Goal: Task Accomplishment & Management: Use online tool/utility

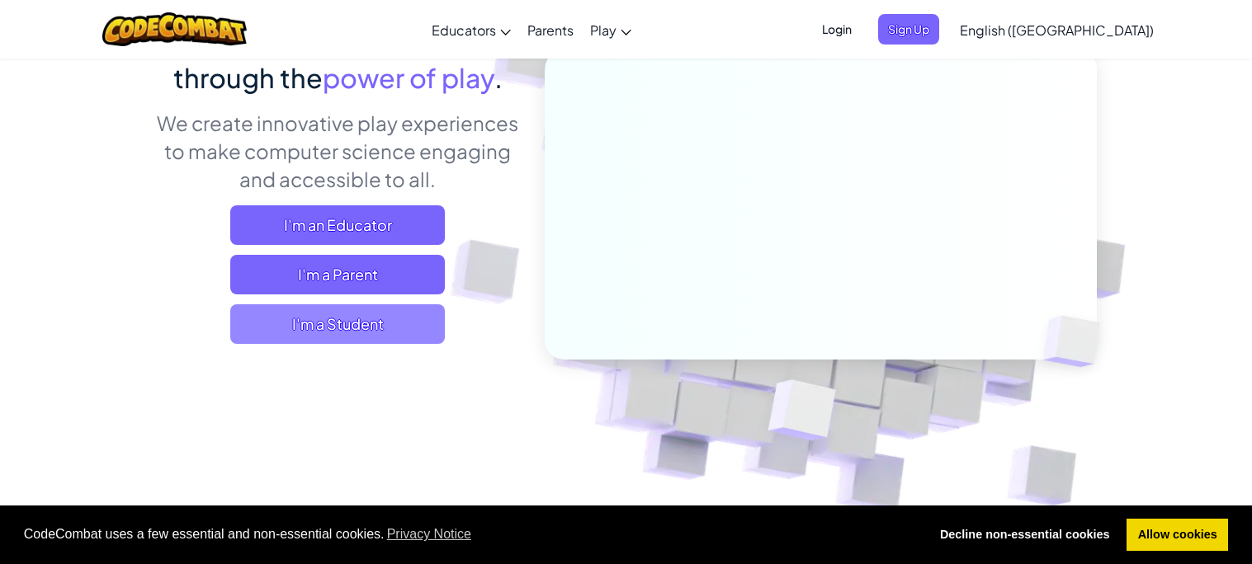
scroll to position [177, 0]
click at [408, 317] on span "I'm a Student" at bounding box center [337, 324] width 215 height 40
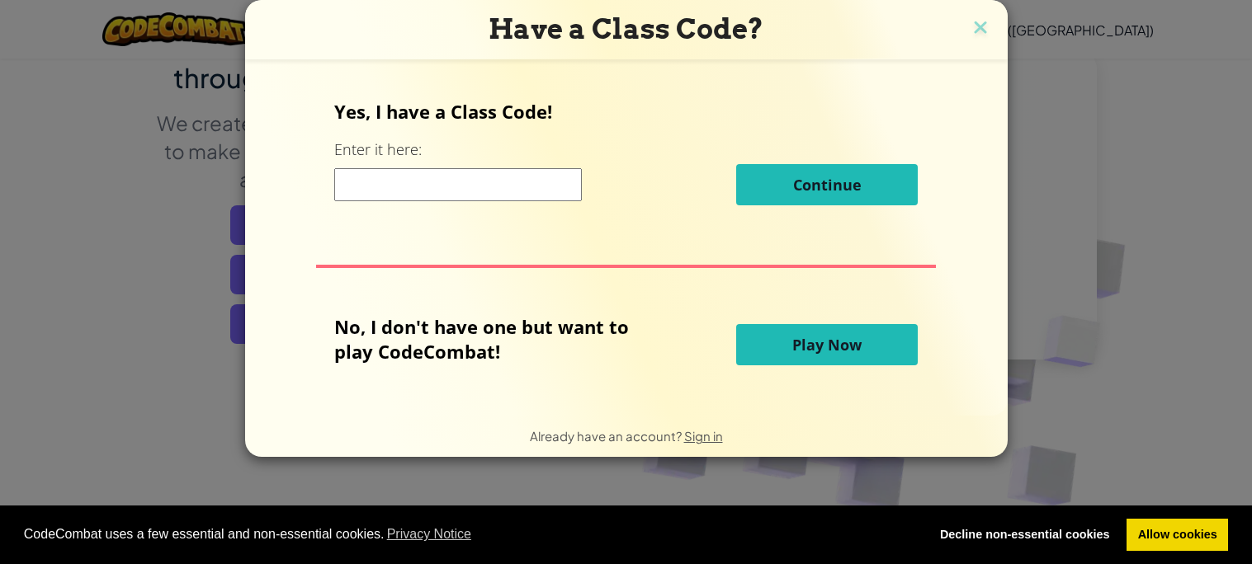
click at [767, 355] on button "Play Now" at bounding box center [827, 344] width 182 height 41
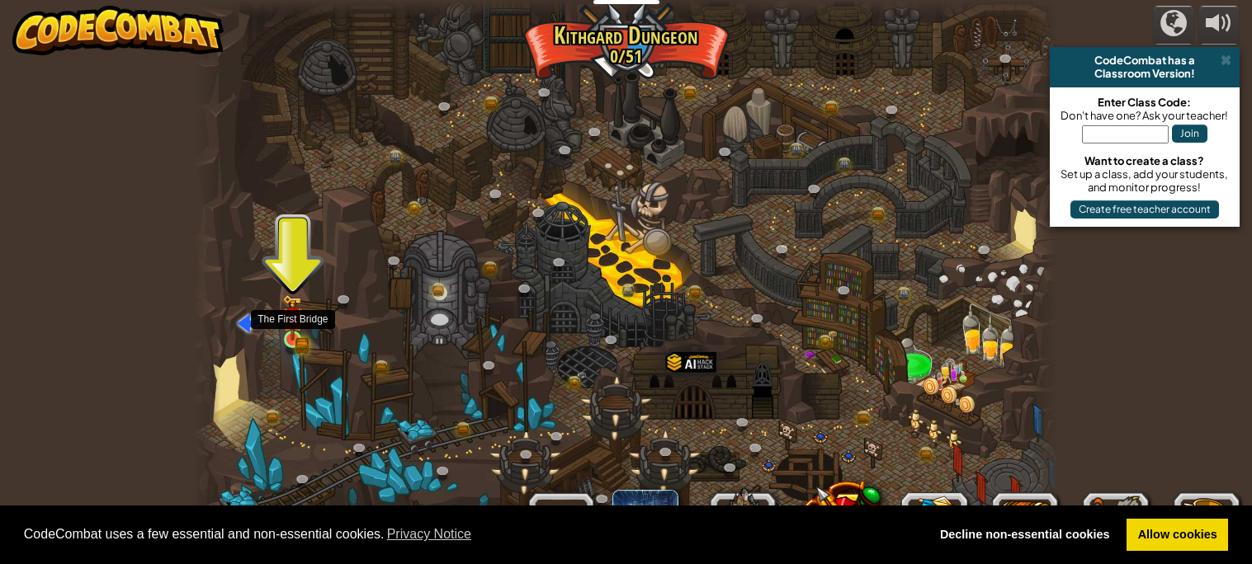
click at [290, 328] on img at bounding box center [292, 318] width 21 height 46
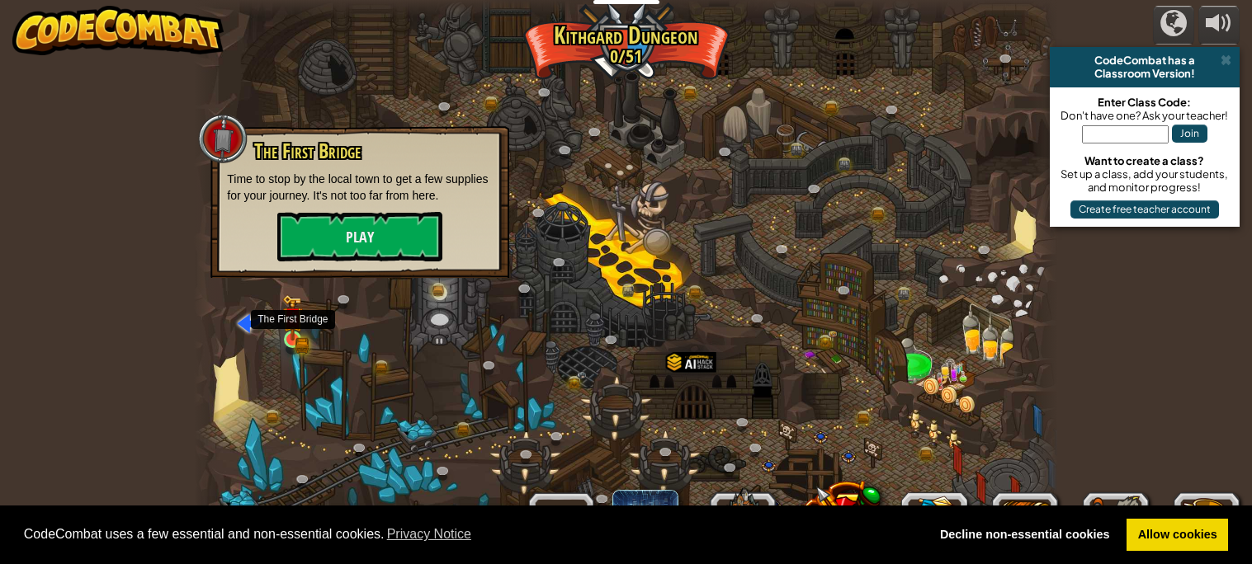
click at [290, 328] on img at bounding box center [292, 318] width 21 height 46
click at [357, 235] on button "Play" at bounding box center [359, 237] width 165 height 50
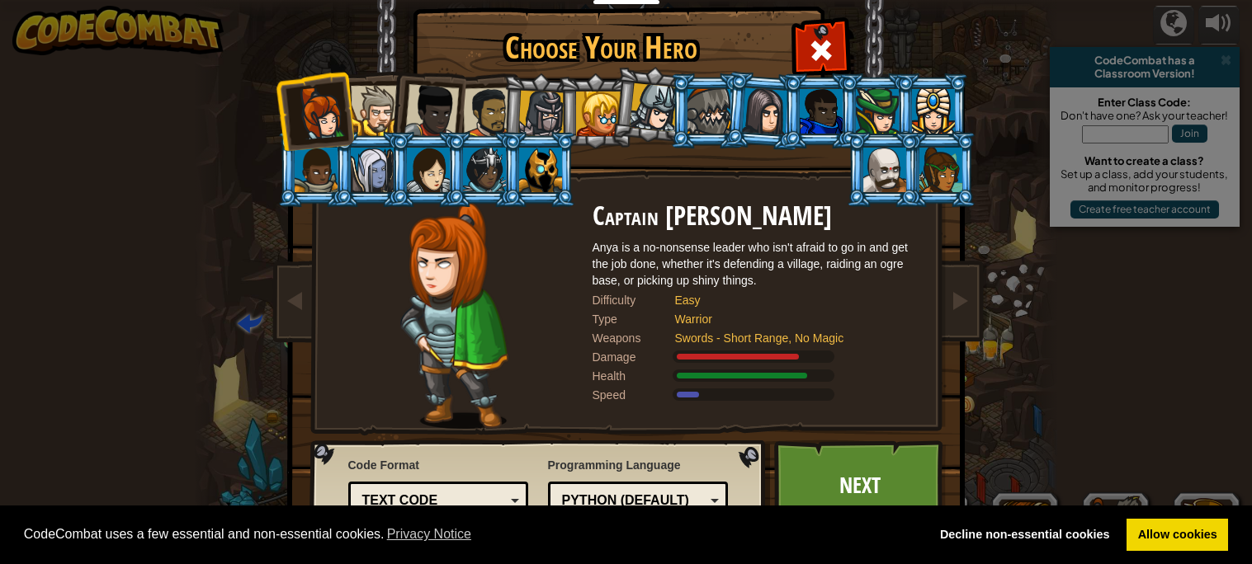
scroll to position [28, 0]
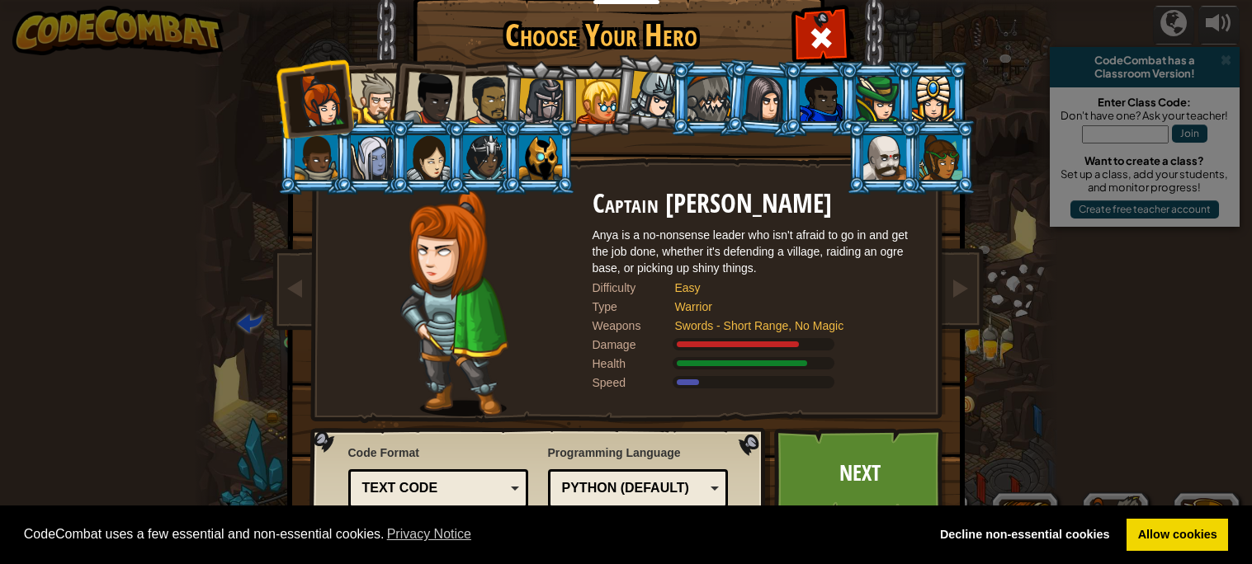
click at [891, 142] on div at bounding box center [884, 157] width 43 height 45
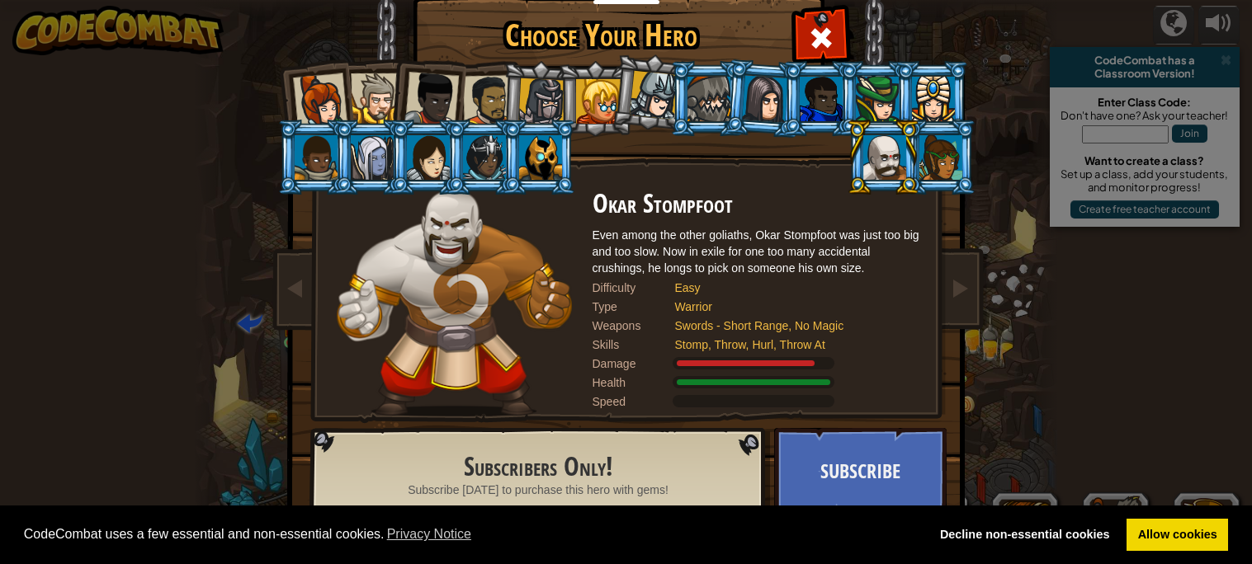
click at [535, 167] on div at bounding box center [540, 157] width 43 height 45
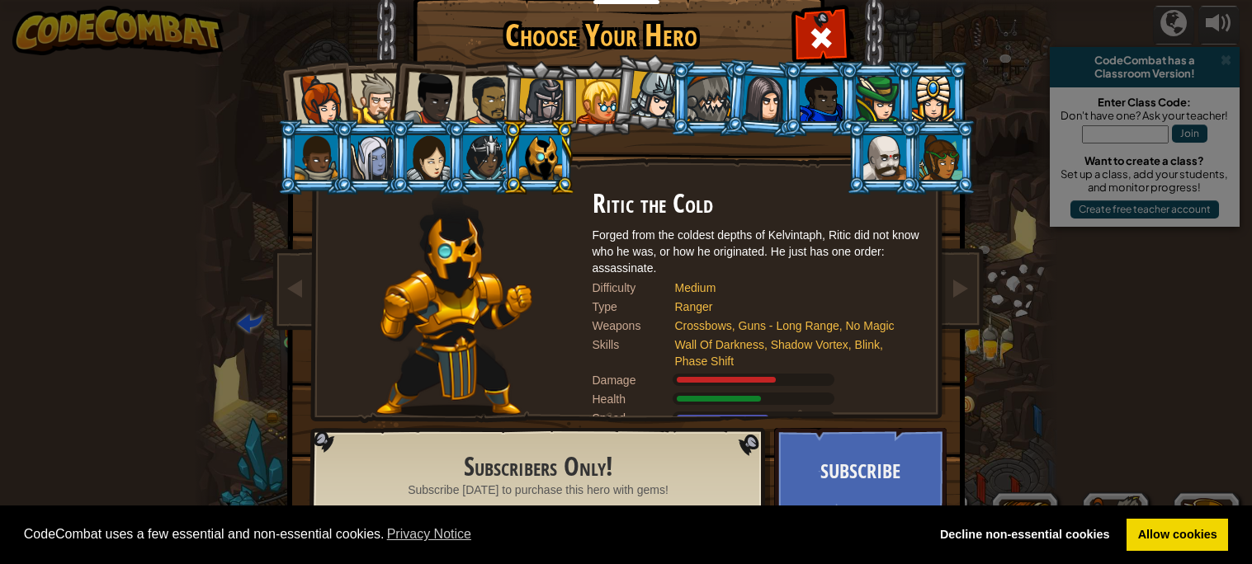
click at [880, 189] on li at bounding box center [883, 157] width 74 height 75
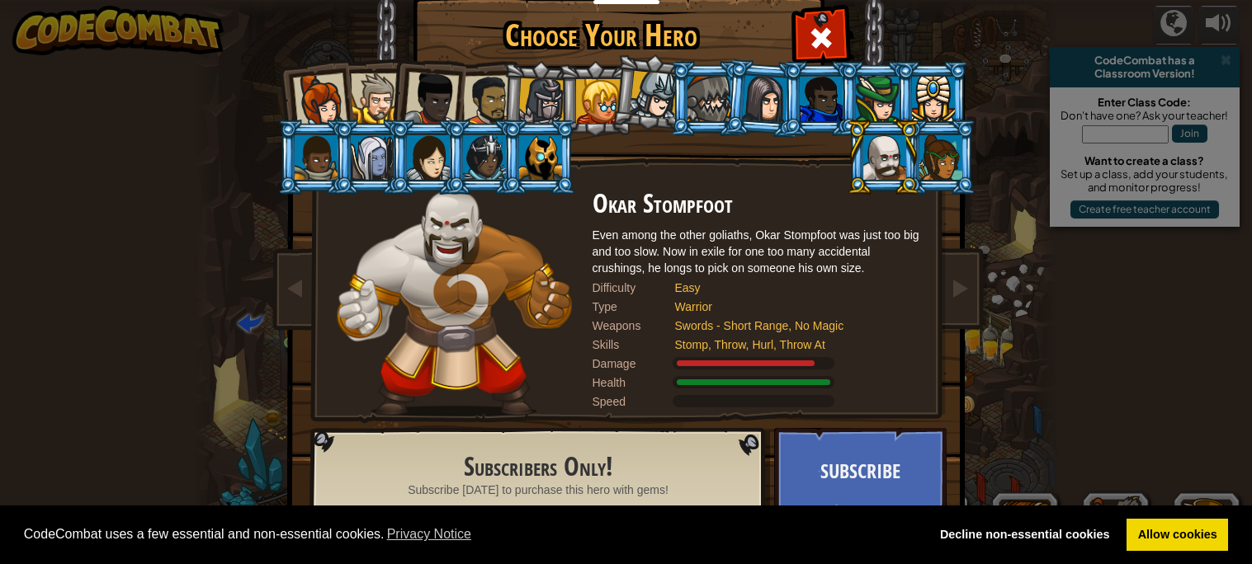
click at [708, 102] on div at bounding box center [708, 99] width 43 height 45
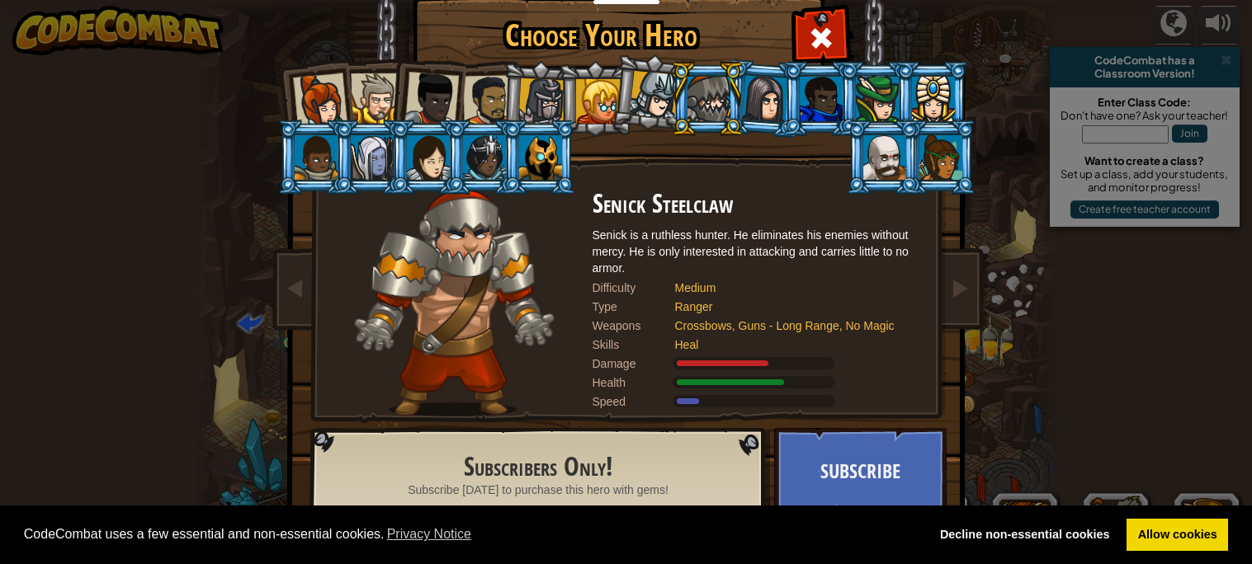
click at [870, 160] on div at bounding box center [884, 157] width 43 height 45
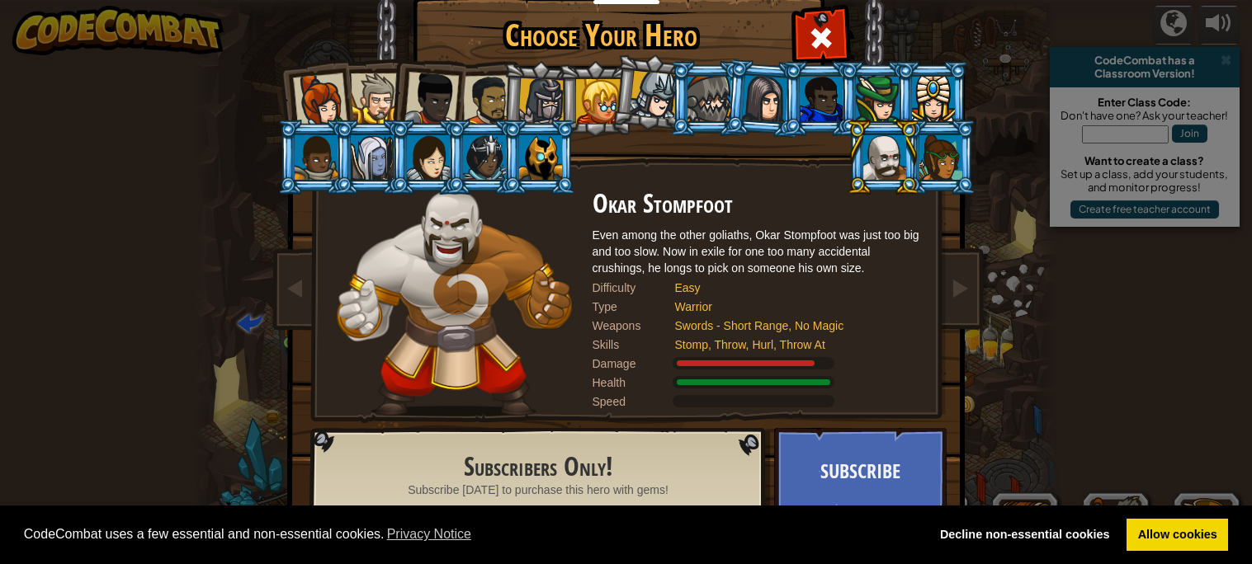
click at [373, 135] on div at bounding box center [372, 157] width 43 height 45
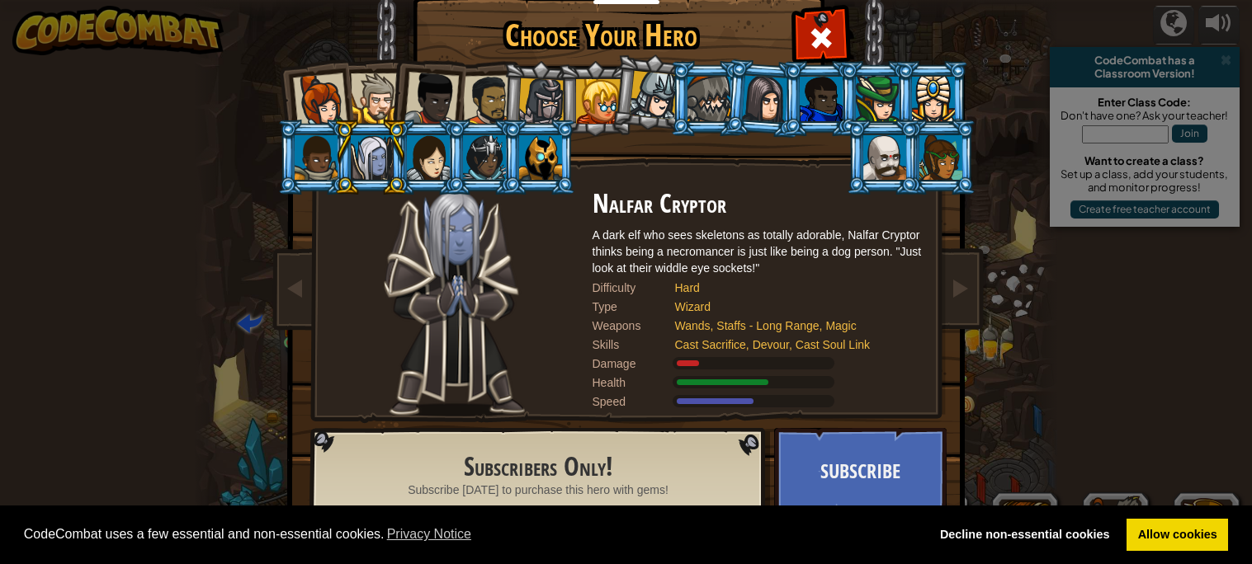
click at [300, 162] on div at bounding box center [316, 157] width 43 height 45
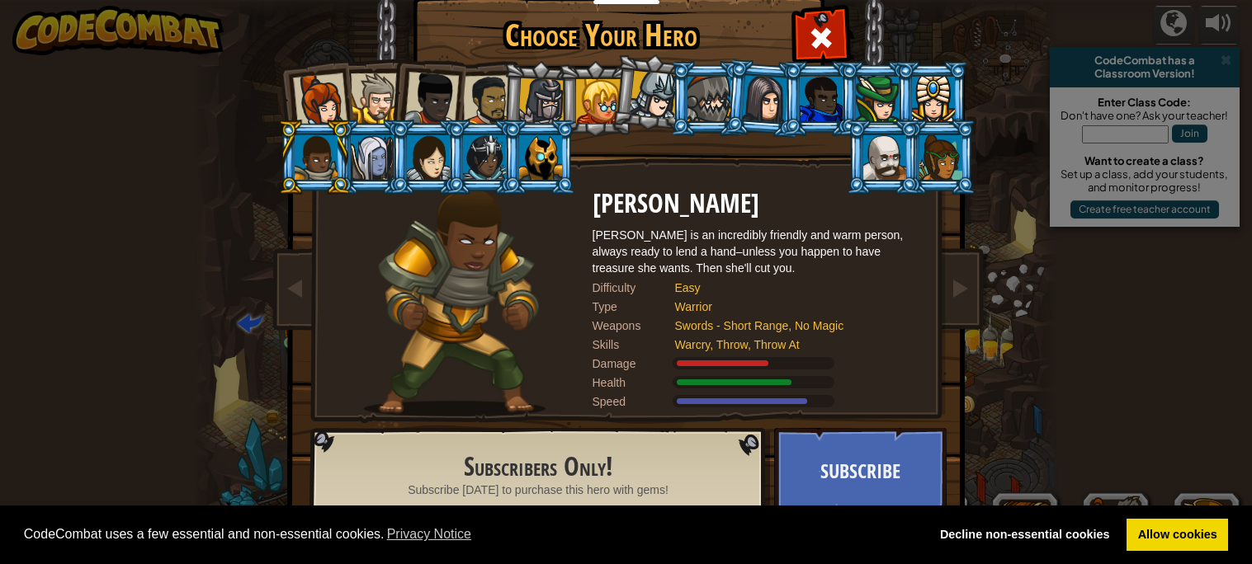
click at [323, 96] on div at bounding box center [319, 100] width 54 height 54
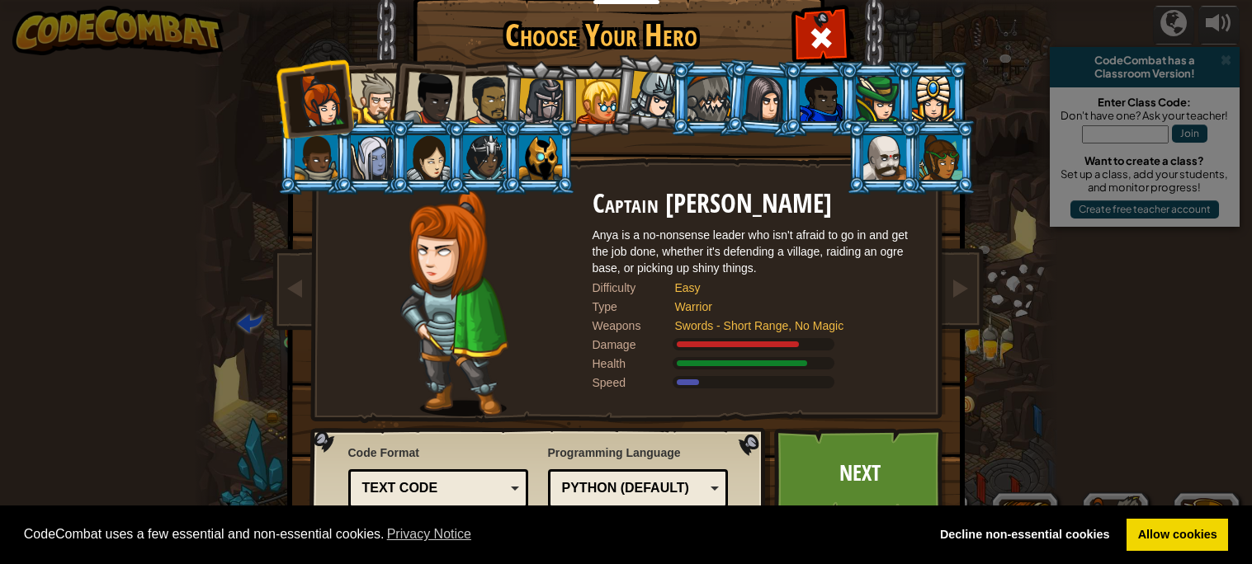
click at [900, 177] on div at bounding box center [884, 157] width 43 height 45
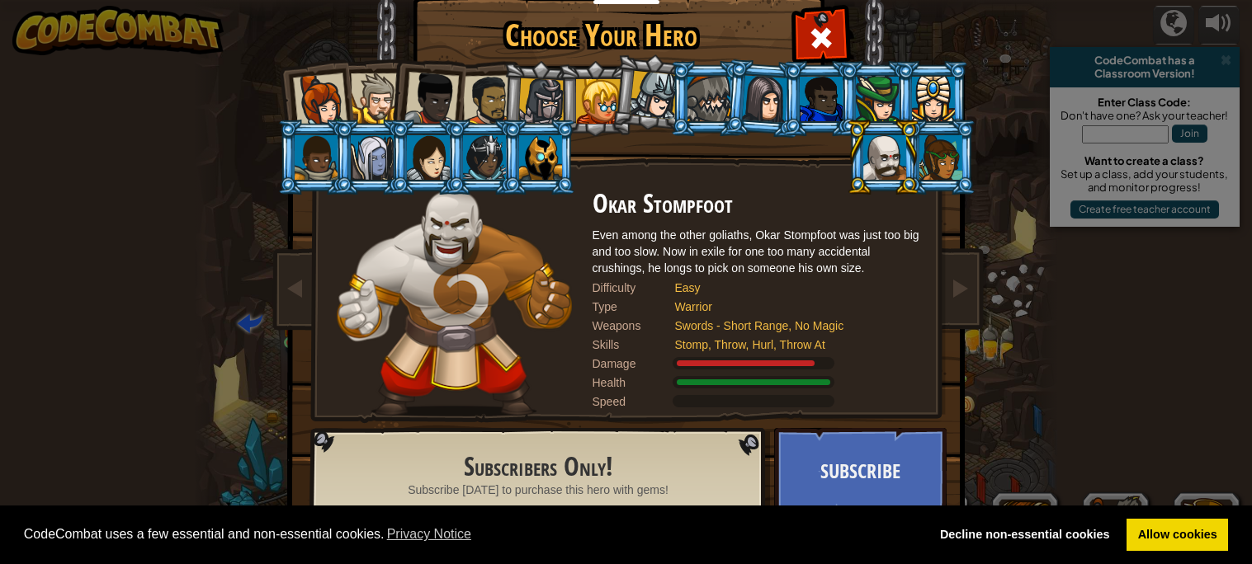
click at [480, 83] on div at bounding box center [487, 100] width 51 height 51
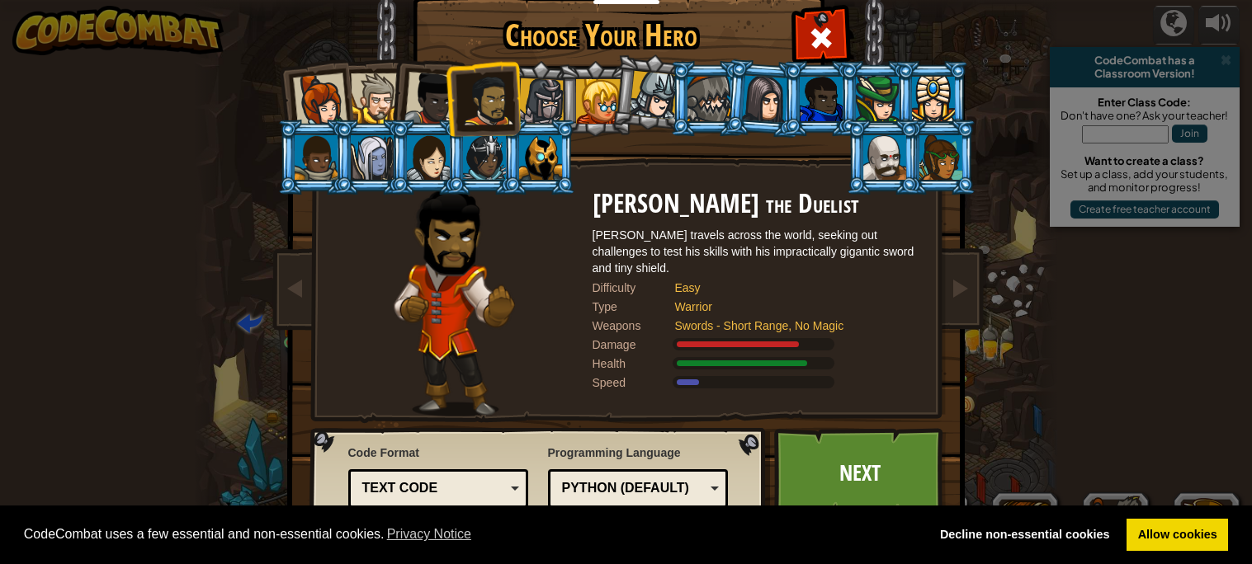
click at [432, 99] on div at bounding box center [431, 99] width 54 height 54
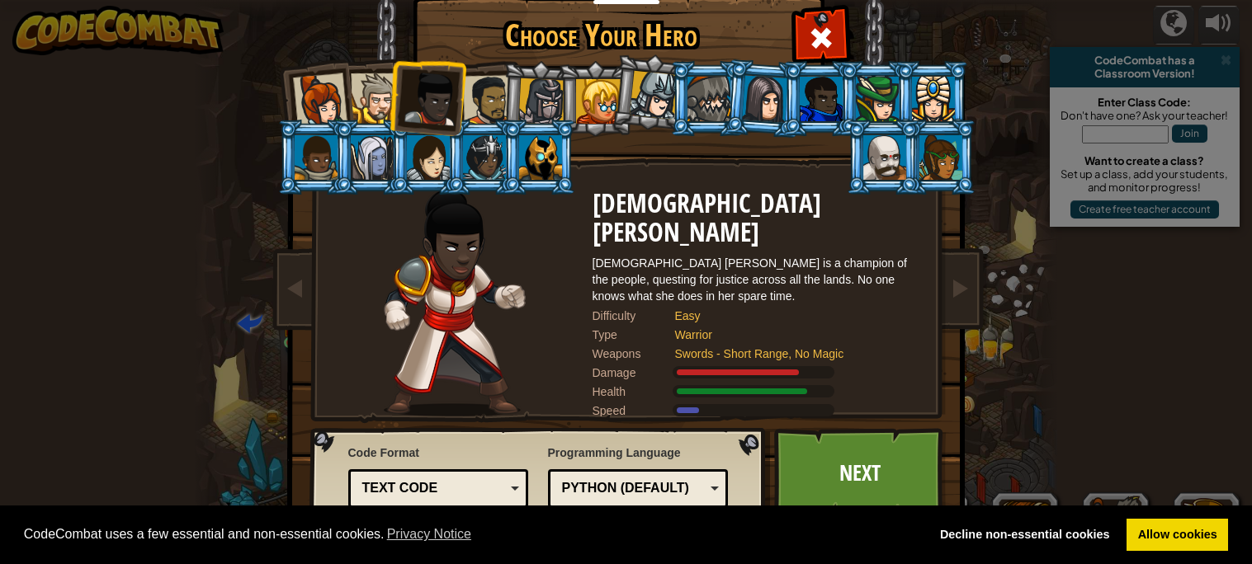
click at [387, 99] on div at bounding box center [376, 98] width 50 height 50
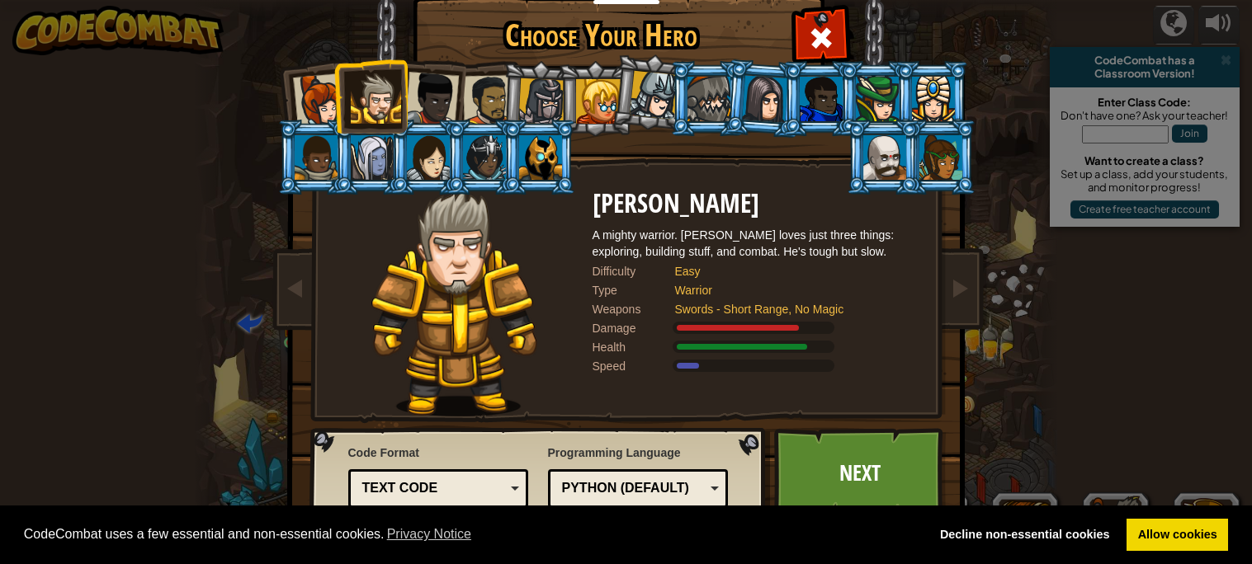
click at [298, 96] on div at bounding box center [319, 100] width 54 height 54
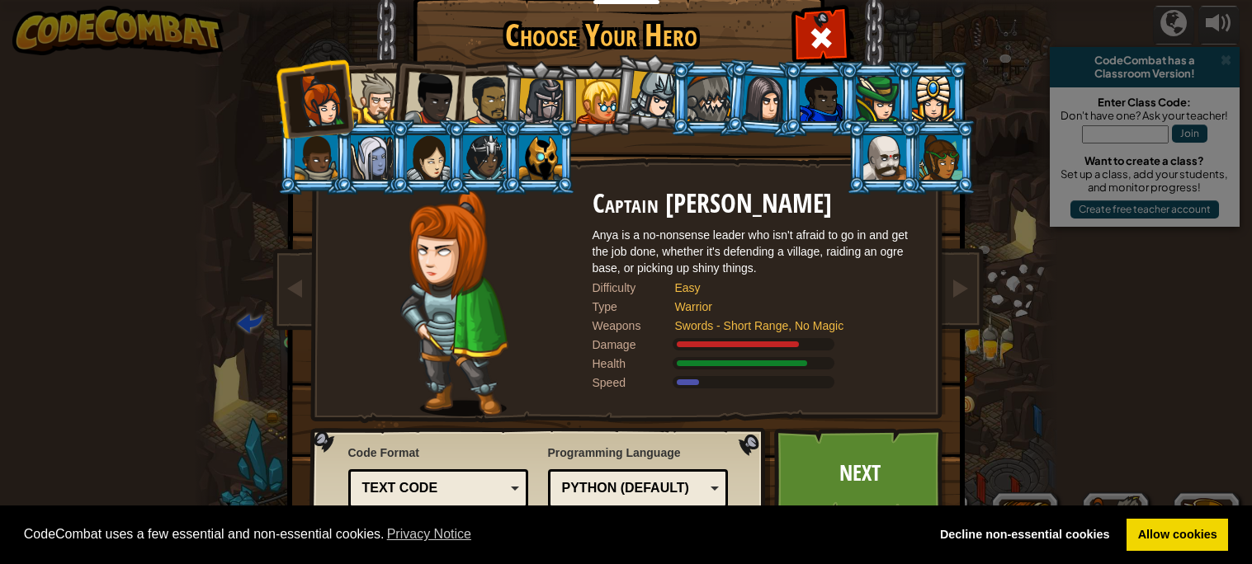
click at [379, 104] on div at bounding box center [376, 98] width 50 height 50
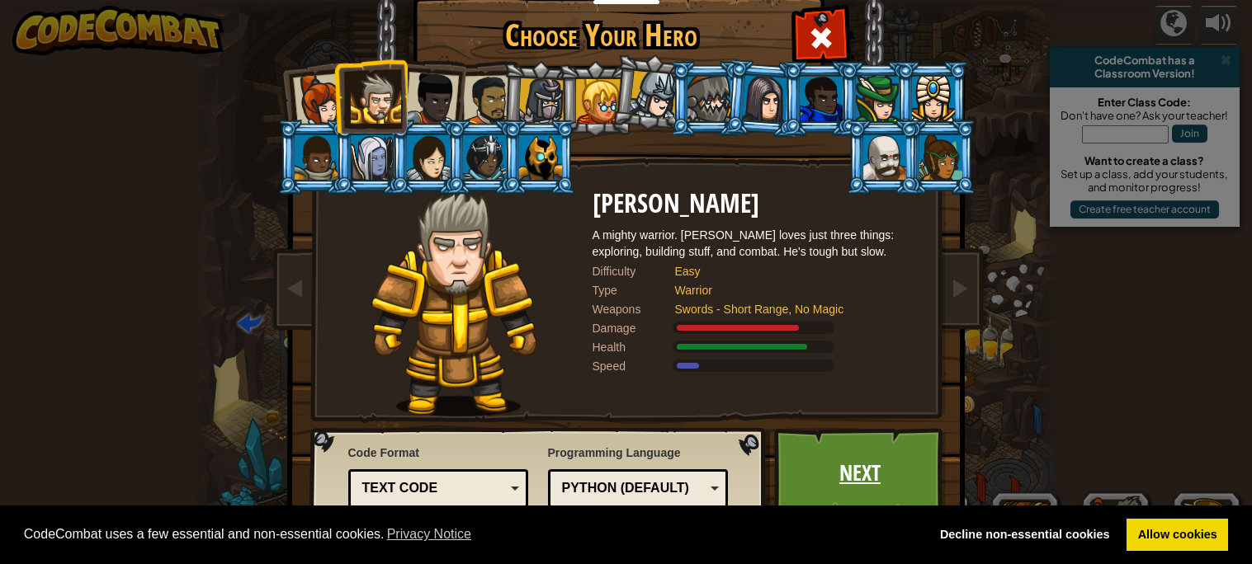
click at [877, 456] on link "Next" at bounding box center [860, 473] width 172 height 91
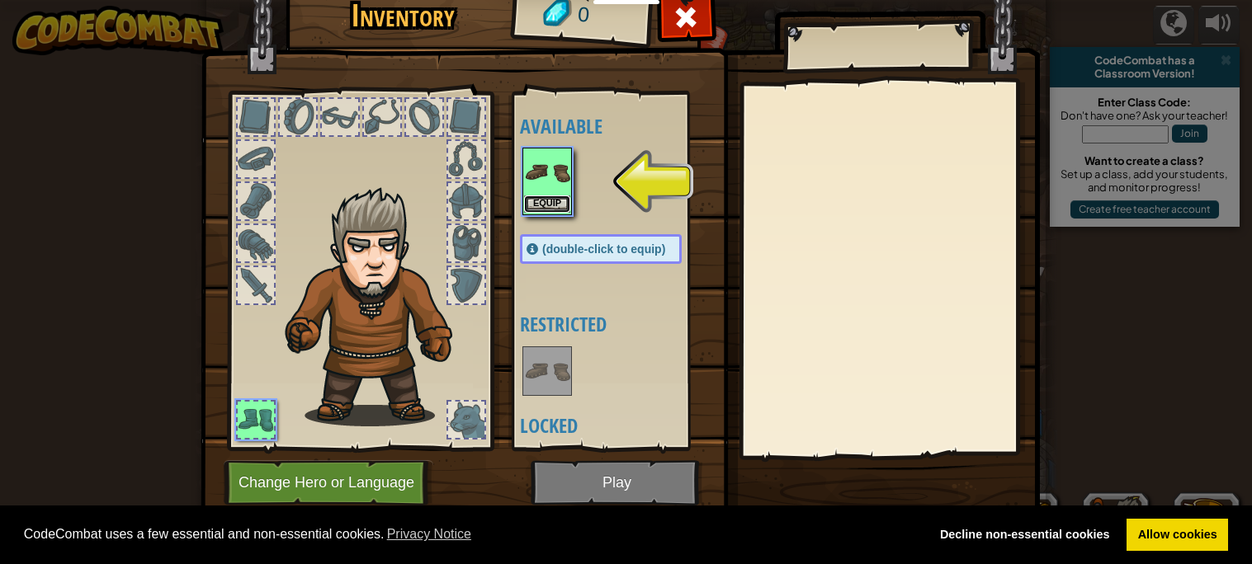
click at [534, 197] on button "Equip" at bounding box center [547, 204] width 46 height 17
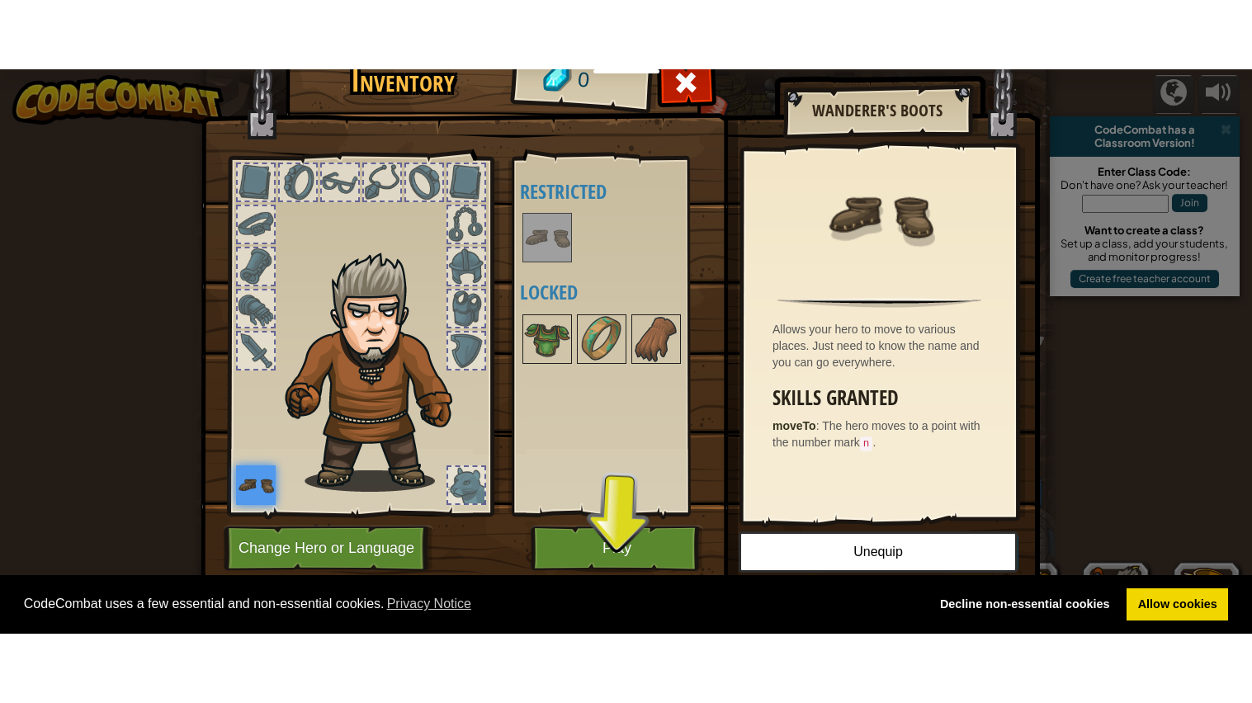
scroll to position [0, 0]
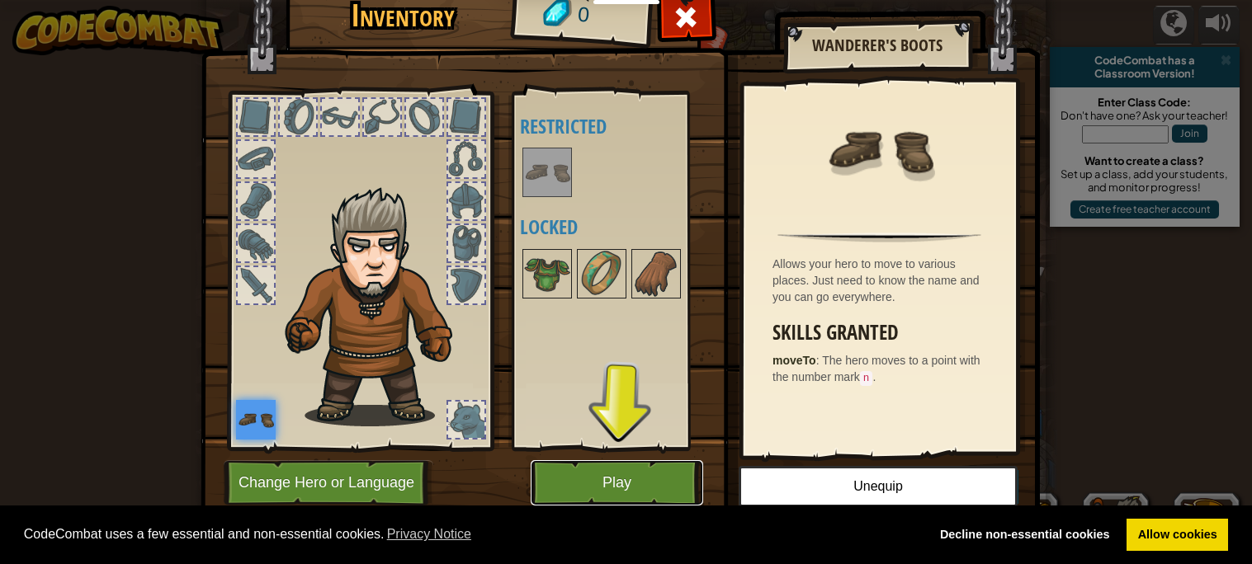
click at [583, 474] on button "Play" at bounding box center [617, 482] width 172 height 45
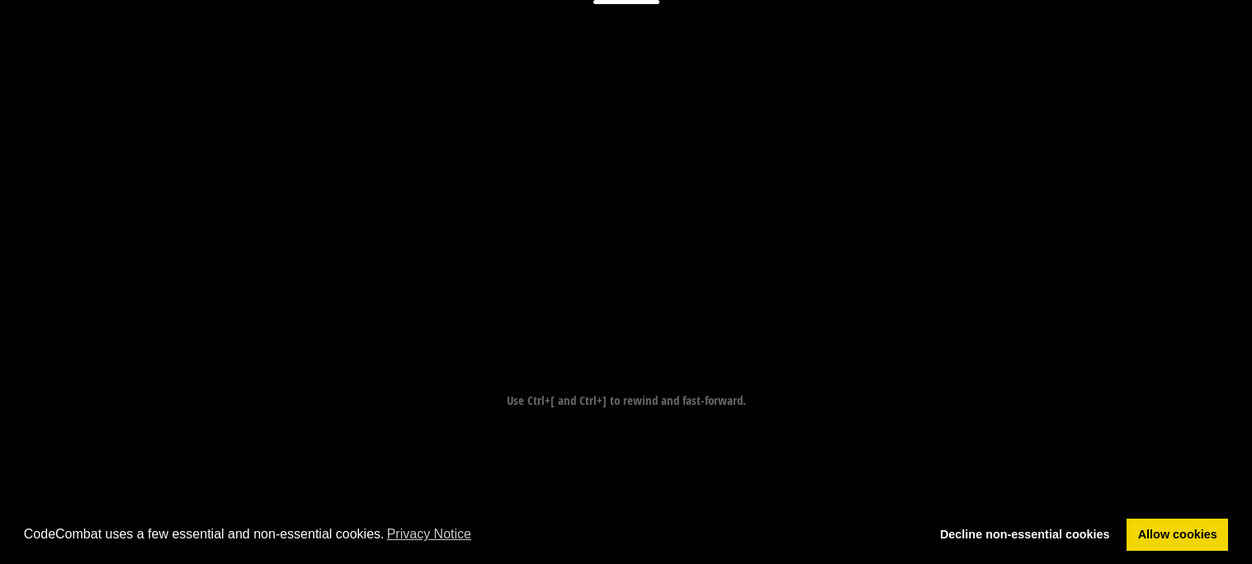
click at [631, 485] on div "Goal Move to the bridge (point 3). Start Level Error loading from server. Try r…" at bounding box center [626, 282] width 1252 height 564
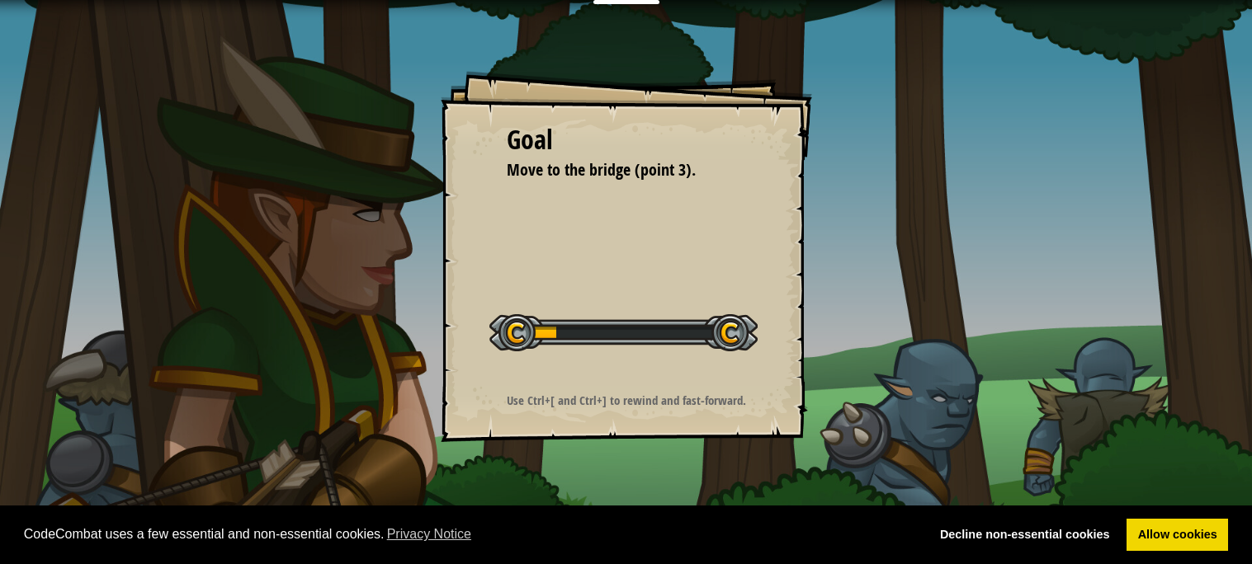
click at [638, 194] on div "Goal Move to the bridge (point 3). Start Level Error loading from server. Try r…" at bounding box center [626, 256] width 371 height 371
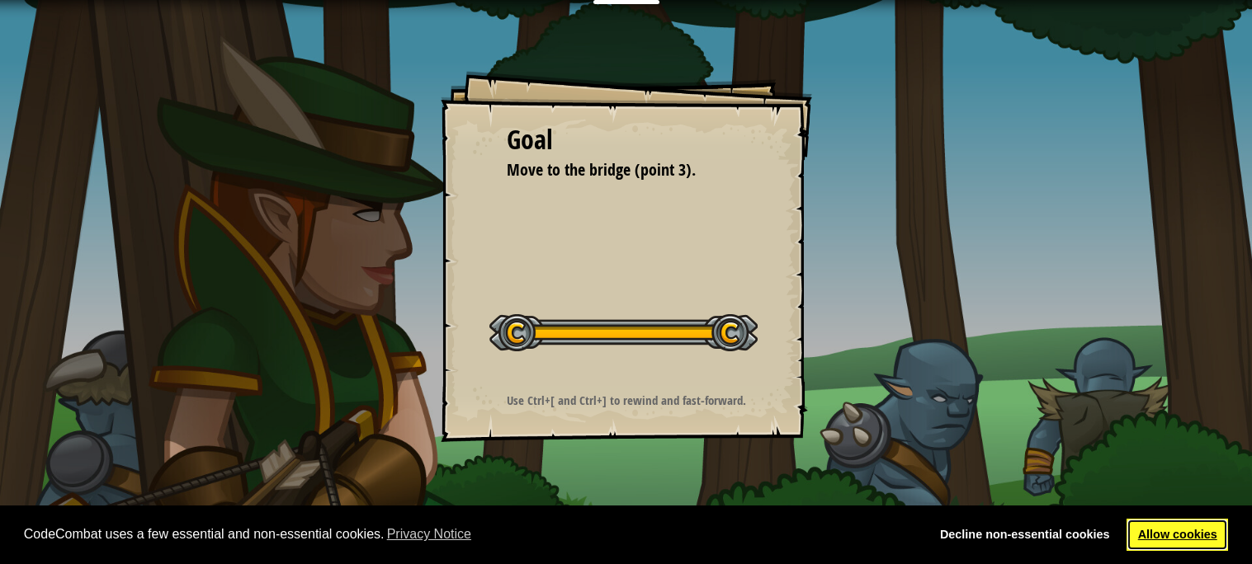
click at [1205, 531] on link "Allow cookies" at bounding box center [1176, 535] width 101 height 33
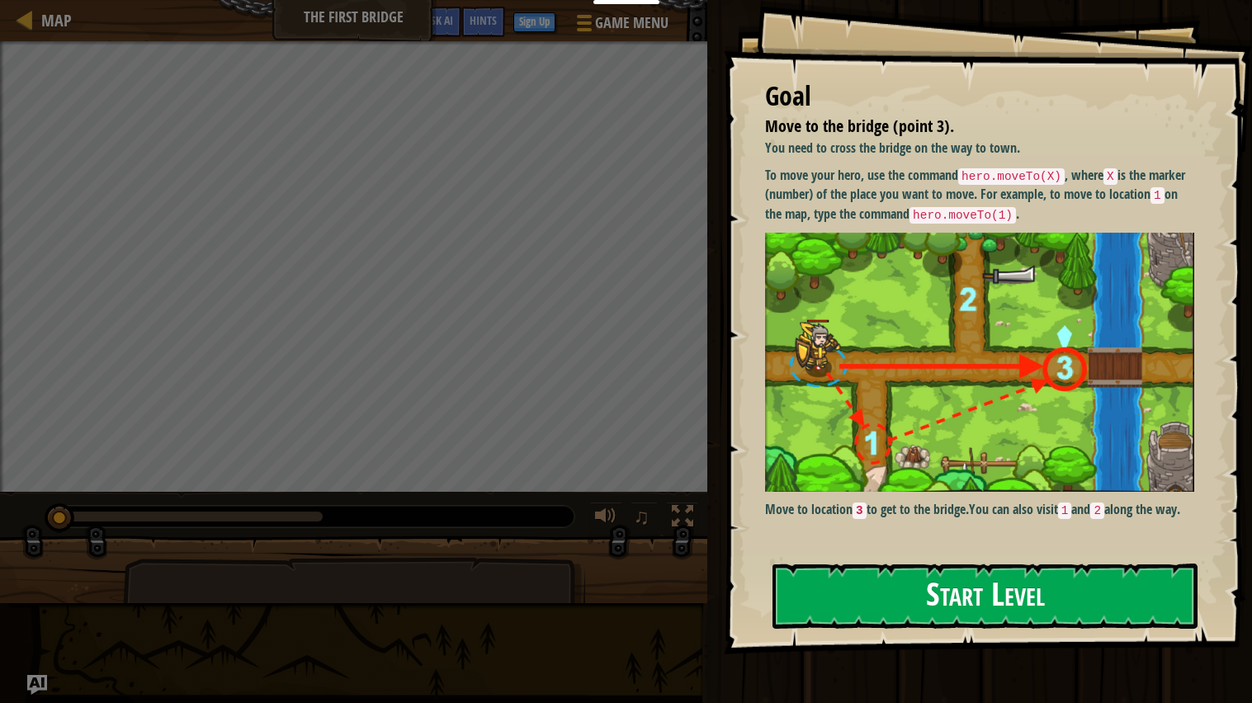
click at [942, 265] on img at bounding box center [979, 363] width 429 height 260
click at [1002, 564] on button "Start Level" at bounding box center [984, 596] width 425 height 65
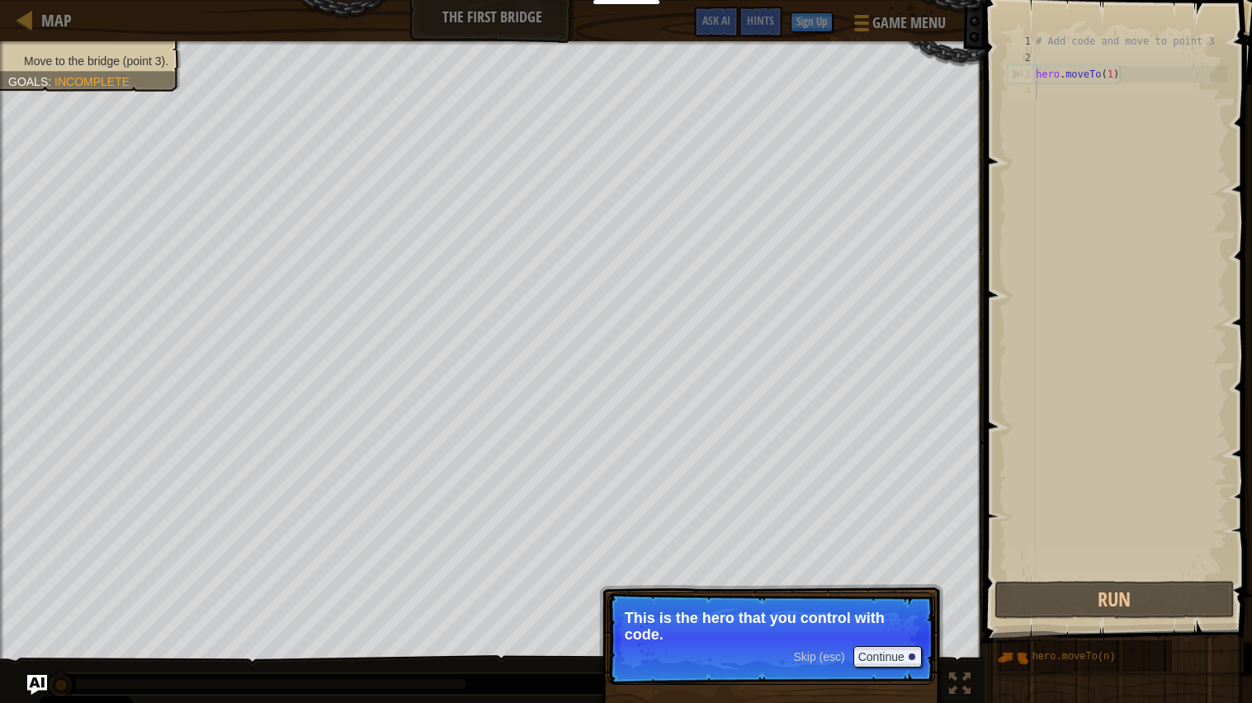
click at [762, 564] on p "This is the hero that you control with code." at bounding box center [771, 626] width 293 height 33
click at [889, 564] on button "Continue" at bounding box center [887, 656] width 68 height 21
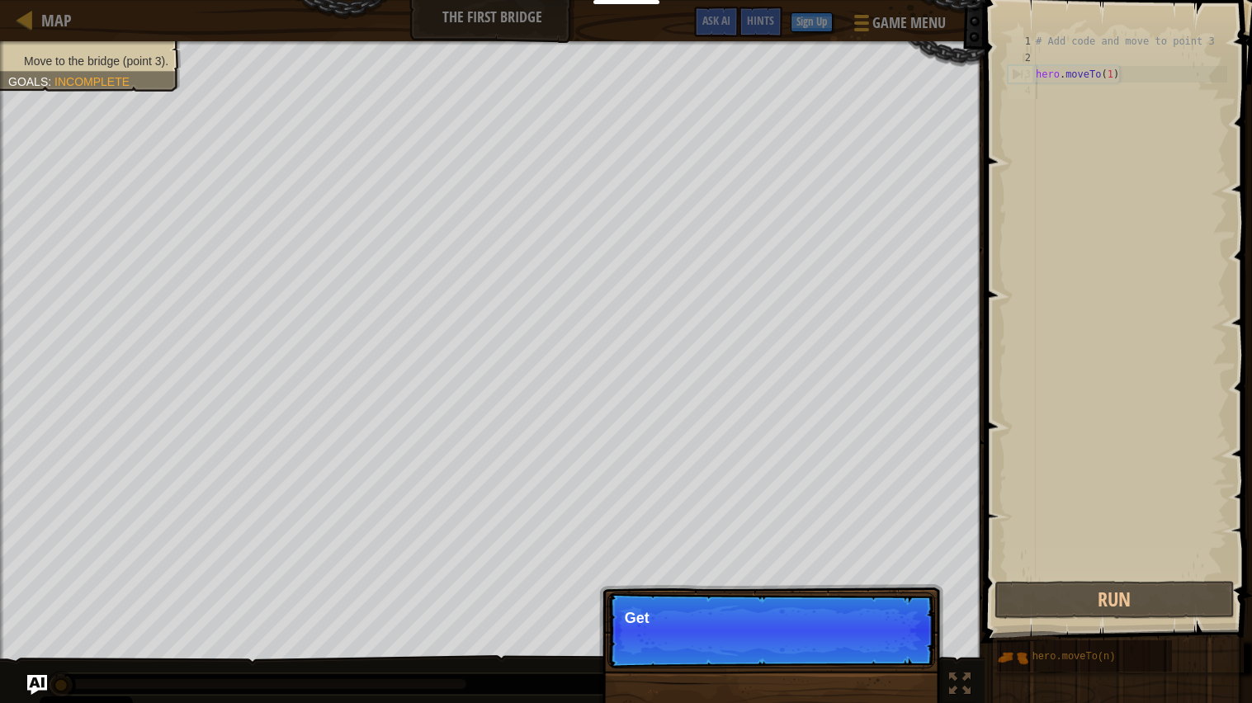
scroll to position [7, 0]
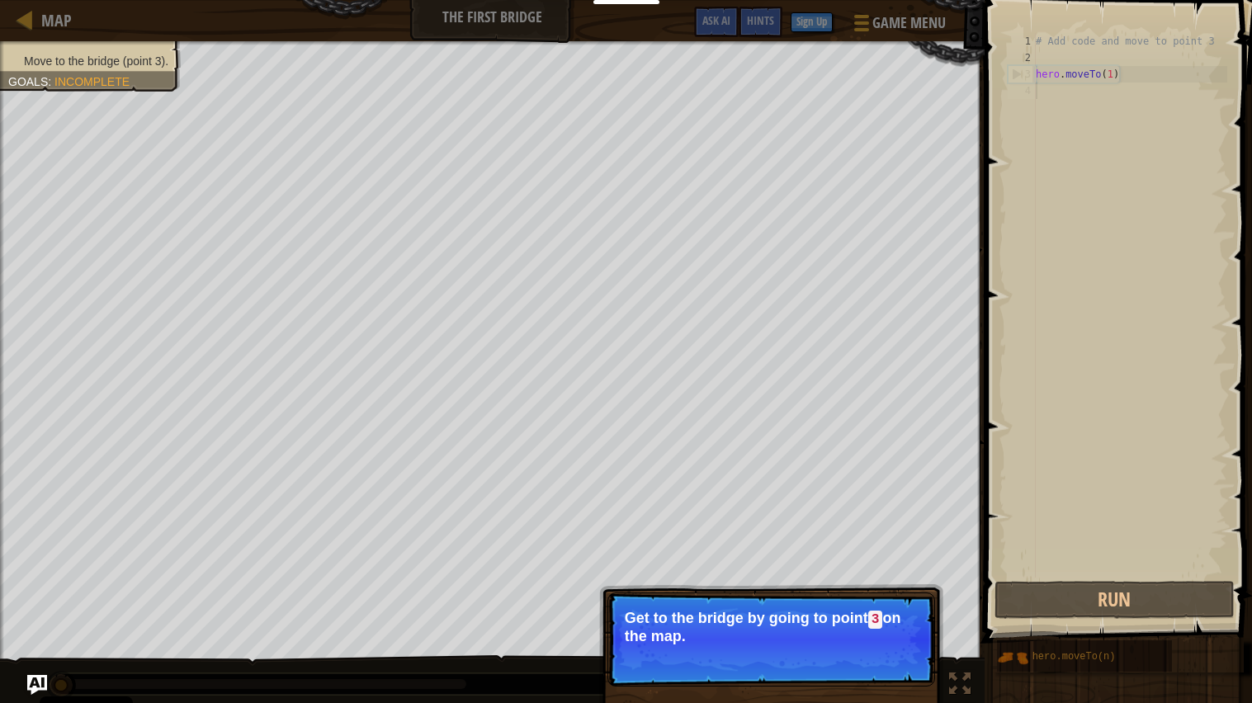
click at [885, 564] on button "Continue" at bounding box center [887, 658] width 68 height 21
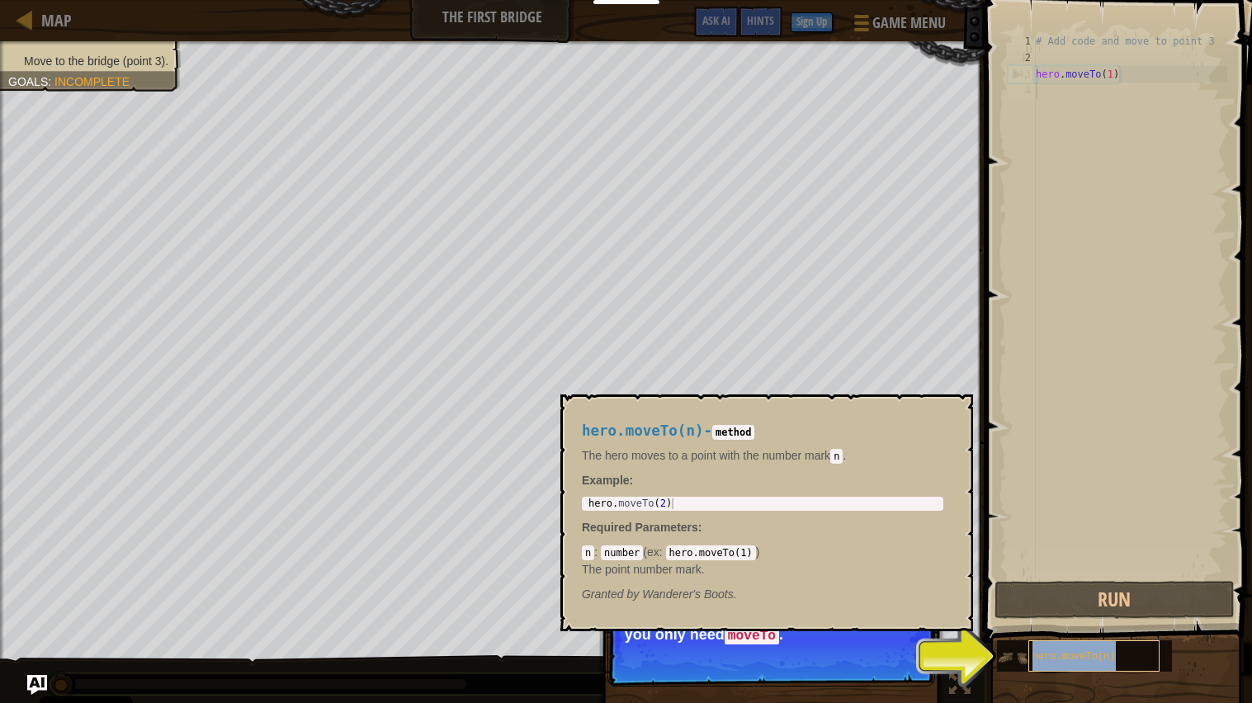
click at [1124, 564] on div "hero.moveTo(n)" at bounding box center [1093, 655] width 131 height 31
click at [884, 564] on button "Continue" at bounding box center [887, 658] width 68 height 21
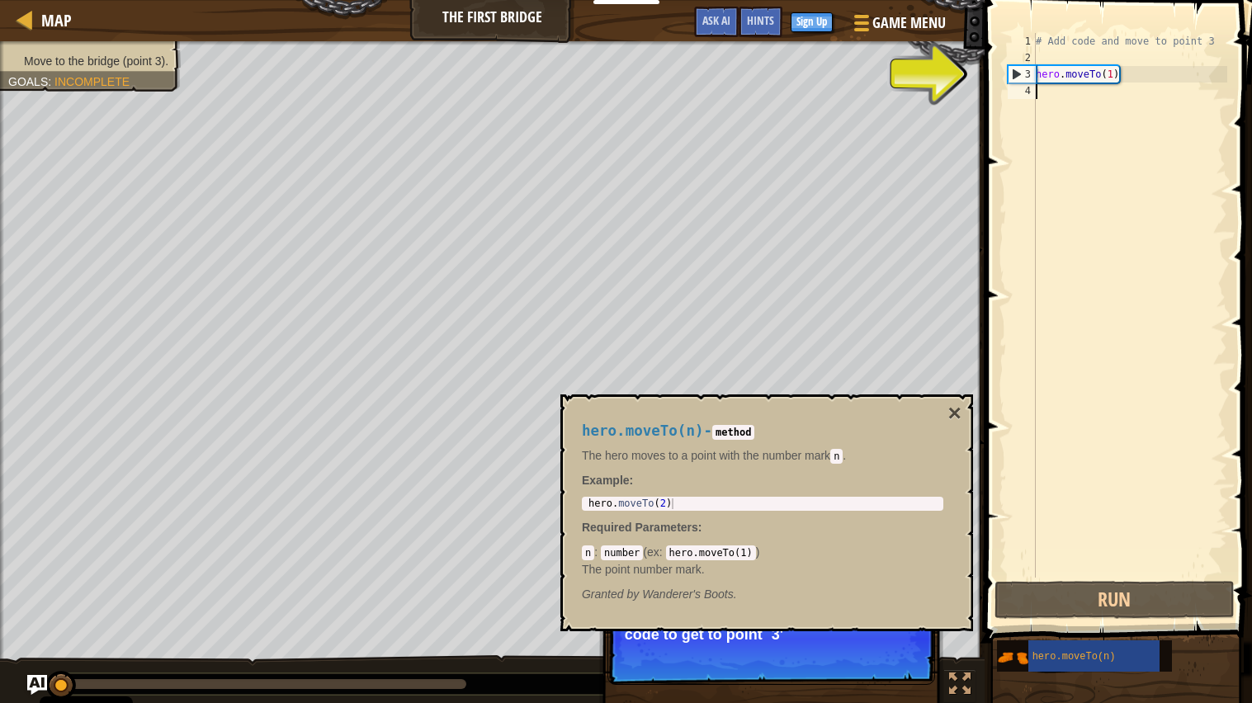
click at [1084, 260] on div "# Add code and move to point 3 hero . moveTo ( 1 )" at bounding box center [1129, 322] width 195 height 578
click at [922, 564] on p "Skip (esc) Continue Type your code on the right. Add more code to get to point …" at bounding box center [771, 638] width 328 height 92
click at [894, 564] on button "Continue" at bounding box center [887, 656] width 68 height 21
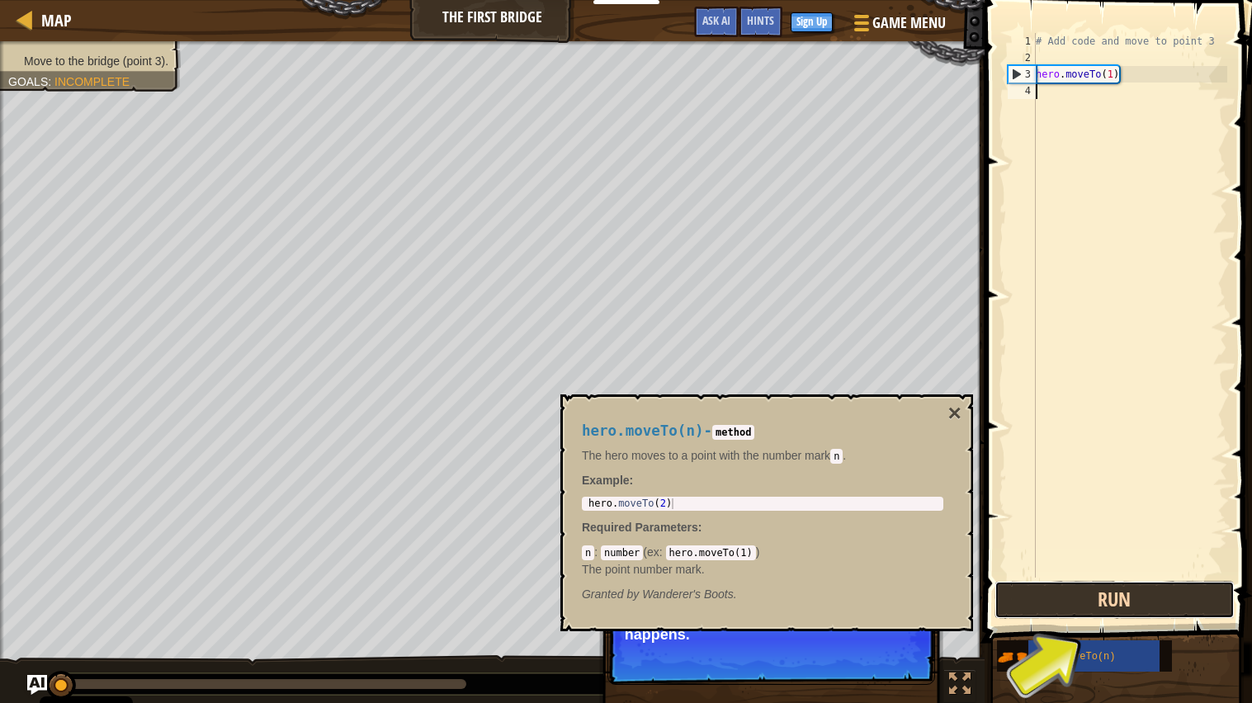
click at [1118, 564] on button "Run" at bounding box center [1114, 600] width 240 height 38
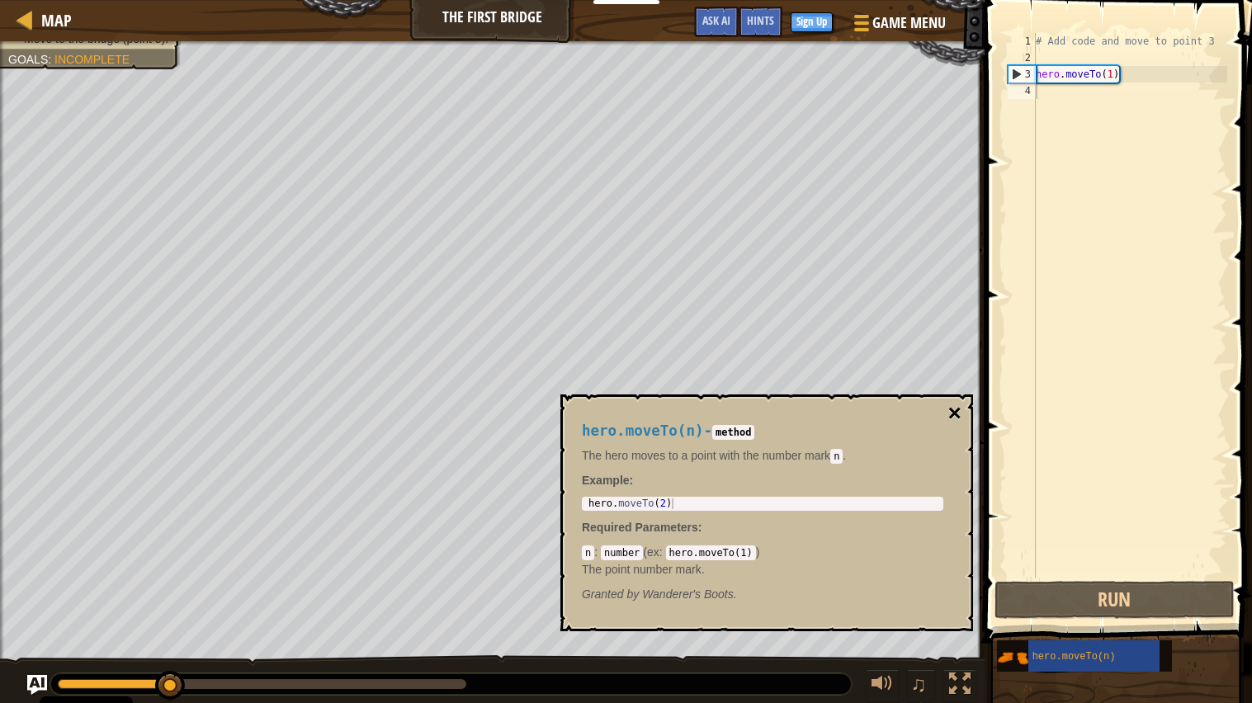
click at [959, 411] on button "×" at bounding box center [954, 413] width 13 height 23
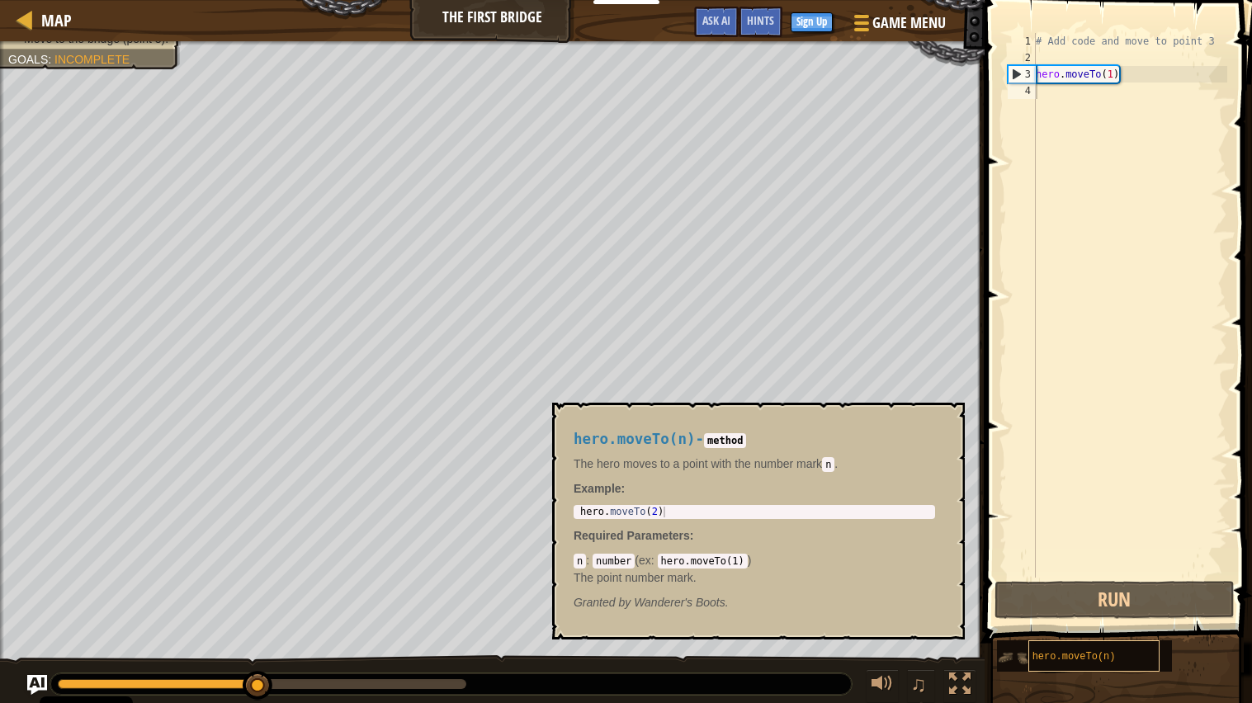
click at [1089, 564] on span "hero.moveTo(n)" at bounding box center [1073, 657] width 83 height 12
type textarea "hero.moveTo(2)"
click at [745, 512] on div "hero . moveTo ( 2 )" at bounding box center [755, 523] width 356 height 32
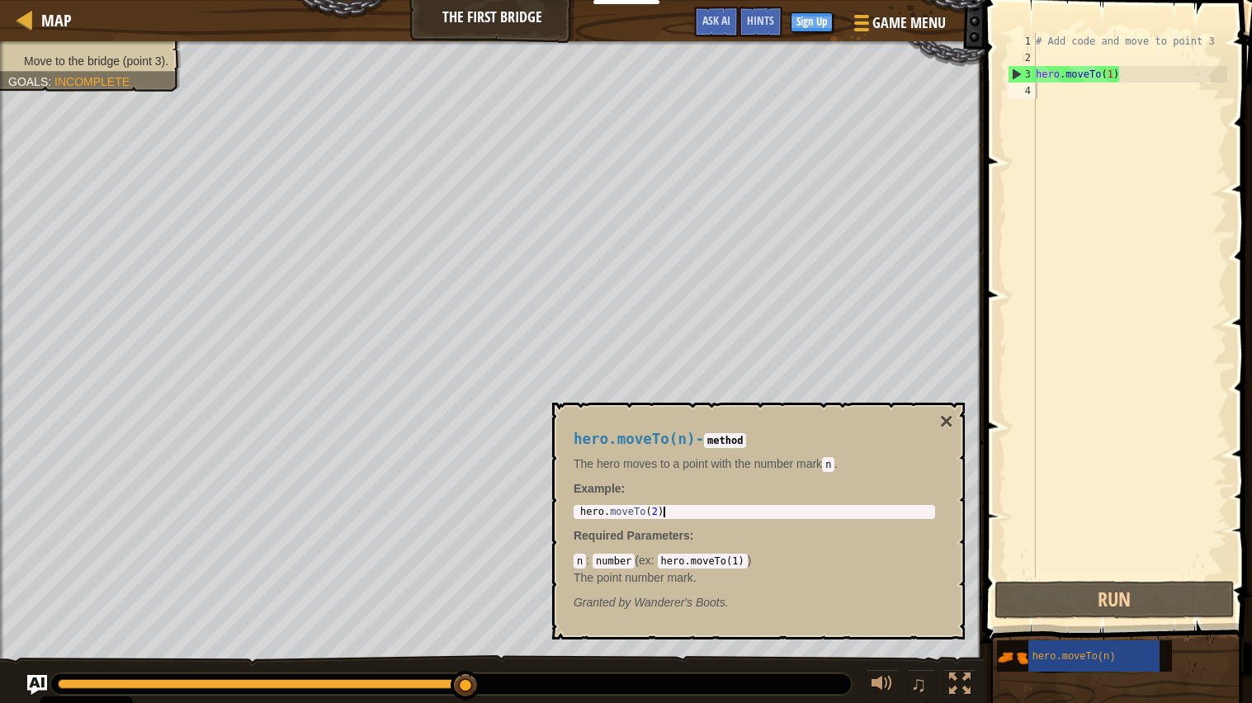
click at [1048, 95] on div "# Add code and move to point 3 hero . moveTo ( 1 )" at bounding box center [1129, 322] width 195 height 578
click at [787, 512] on div "hero . moveTo ( 2 )" at bounding box center [755, 523] width 356 height 32
click at [1073, 59] on div "# Add code and move to point 3 hero . moveTo ( 1 )" at bounding box center [1129, 322] width 195 height 578
click at [1046, 91] on div "# Add code and move to point 3 hero . moveTo ( 1 )" at bounding box center [1129, 322] width 195 height 578
click at [1024, 89] on div "4" at bounding box center [1021, 91] width 28 height 17
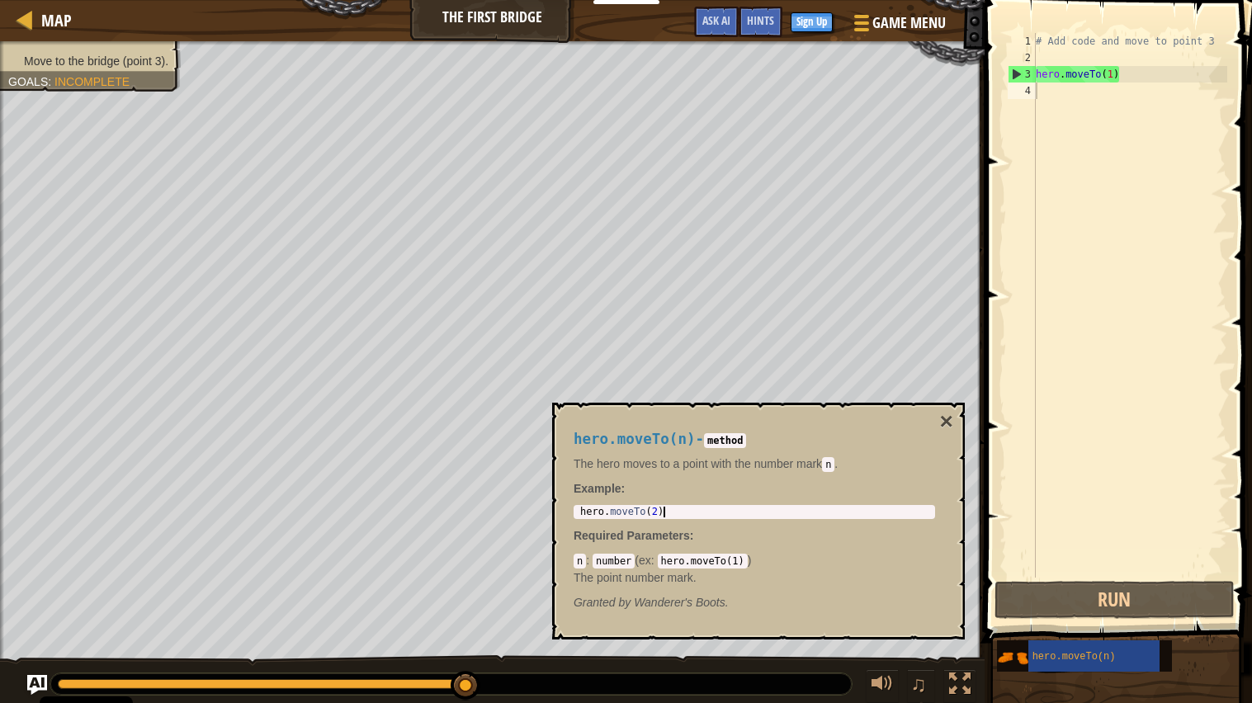
click at [662, 512] on div "hero . moveTo ( 2 )" at bounding box center [755, 523] width 356 height 32
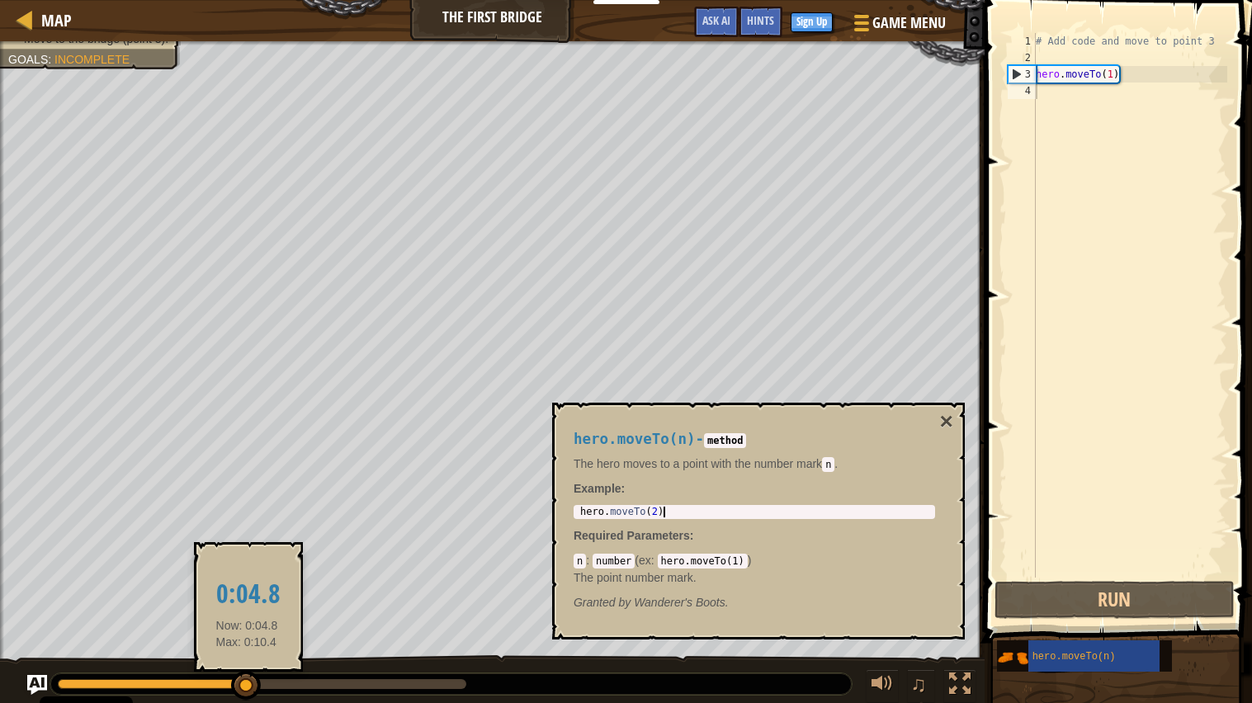
drag, startPoint x: 467, startPoint y: 681, endPoint x: 247, endPoint y: 676, distance: 220.3
click at [247, 564] on div at bounding box center [246, 686] width 30 height 30
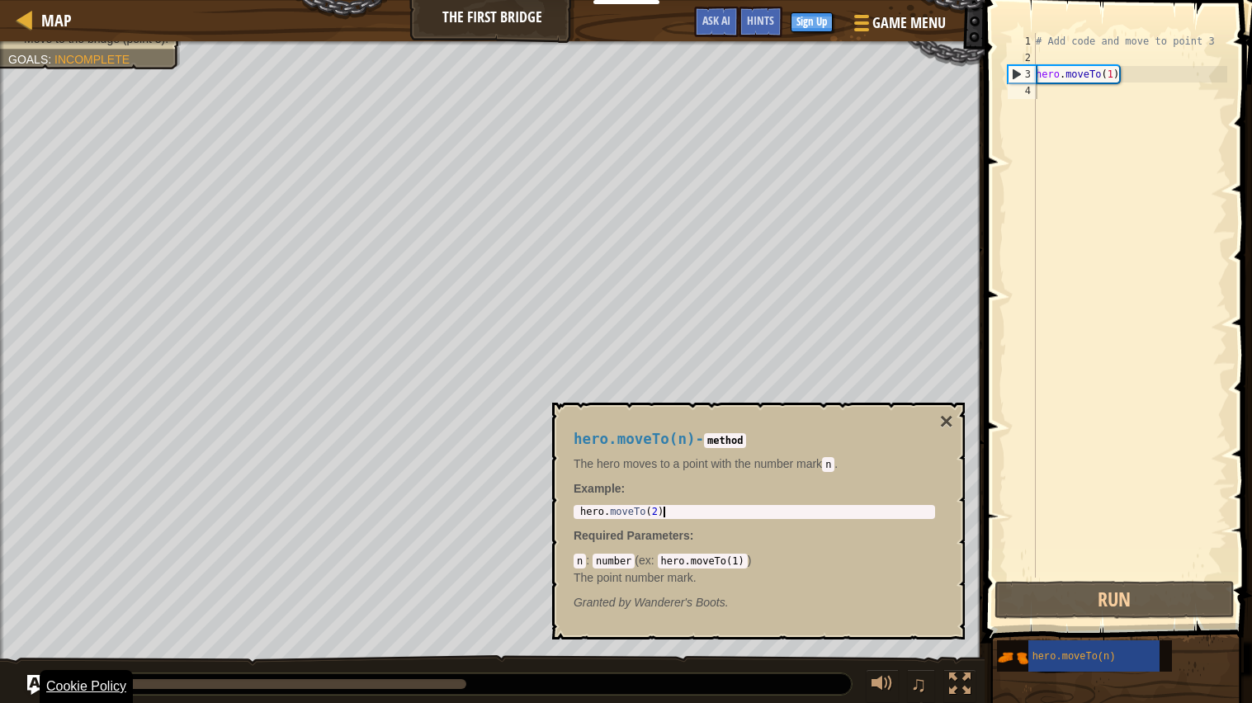
drag, startPoint x: 248, startPoint y: 680, endPoint x: 53, endPoint y: 701, distance: 196.7
click at [53, 0] on body "Cookie Policy CodeCombat uses a few essential and non-essential cookies. Privac…" at bounding box center [626, 0] width 1252 height 0
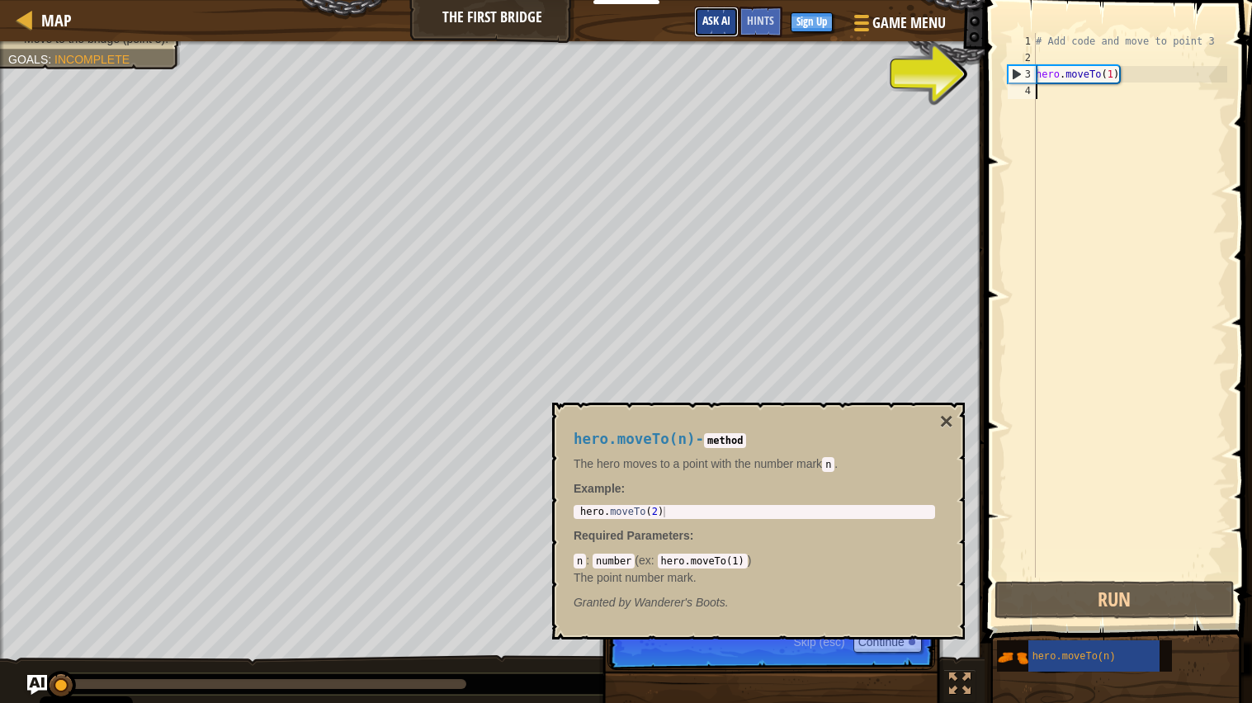
click at [703, 24] on span "Ask AI" at bounding box center [716, 20] width 28 height 16
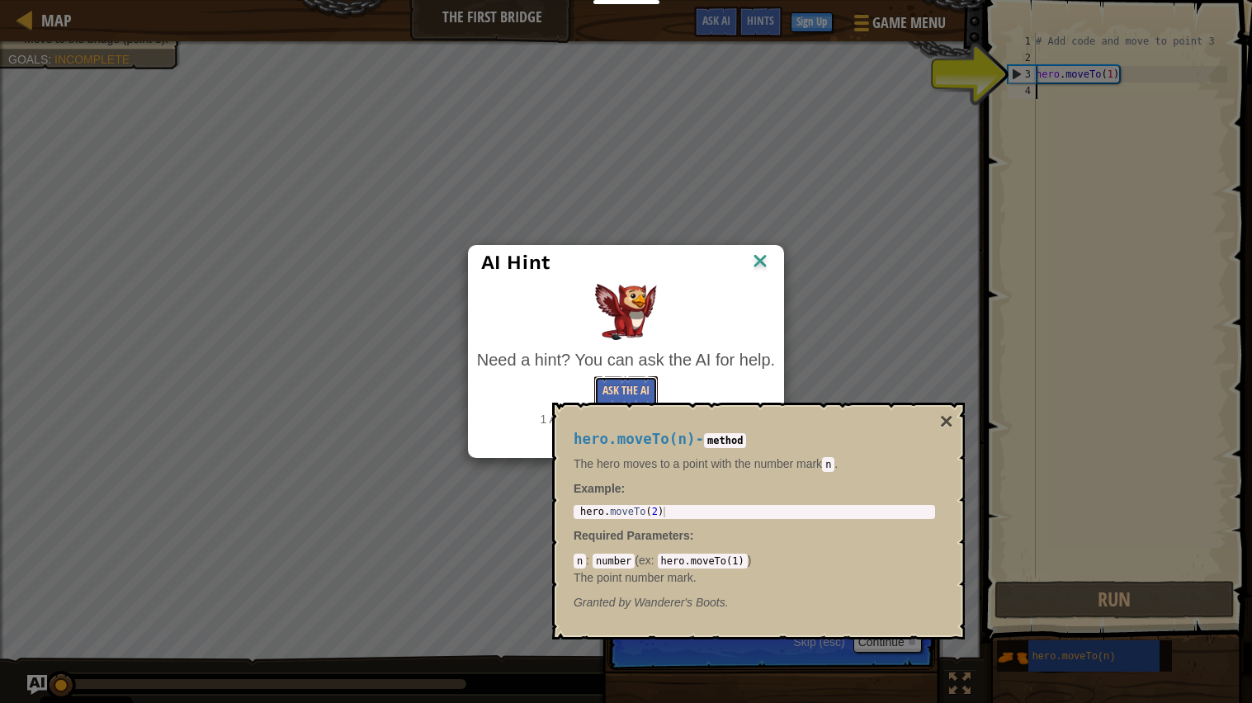
click at [611, 393] on button "Ask the AI" at bounding box center [626, 391] width 64 height 31
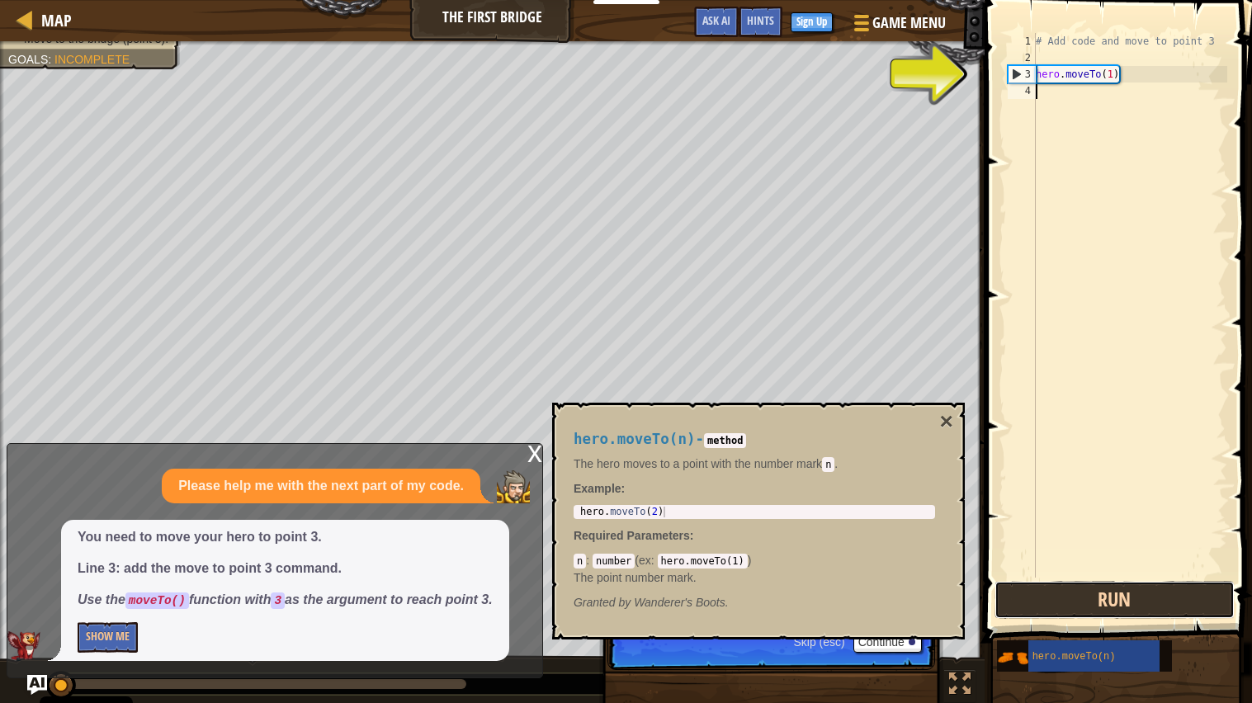
click at [1115, 564] on button "Run" at bounding box center [1114, 600] width 240 height 38
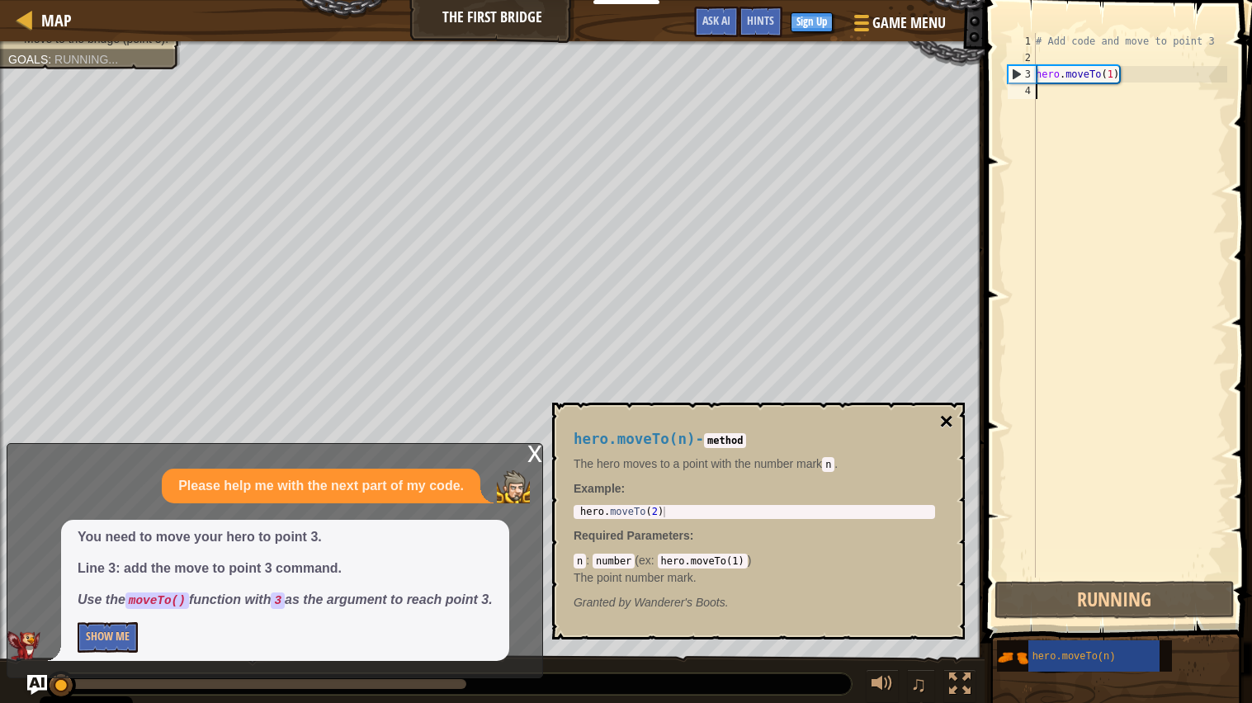
click at [946, 418] on button "×" at bounding box center [946, 421] width 13 height 23
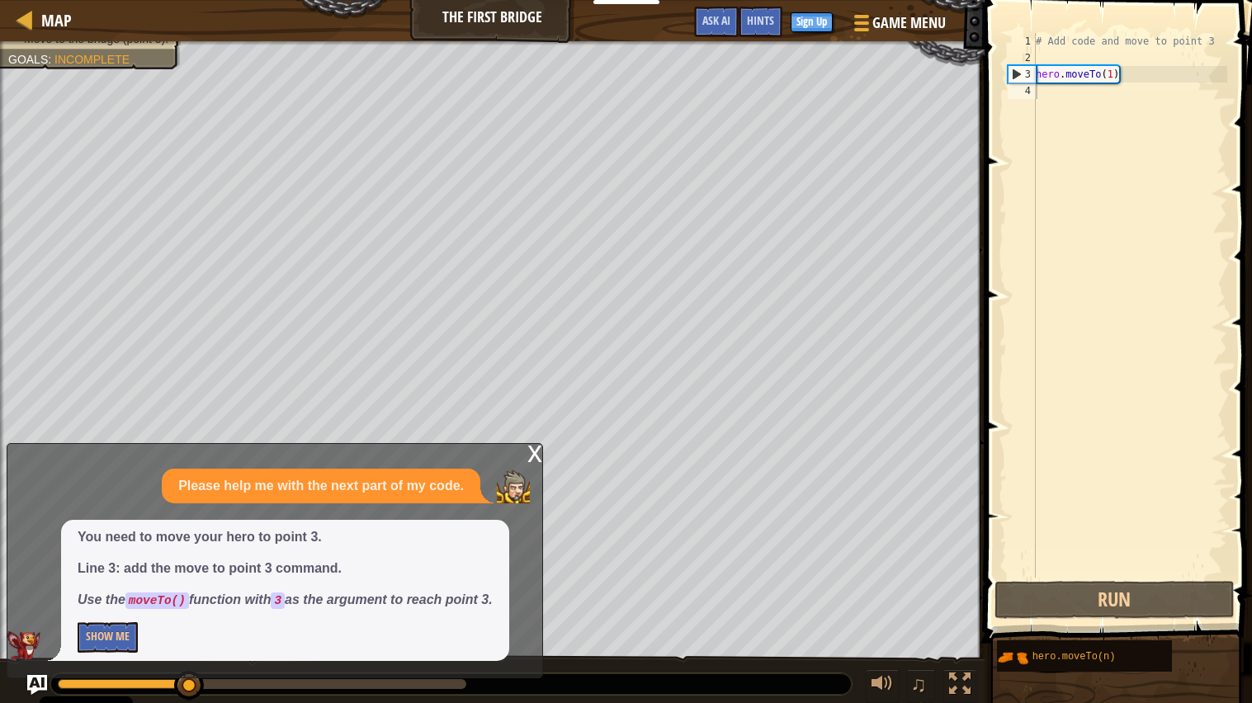
click at [533, 450] on div "x" at bounding box center [534, 452] width 15 height 17
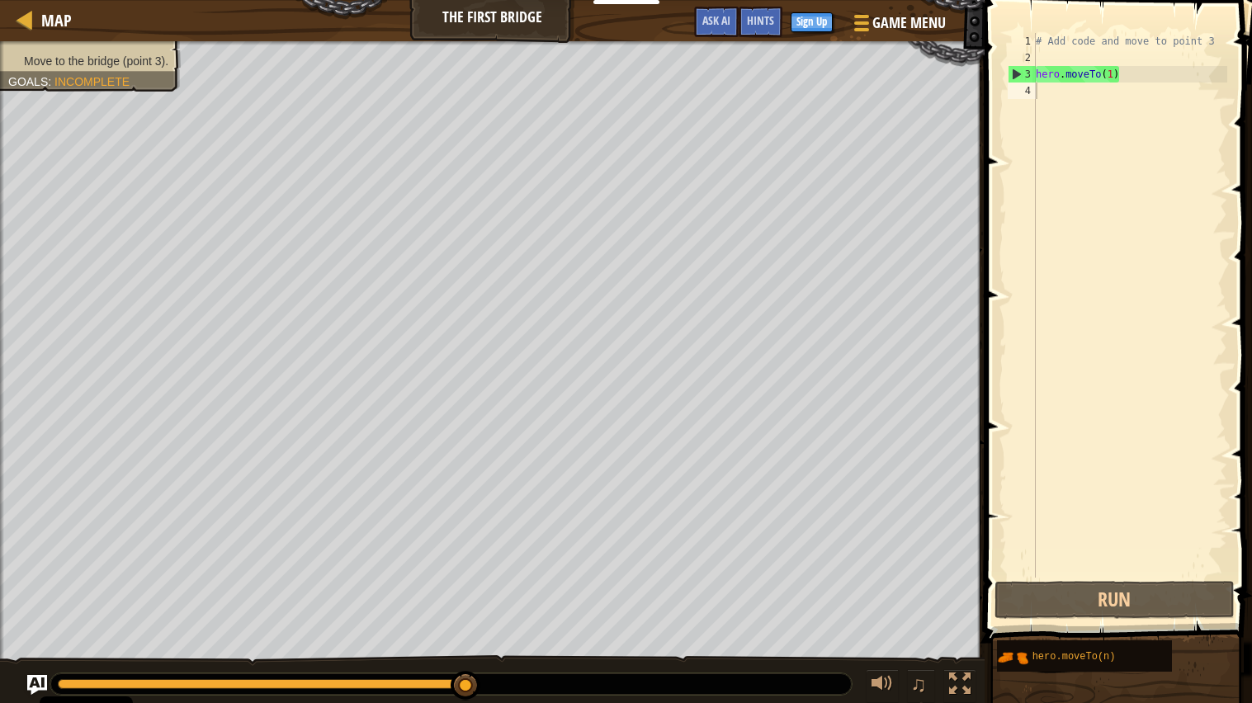
drag, startPoint x: 289, startPoint y: 680, endPoint x: 556, endPoint y: 672, distance: 267.4
click at [556, 564] on div at bounding box center [450, 683] width 801 height 21
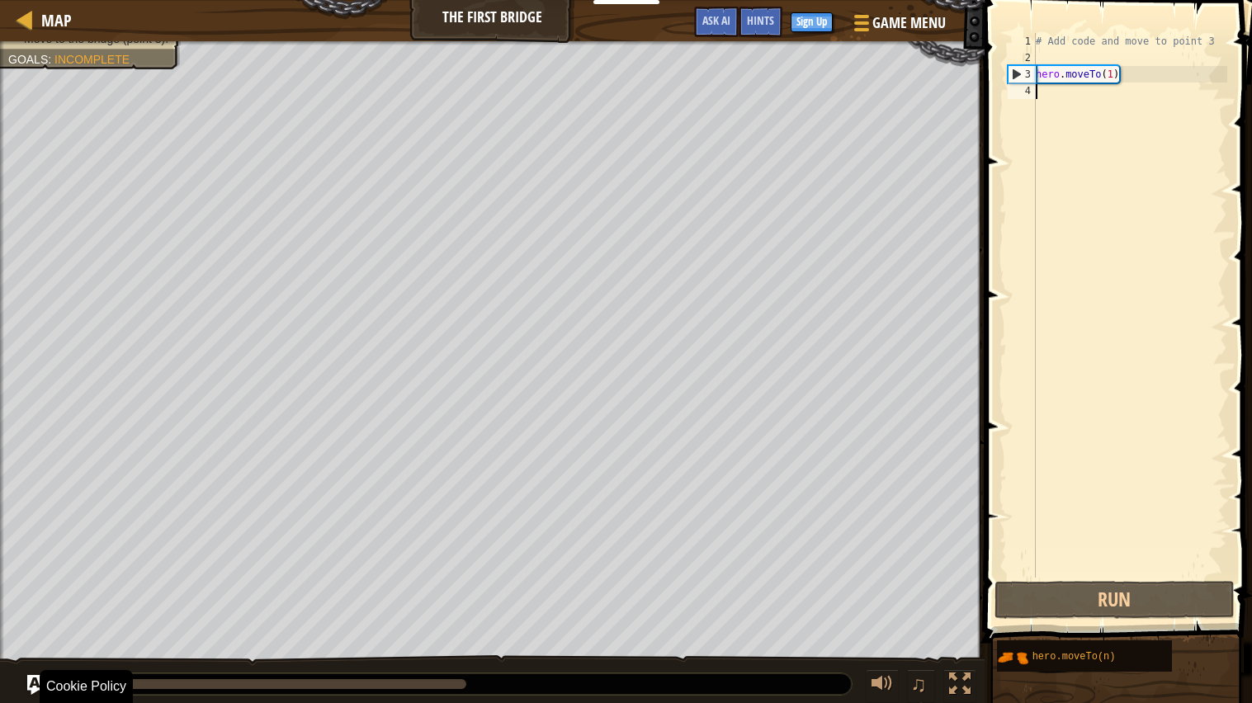
drag, startPoint x: 462, startPoint y: 685, endPoint x: 2, endPoint y: 700, distance: 460.6
click at [2, 564] on div "♫" at bounding box center [492, 680] width 984 height 50
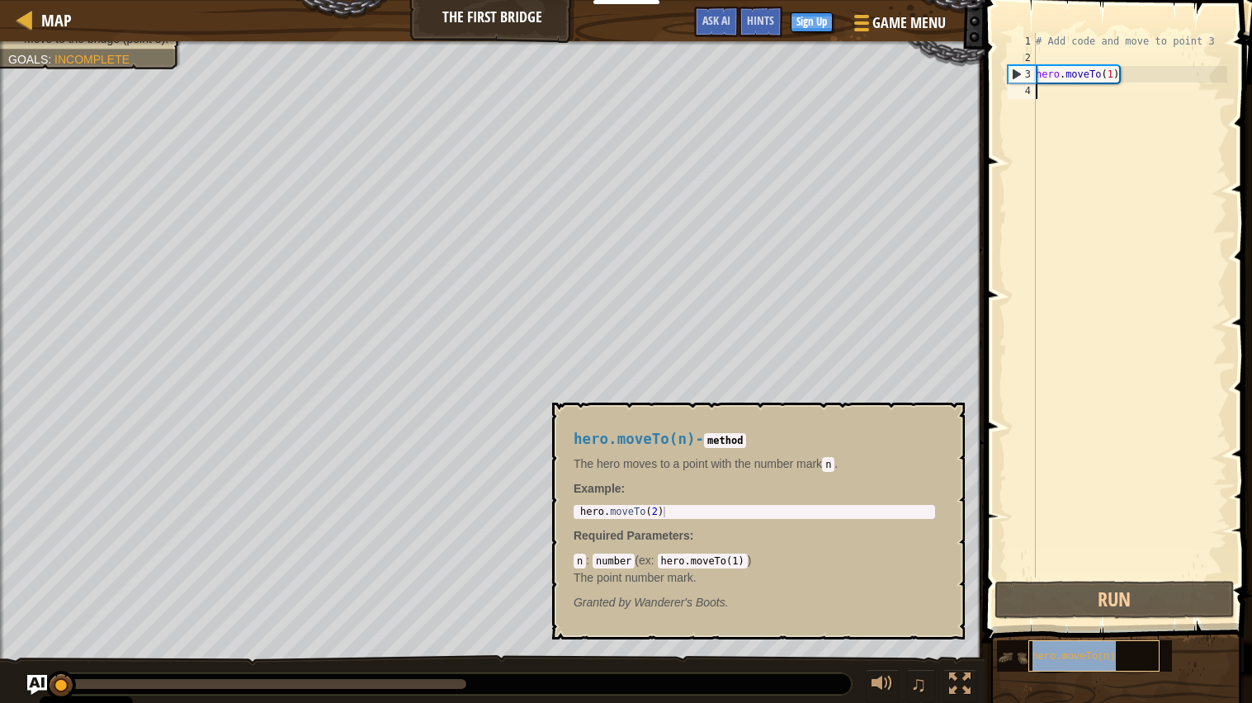
click at [1109, 564] on span "hero.moveTo(n)" at bounding box center [1073, 657] width 83 height 12
type textarea "hero.moveTo(2)"
click at [745, 507] on div "hero . moveTo ( 2 )" at bounding box center [755, 523] width 356 height 32
click at [744, 507] on div "hero . moveTo ( 2 )" at bounding box center [755, 523] width 356 height 32
click at [663, 513] on div "hero . moveTo ( 2 )" at bounding box center [755, 523] width 356 height 32
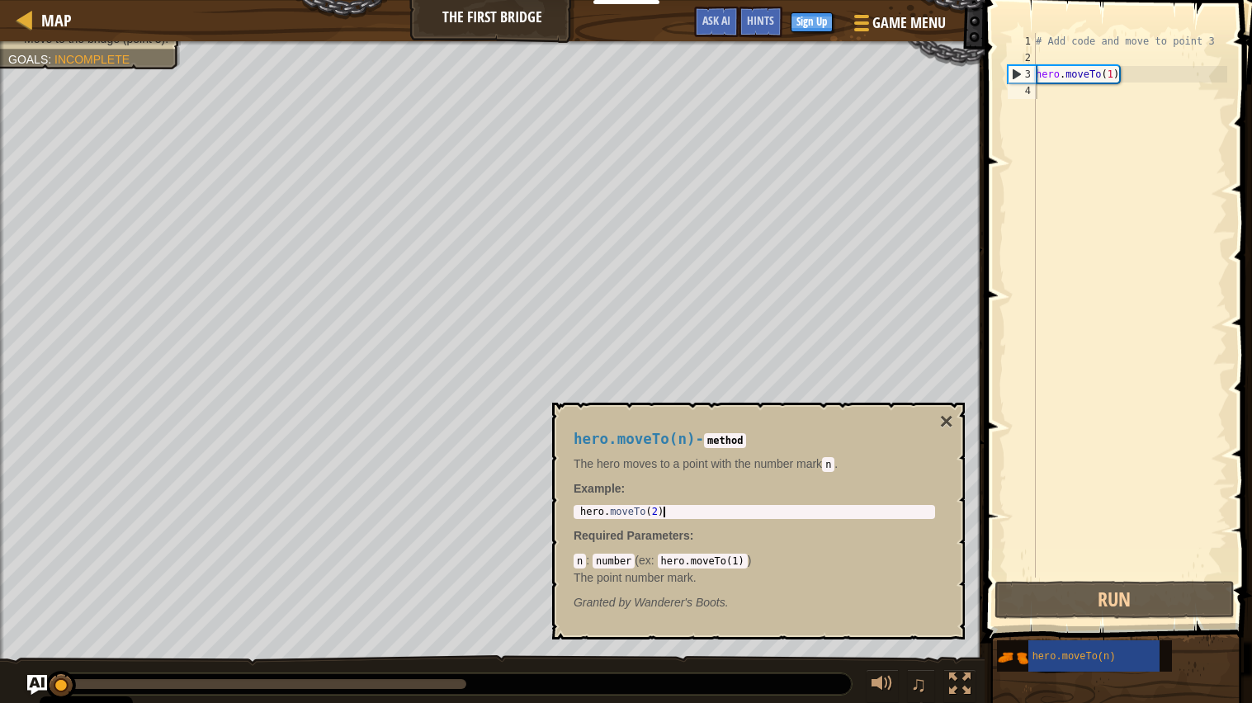
click at [1024, 91] on div "4" at bounding box center [1021, 91] width 28 height 17
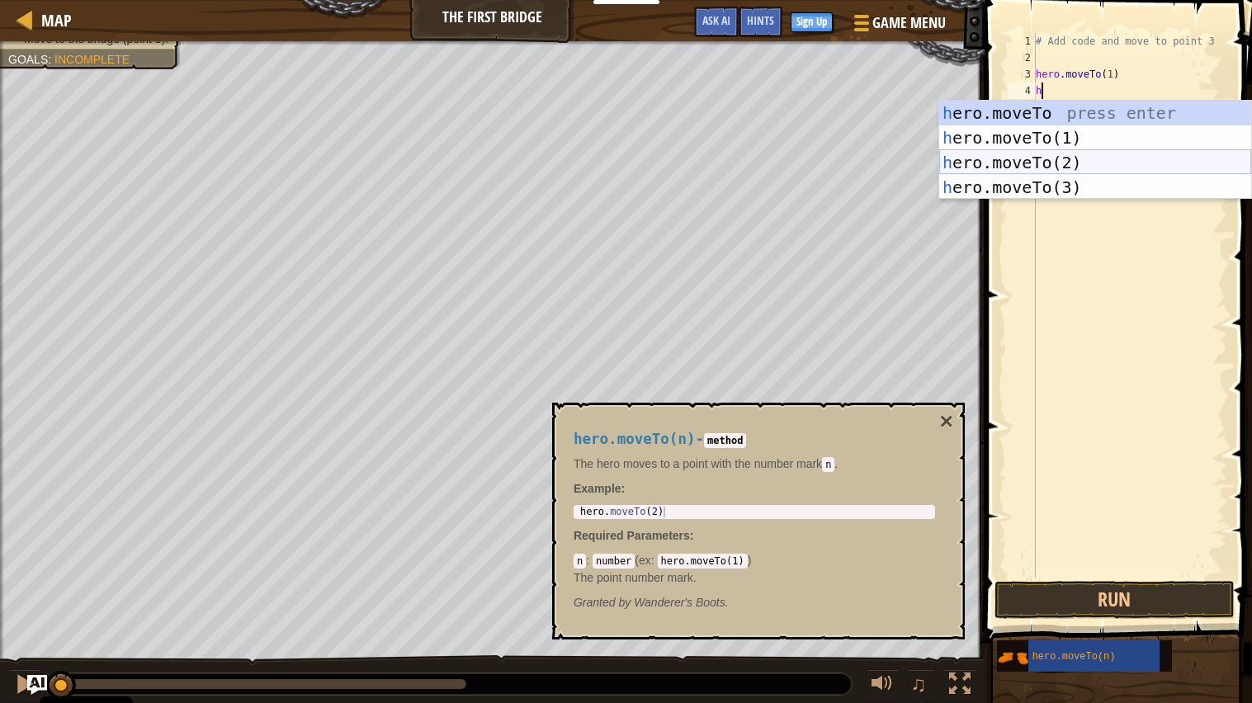
click at [993, 165] on div "h ero.moveTo press enter h ero.moveTo(1) press enter h ero.moveTo(2) press ente…" at bounding box center [1095, 175] width 312 height 149
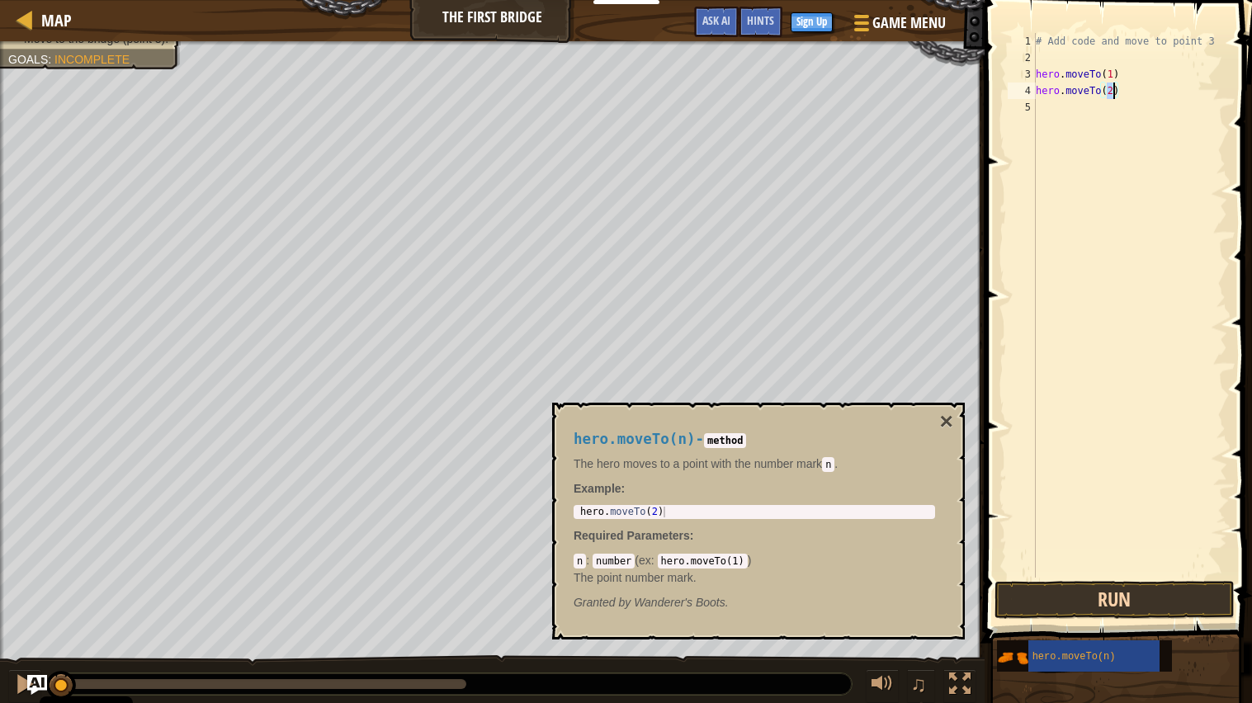
type textarea "hero.moveTo(2)"
click at [1167, 564] on button "Run" at bounding box center [1114, 600] width 240 height 38
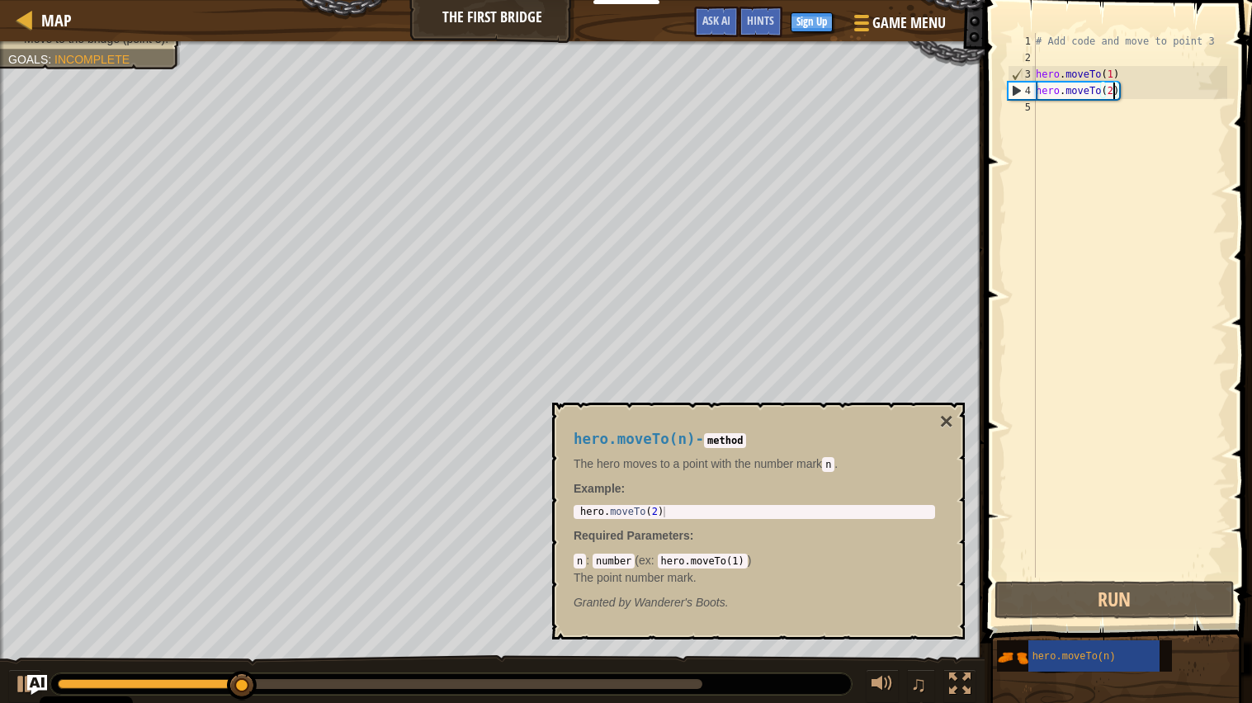
click at [532, 564] on div "♫" at bounding box center [492, 680] width 984 height 50
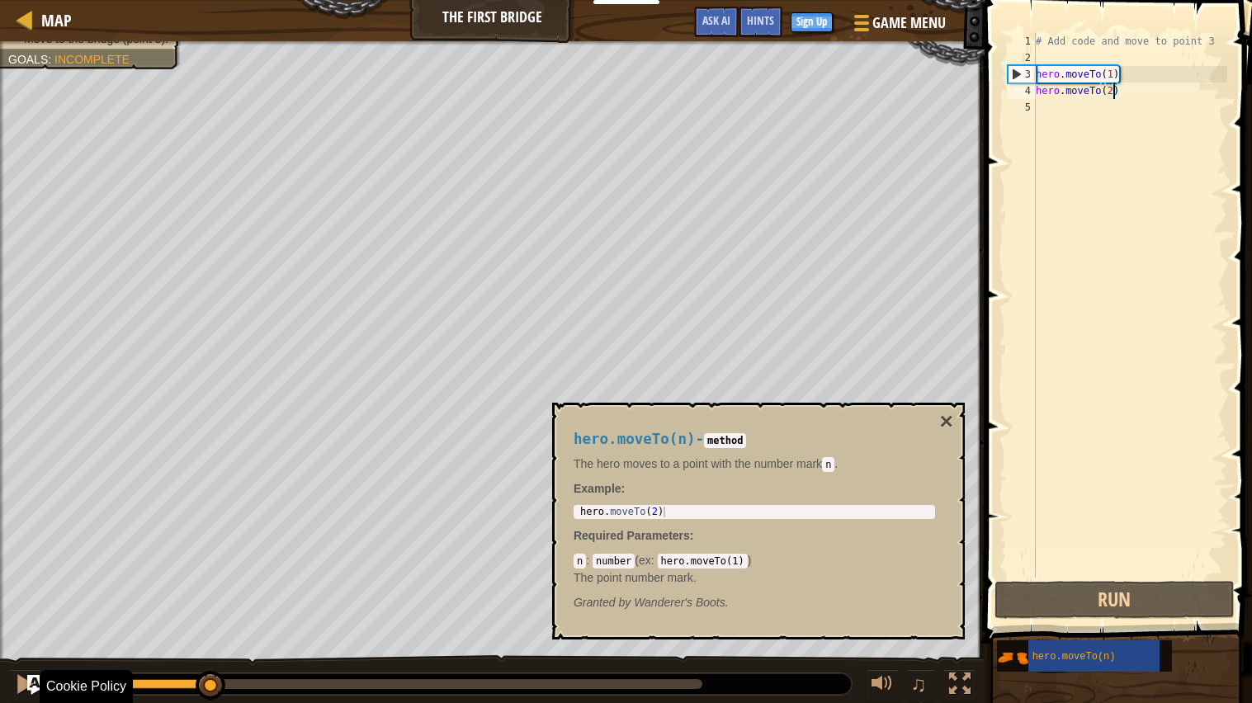
drag, startPoint x: 445, startPoint y: 685, endPoint x: 214, endPoint y: 702, distance: 231.7
click at [214, 564] on div "♫" at bounding box center [492, 680] width 984 height 50
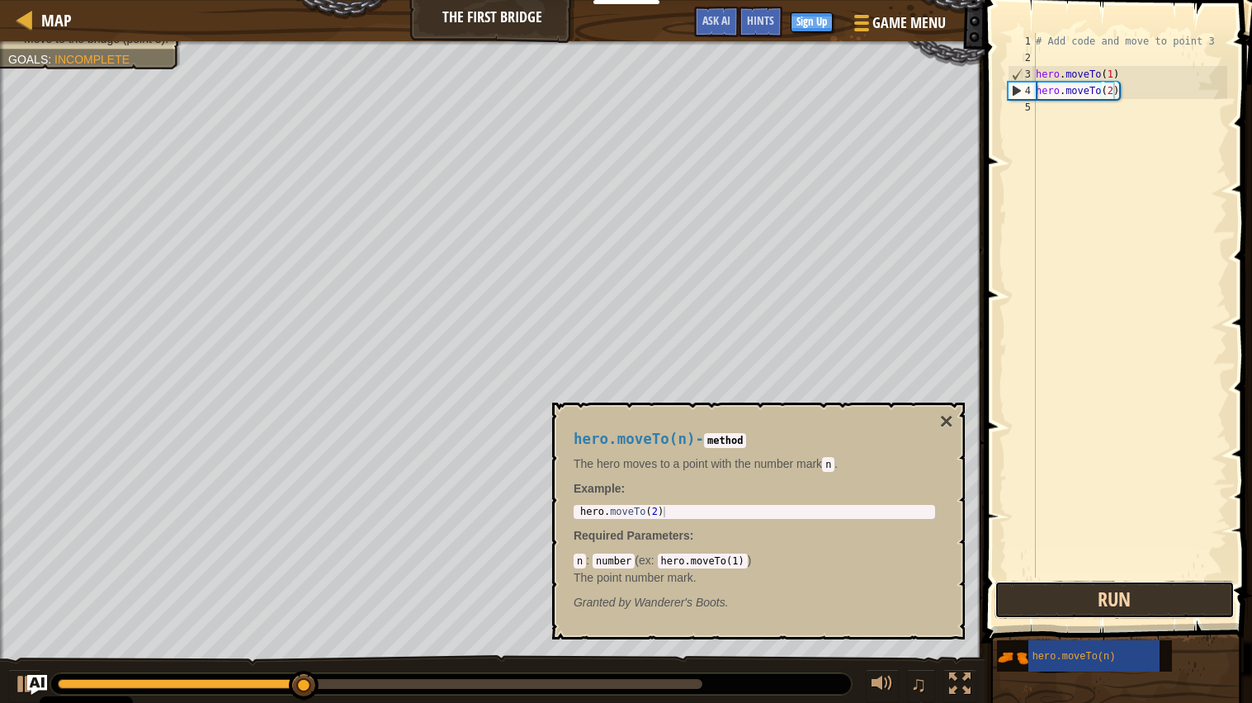
click at [1072, 564] on button "Run" at bounding box center [1114, 600] width 240 height 38
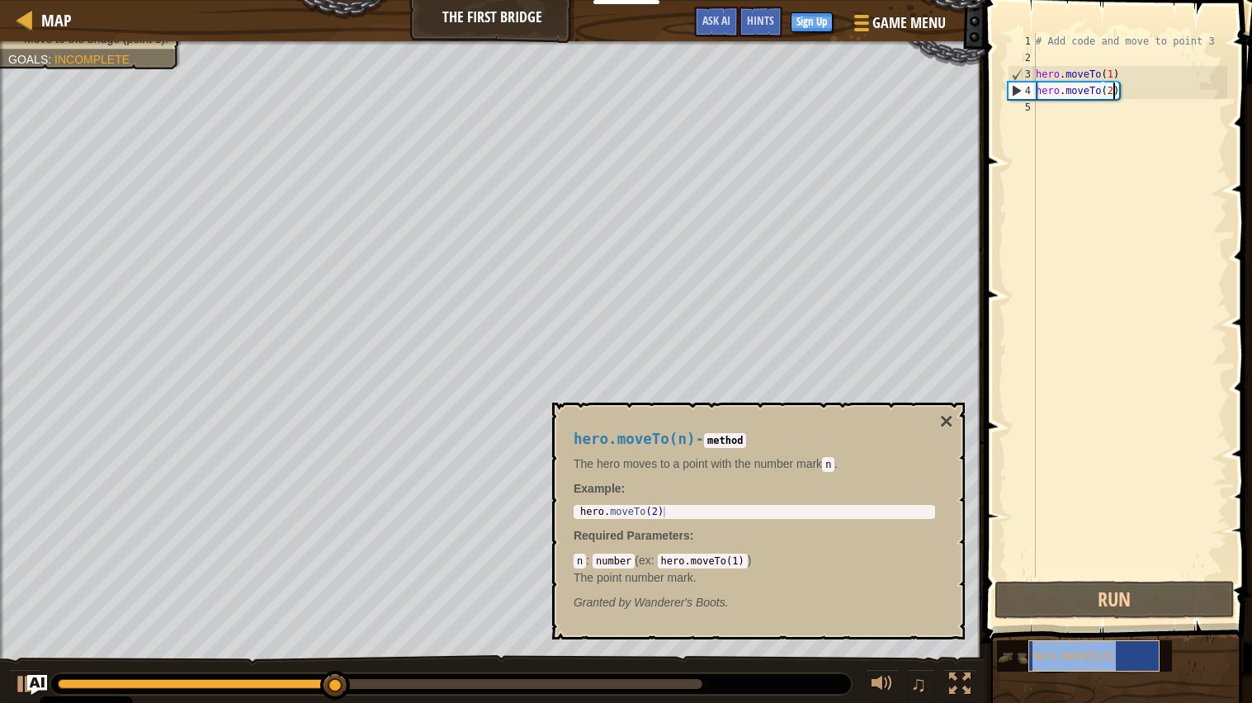
click at [1081, 564] on span "hero.moveTo(n)" at bounding box center [1073, 657] width 83 height 12
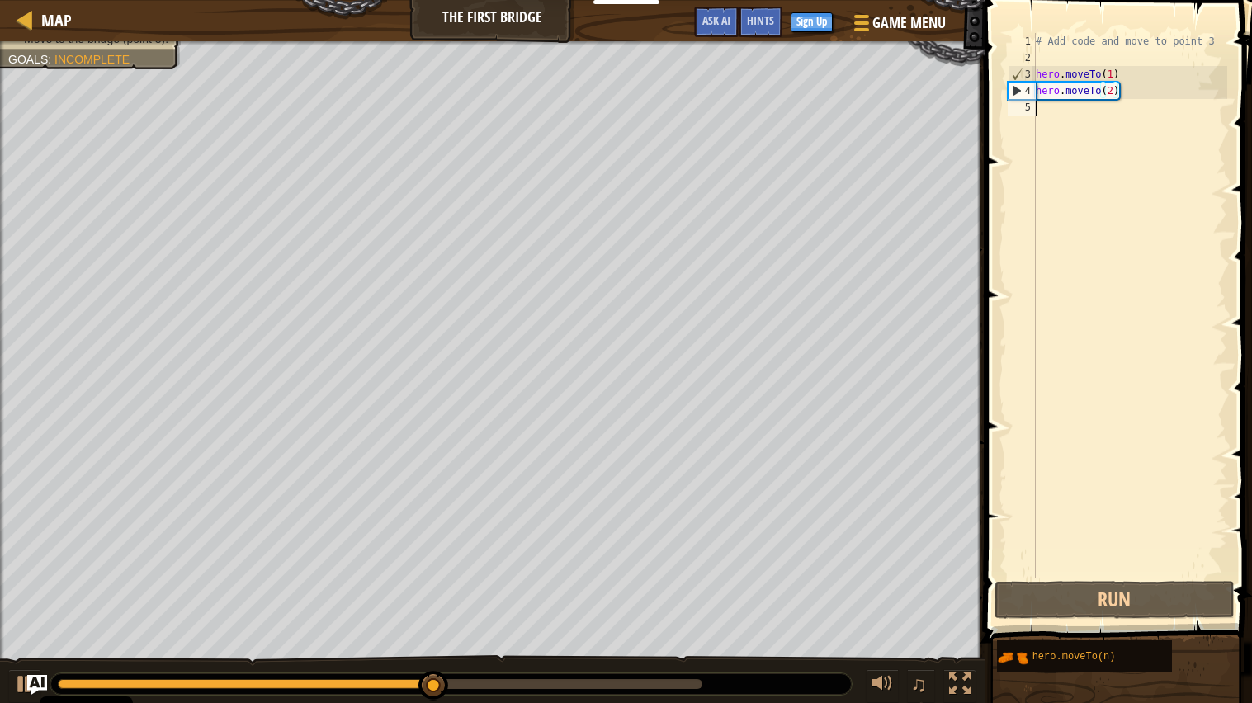
click at [1057, 110] on div "# Add code and move to point 3 hero . moveTo ( 1 ) hero . moveTo ( 2 )" at bounding box center [1129, 322] width 195 height 578
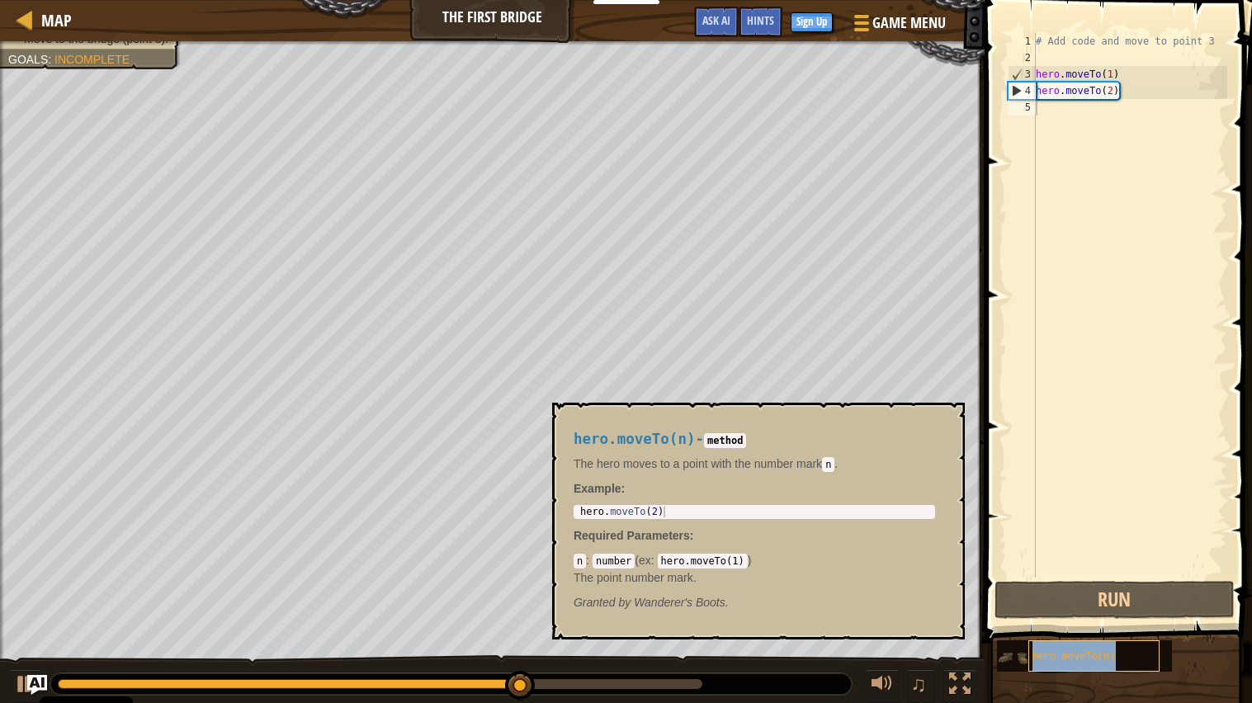
click at [1063, 564] on div "hero.moveTo(n)" at bounding box center [1093, 655] width 131 height 31
type textarea "hero.moveTo(2)"
click at [730, 510] on div "hero . moveTo ( 2 )" at bounding box center [755, 523] width 356 height 32
click at [731, 510] on div "hero . moveTo ( 2 )" at bounding box center [755, 523] width 356 height 32
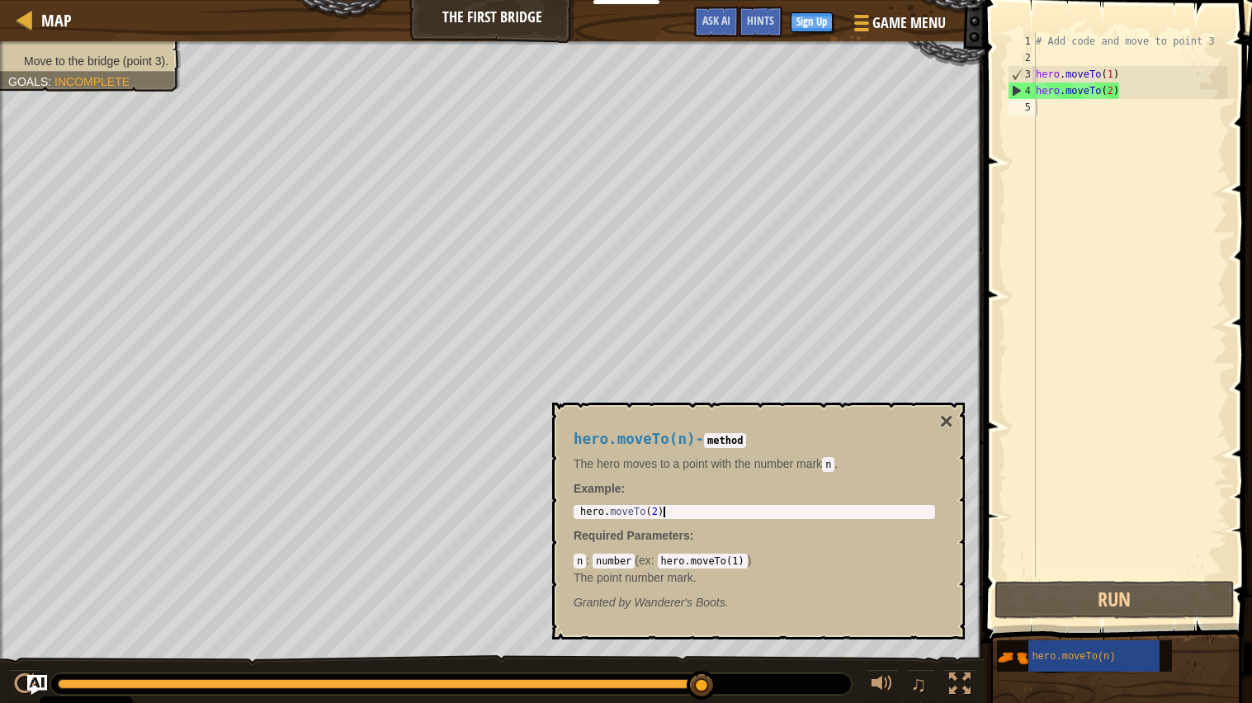
click at [1065, 111] on div "# Add code and move to point 3 hero . moveTo ( 1 ) hero . moveTo ( 2 )" at bounding box center [1129, 322] width 195 height 578
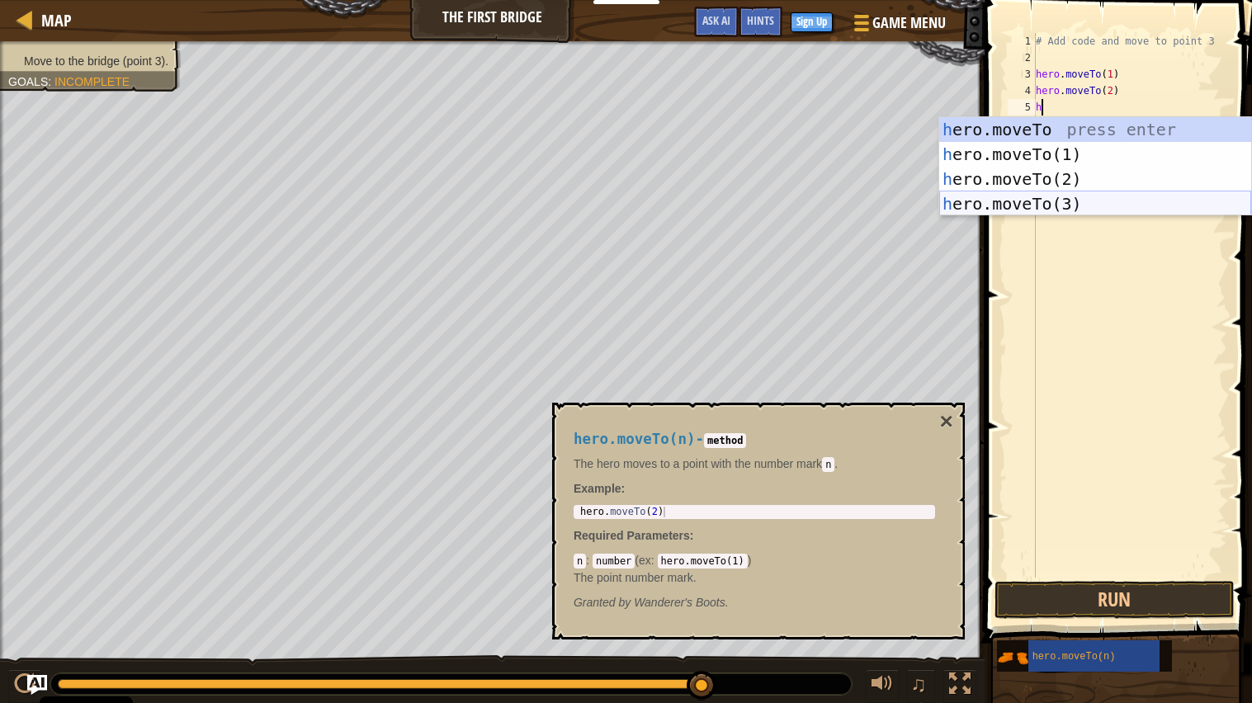
click at [1065, 195] on div "h ero.moveTo press enter h ero.moveTo(1) press enter h ero.moveTo(2) press ente…" at bounding box center [1095, 191] width 312 height 149
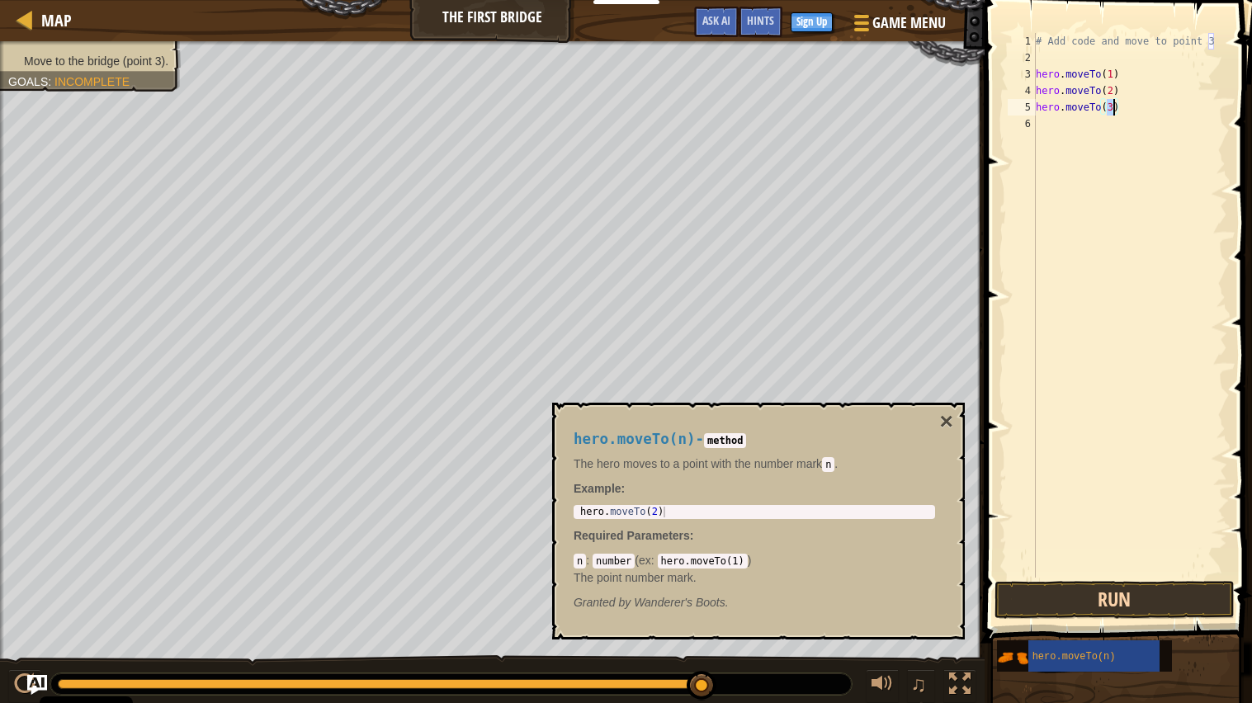
type textarea "hero.moveTo(3)"
click at [1139, 564] on button "Run" at bounding box center [1114, 600] width 240 height 38
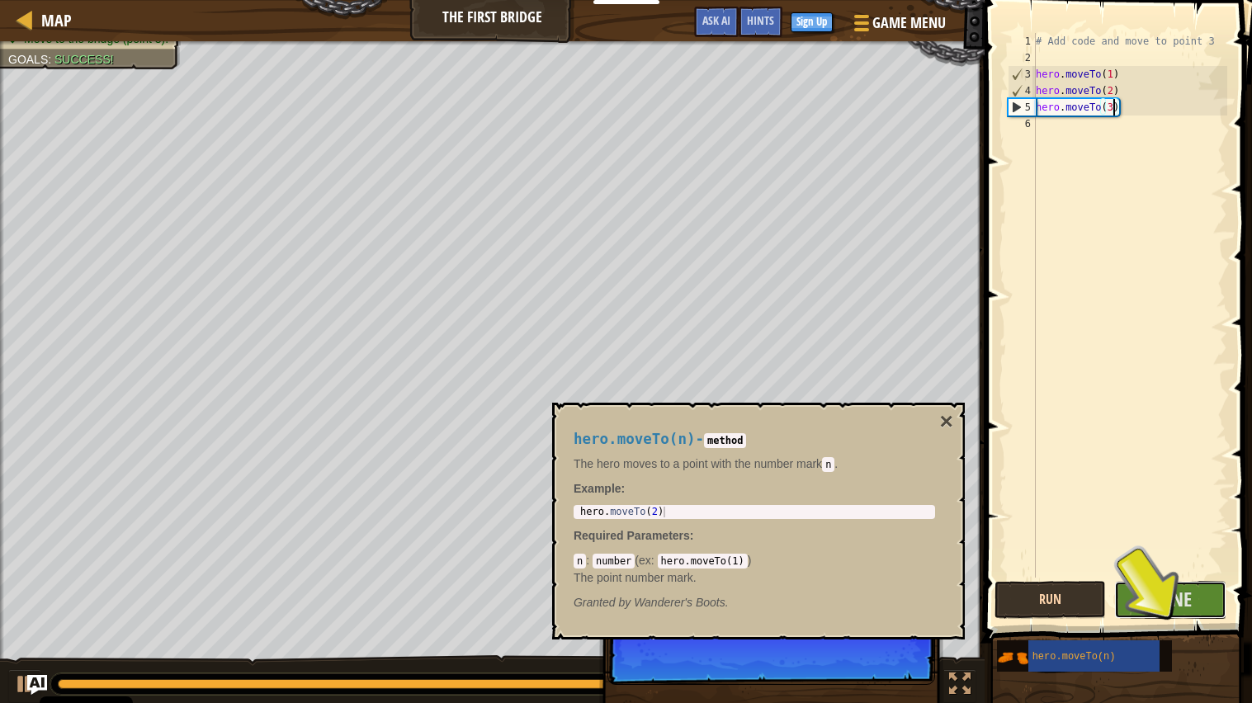
click at [1139, 564] on button "Done" at bounding box center [1170, 600] width 112 height 38
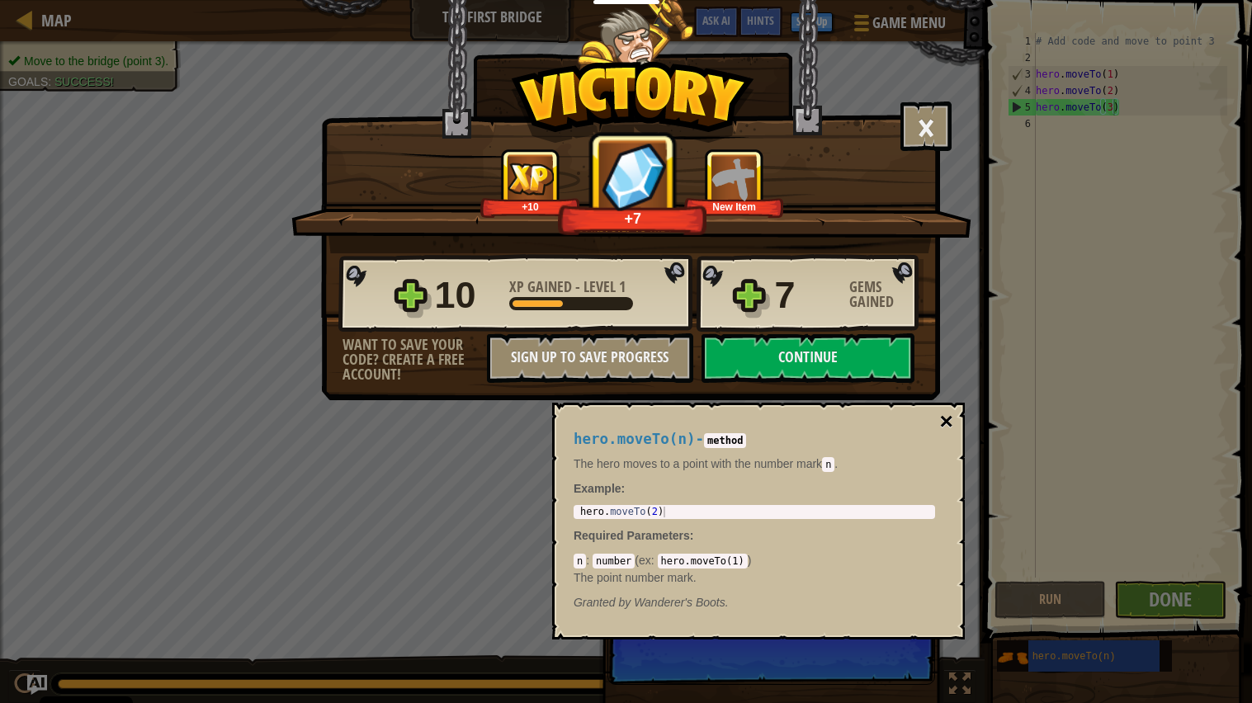
click at [947, 422] on button "×" at bounding box center [946, 421] width 13 height 23
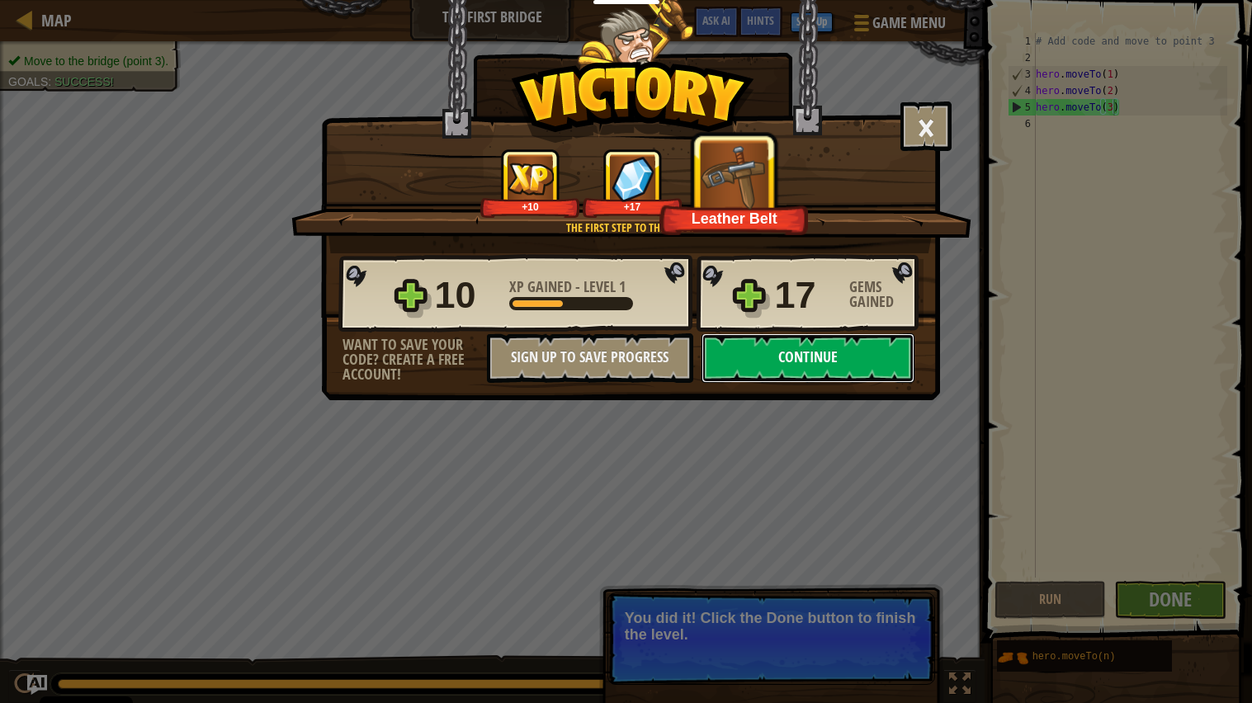
click at [875, 383] on button "Continue" at bounding box center [807, 358] width 213 height 50
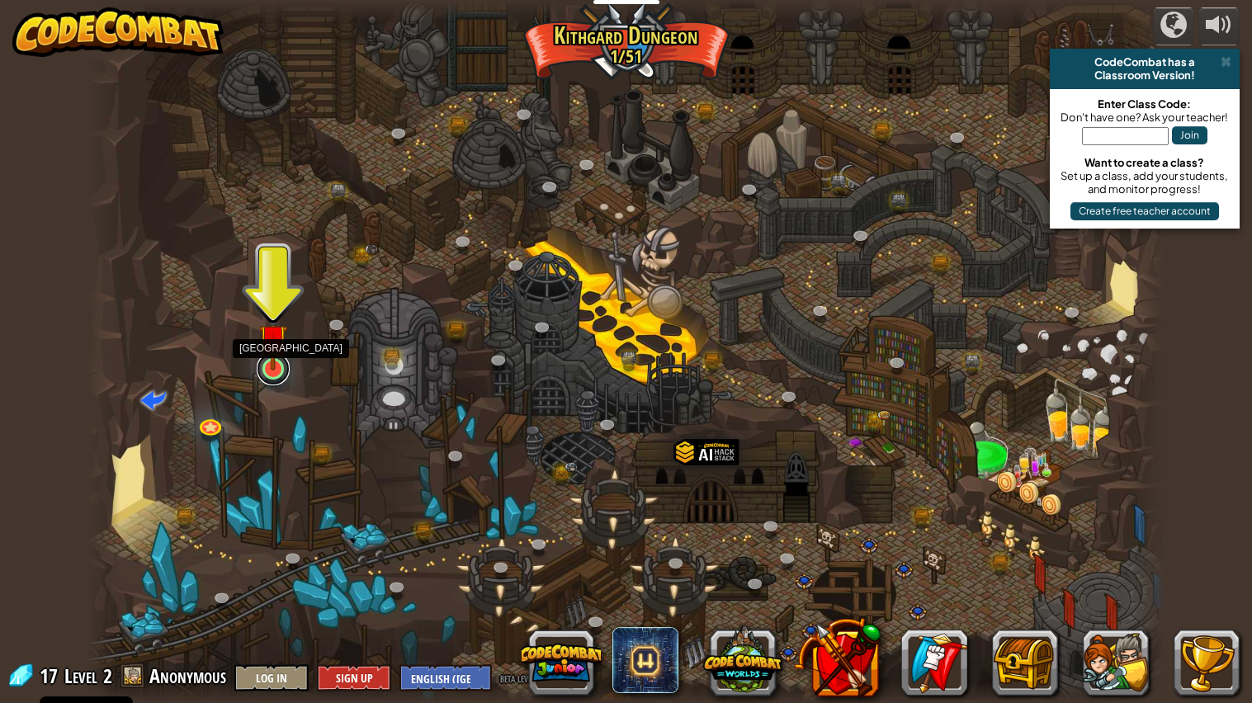
click at [271, 373] on link at bounding box center [273, 368] width 33 height 33
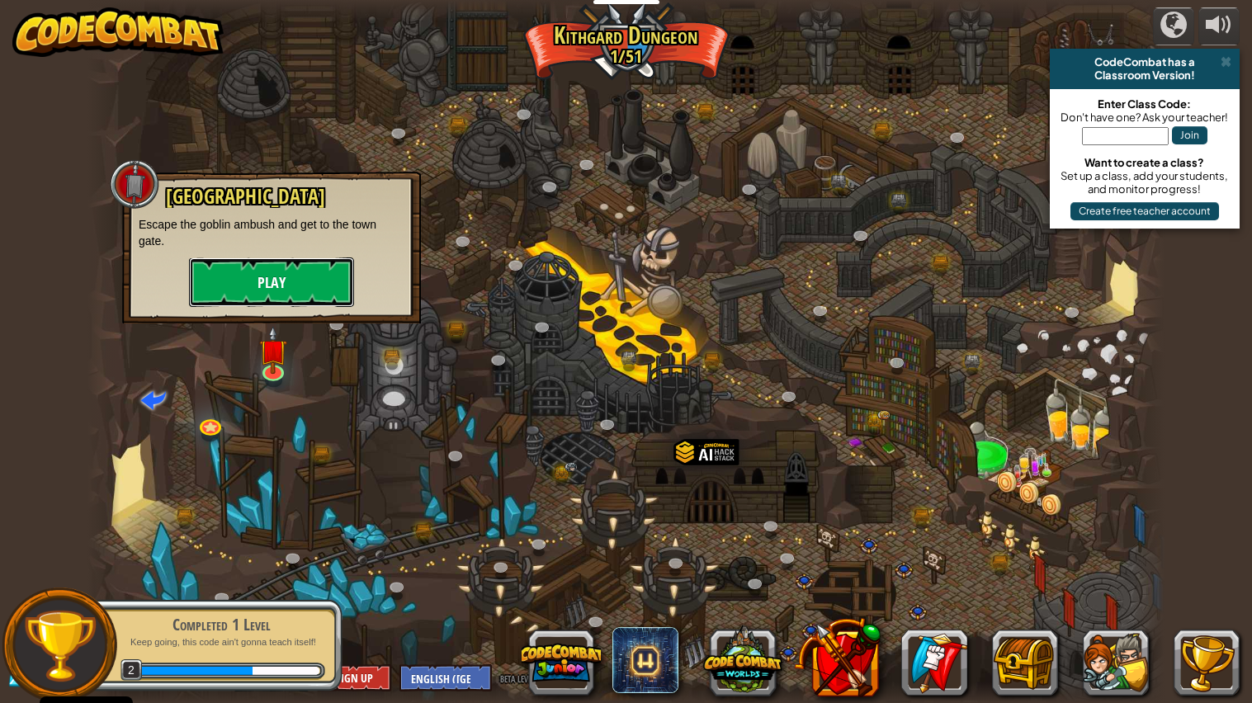
click at [271, 280] on button "Play" at bounding box center [271, 282] width 165 height 50
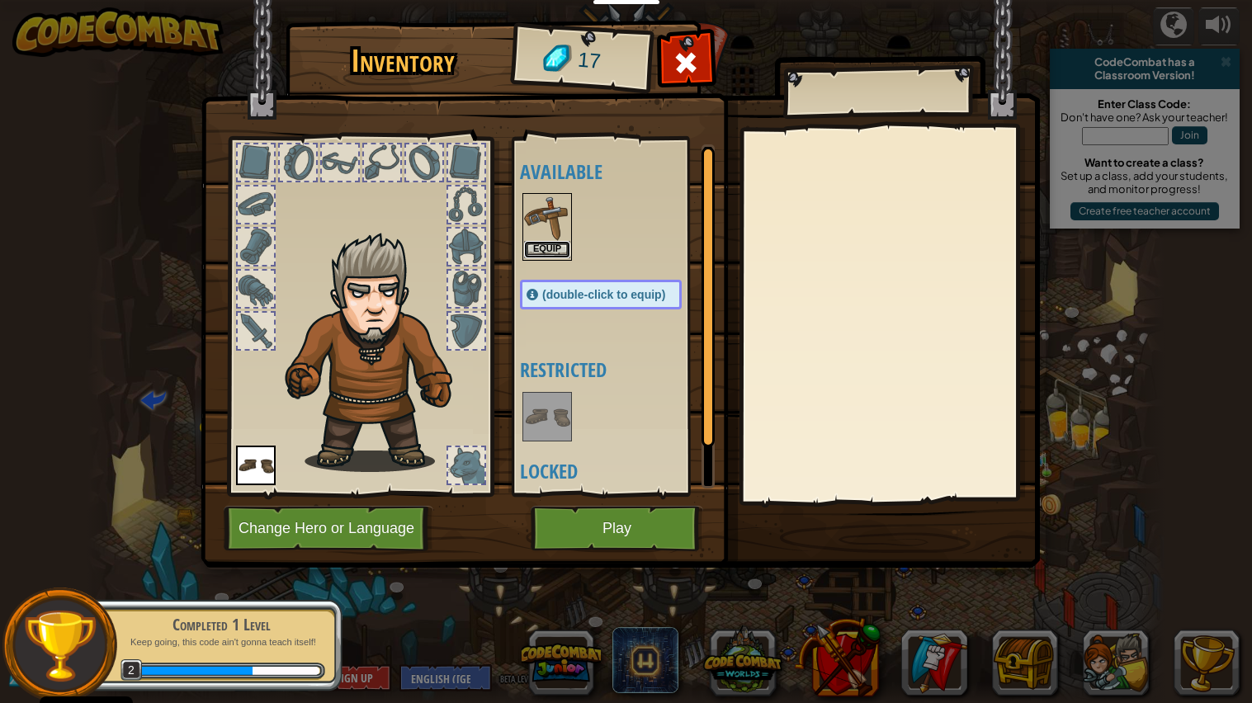
click at [558, 243] on button "Equip" at bounding box center [547, 249] width 46 height 17
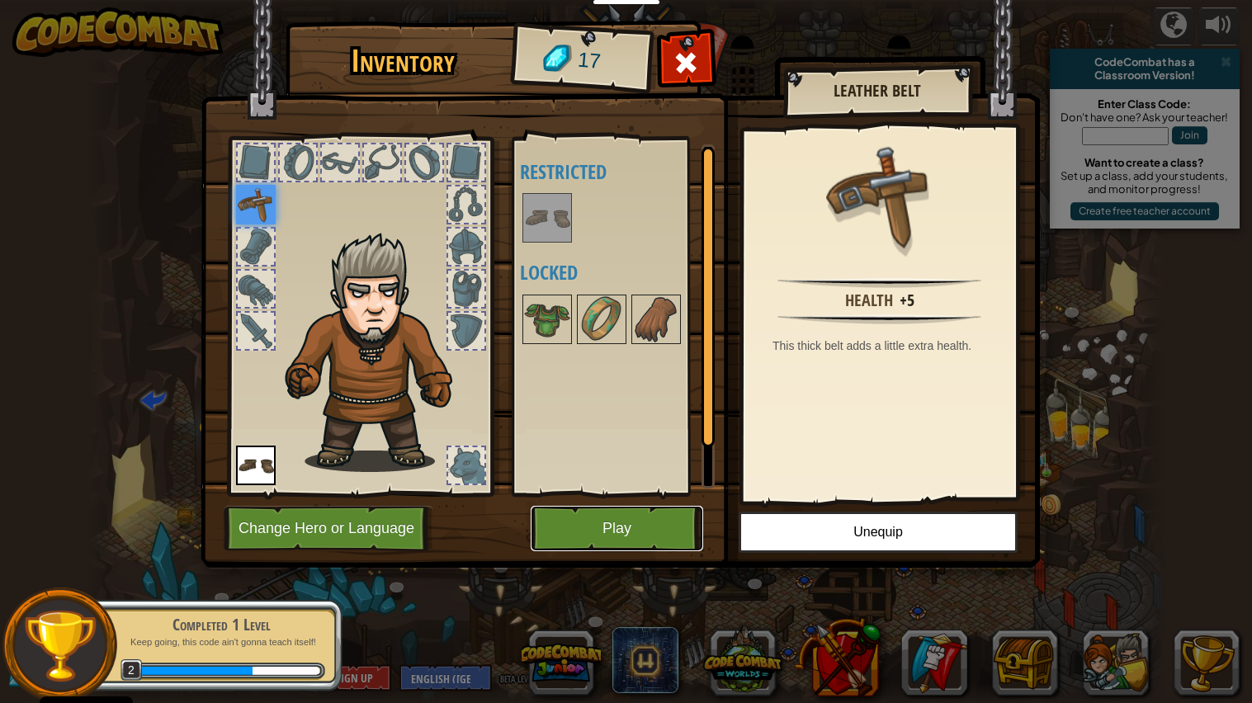
click at [613, 520] on button "Play" at bounding box center [617, 528] width 172 height 45
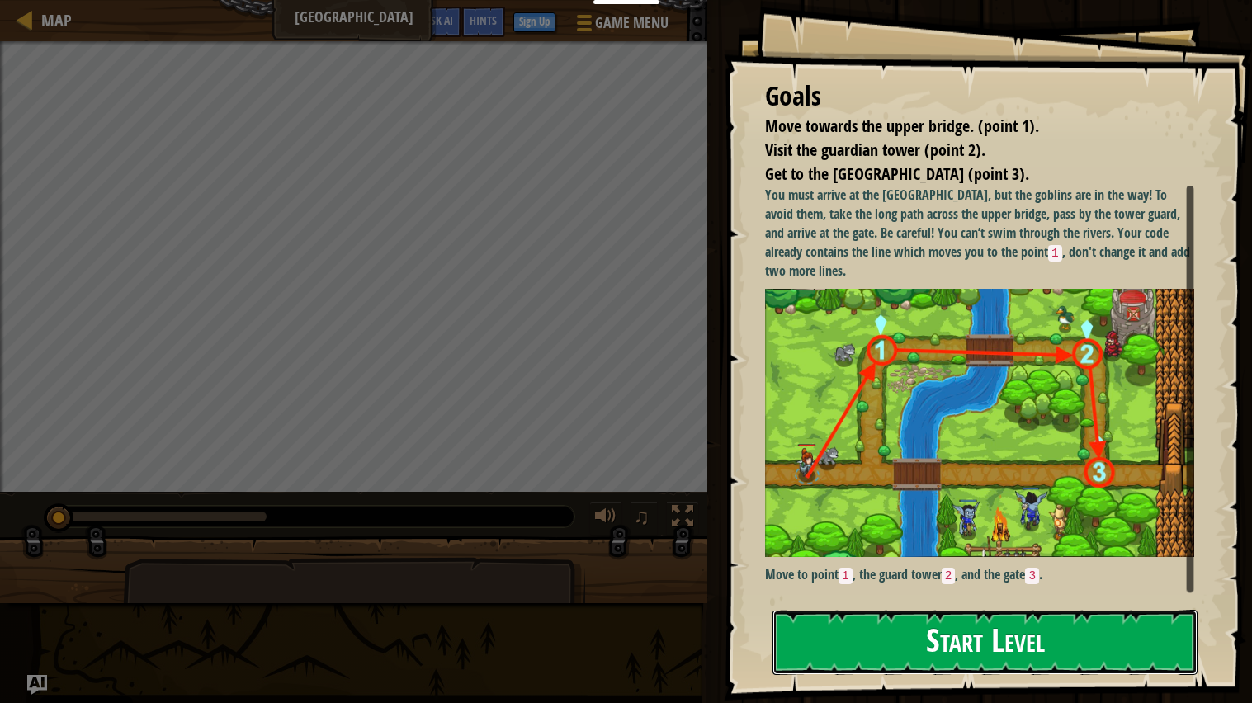
click at [937, 564] on button "Start Level" at bounding box center [984, 642] width 425 height 65
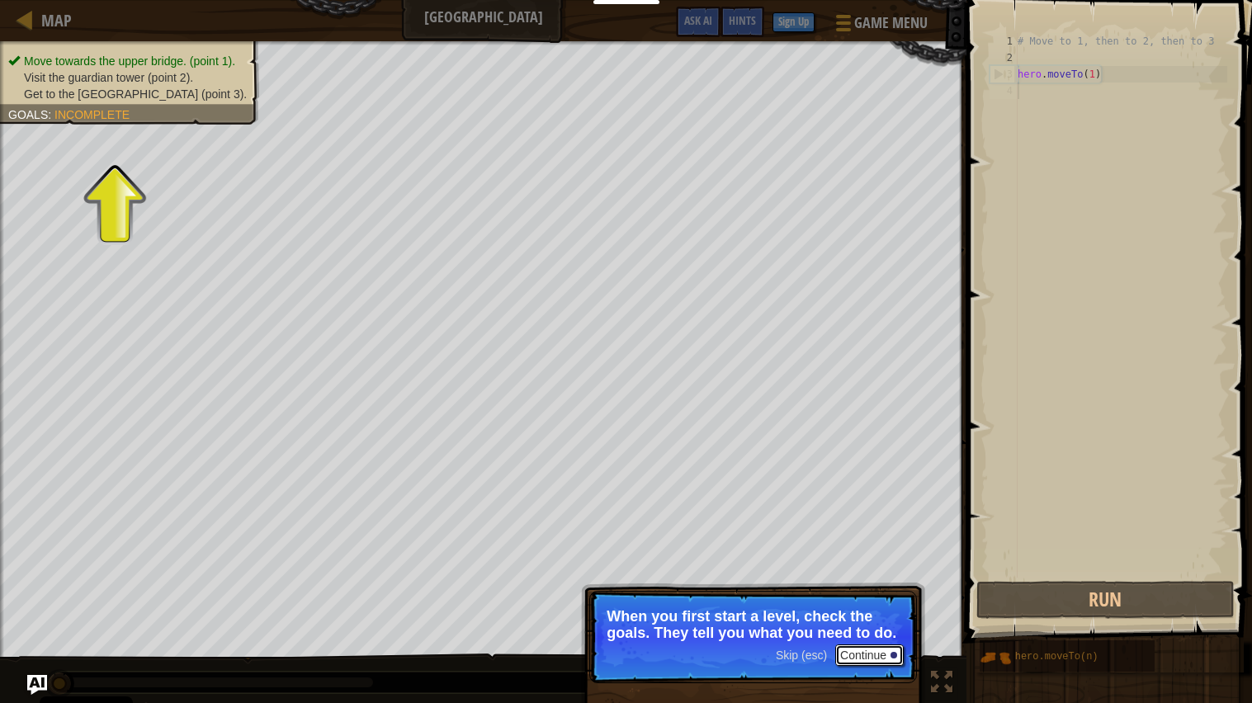
click at [844, 564] on button "Continue" at bounding box center [869, 654] width 68 height 21
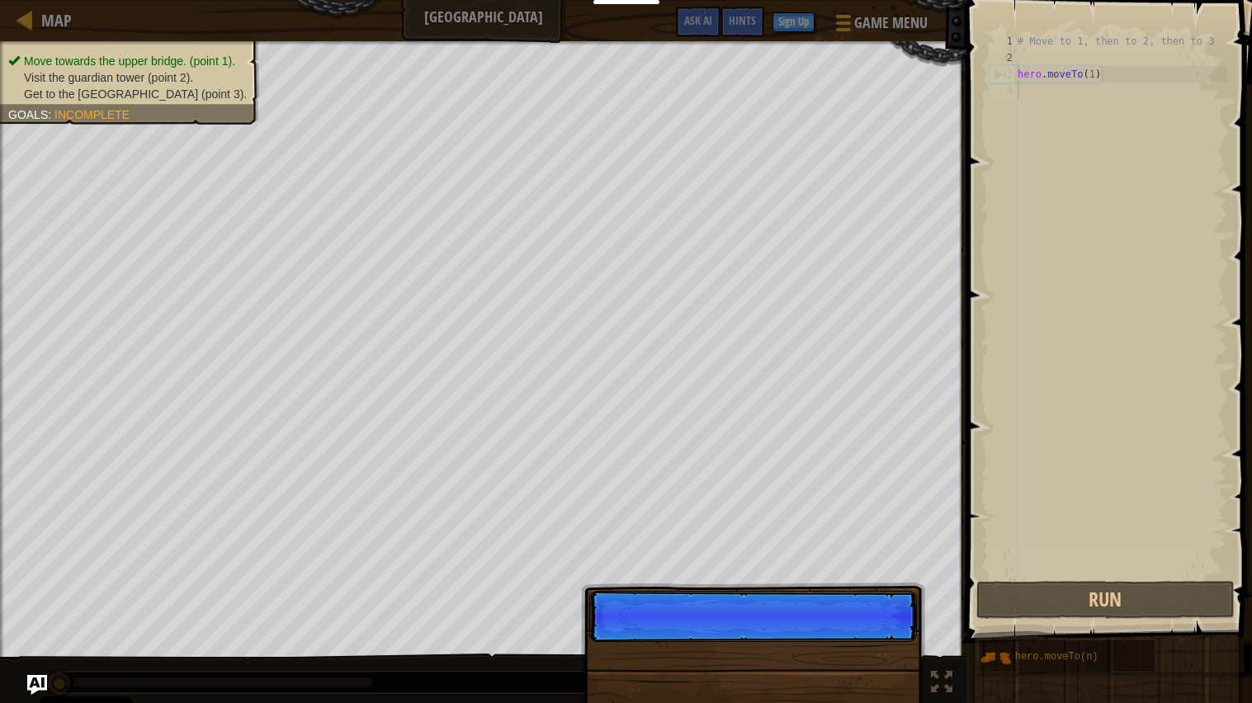
scroll to position [7, 0]
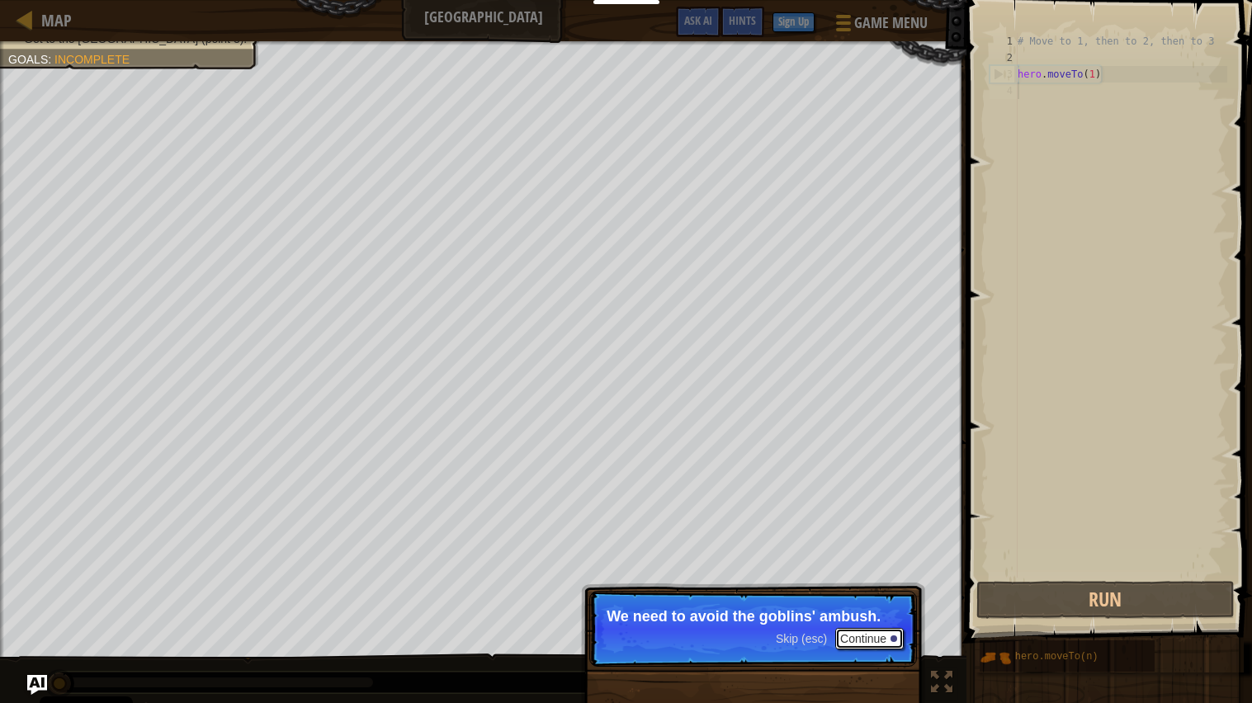
click at [875, 564] on button "Continue" at bounding box center [869, 638] width 68 height 21
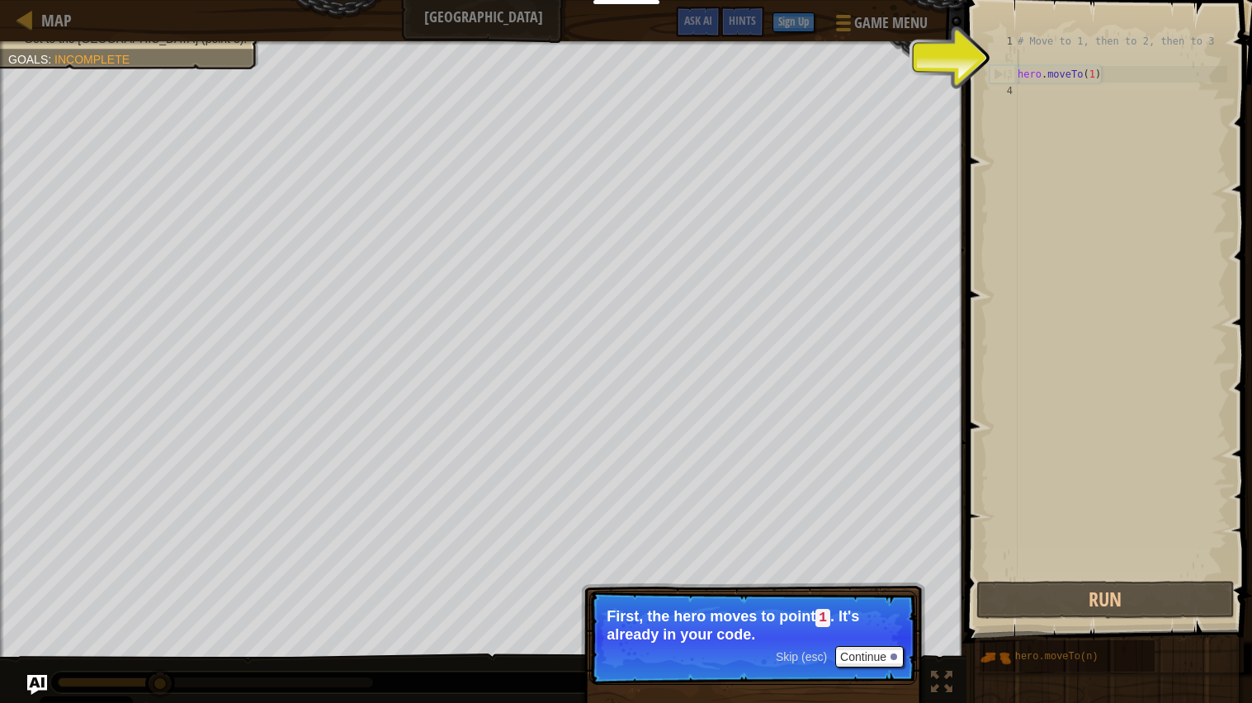
click at [1039, 62] on div "# Move to 1, then to 2, then to 3 hero . moveTo ( 1 )" at bounding box center [1120, 322] width 213 height 578
click at [847, 564] on button "Continue" at bounding box center [869, 656] width 68 height 21
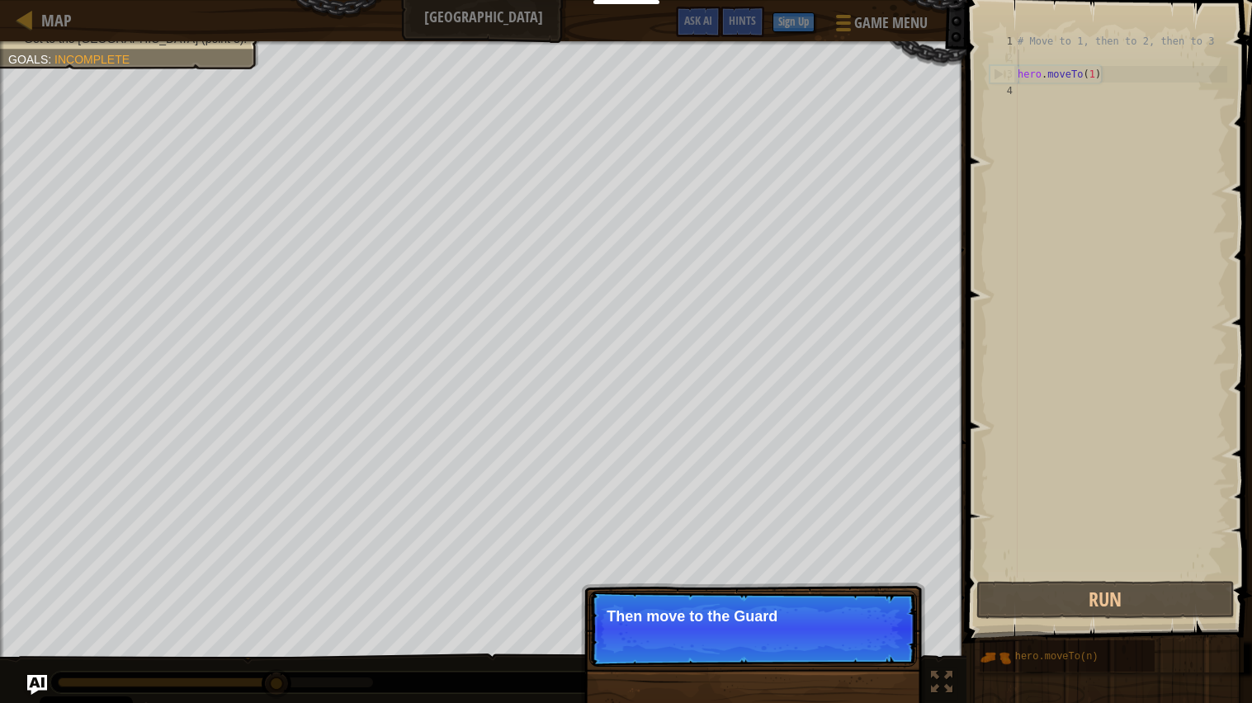
click at [844, 564] on p "Skip (esc) Continue Then move to the Guard" at bounding box center [753, 629] width 328 height 76
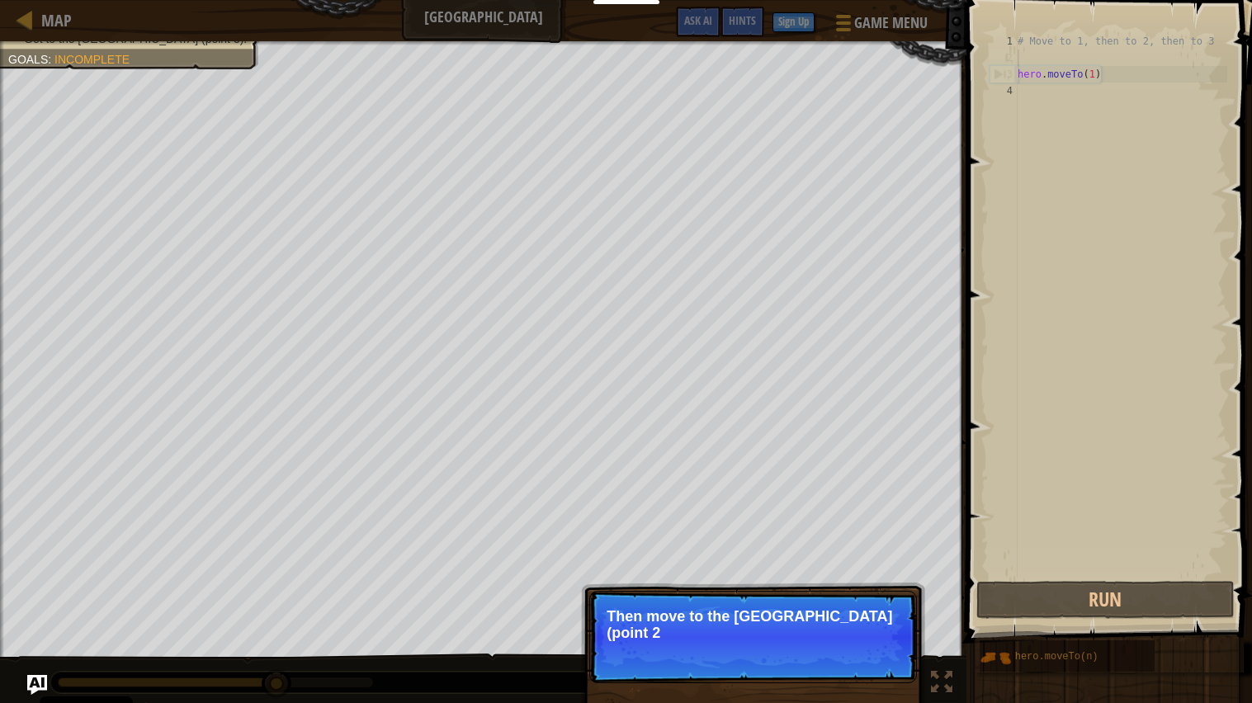
click at [843, 564] on p "Skip (esc) Continue Then move to the [GEOGRAPHIC_DATA] (point 2" at bounding box center [753, 637] width 328 height 92
click at [843, 564] on p "Skip (esc) Continue Then move to the [GEOGRAPHIC_DATA] (point 2), and finally" at bounding box center [753, 637] width 328 height 92
click at [843, 564] on p "Skip (esc) Continue Then move to the [GEOGRAPHIC_DATA] (point 2), and finally t…" at bounding box center [753, 637] width 328 height 92
click at [871, 564] on p "Skip (esc) Continue Then move to the [GEOGRAPHIC_DATA] (point 2), and finally t…" at bounding box center [753, 637] width 328 height 92
click at [869, 564] on button "Continue" at bounding box center [869, 654] width 68 height 21
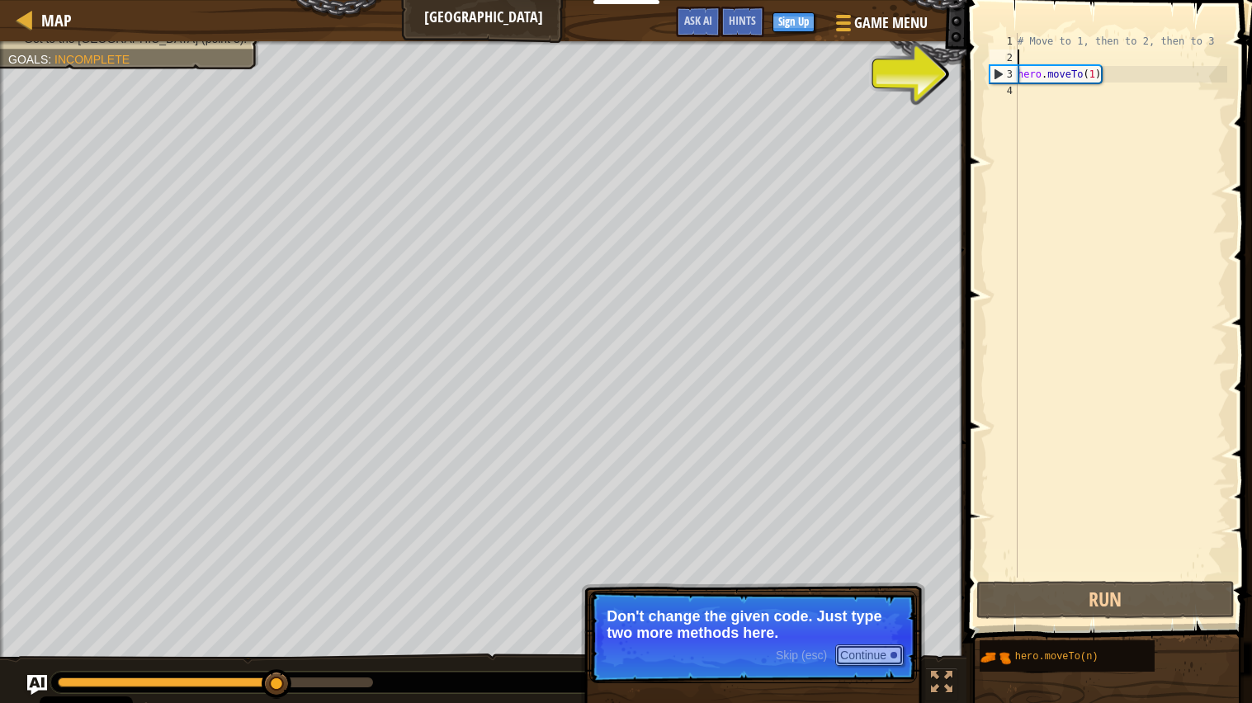
click at [876, 564] on button "Continue" at bounding box center [869, 654] width 68 height 21
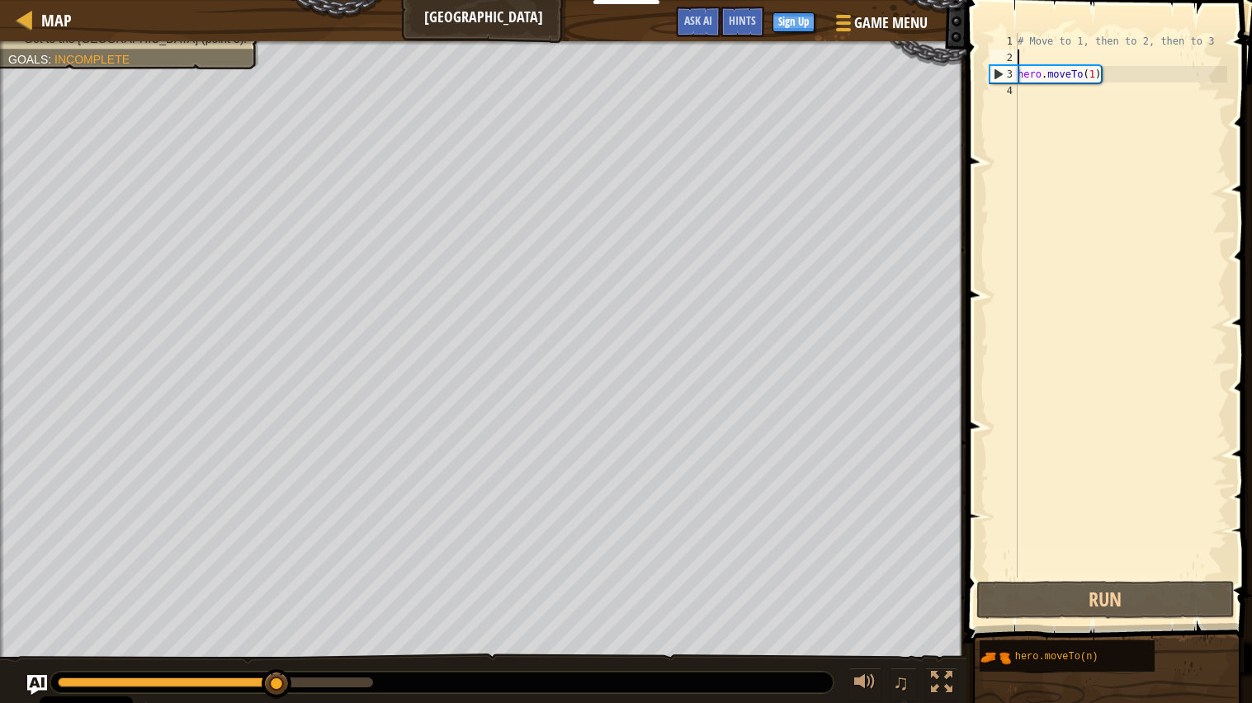
click at [1025, 97] on div "# Move to 1, then to 2, then to 3 hero . moveTo ( 1 )" at bounding box center [1120, 322] width 213 height 578
click at [1042, 92] on div "# Move to 1, then to 2, then to 3 hero . moveTo ( 1 )" at bounding box center [1120, 322] width 213 height 578
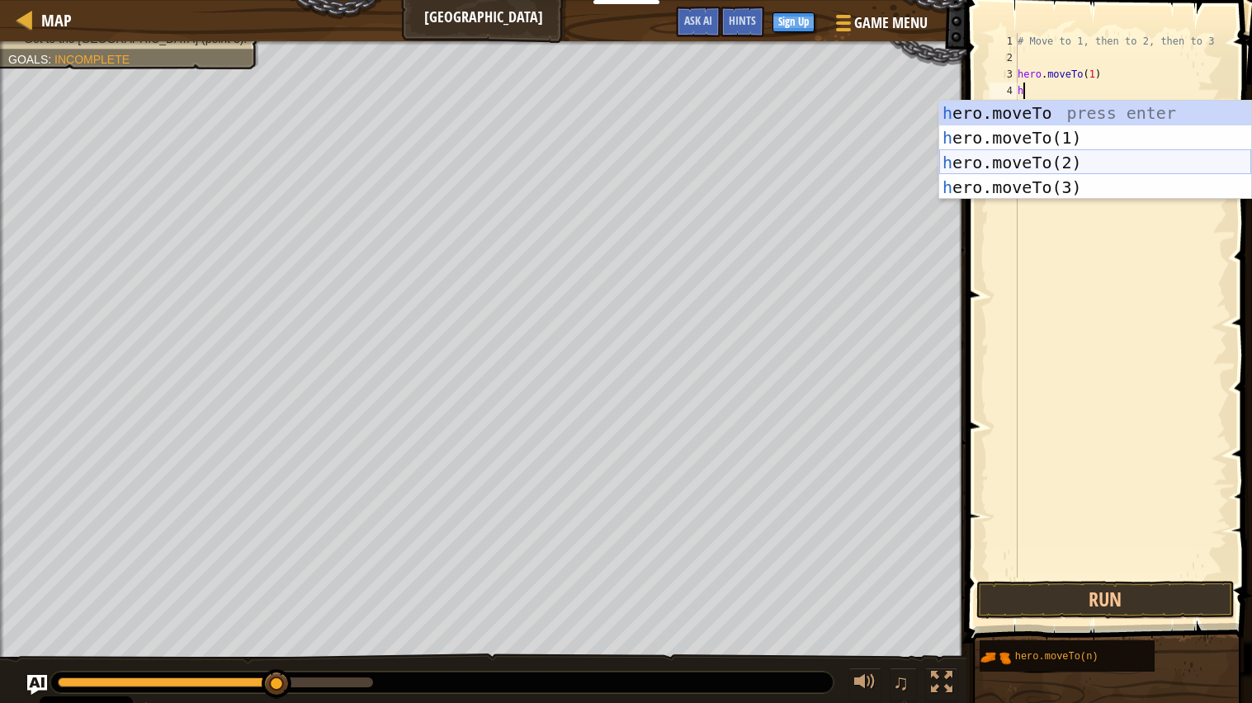
click at [1042, 157] on div "h ero.moveTo press enter h ero.moveTo(1) press enter h ero.moveTo(2) press ente…" at bounding box center [1095, 175] width 312 height 149
type textarea "hero.moveTo(2)"
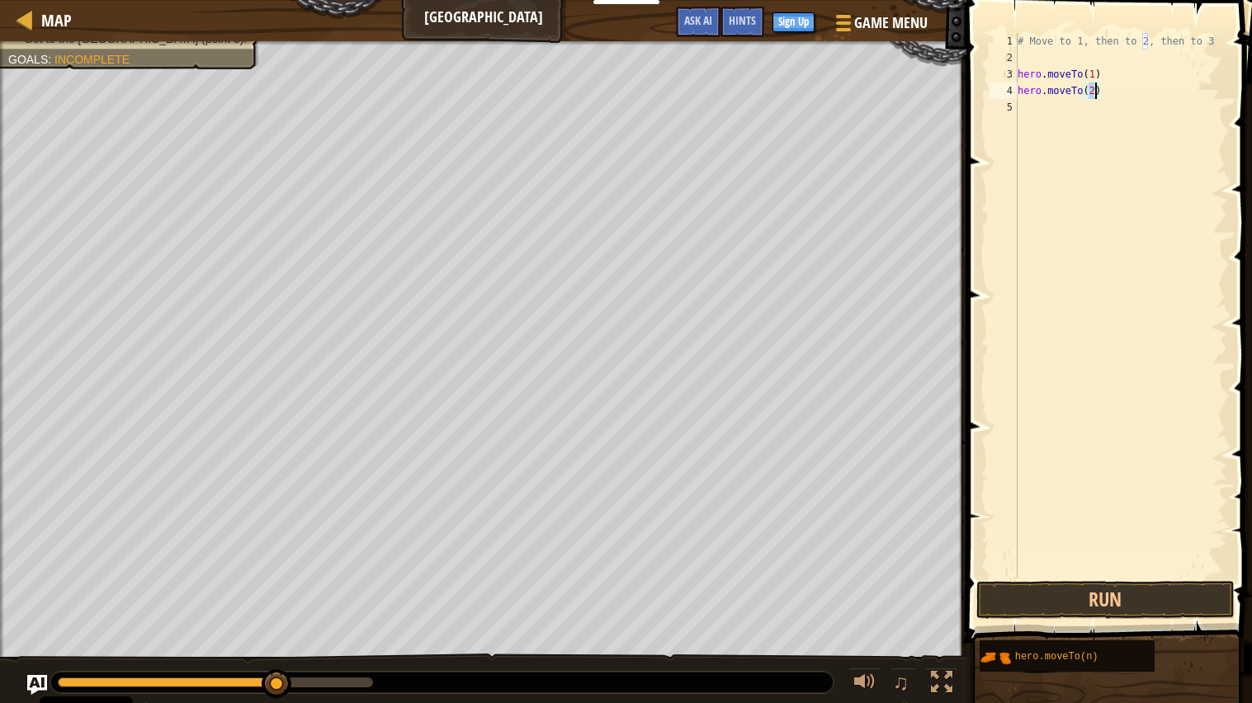
click at [1026, 107] on div "# Move to 1, then to 2, then to 3 hero . moveTo ( 1 ) hero . moveTo ( 2 )" at bounding box center [1120, 322] width 213 height 578
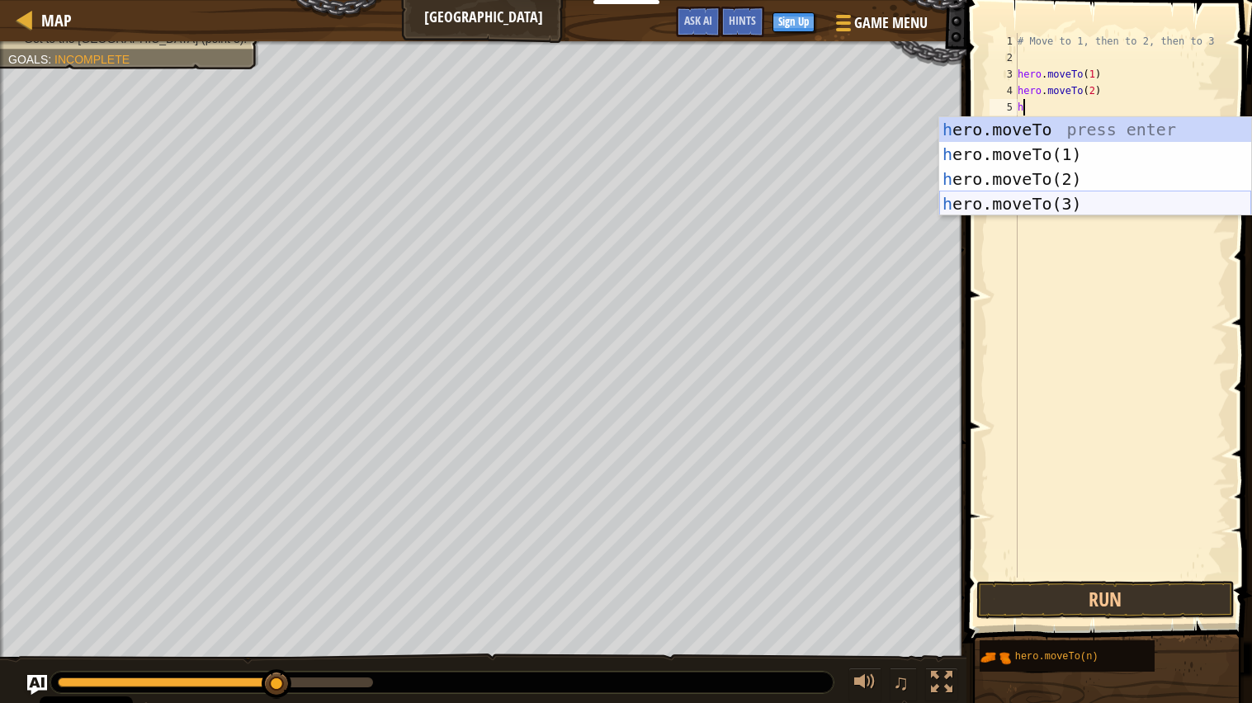
click at [1042, 204] on div "h ero.moveTo press enter h ero.moveTo(1) press enter h ero.moveTo(2) press ente…" at bounding box center [1095, 191] width 312 height 149
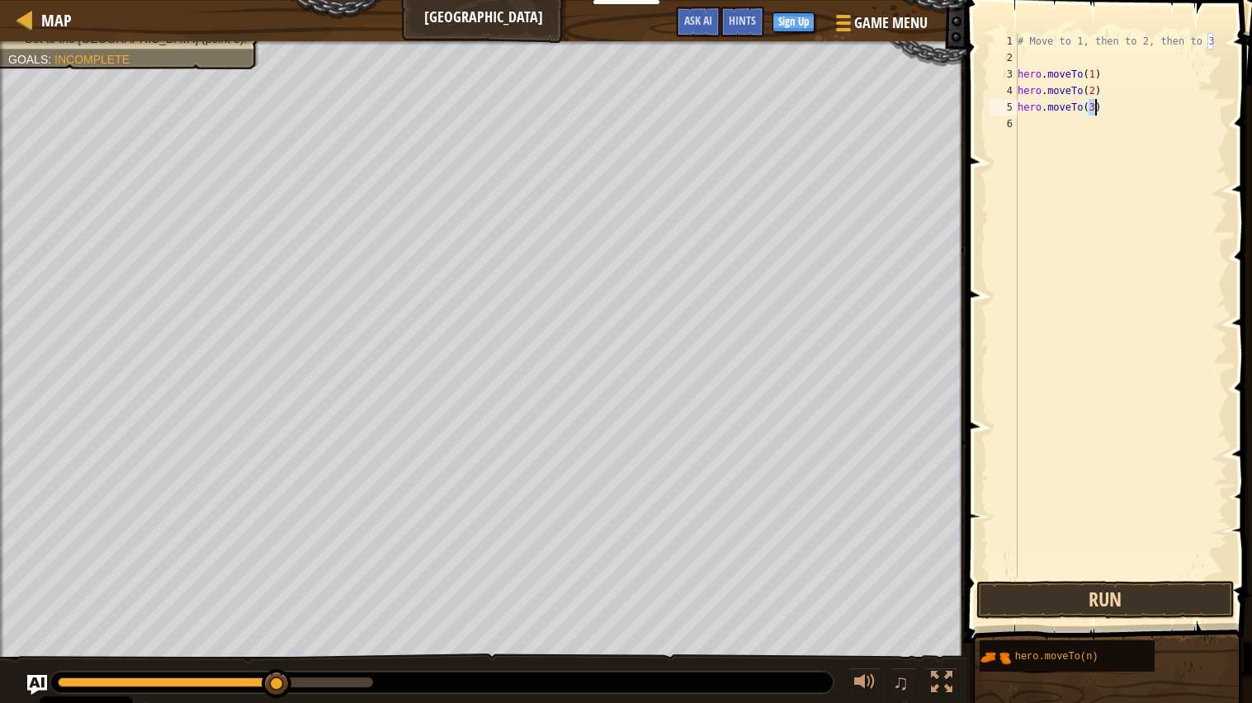
type textarea "hero.moveTo(3)"
click at [1079, 564] on button "Run" at bounding box center [1104, 600] width 257 height 38
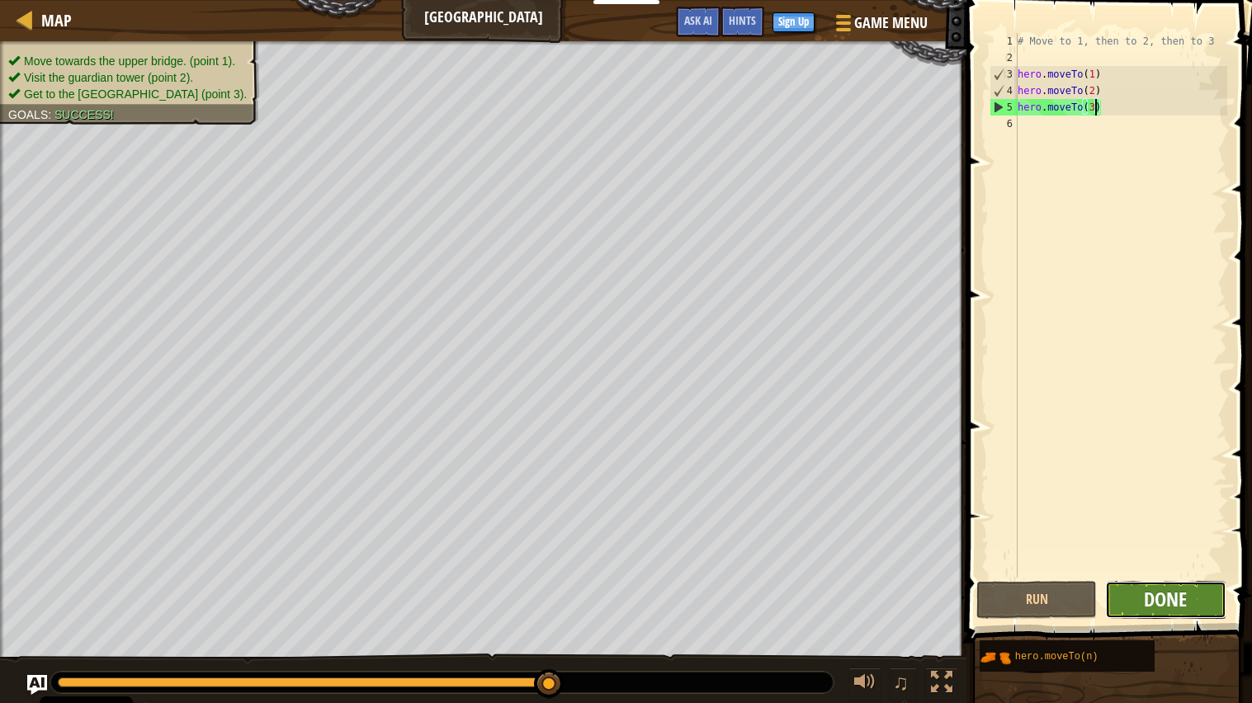
click at [1153, 564] on span "Done" at bounding box center [1165, 599] width 43 height 26
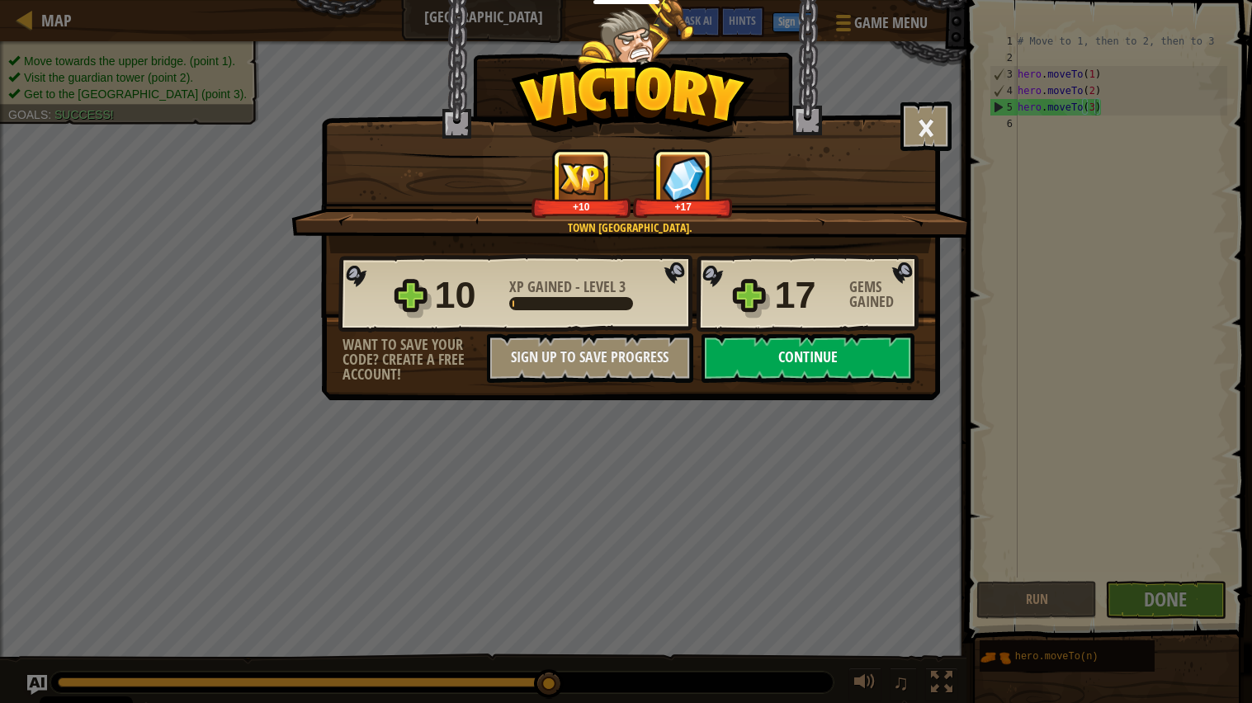
click at [802, 383] on button "Continue" at bounding box center [807, 358] width 213 height 50
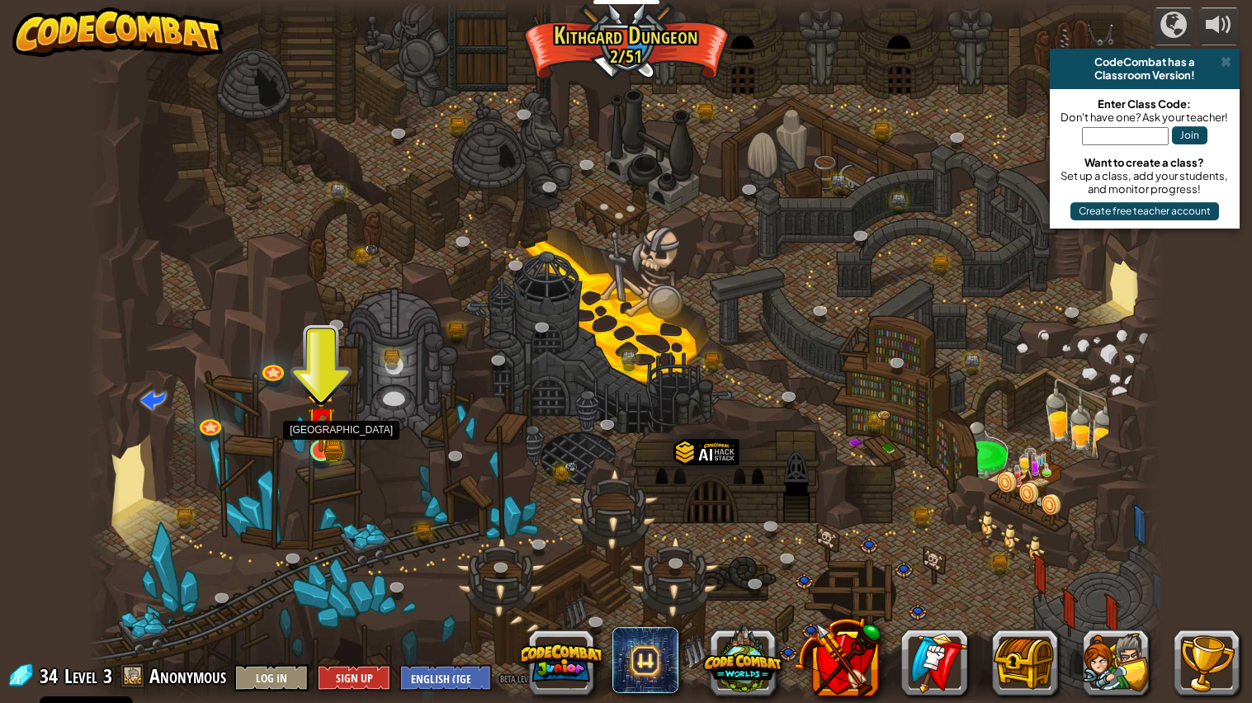
click at [323, 431] on img at bounding box center [321, 422] width 17 height 17
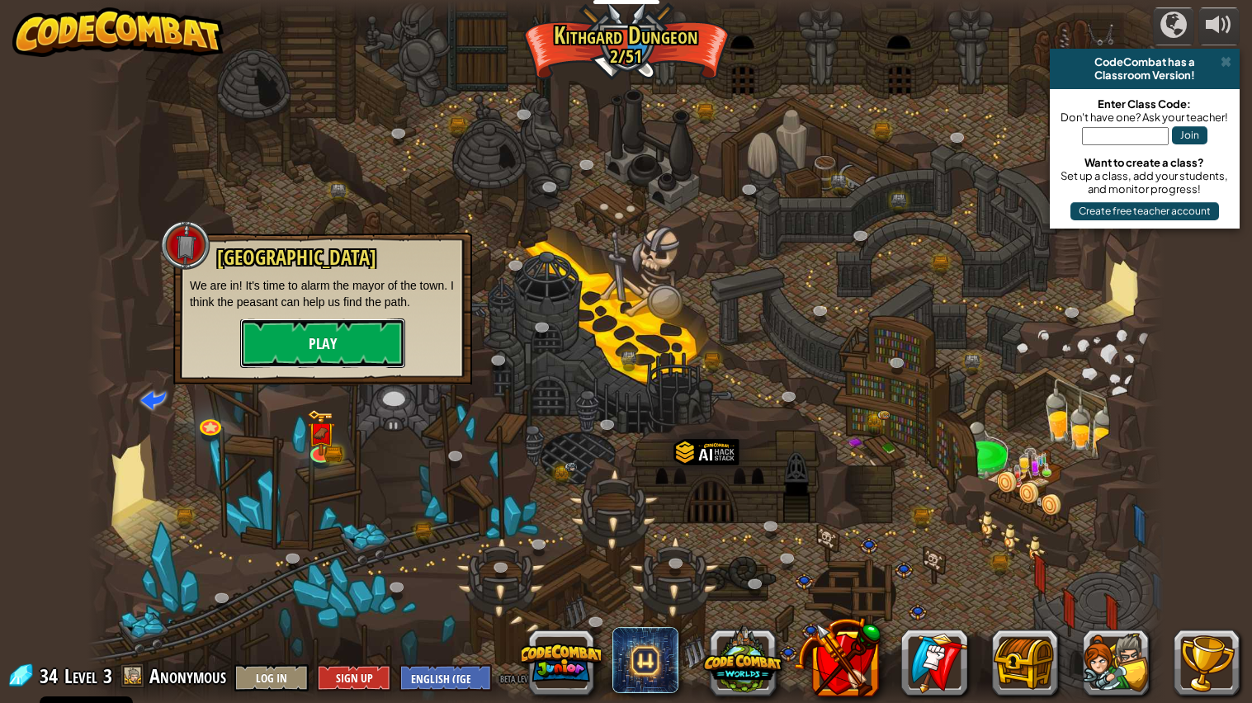
click at [320, 343] on button "Play" at bounding box center [322, 343] width 165 height 50
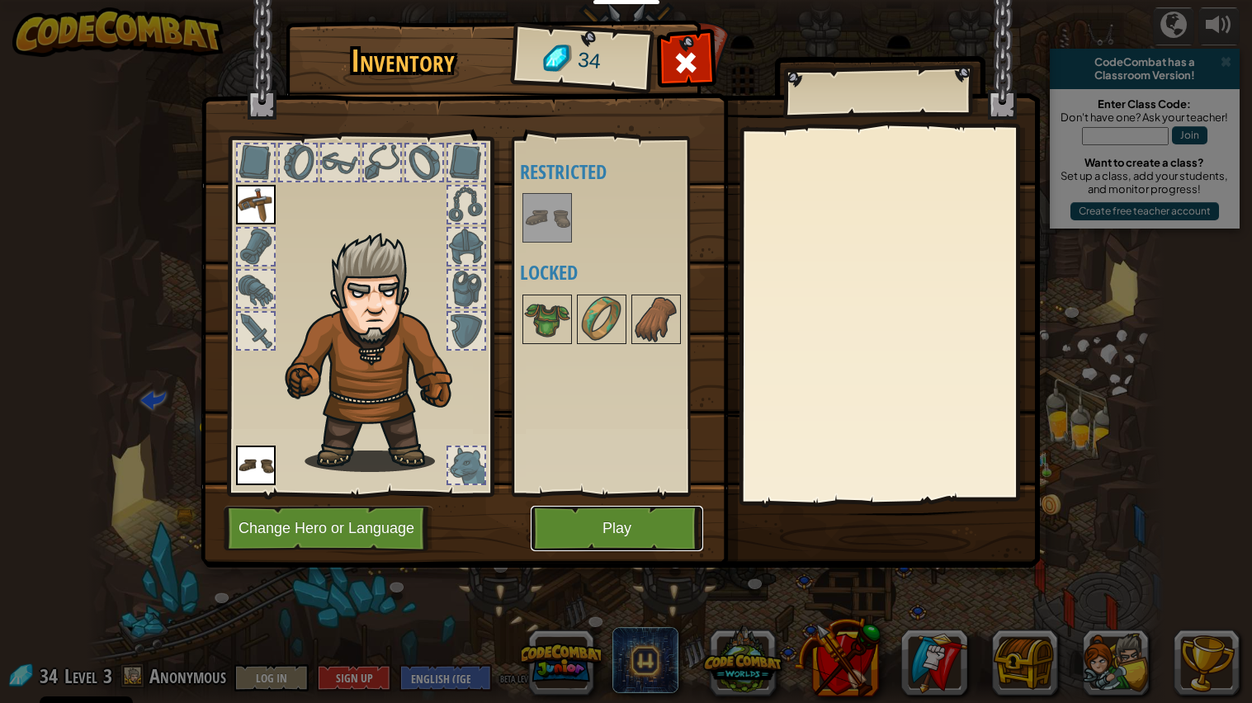
click at [602, 515] on button "Play" at bounding box center [617, 528] width 172 height 45
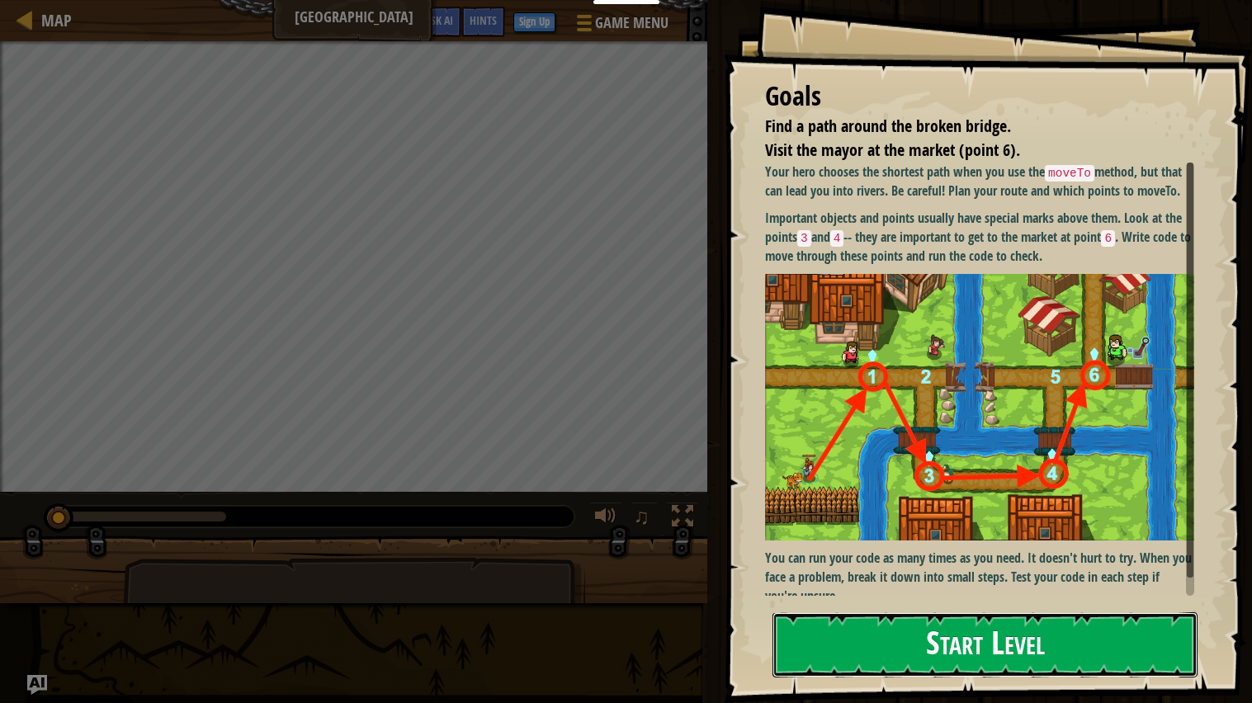
click at [991, 564] on button "Start Level" at bounding box center [984, 644] width 425 height 65
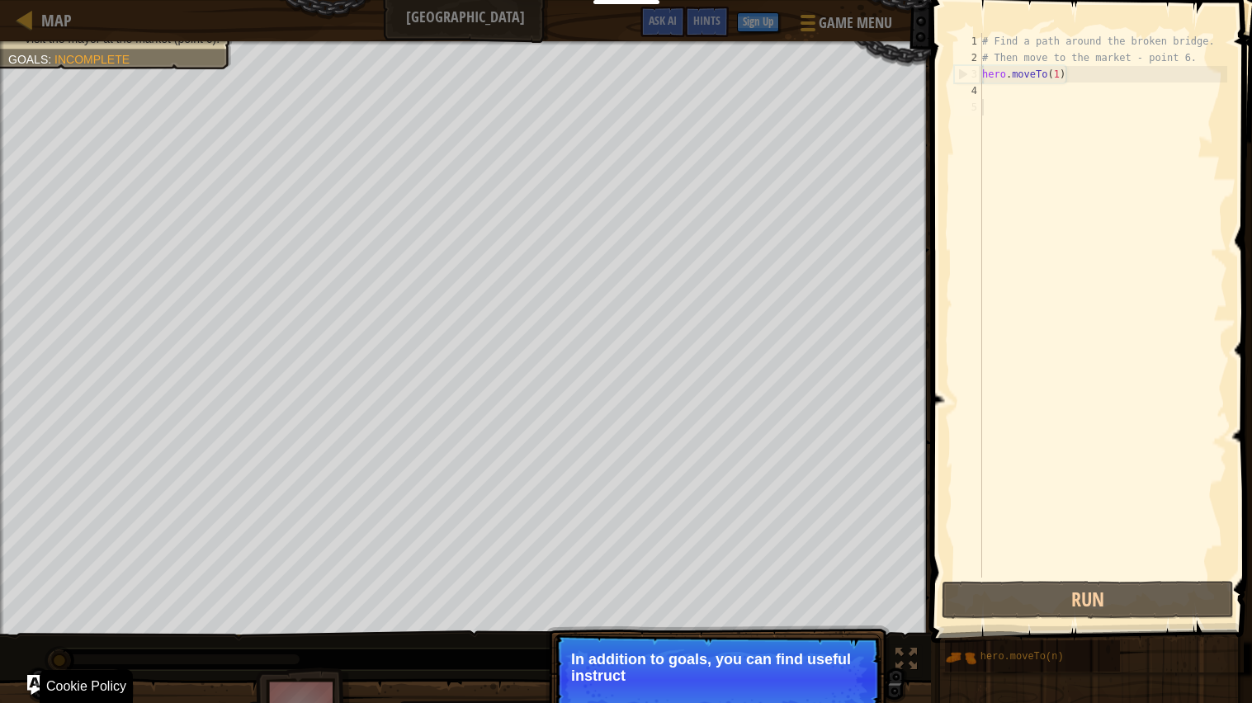
click at [736, 564] on p "Skip (esc) Continue In addition to goals, you can find useful instruct" at bounding box center [718, 680] width 328 height 92
click at [736, 564] on p "Skip (esc) Continue In addition to goals, you can find useful instructions in" at bounding box center [718, 680] width 328 height 92
click at [799, 564] on button "Continue" at bounding box center [833, 697] width 68 height 21
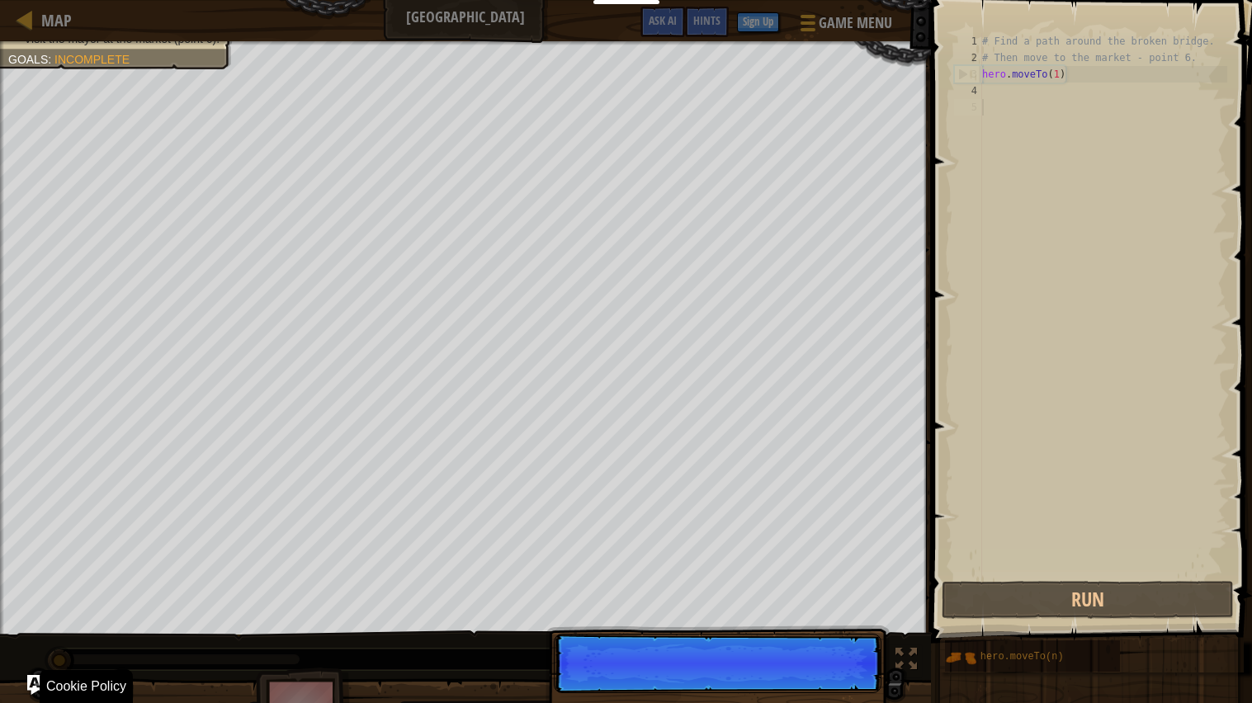
scroll to position [7, 0]
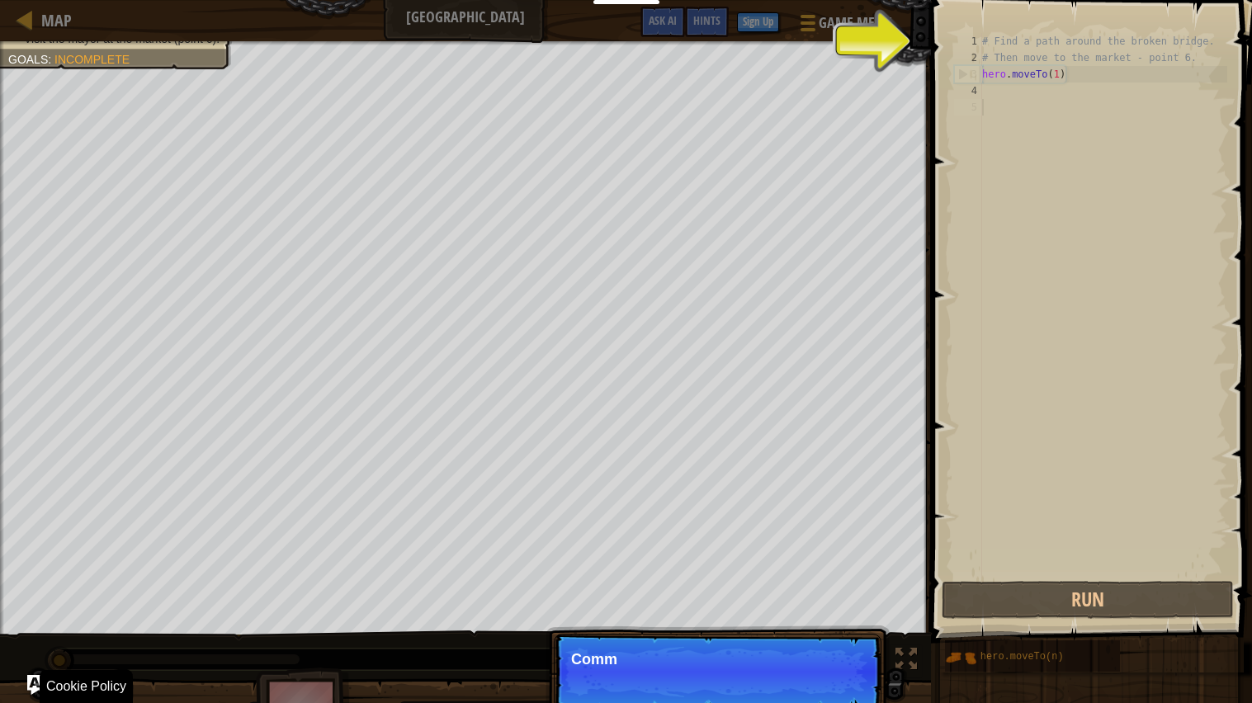
click at [799, 564] on p "Skip (esc) Continue Comm" at bounding box center [718, 672] width 328 height 76
click at [799, 564] on p "Skip (esc) Continue Comments are notes" at bounding box center [718, 672] width 328 height 76
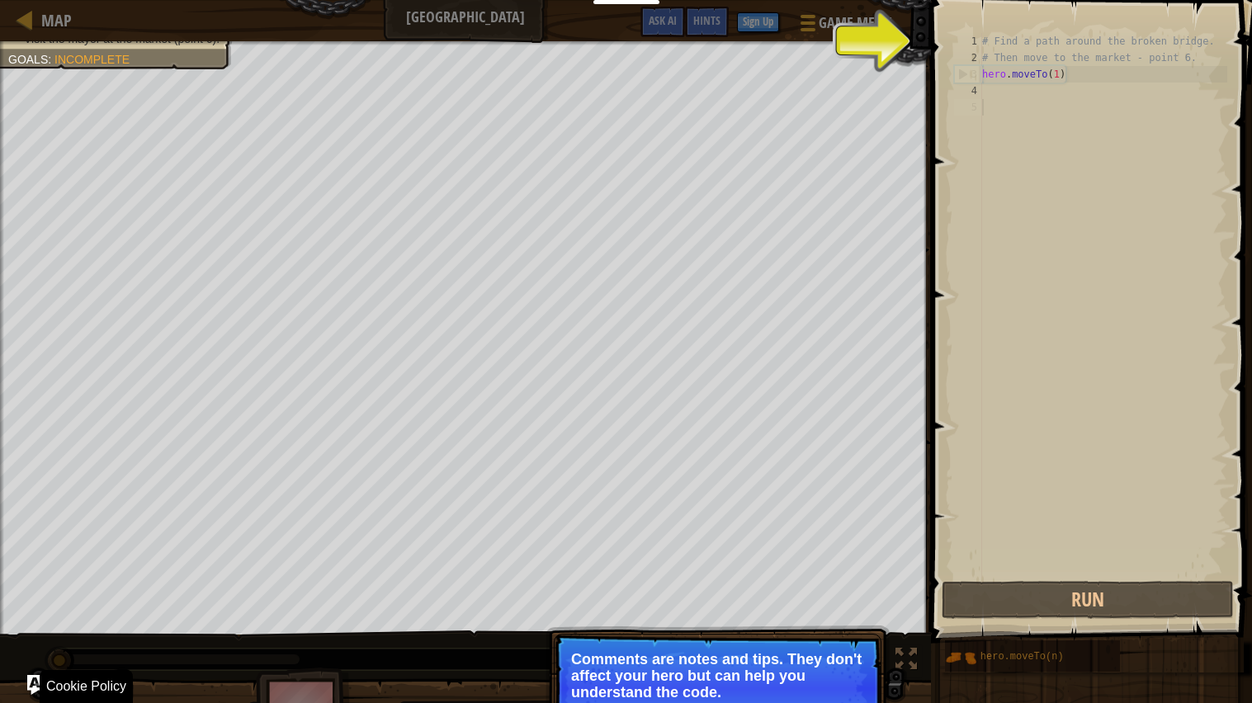
click at [837, 564] on p "Comments are notes and tips. They don't affect your hero but can help you under…" at bounding box center [717, 676] width 293 height 50
click at [667, 564] on p "Skip (esc) Continue Comments are notes and tips. They don't affect your hero bu…" at bounding box center [718, 688] width 328 height 109
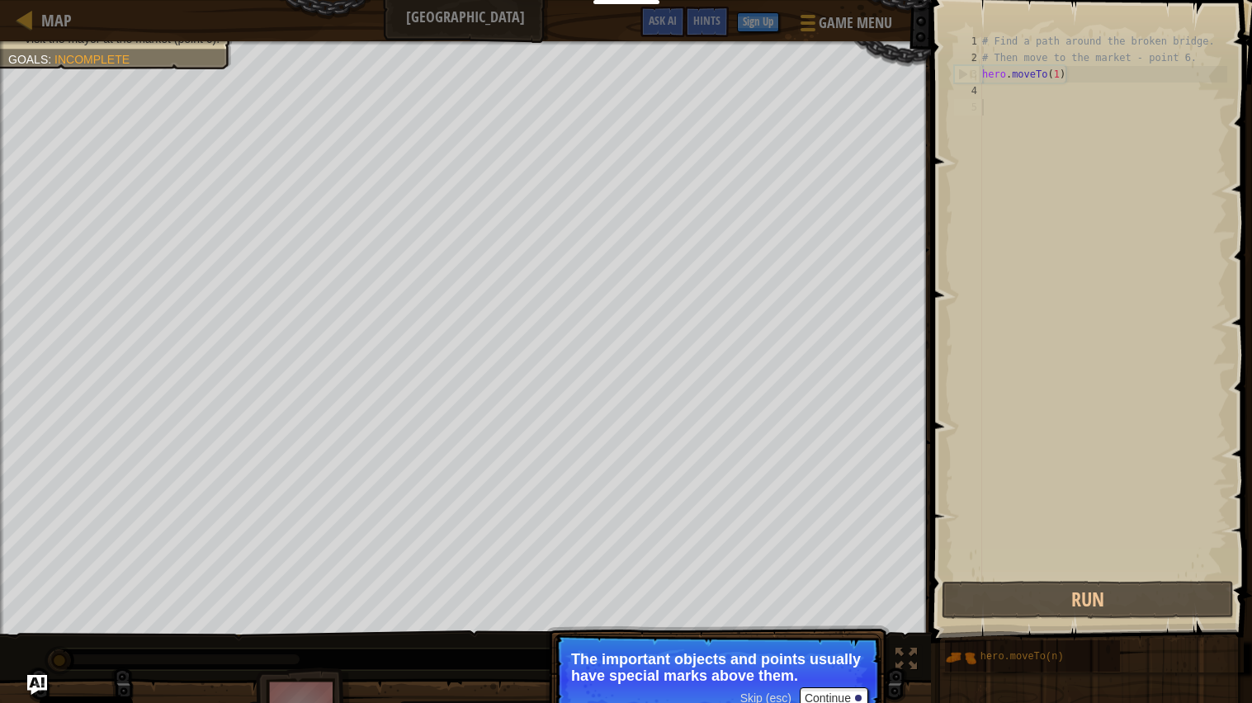
click at [810, 564] on p "The important objects and points usually have special marks above them." at bounding box center [717, 667] width 293 height 33
click at [824, 564] on button "Continue" at bounding box center [833, 697] width 68 height 21
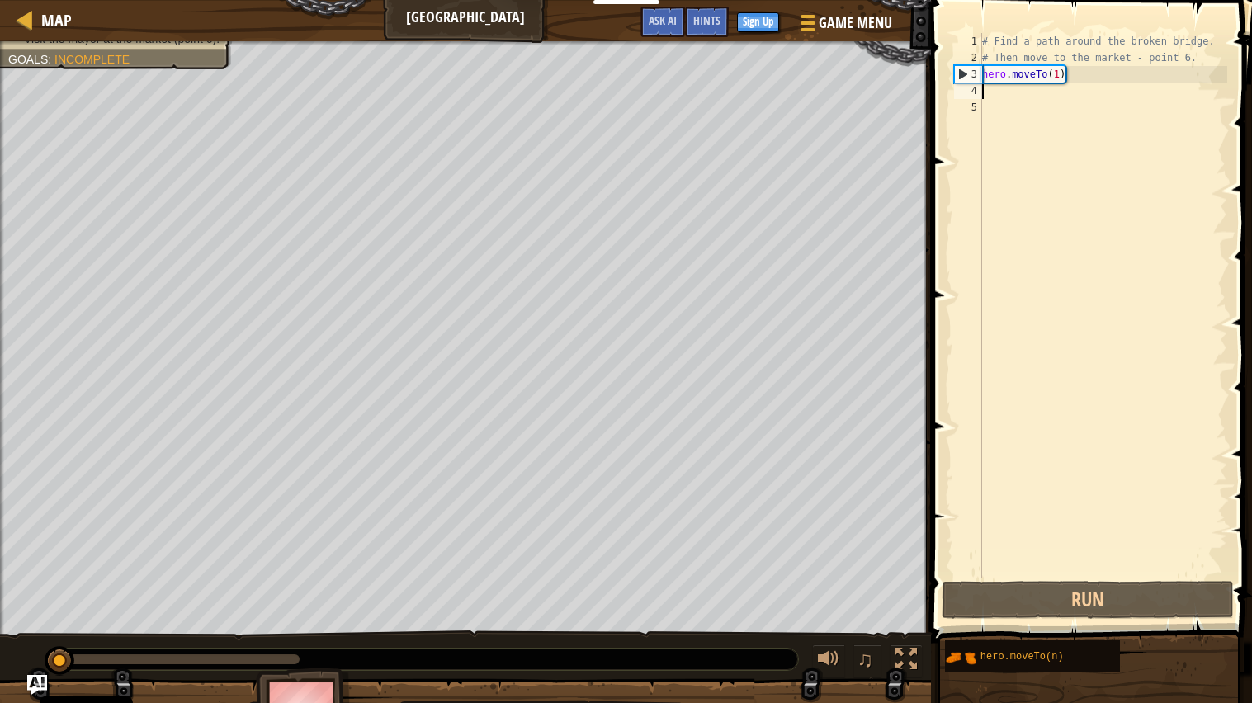
click at [1030, 91] on div "# Find a path around the broken bridge. # Then move to the market - point 6. he…" at bounding box center [1103, 322] width 248 height 578
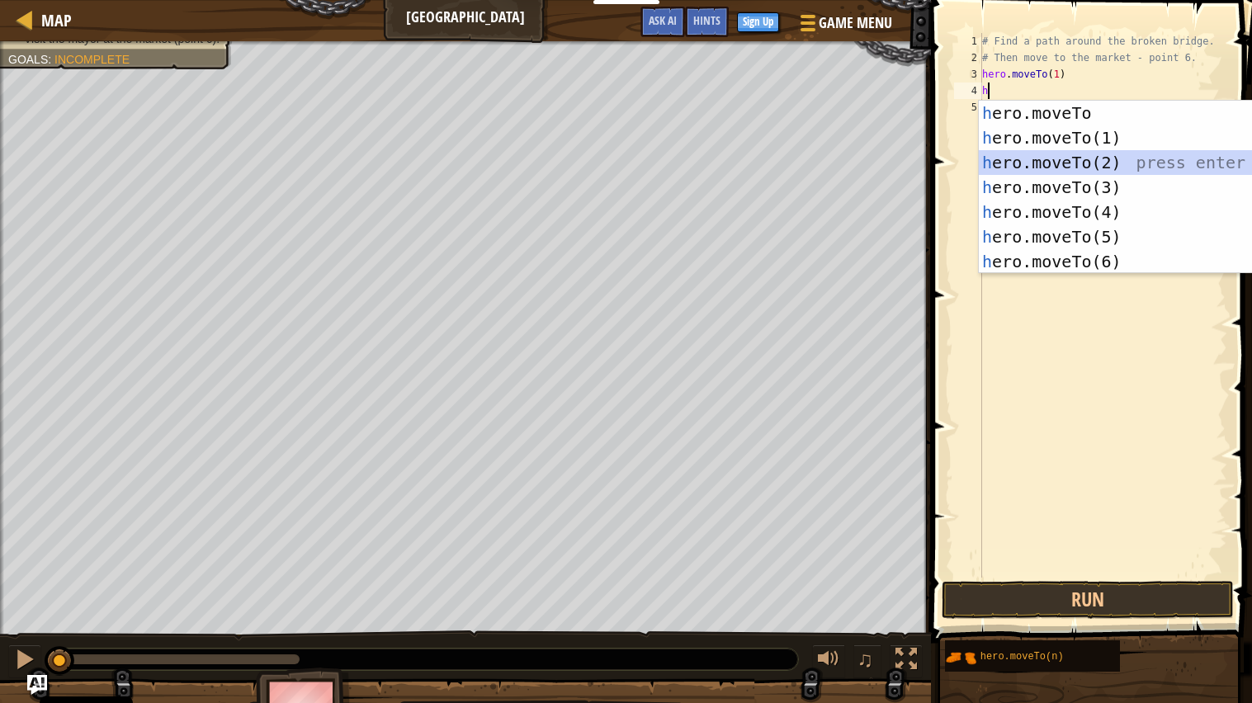
click at [1052, 152] on div "h ero.moveTo press enter h ero.moveTo(1) press enter h ero.moveTo(2) press ente…" at bounding box center [1135, 212] width 312 height 223
type textarea "hero.moveTo(2)"
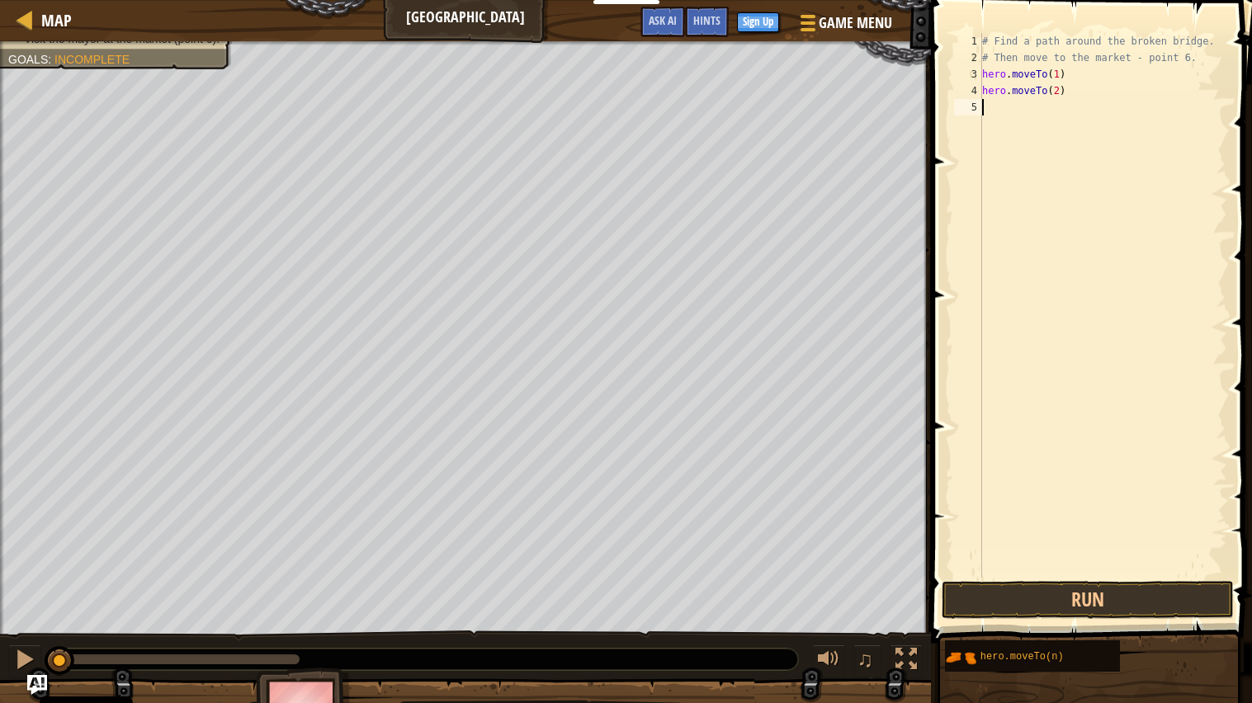
click at [1024, 109] on div "# Find a path around the broken bridge. # Then move to the market - point 6. he…" at bounding box center [1103, 322] width 248 height 578
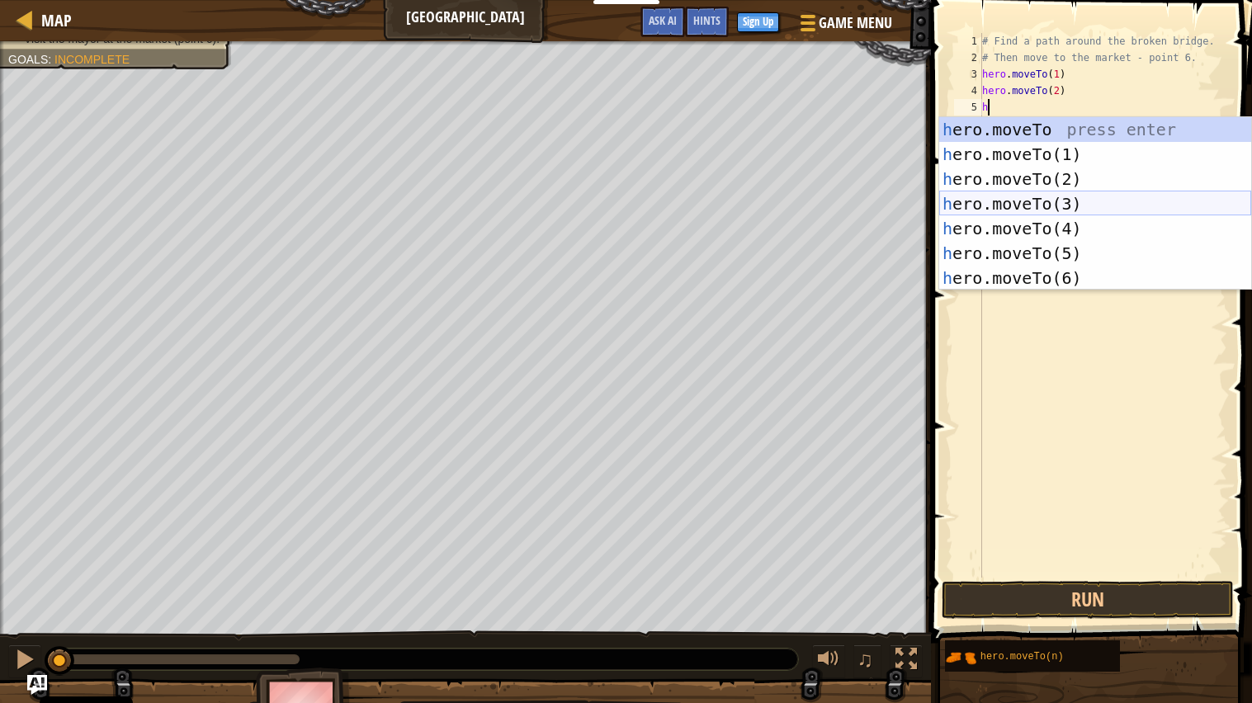
click at [1021, 205] on div "h ero.moveTo press enter h ero.moveTo(1) press enter h ero.moveTo(2) press ente…" at bounding box center [1095, 228] width 312 height 223
type textarea "hero.moveTo(3)"
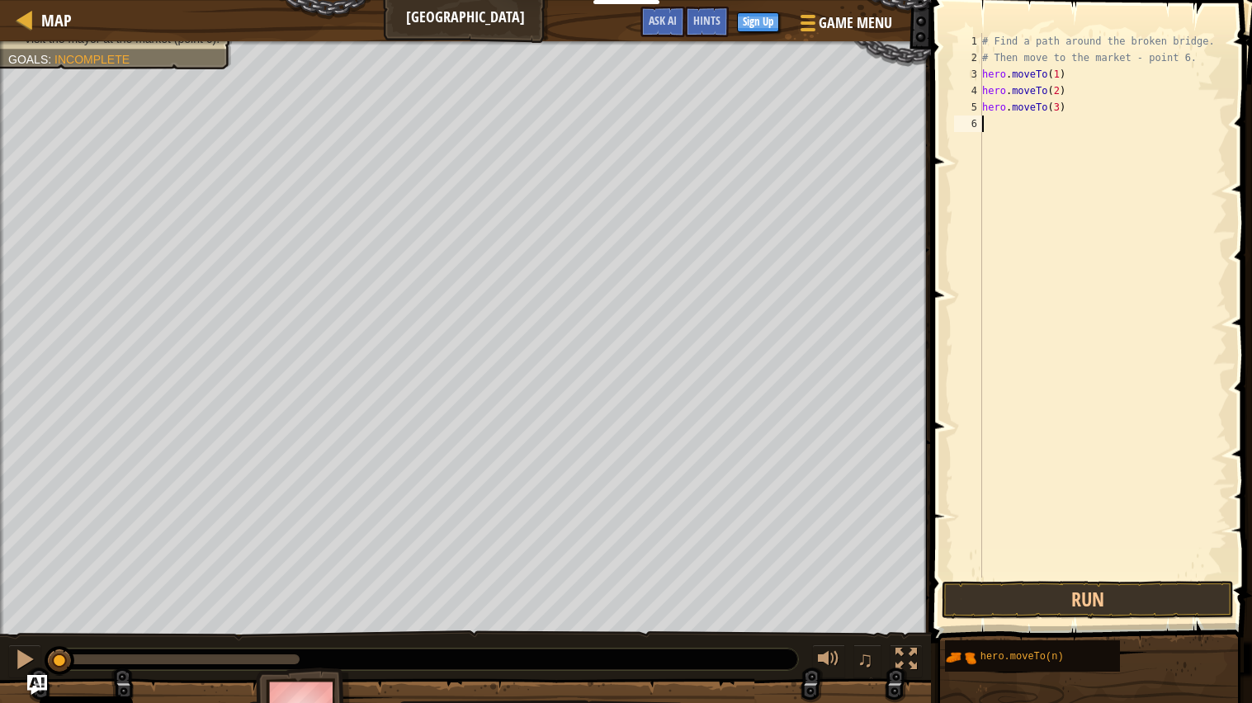
click at [1011, 130] on div "# Find a path around the broken bridge. # Then move to the market - point 6. he…" at bounding box center [1103, 322] width 248 height 578
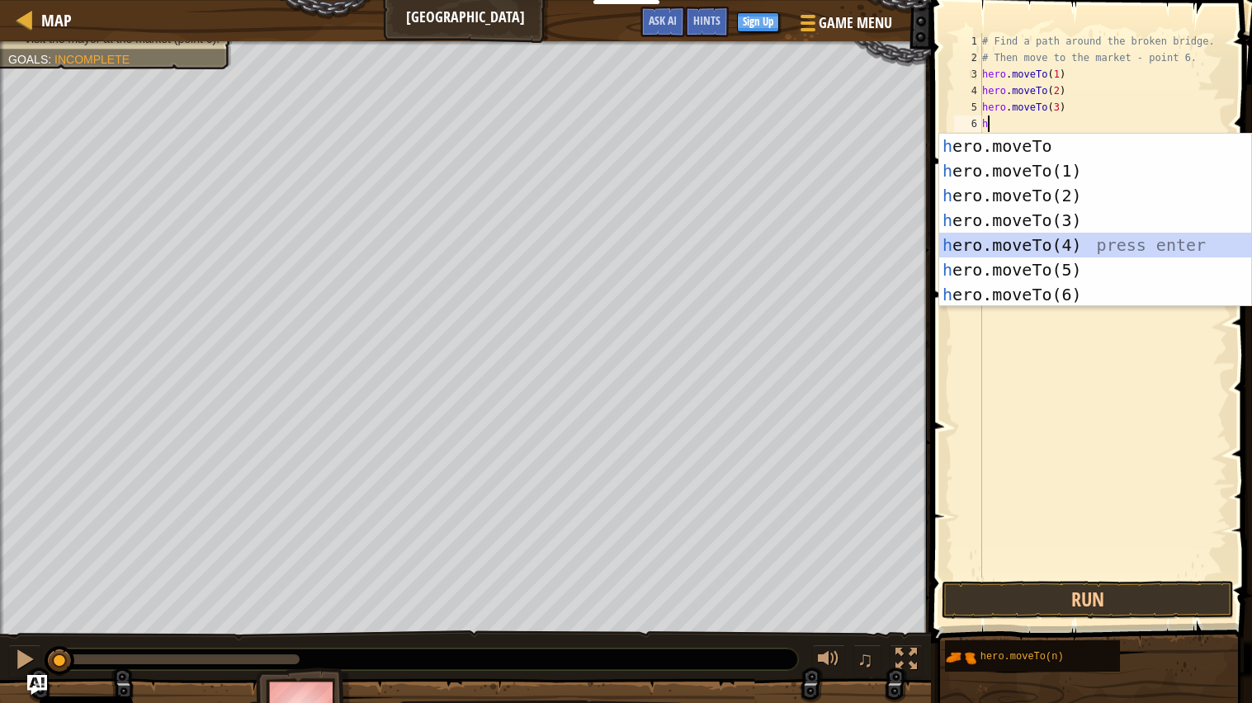
click at [1030, 238] on div "h ero.moveTo press enter h ero.moveTo(1) press enter h ero.moveTo(2) press ente…" at bounding box center [1095, 245] width 312 height 223
type textarea "hero.moveTo(4)"
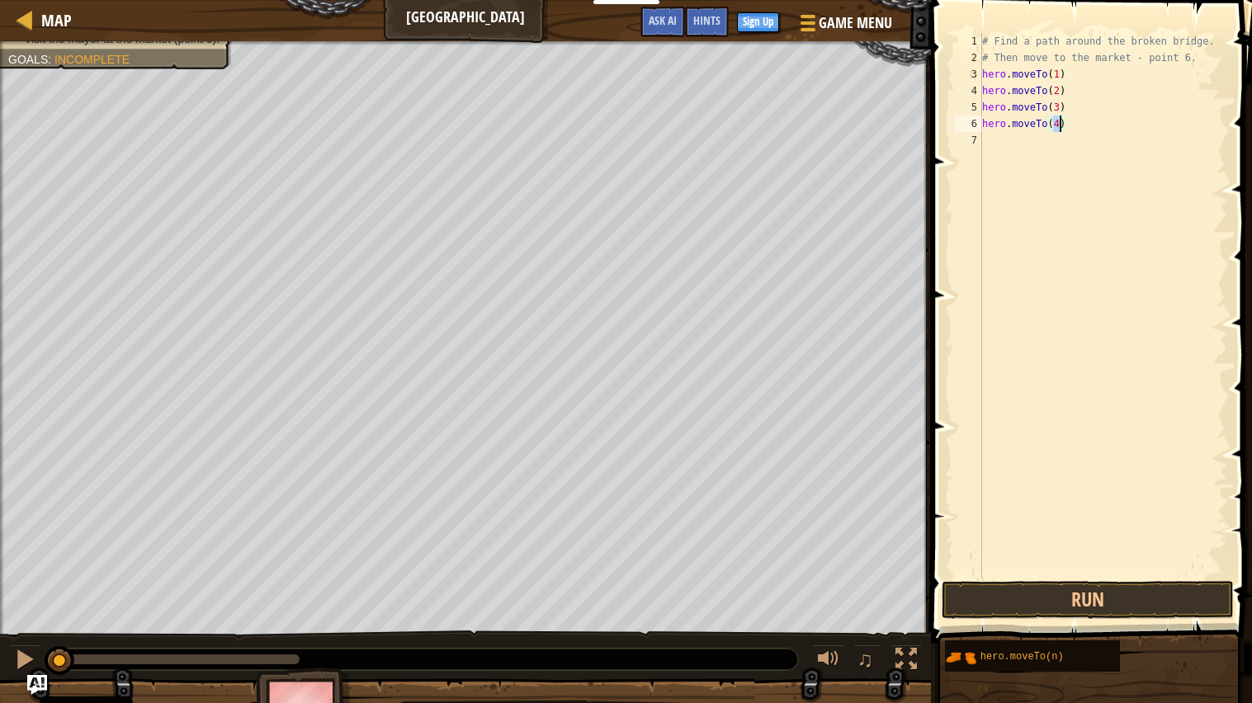
click at [1016, 150] on div "# Find a path around the broken bridge. # Then move to the market - point 6. he…" at bounding box center [1103, 322] width 248 height 578
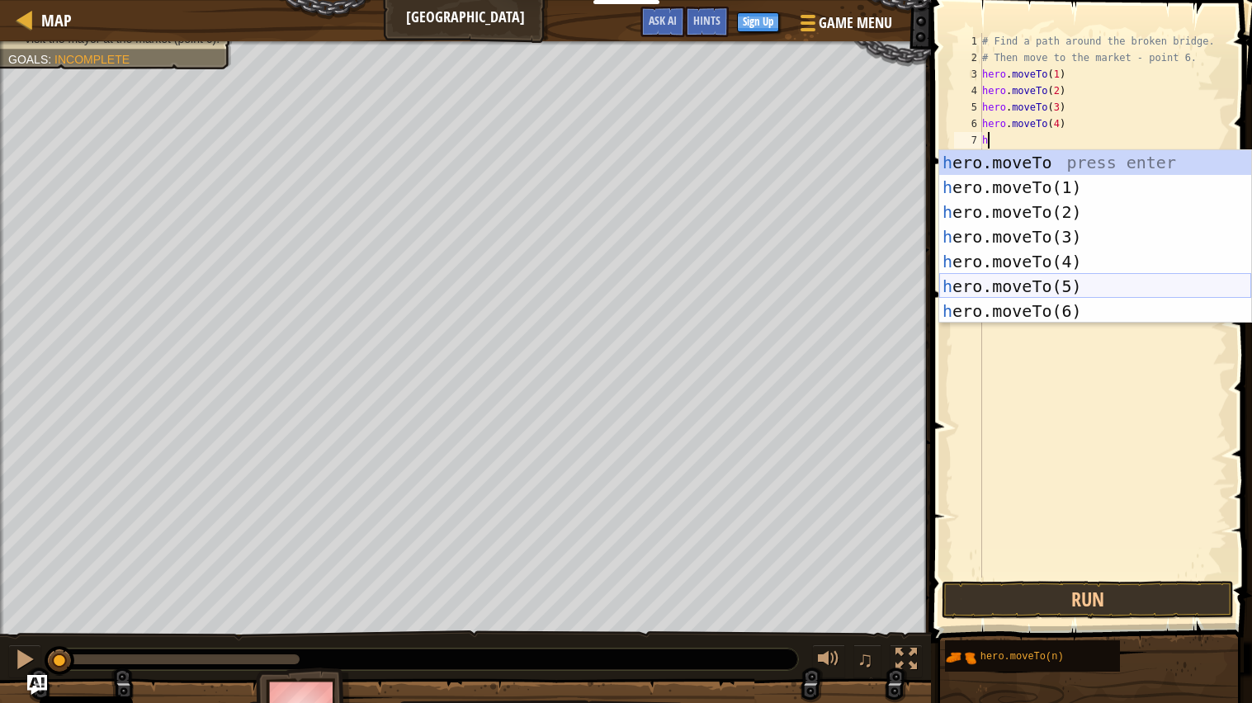
click at [1018, 285] on div "h ero.moveTo press enter h ero.moveTo(1) press enter h ero.moveTo(2) press ente…" at bounding box center [1095, 261] width 312 height 223
type textarea "hero.moveTo(5)"
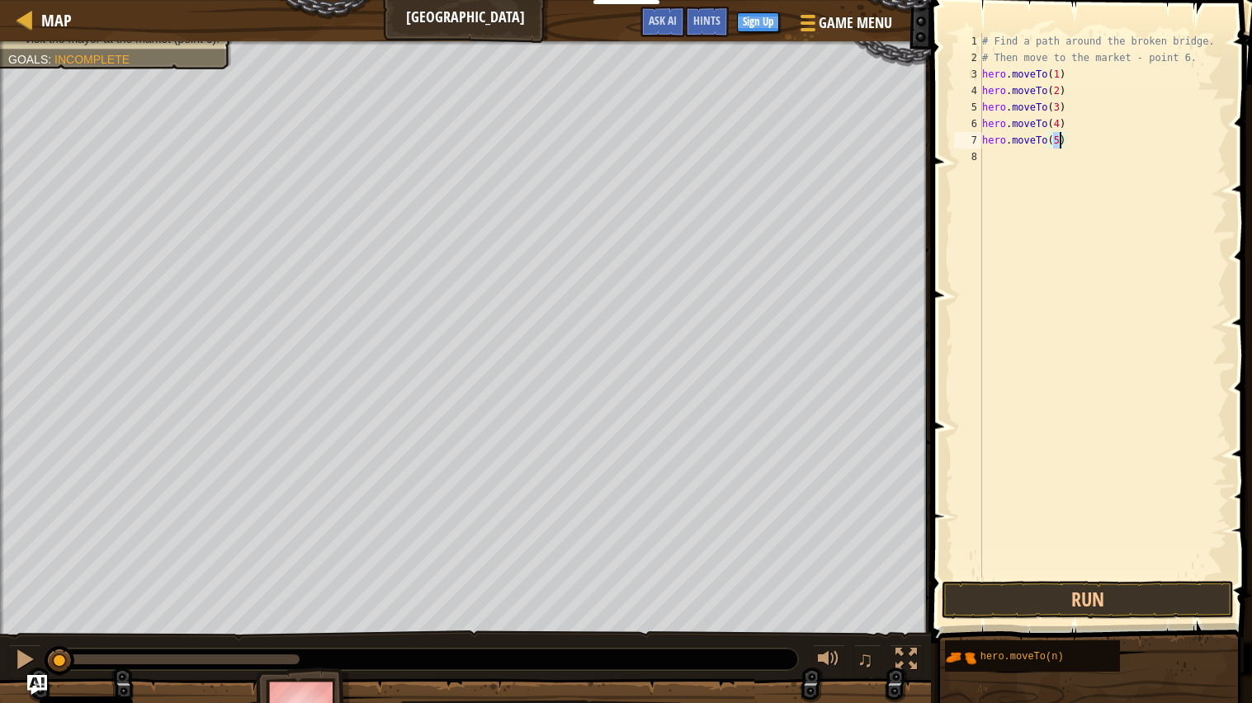
click at [1018, 158] on div "# Find a path around the broken bridge. # Then move to the market - point 6. he…" at bounding box center [1103, 322] width 248 height 578
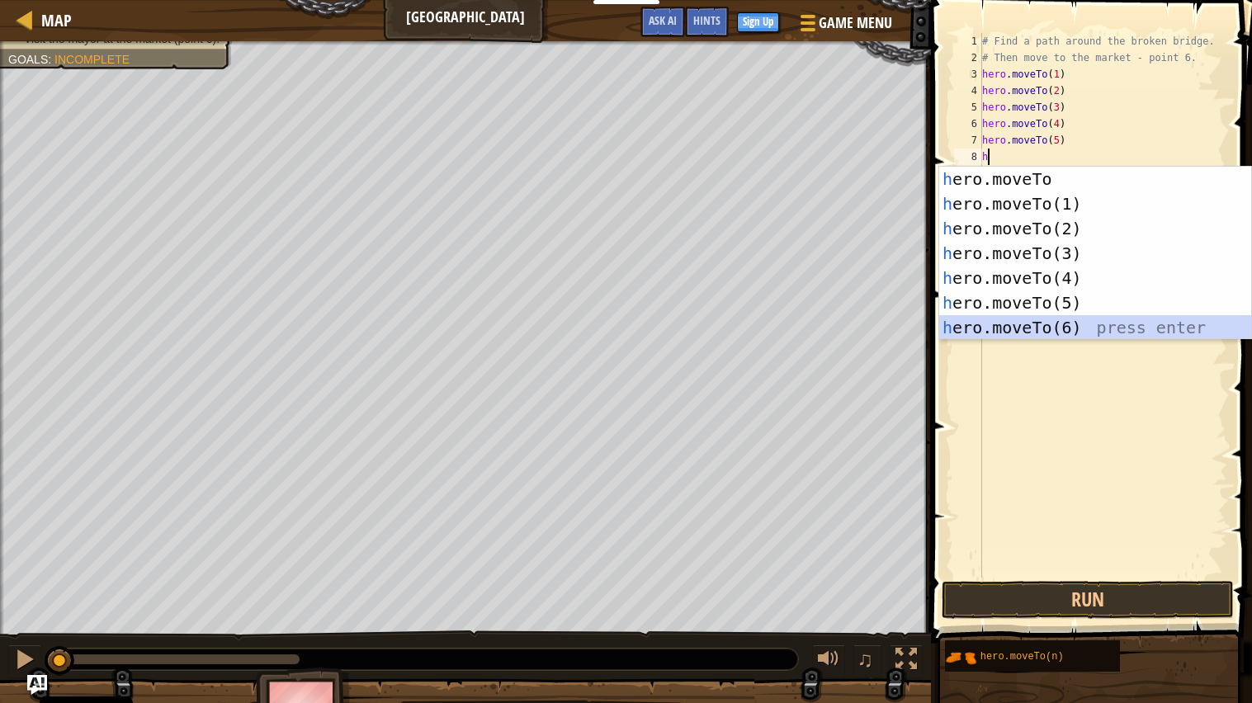
click at [1069, 328] on div "h ero.moveTo press enter h ero.moveTo(1) press enter h ero.moveTo(2) press ente…" at bounding box center [1095, 278] width 312 height 223
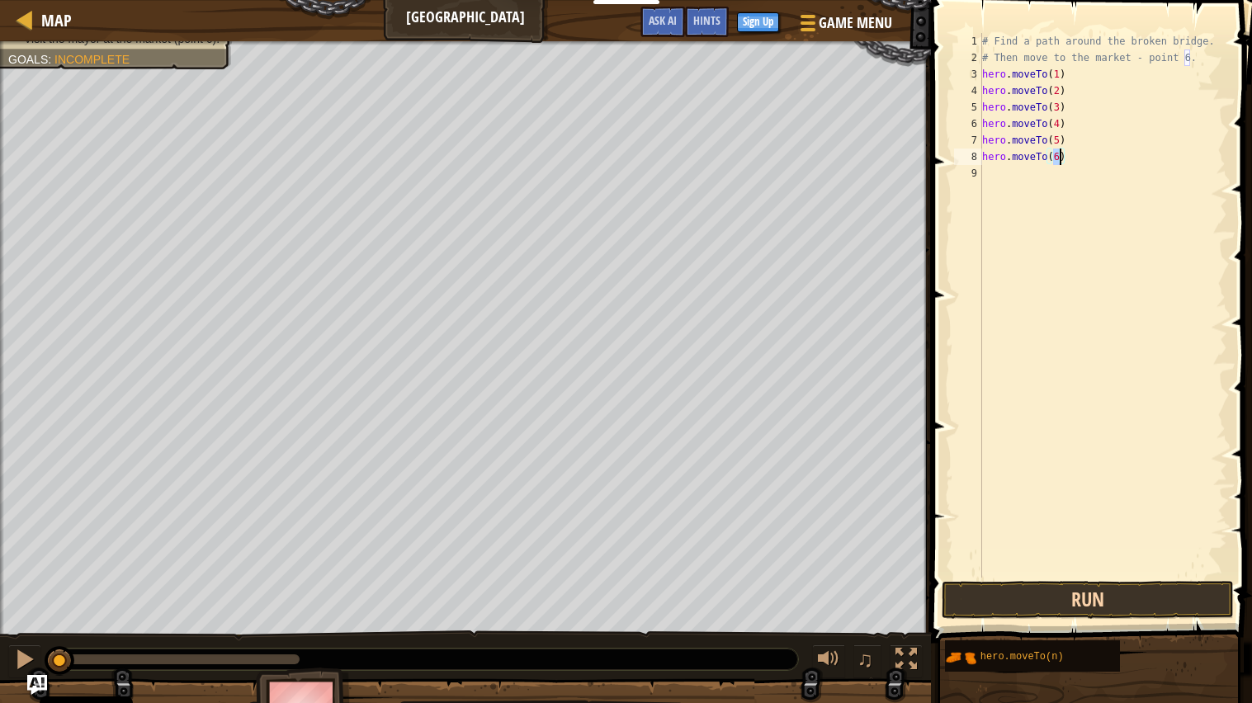
type textarea "hero.moveTo(6)"
click at [1148, 564] on button "Run" at bounding box center [1087, 600] width 292 height 38
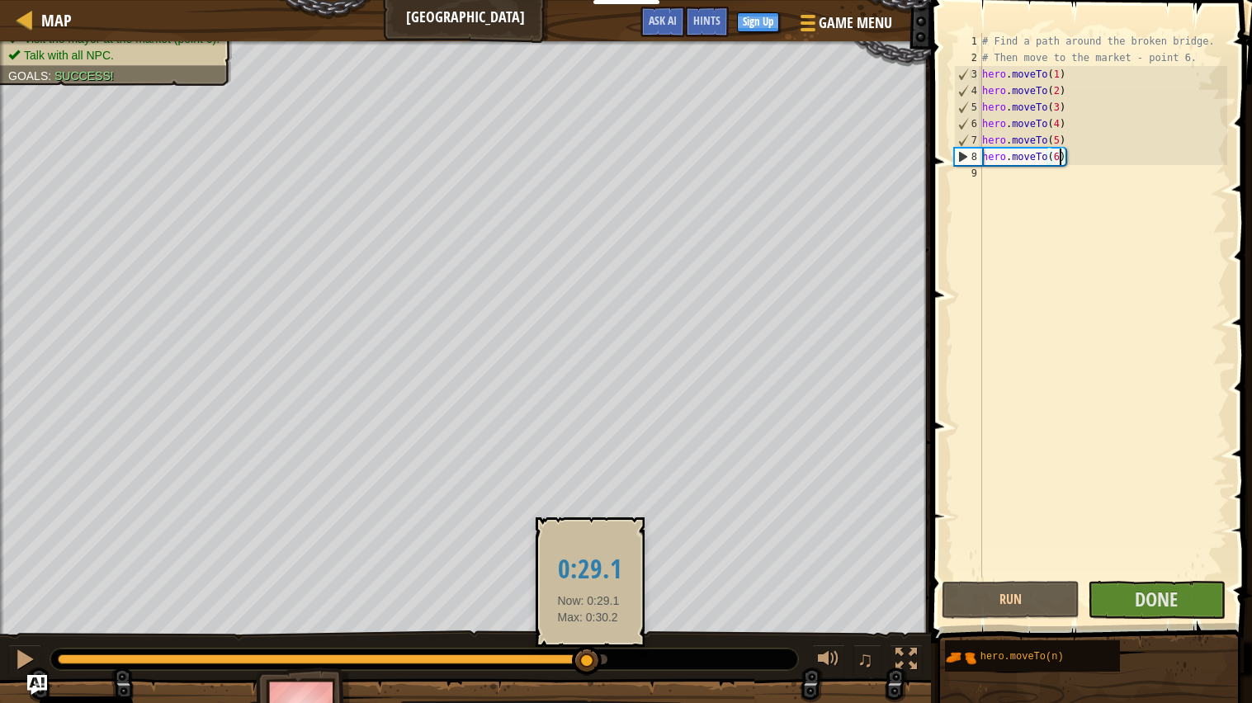
drag, startPoint x: 384, startPoint y: 656, endPoint x: 588, endPoint y: 661, distance: 203.8
click at [588, 564] on div at bounding box center [587, 661] width 30 height 30
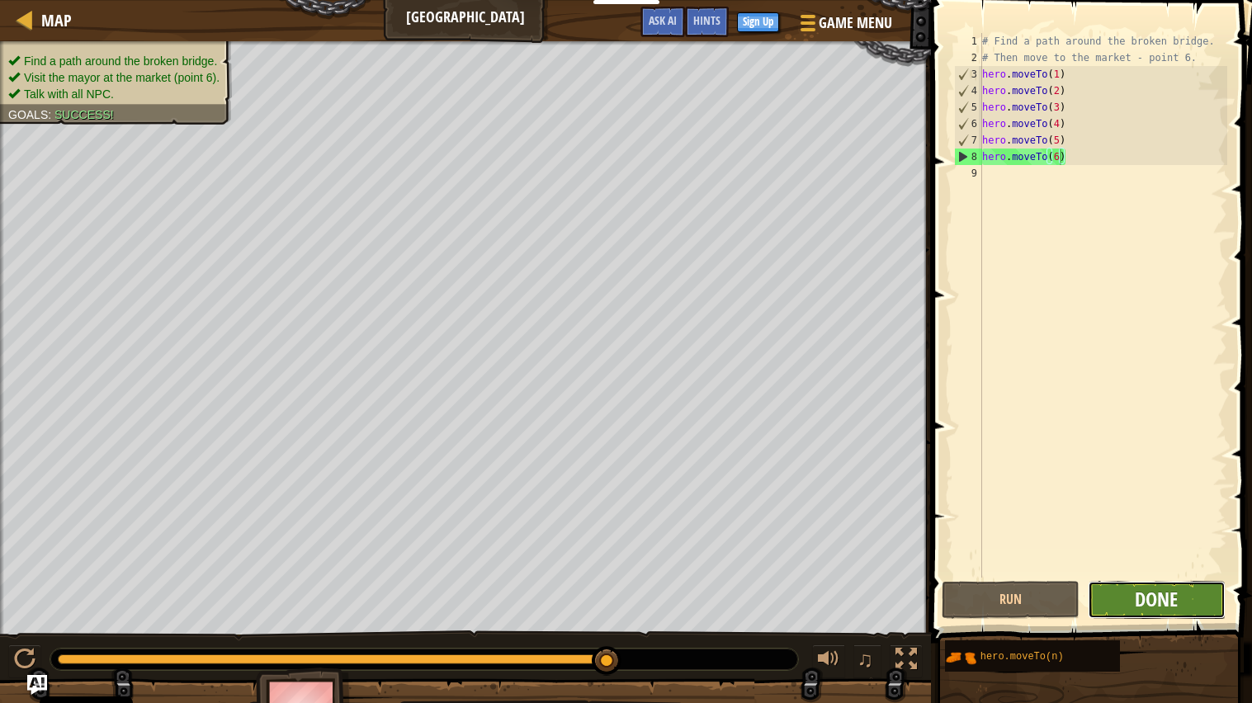
click at [1134, 564] on button "Done" at bounding box center [1156, 600] width 138 height 38
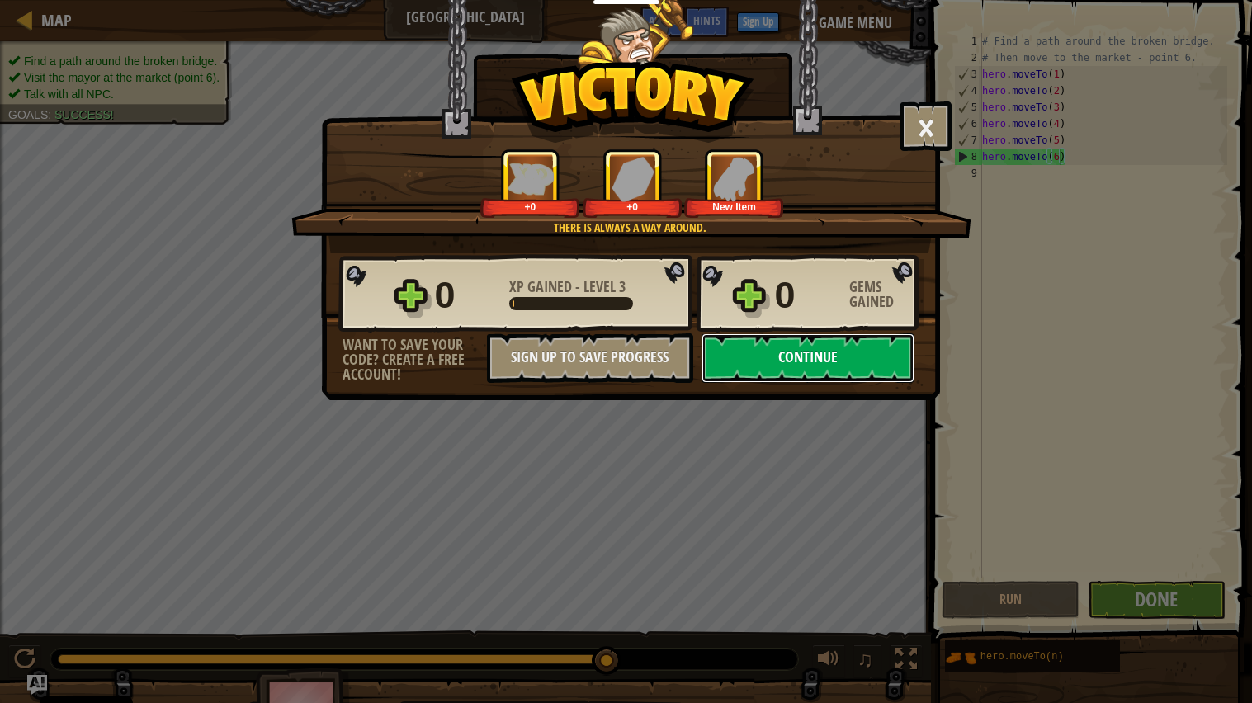
click at [763, 383] on button "Continue" at bounding box center [807, 358] width 213 height 50
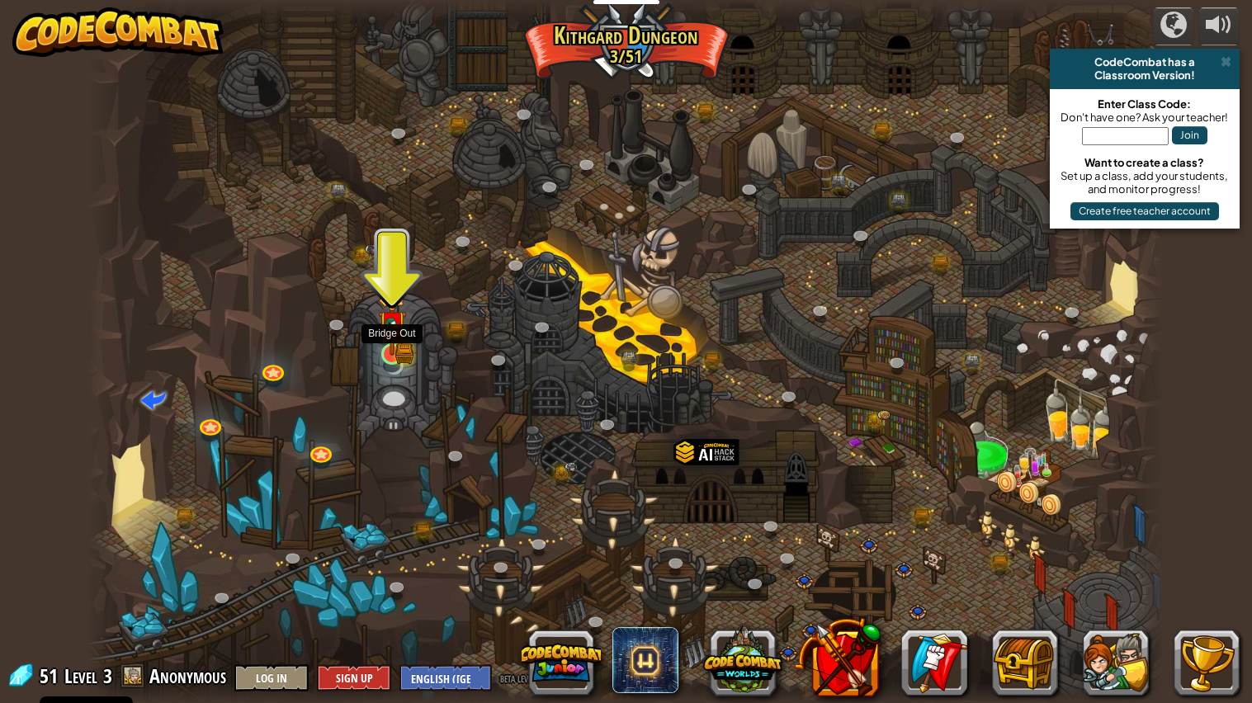
click at [382, 343] on img at bounding box center [392, 325] width 28 height 62
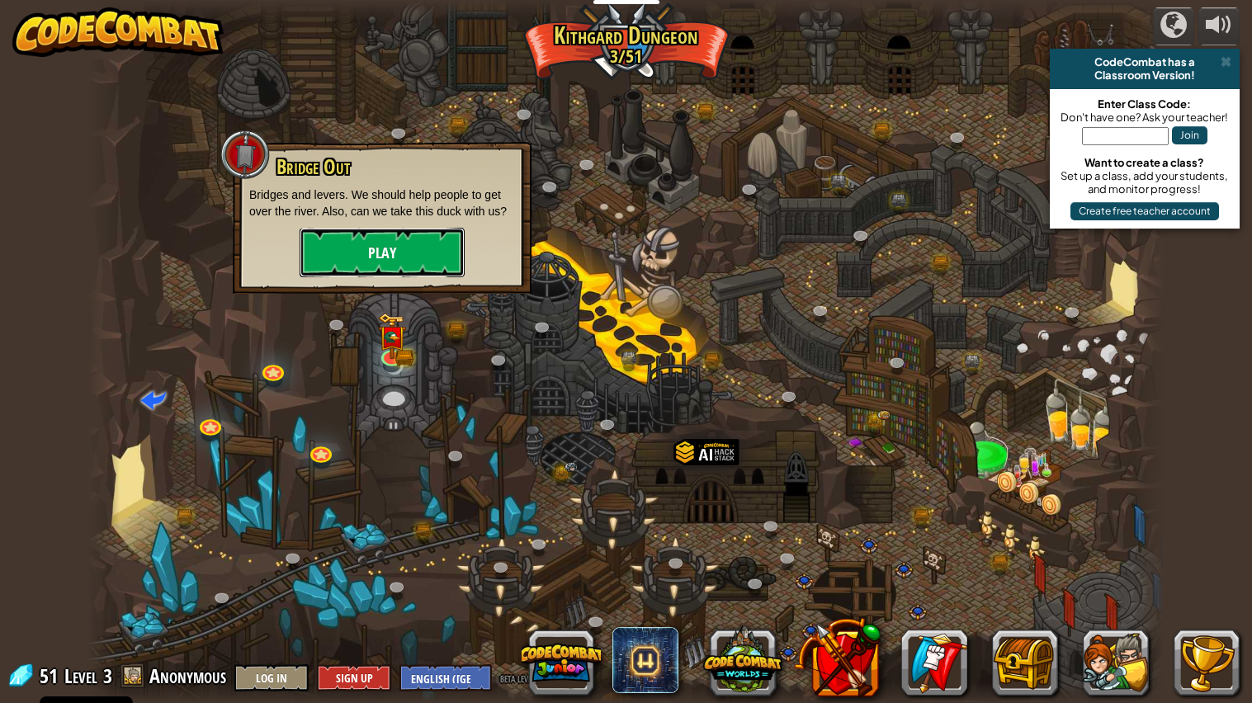
click at [365, 242] on button "Play" at bounding box center [381, 253] width 165 height 50
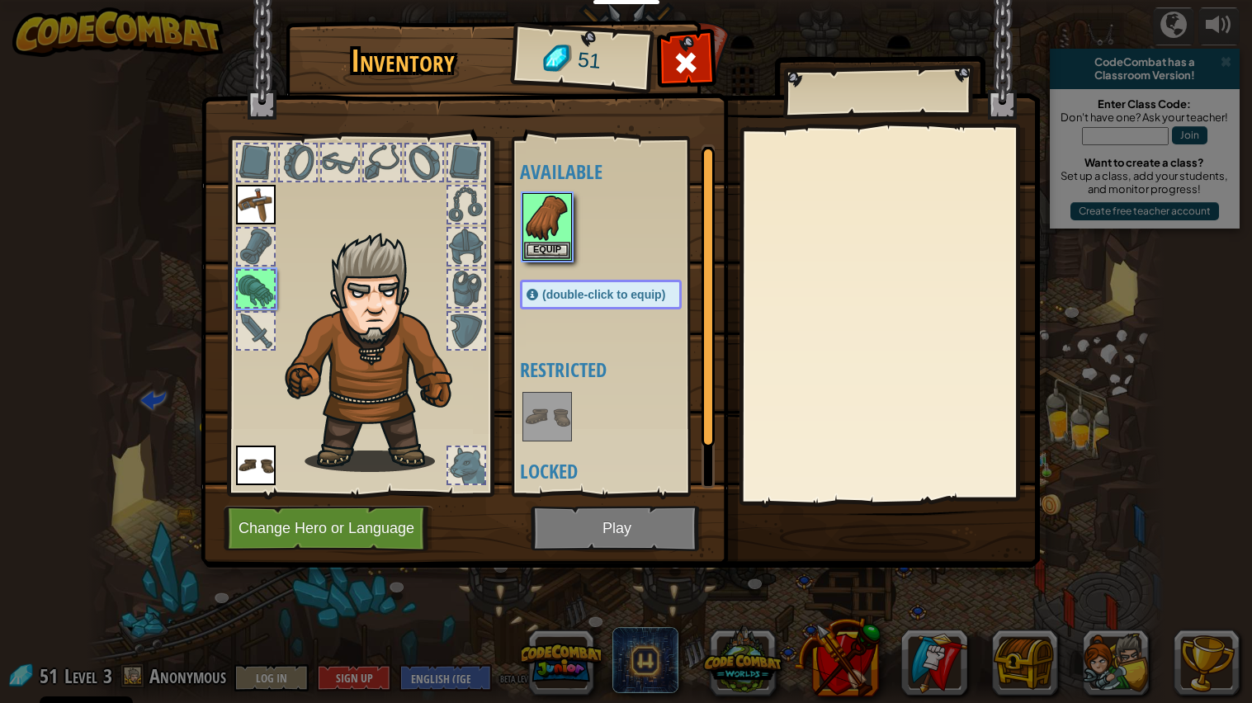
click at [365, 242] on img at bounding box center [378, 352] width 202 height 240
click at [538, 227] on img at bounding box center [547, 218] width 46 height 46
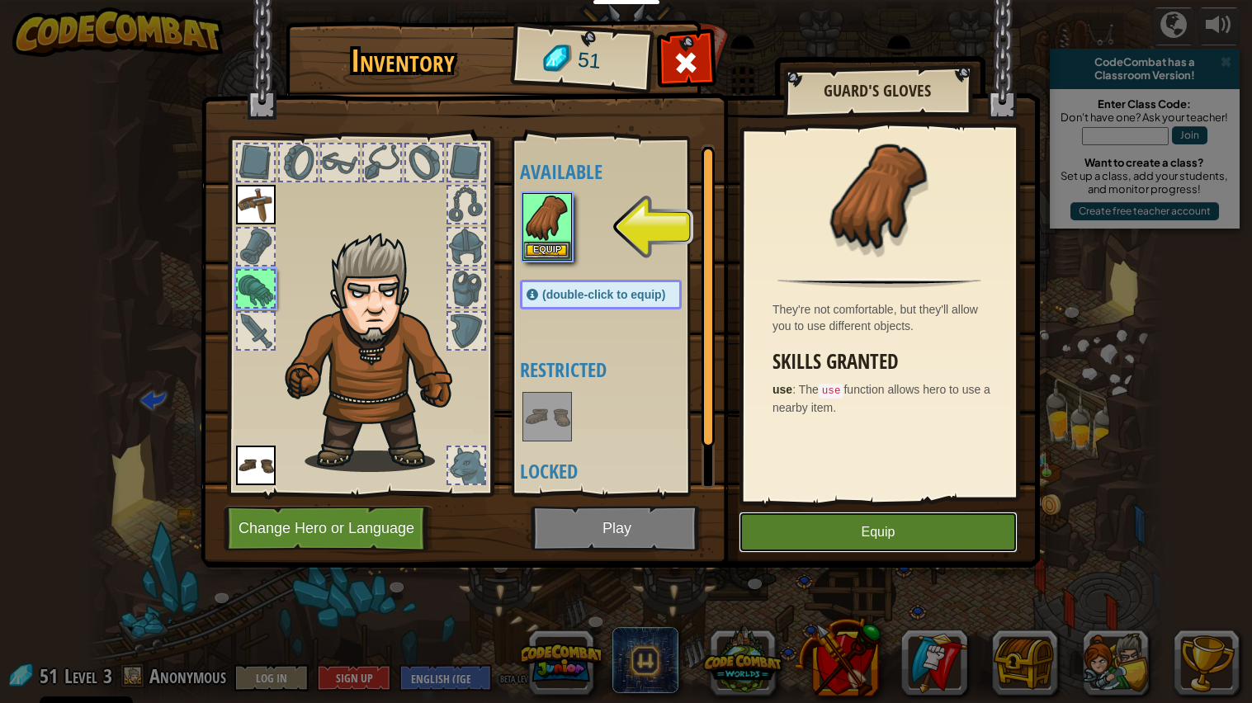
click at [818, 541] on button "Equip" at bounding box center [877, 532] width 279 height 41
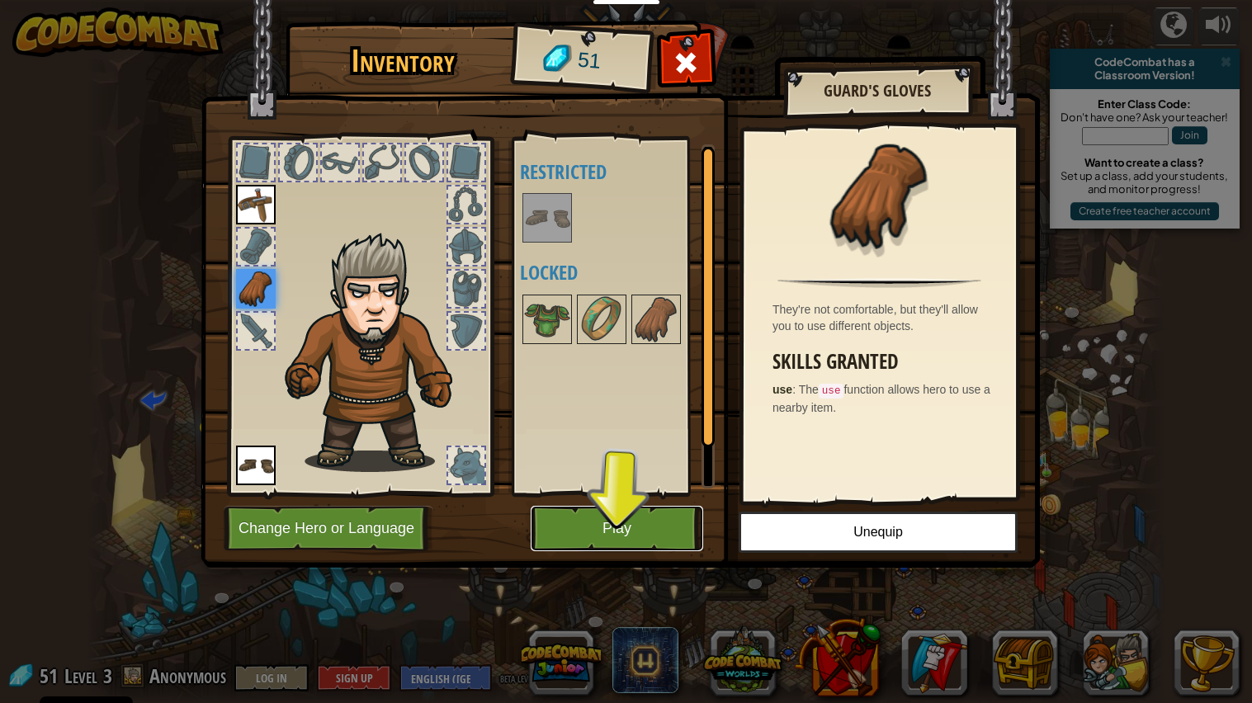
click at [583, 524] on button "Play" at bounding box center [617, 528] width 172 height 45
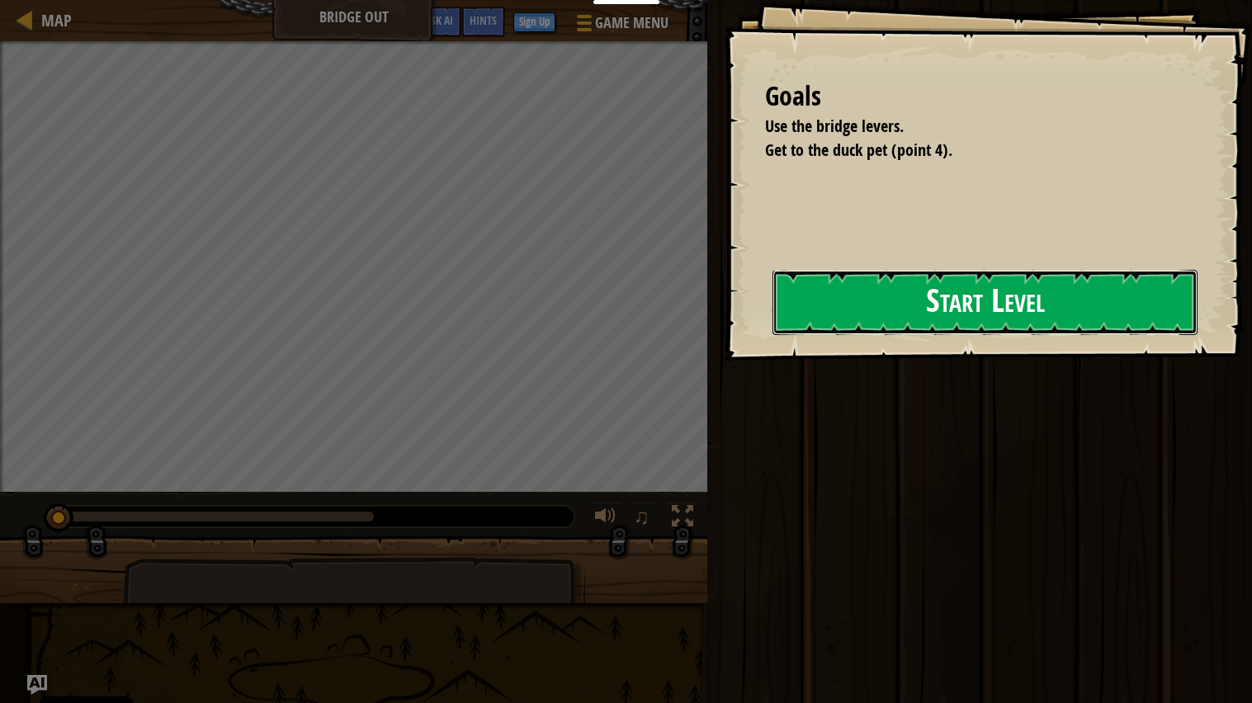
click at [816, 299] on button "Start Level" at bounding box center [984, 302] width 425 height 65
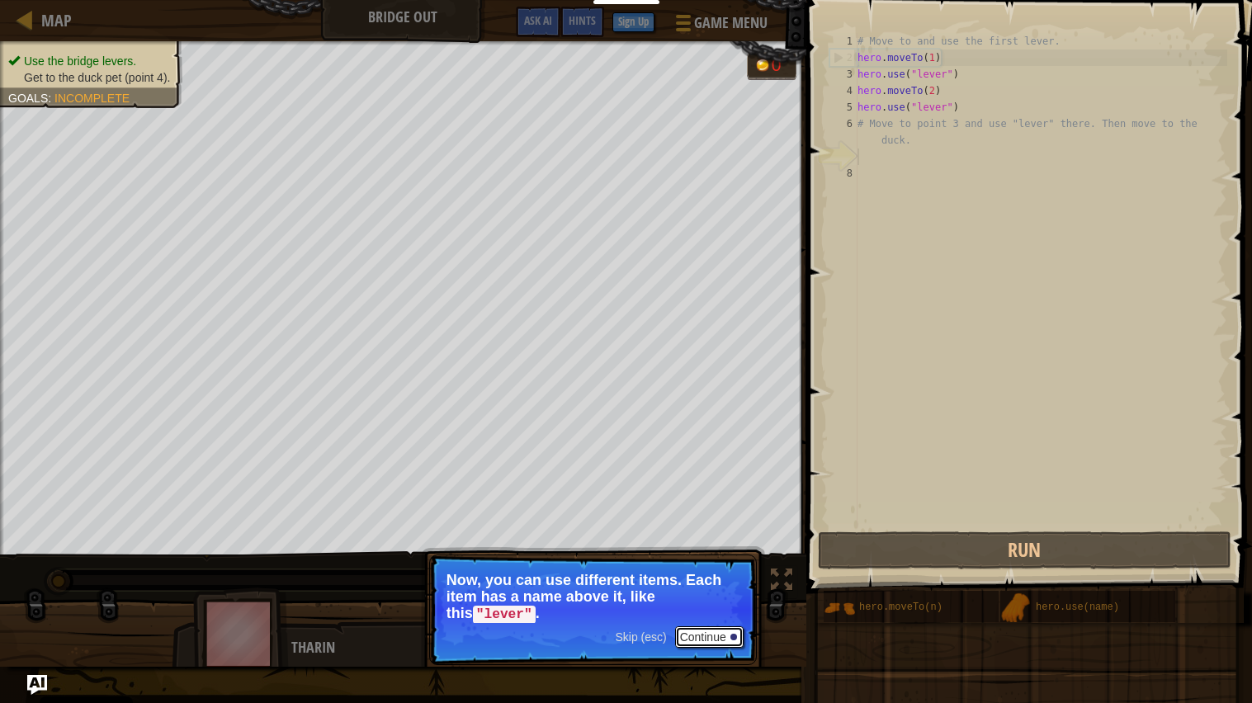
click at [703, 564] on button "Continue" at bounding box center [709, 636] width 68 height 21
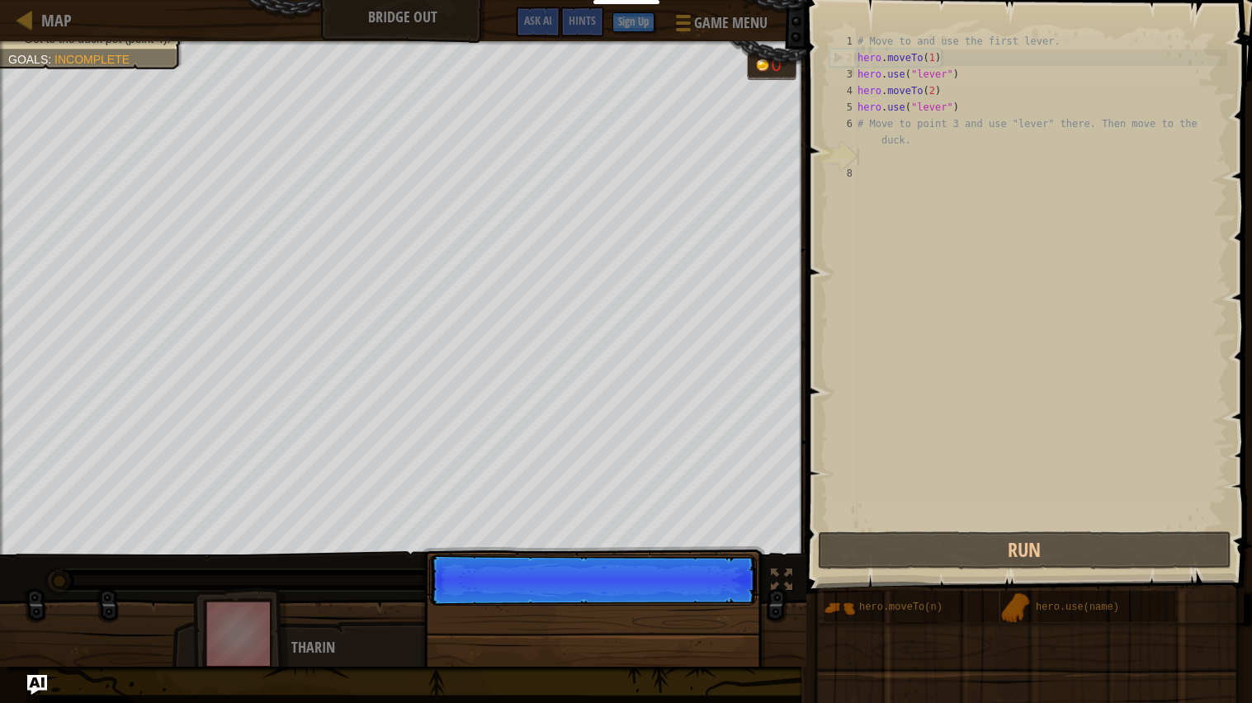
scroll to position [7, 0]
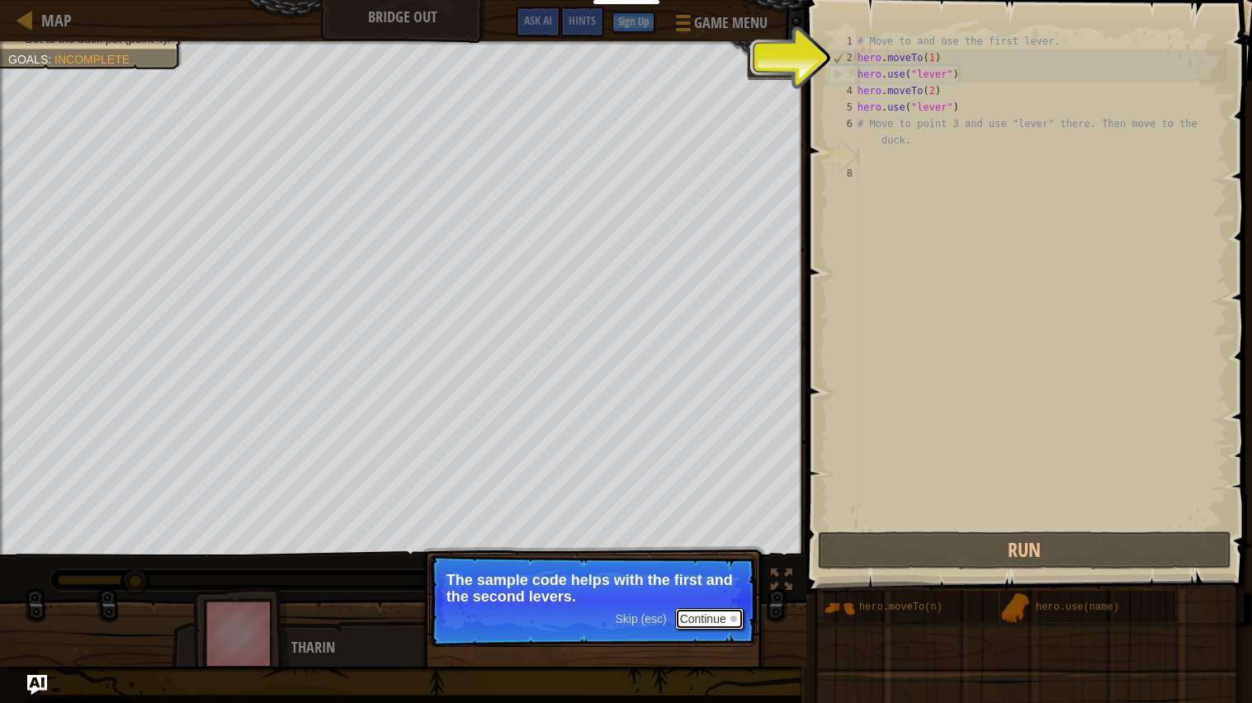
click at [720, 564] on button "Continue" at bounding box center [709, 618] width 68 height 21
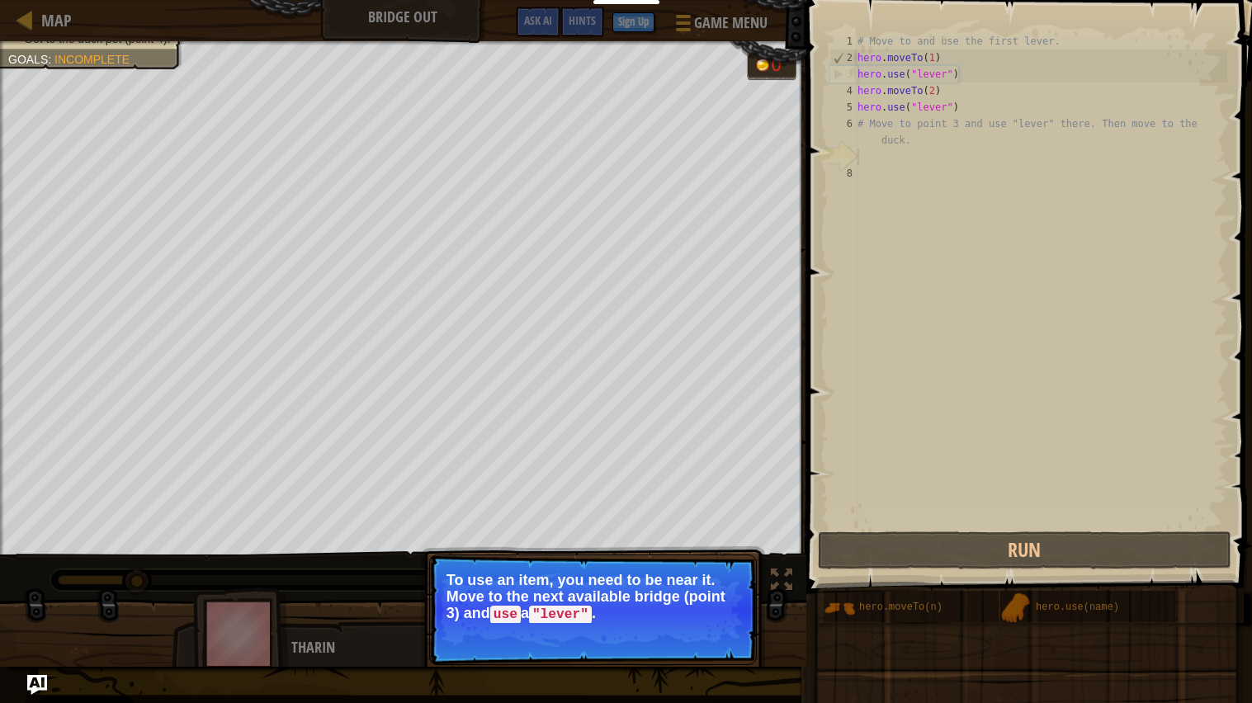
click at [723, 564] on p "Skip (esc) Continue To use an item, you need to be near it. Move to the next av…" at bounding box center [593, 609] width 328 height 111
click at [717, 564] on p "To use an item, you need to be near it. Move to the next available bridge (poin…" at bounding box center [592, 597] width 293 height 51
click at [721, 564] on button "Continue" at bounding box center [709, 636] width 68 height 21
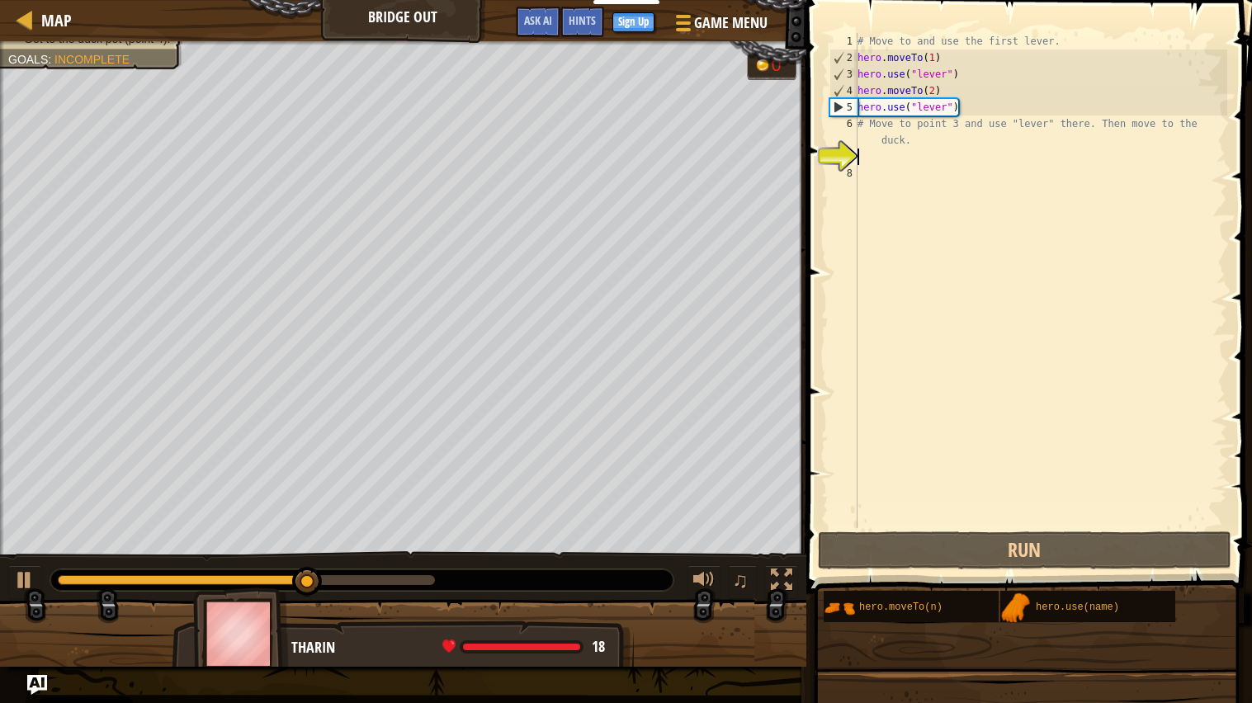
click at [910, 159] on div "# Move to and use the first lever. hero . moveTo ( 1 ) hero . use ( "lever" ) h…" at bounding box center [1040, 297] width 373 height 528
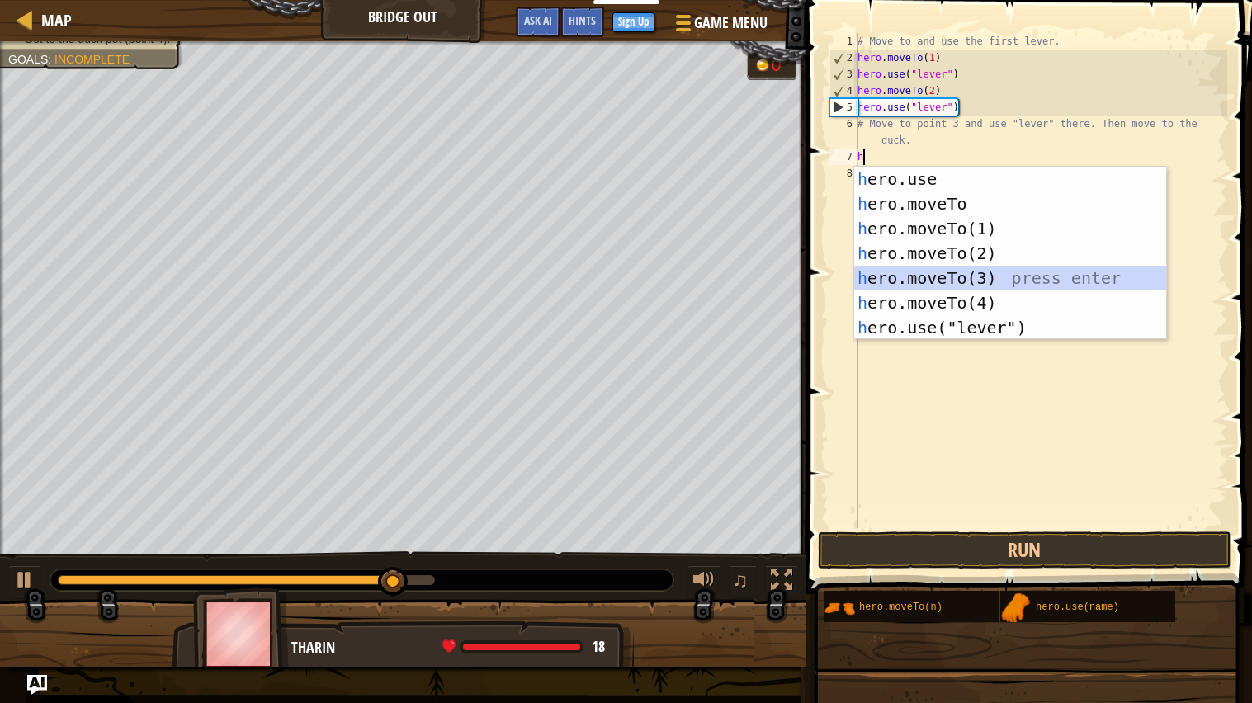
click at [910, 271] on div "h ero.use press enter h ero.moveTo press enter h ero.moveTo(1) press enter h er…" at bounding box center [1010, 278] width 312 height 223
type textarea "hero.moveTo(3)"
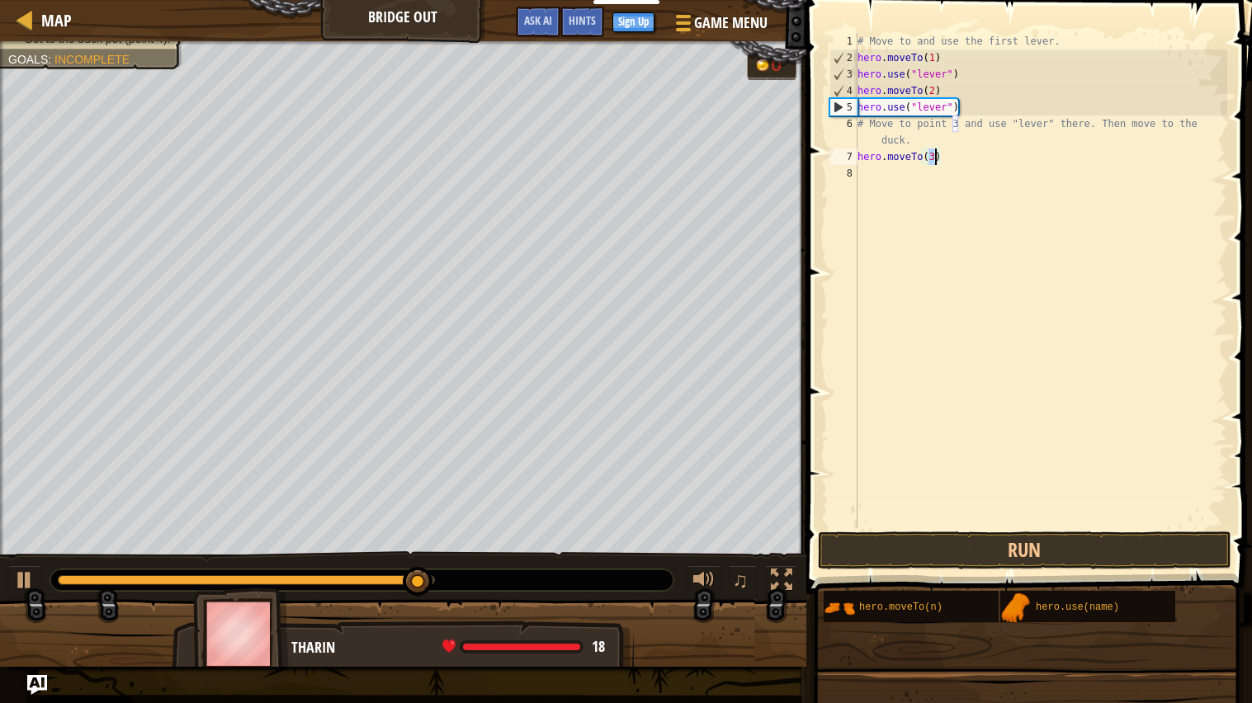
click at [881, 179] on div "# Move to and use the first lever. hero . moveTo ( 1 ) hero . use ( "lever" ) h…" at bounding box center [1040, 297] width 373 height 528
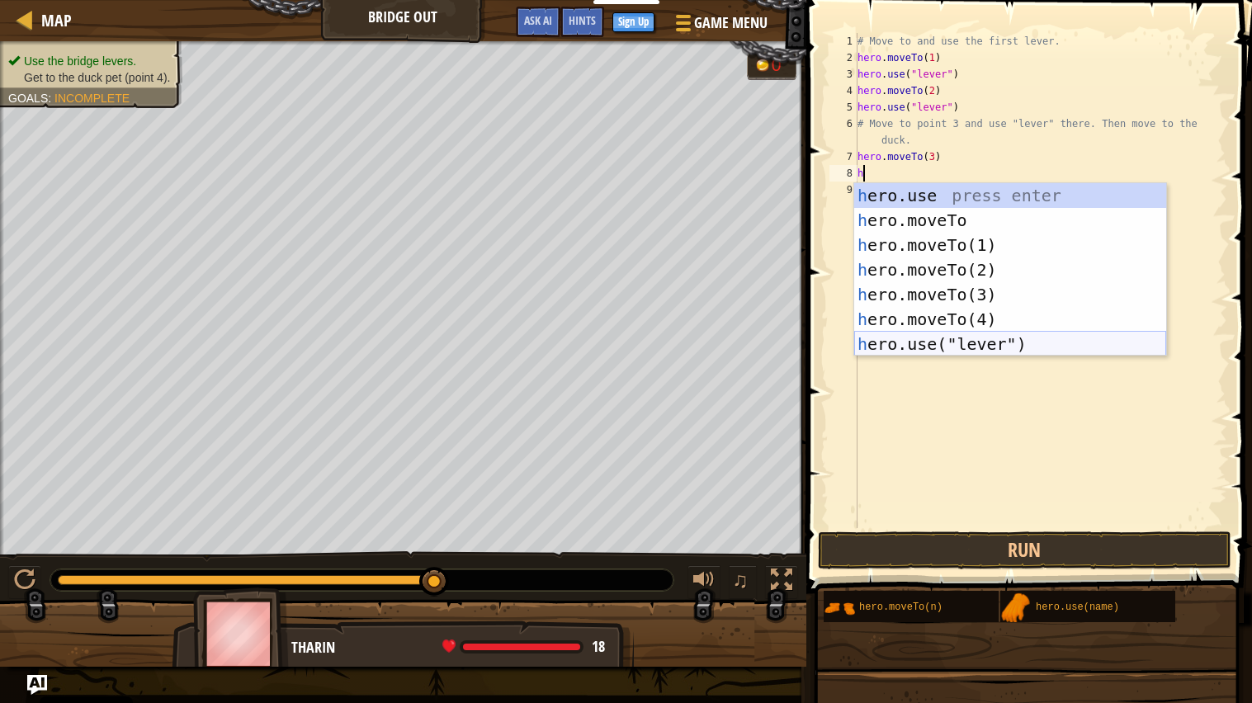
click at [908, 347] on div "h ero.use press enter h ero.moveTo press enter h ero.moveTo(1) press enter h er…" at bounding box center [1010, 294] width 312 height 223
type textarea "hero.use("lever")"
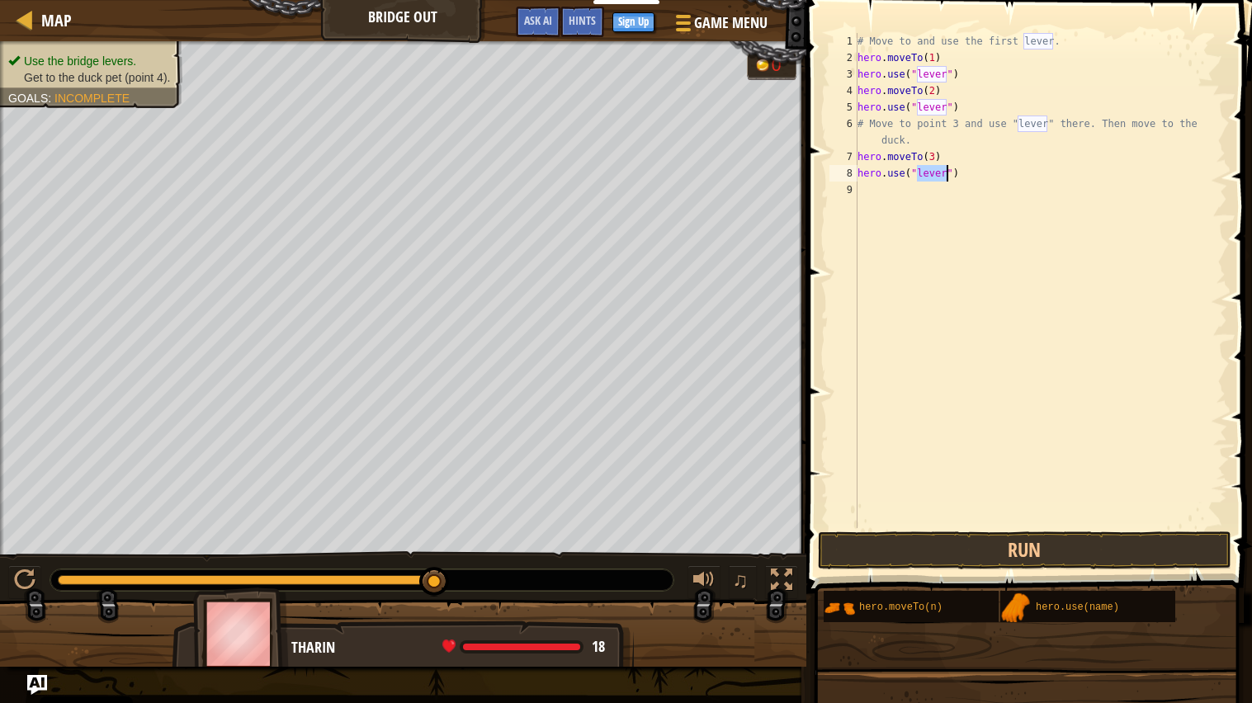
click at [883, 187] on div "# Move to and use the first lever. hero . moveTo ( 1 ) hero . use ( "lever" ) h…" at bounding box center [1040, 297] width 373 height 528
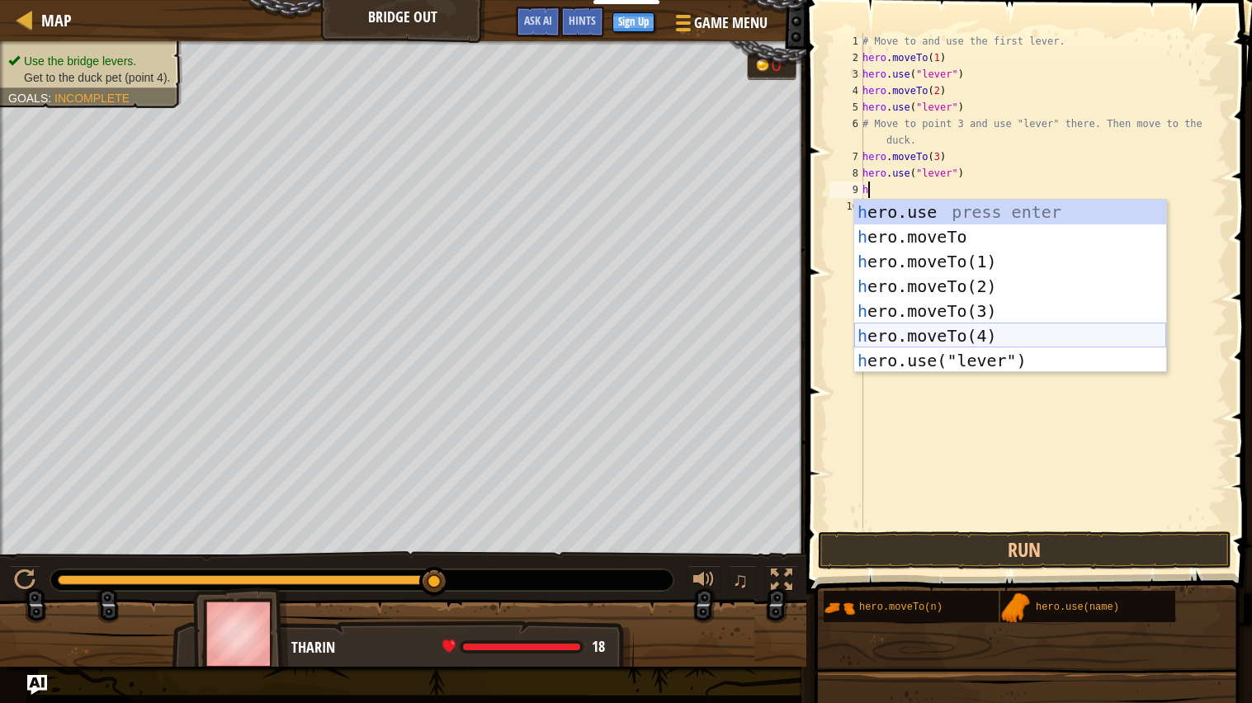
click at [911, 339] on div "h ero.use press enter h ero.moveTo press enter h ero.moveTo(1) press enter h er…" at bounding box center [1010, 311] width 312 height 223
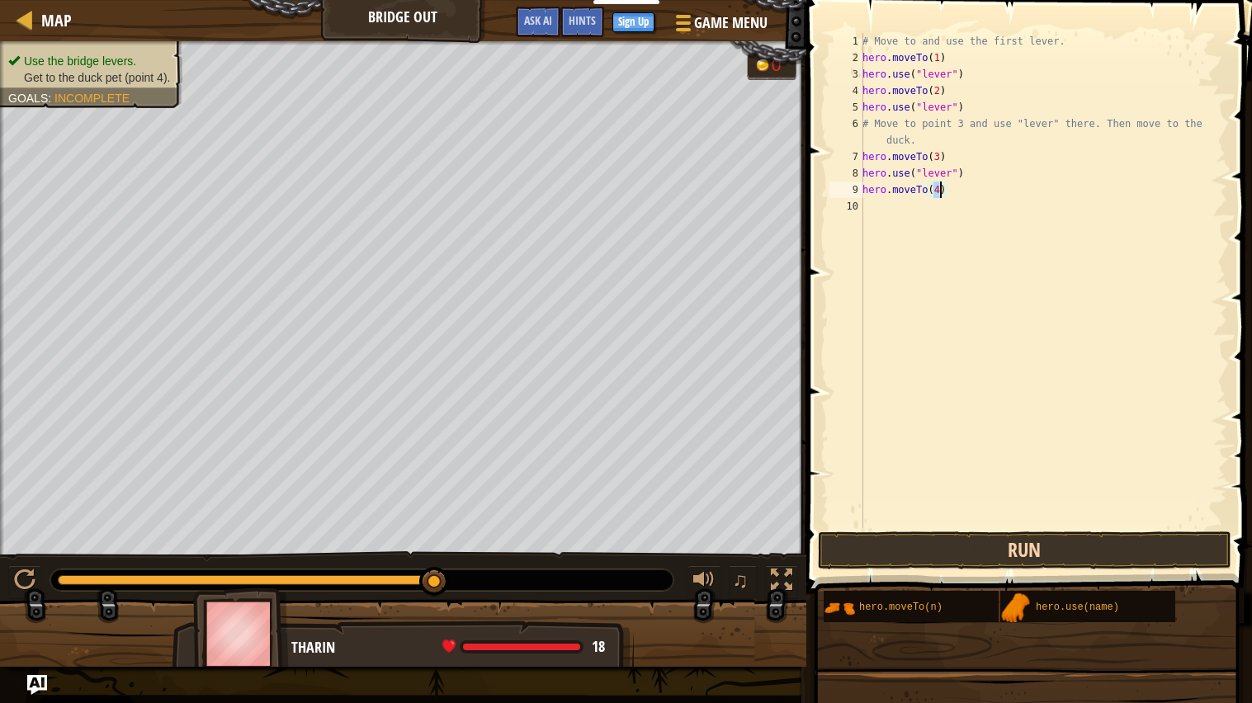
type textarea "hero.moveTo(4)"
click at [916, 537] on button "Run" at bounding box center [1024, 550] width 413 height 38
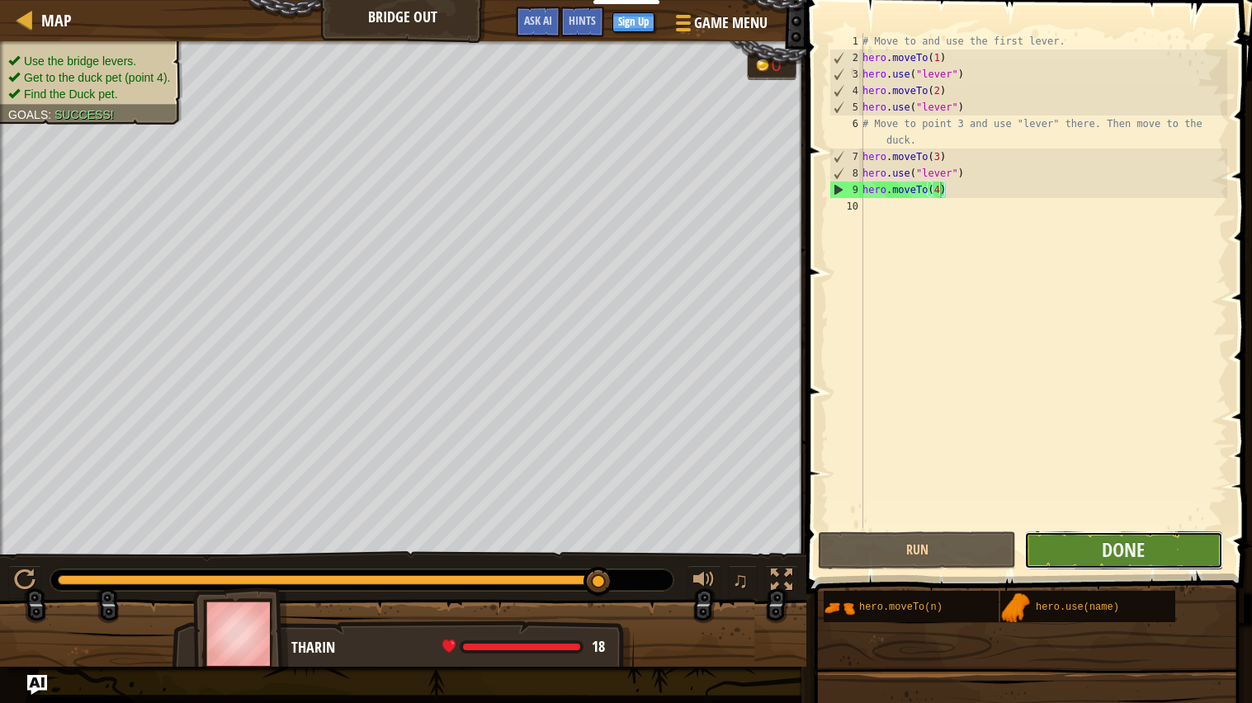
click at [1085, 551] on button "Done" at bounding box center [1123, 550] width 198 height 38
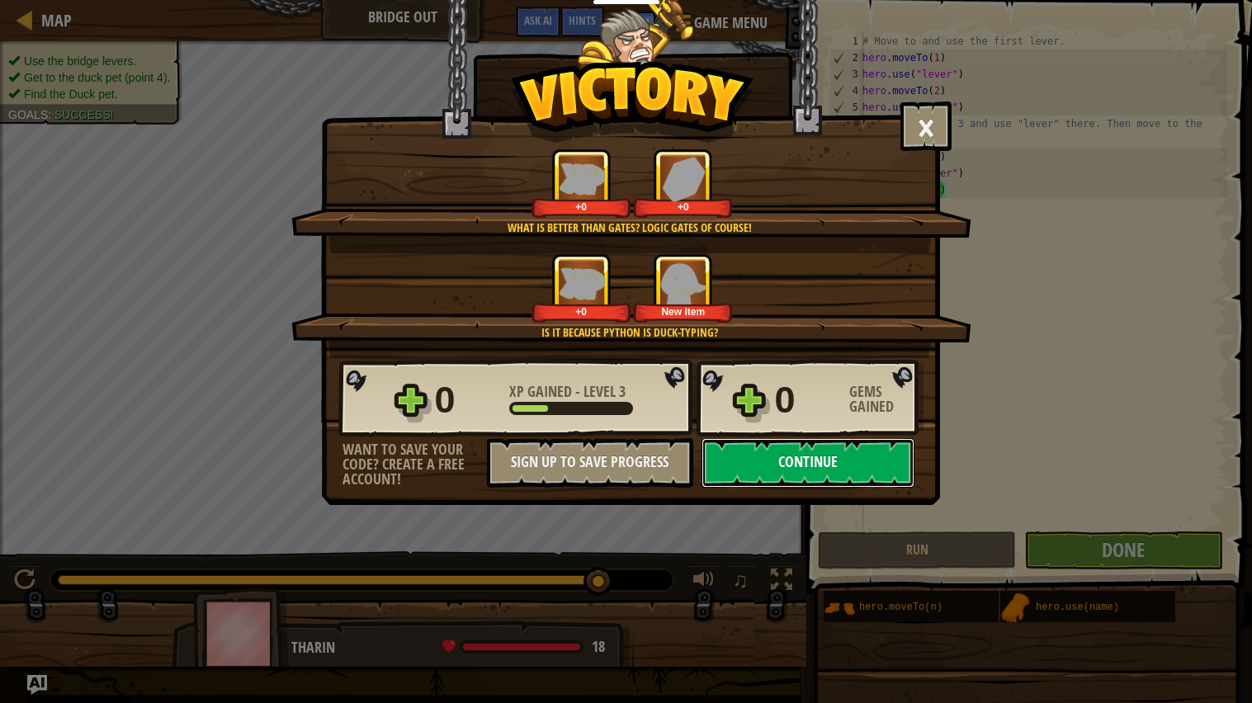
click at [858, 488] on button "Continue" at bounding box center [807, 463] width 213 height 50
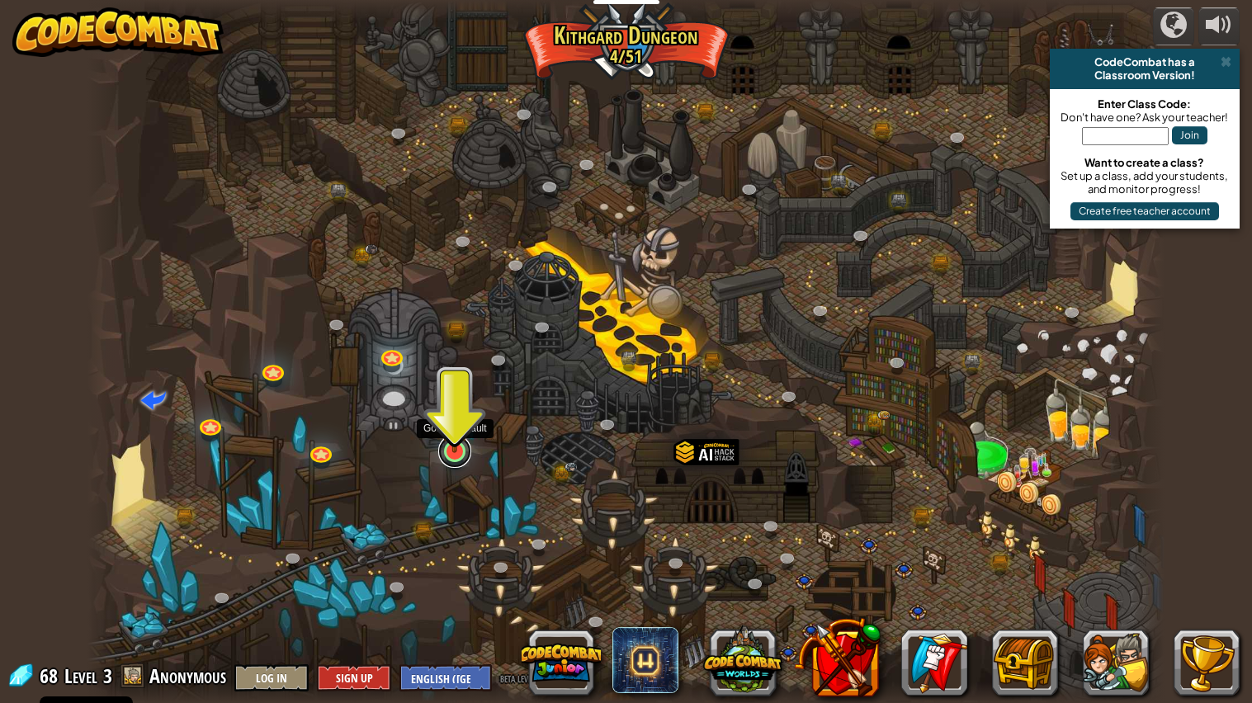
click at [460, 464] on link at bounding box center [454, 451] width 33 height 33
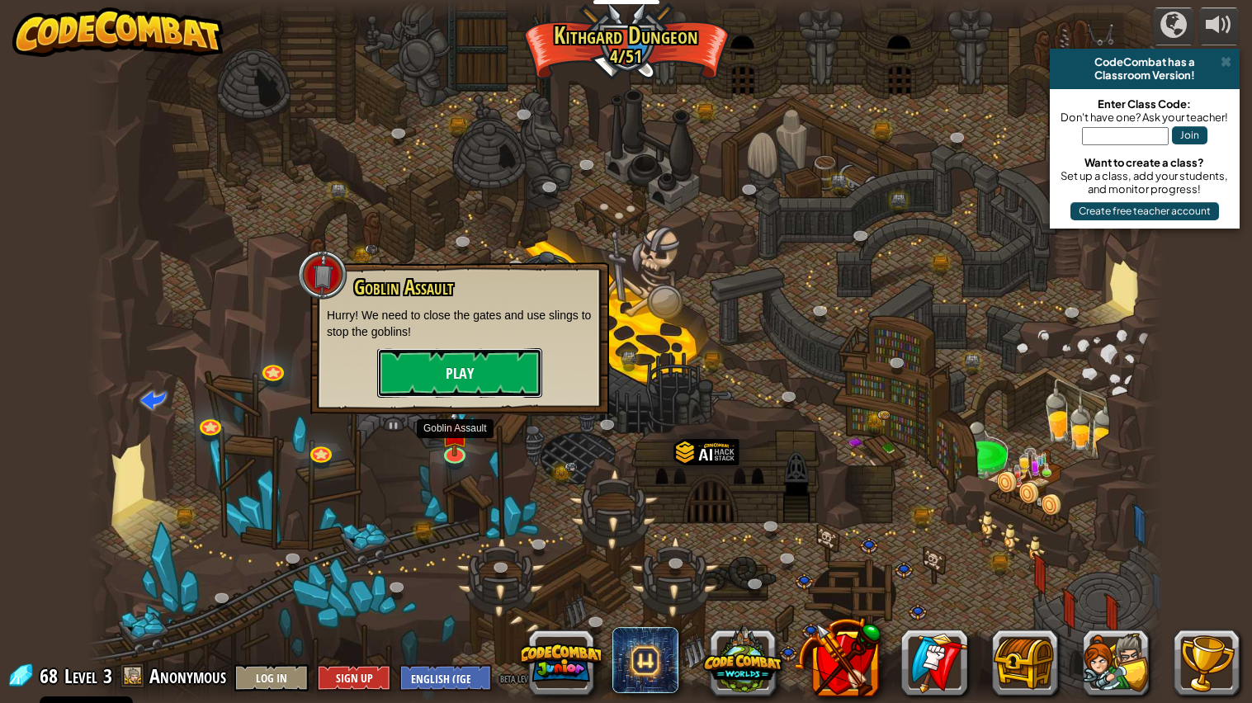
click at [455, 369] on button "Play" at bounding box center [459, 373] width 165 height 50
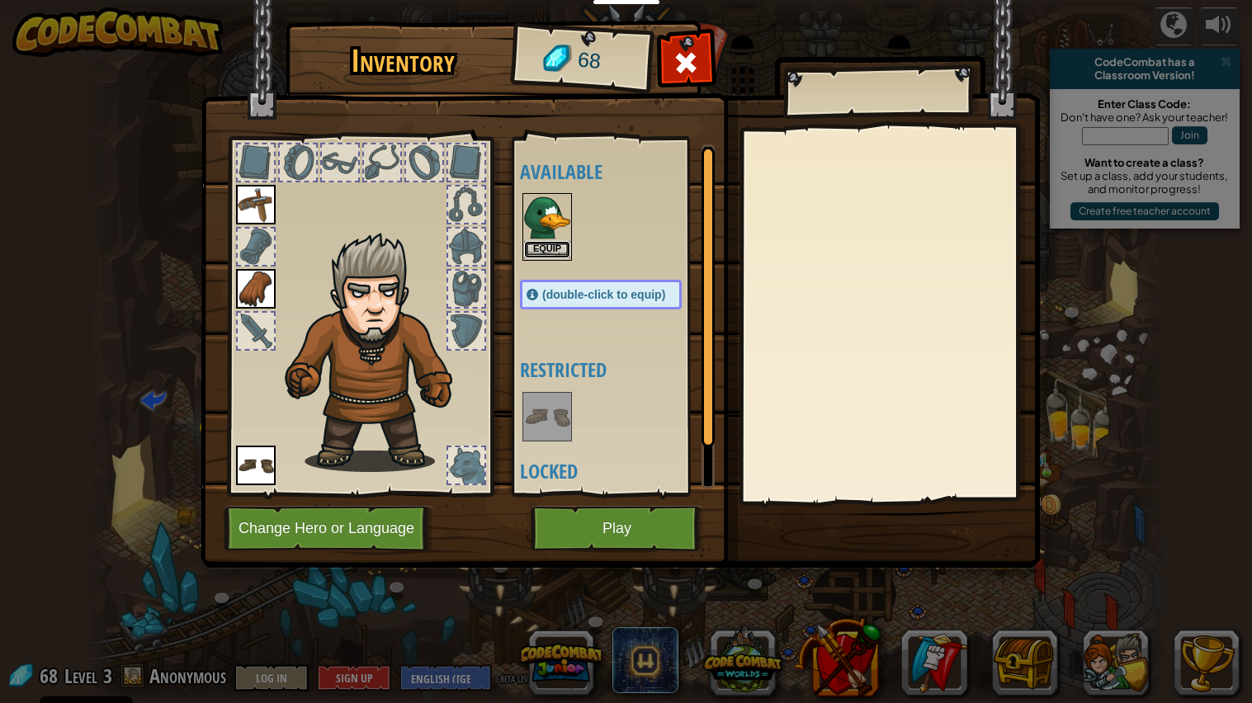
click at [534, 248] on button "Equip" at bounding box center [547, 249] width 46 height 17
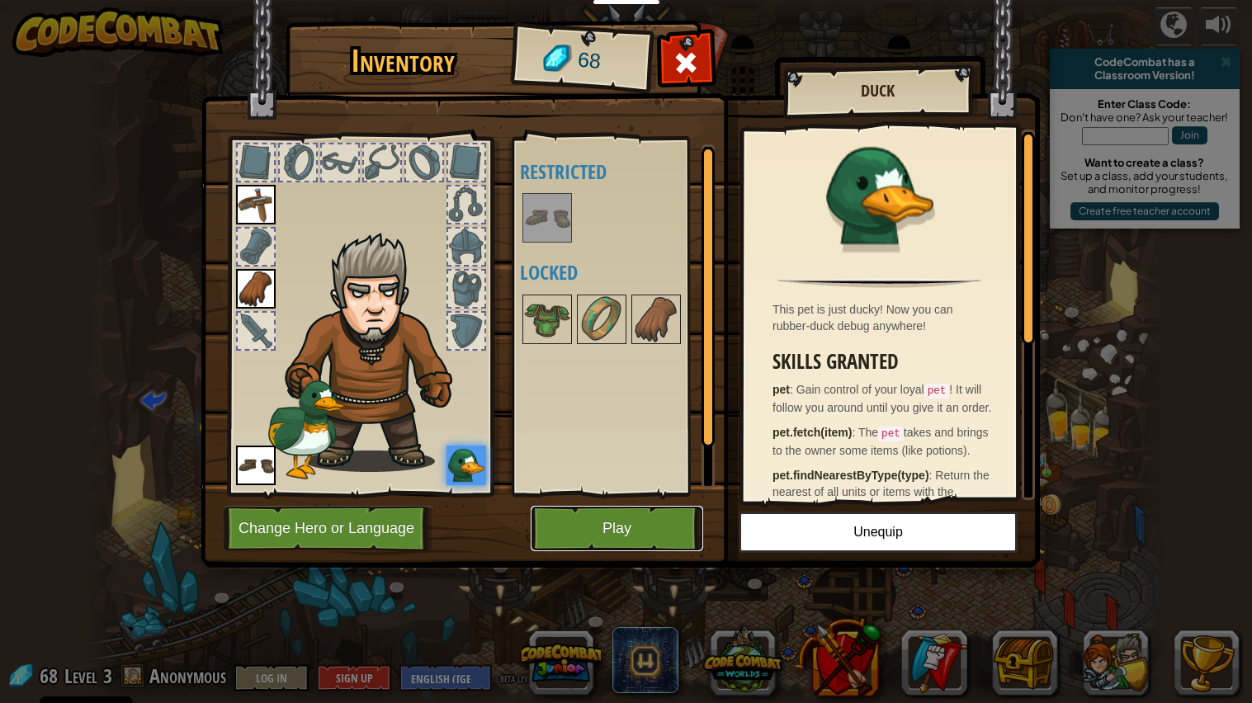
click at [600, 527] on button "Play" at bounding box center [617, 528] width 172 height 45
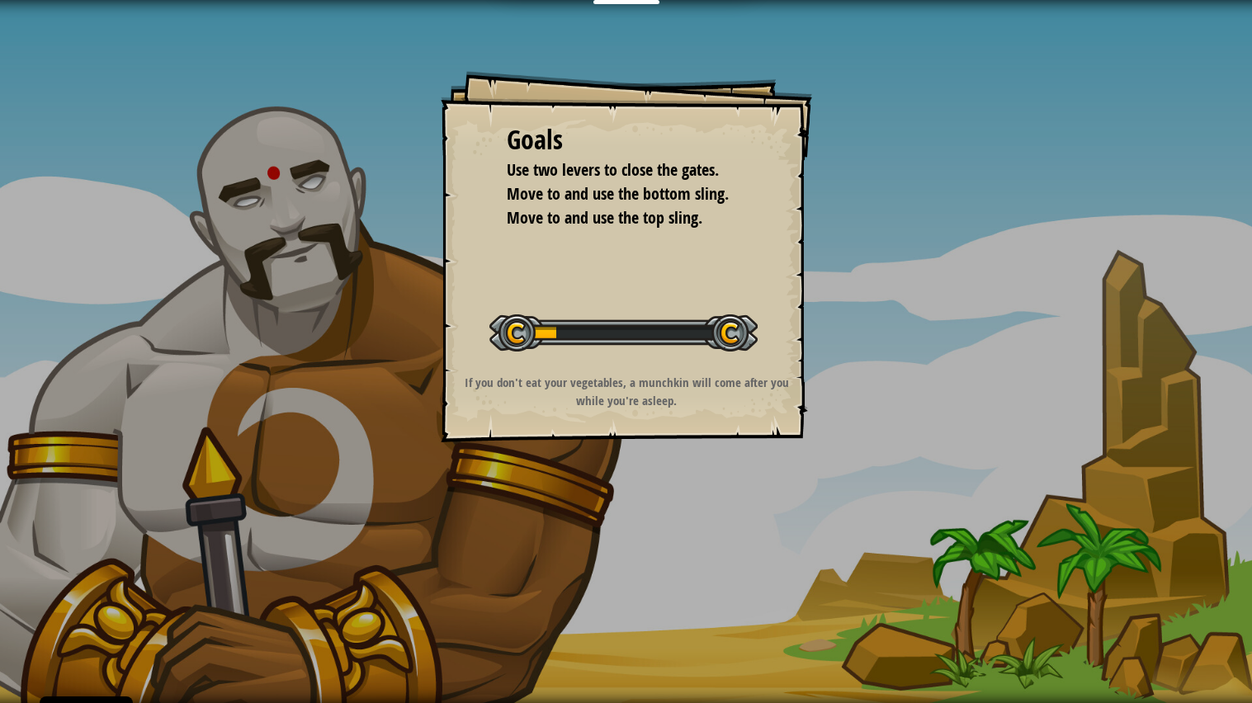
click at [536, 472] on div "Goals Use two levers to close the gates. Move to and use the bottom sling. Move…" at bounding box center [626, 351] width 1252 height 703
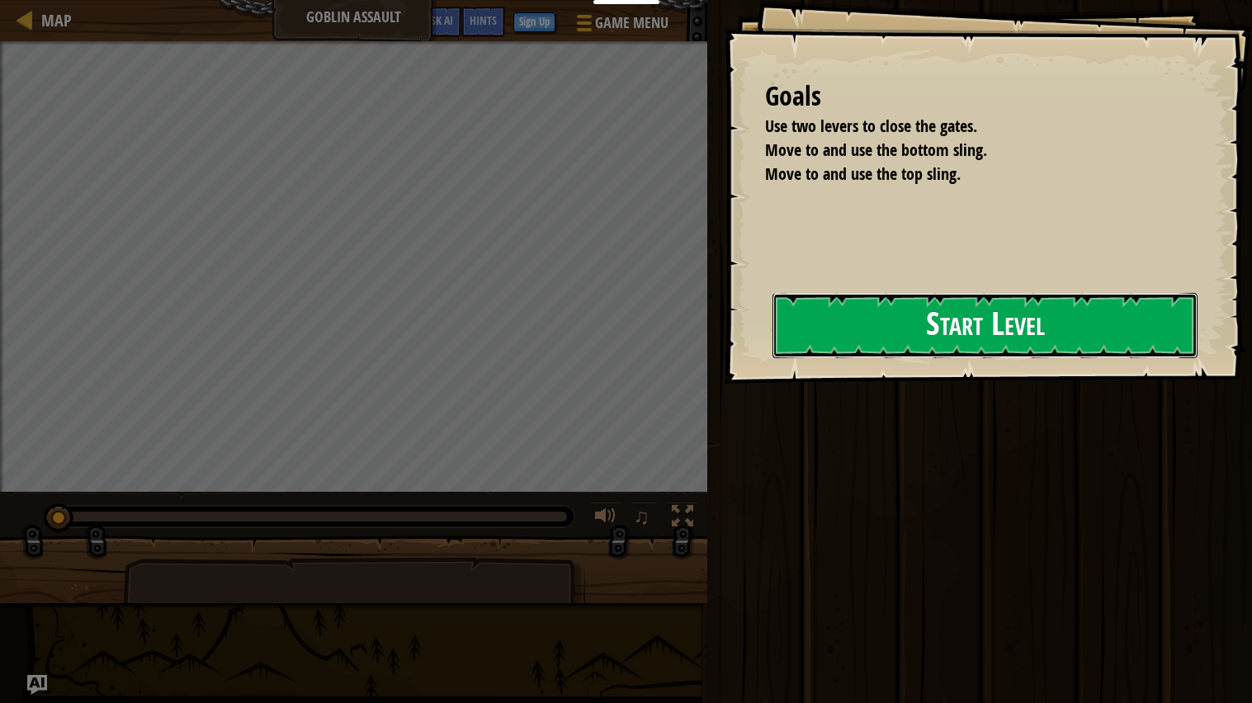
click at [917, 314] on button "Start Level" at bounding box center [984, 325] width 425 height 65
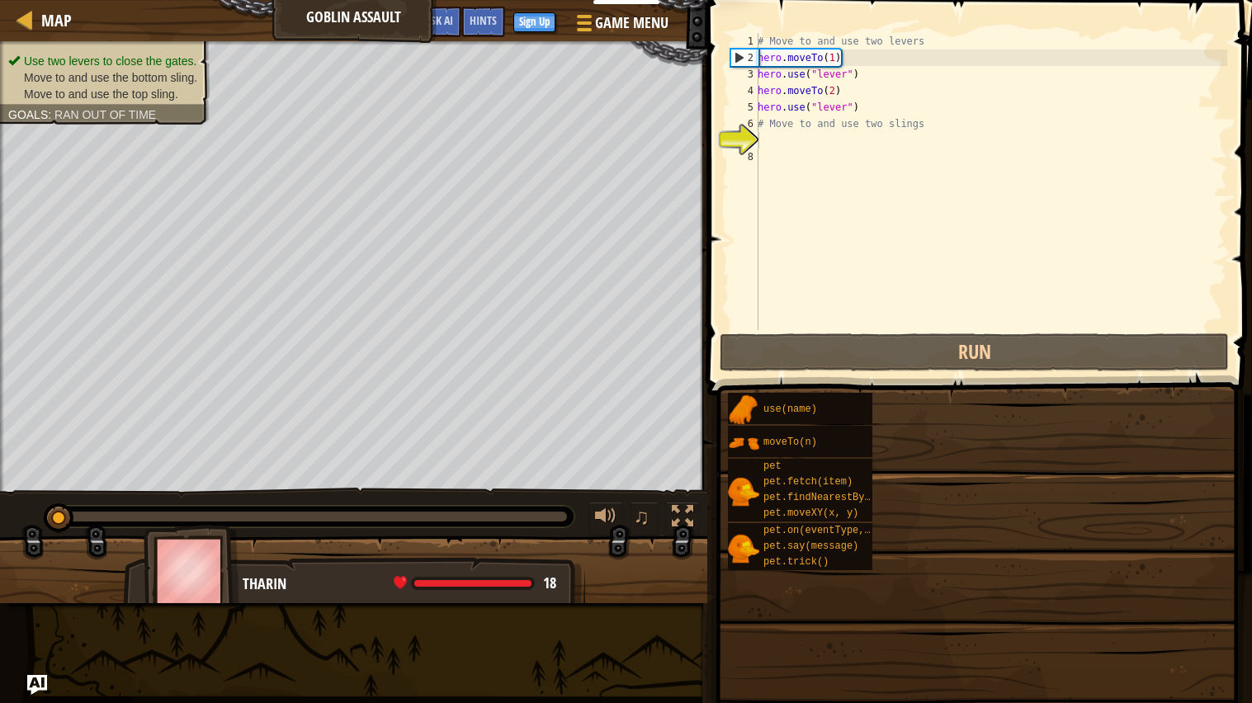
click at [822, 145] on div "# Move to and use two levers hero . moveTo ( 1 ) hero . use ( "lever" ) hero . …" at bounding box center [990, 198] width 473 height 330
click at [707, 155] on div "Use two levers to close the gates. Move to and use the bottom sling. Move to an…" at bounding box center [353, 266] width 707 height 450
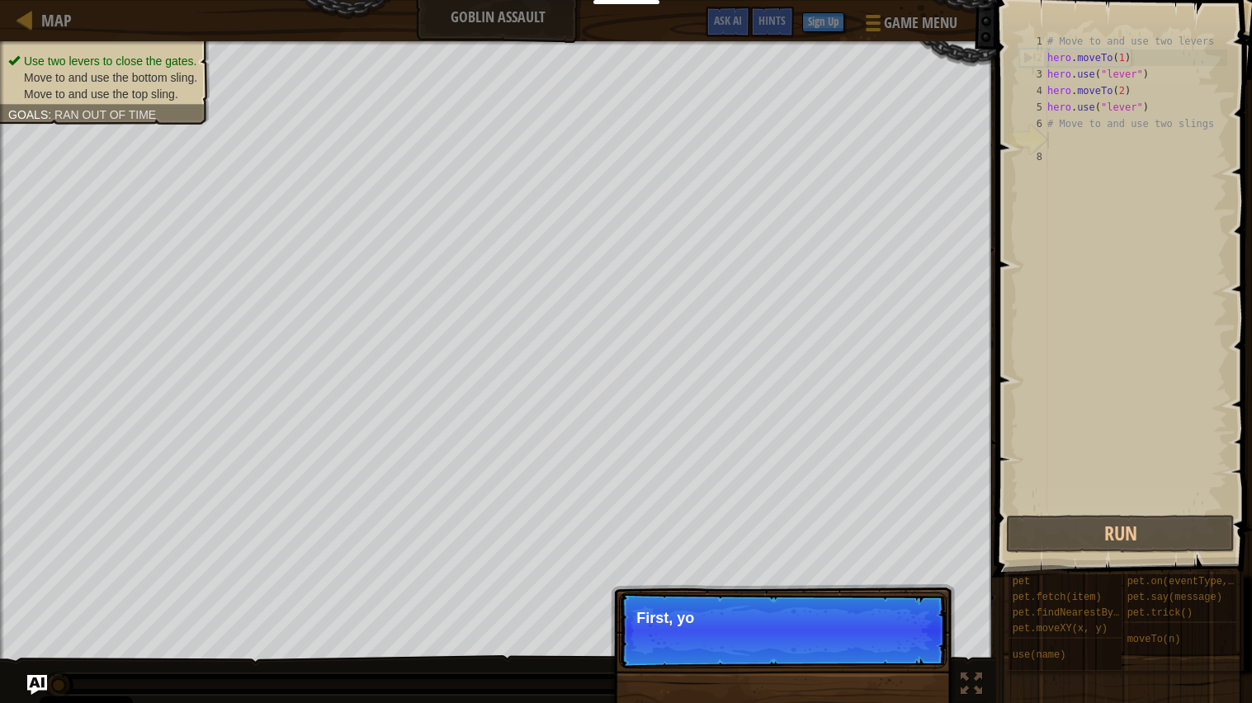
scroll to position [7, 0]
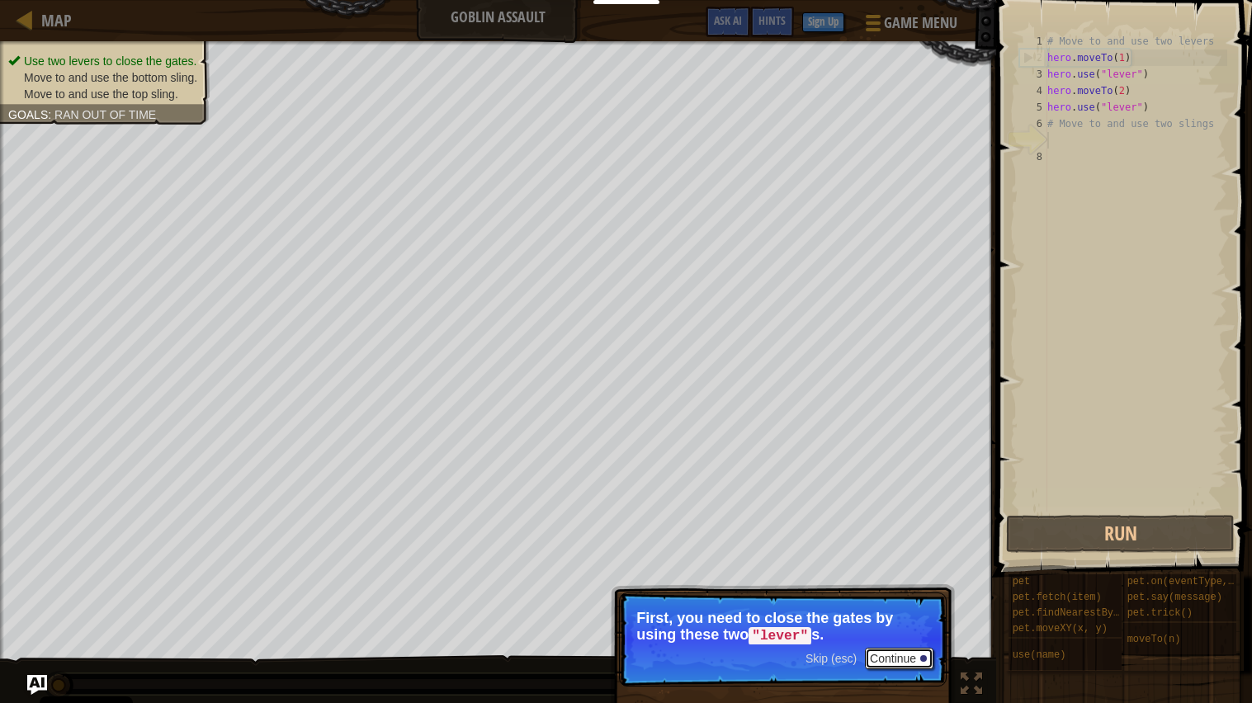
click at [875, 564] on button "Continue" at bounding box center [899, 658] width 68 height 21
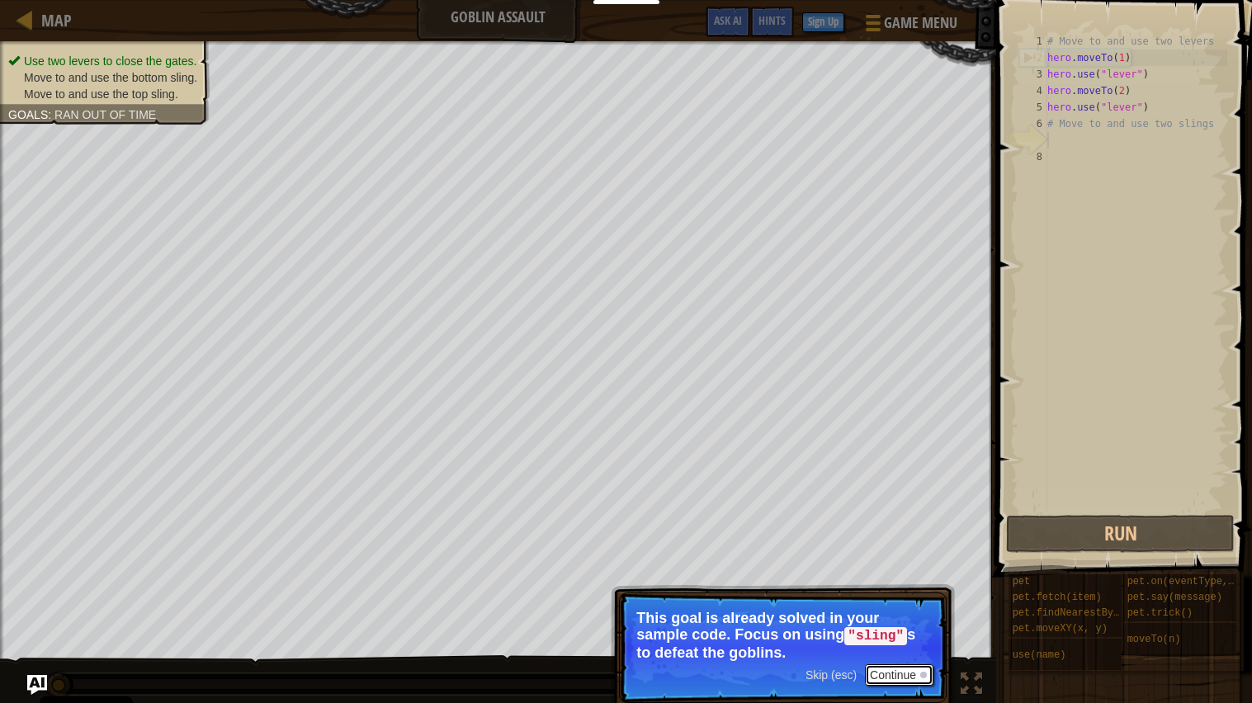
click at [902, 564] on button "Continue" at bounding box center [899, 674] width 68 height 21
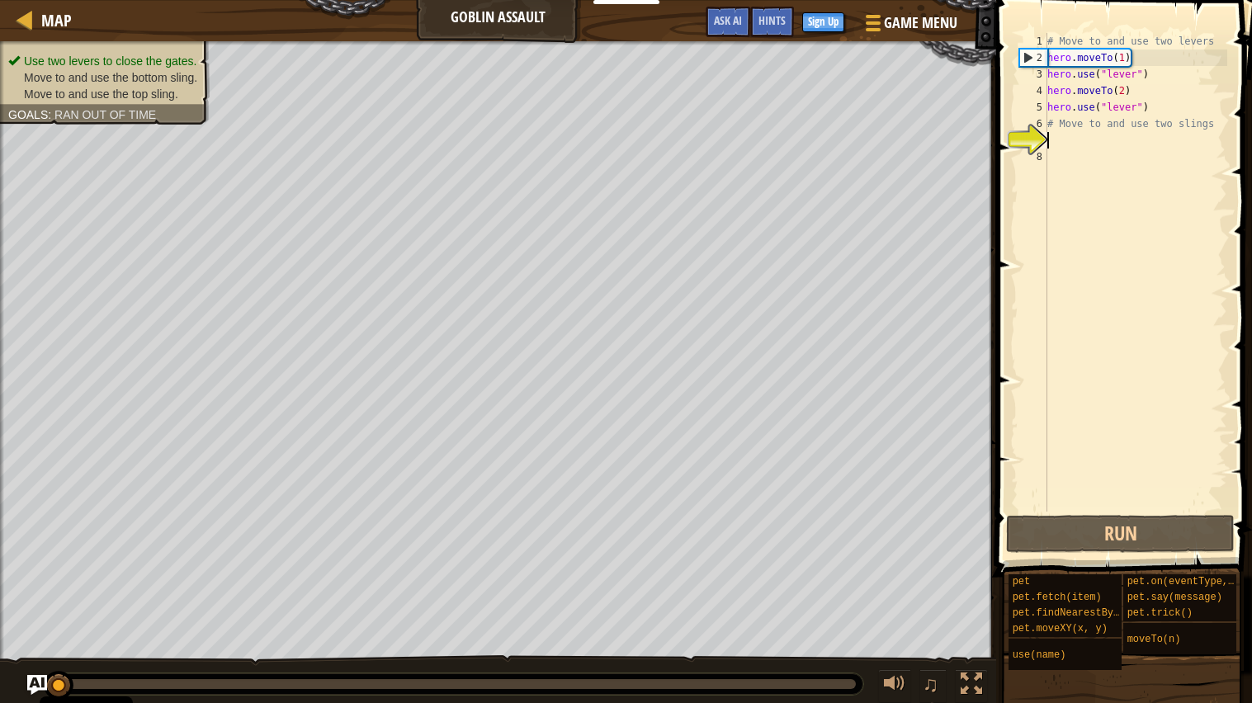
click at [1103, 141] on div "# Move to and use two levers hero . moveTo ( 1 ) hero . use ( "lever" ) hero . …" at bounding box center [1135, 289] width 183 height 512
click at [1078, 140] on div "# Move to and use two levers hero . moveTo ( 1 ) hero . use ( "lever" ) hero . …" at bounding box center [1135, 289] width 183 height 512
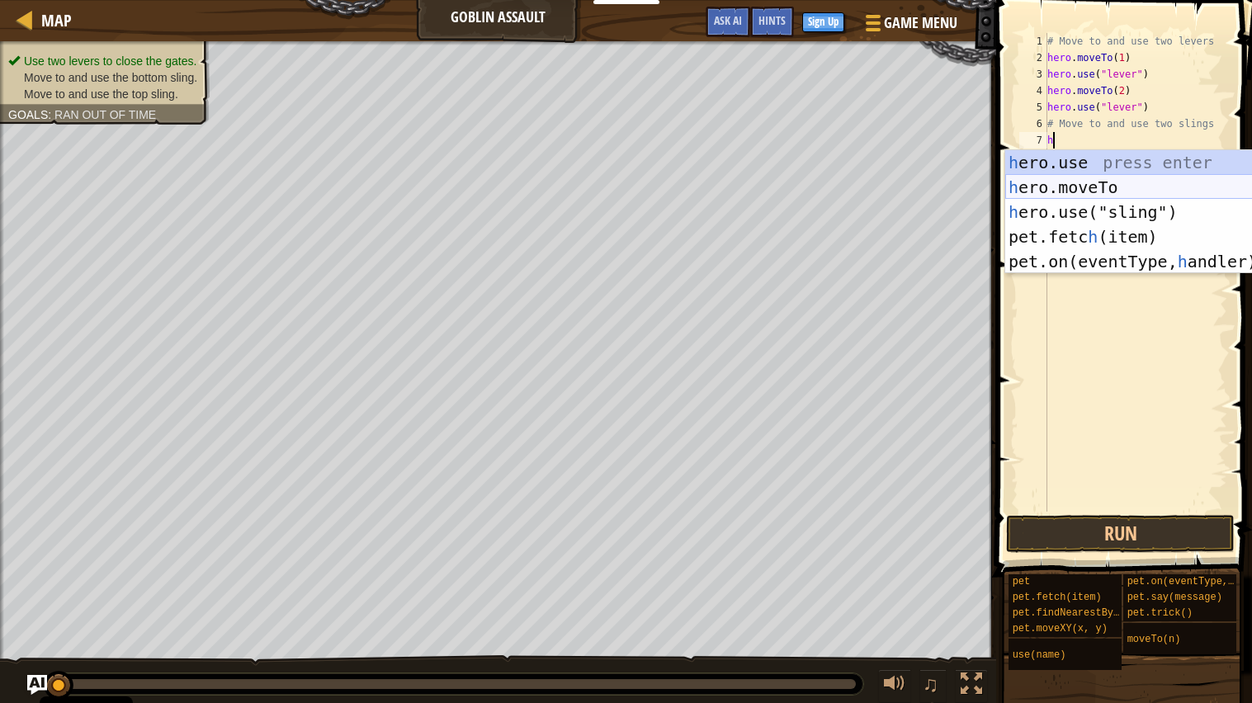
click at [1072, 186] on div "h ero.use press enter h ero.moveTo press enter h ero.use("sling") press enter p…" at bounding box center [1161, 236] width 312 height 173
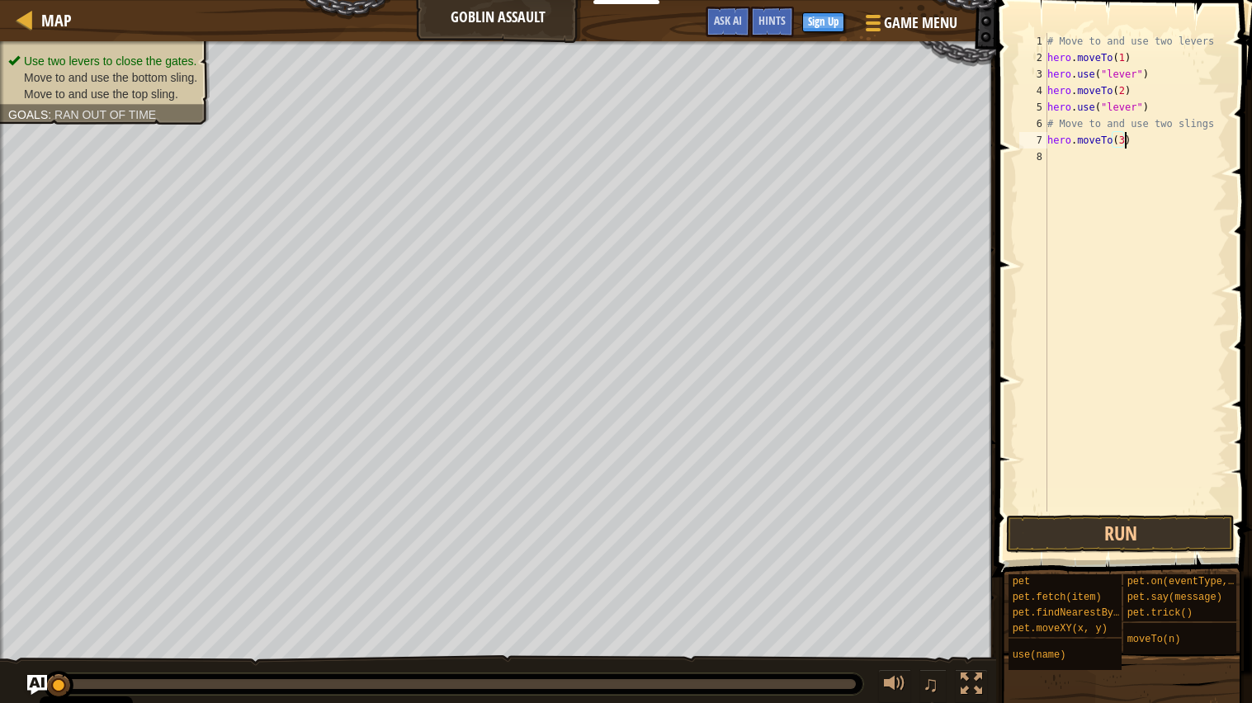
type textarea "hero.moveTo(3)"
click at [1054, 154] on div "# Move to and use two levers hero . moveTo ( 1 ) hero . use ( "lever" ) hero . …" at bounding box center [1135, 289] width 183 height 512
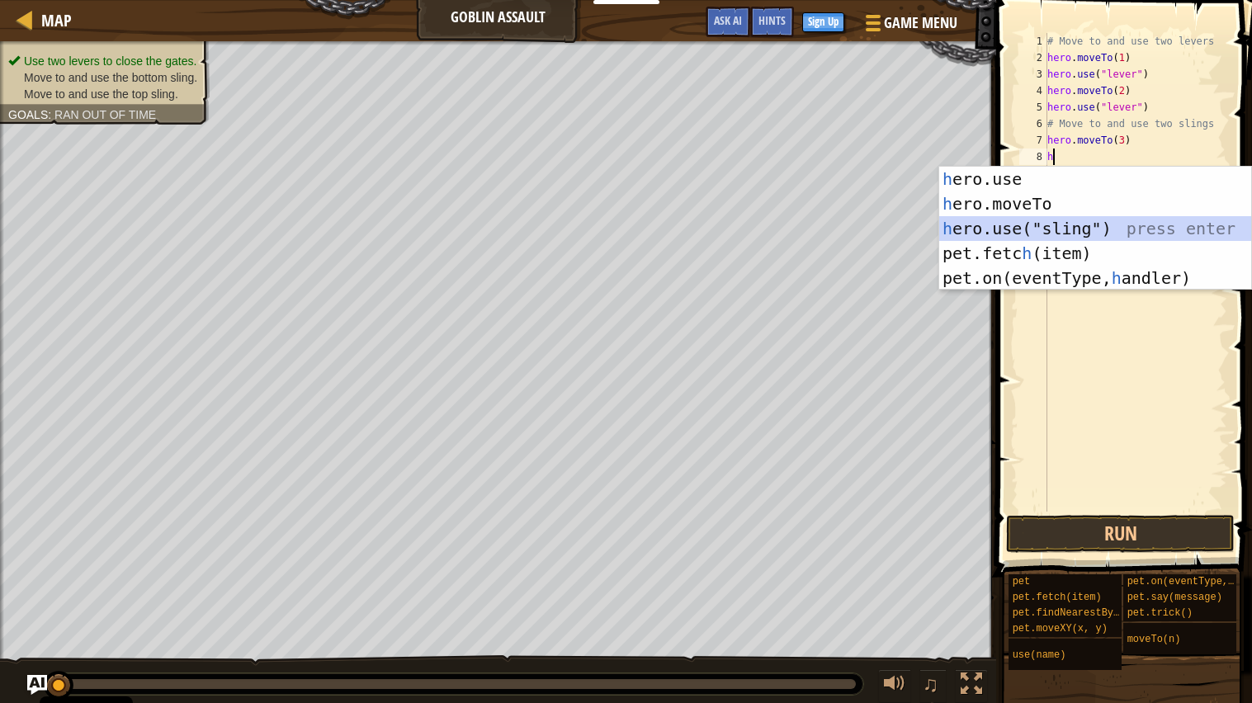
click at [1049, 229] on div "h ero.use press enter h ero.moveTo press enter h ero.use("sling") press enter p…" at bounding box center [1095, 253] width 312 height 173
type textarea "hero.use("sling")"
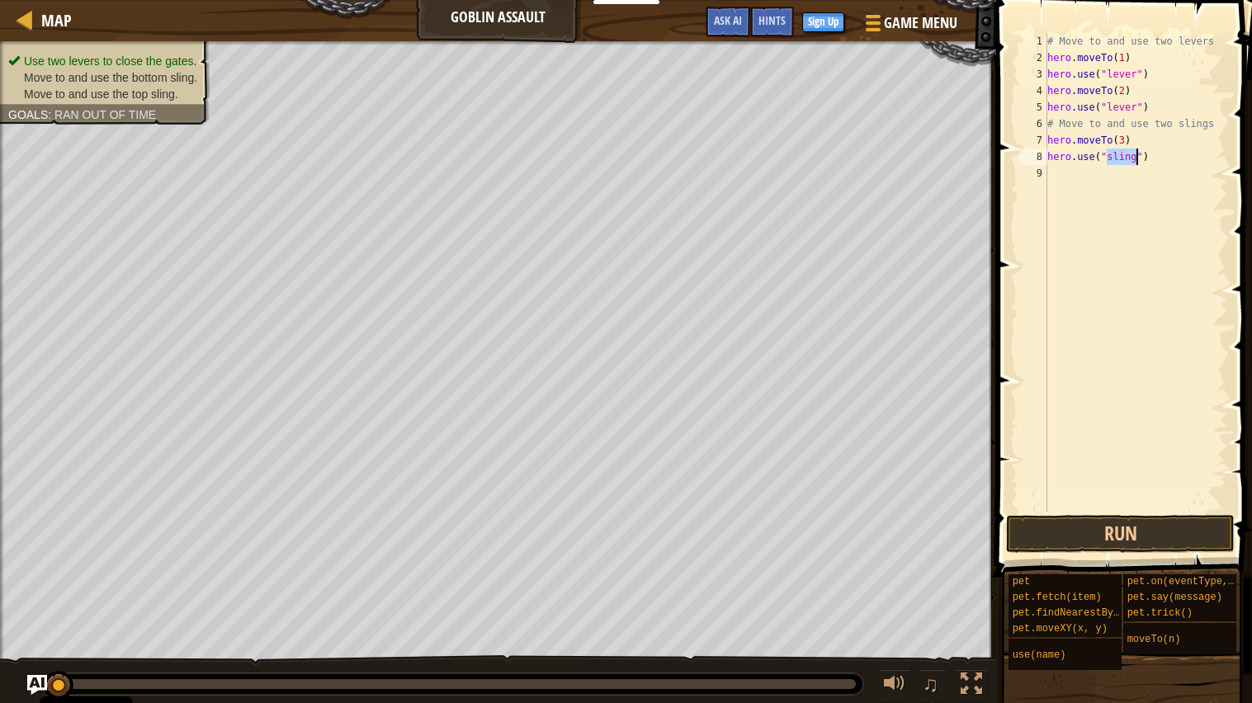
click at [1064, 183] on div "# Move to and use two levers hero . moveTo ( 1 ) hero . use ( "lever" ) hero . …" at bounding box center [1135, 289] width 183 height 512
click at [1064, 172] on div "# Move to and use two levers hero . moveTo ( 1 ) hero . use ( "lever" ) hero . …" at bounding box center [1135, 289] width 183 height 512
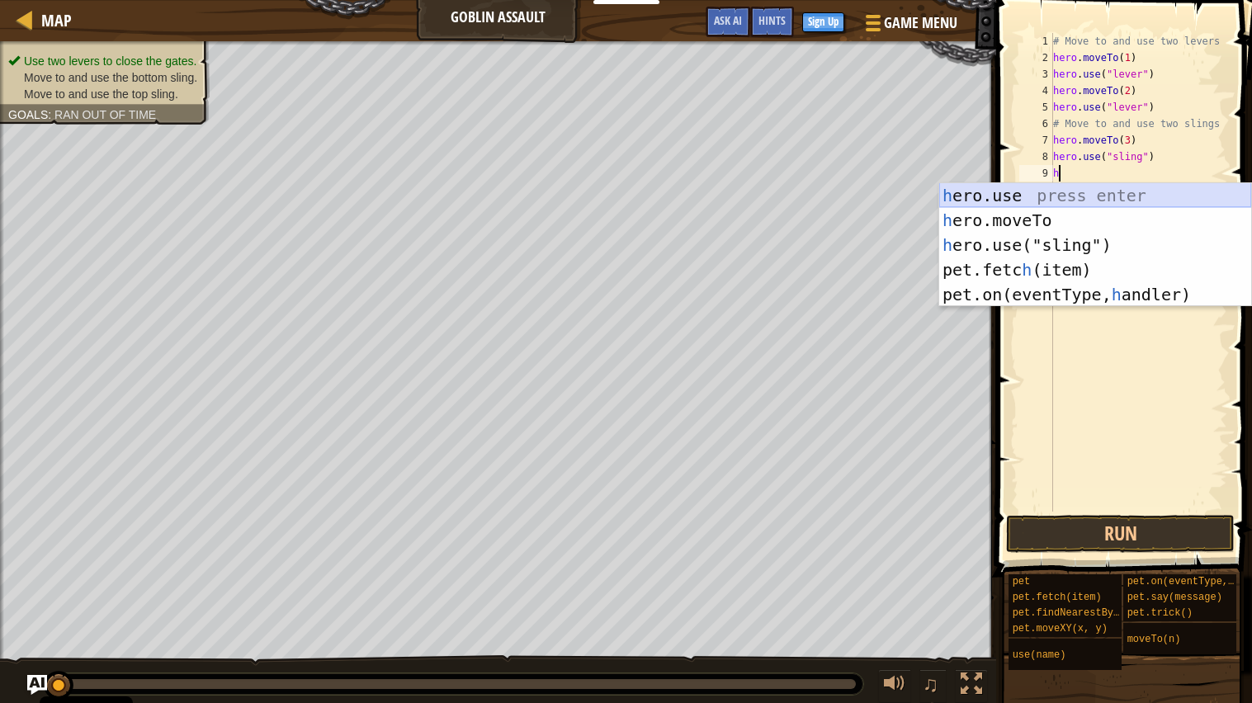
click at [1071, 213] on div "h ero.use press enter h ero.moveTo press enter h ero.use("sling") press enter p…" at bounding box center [1095, 269] width 312 height 173
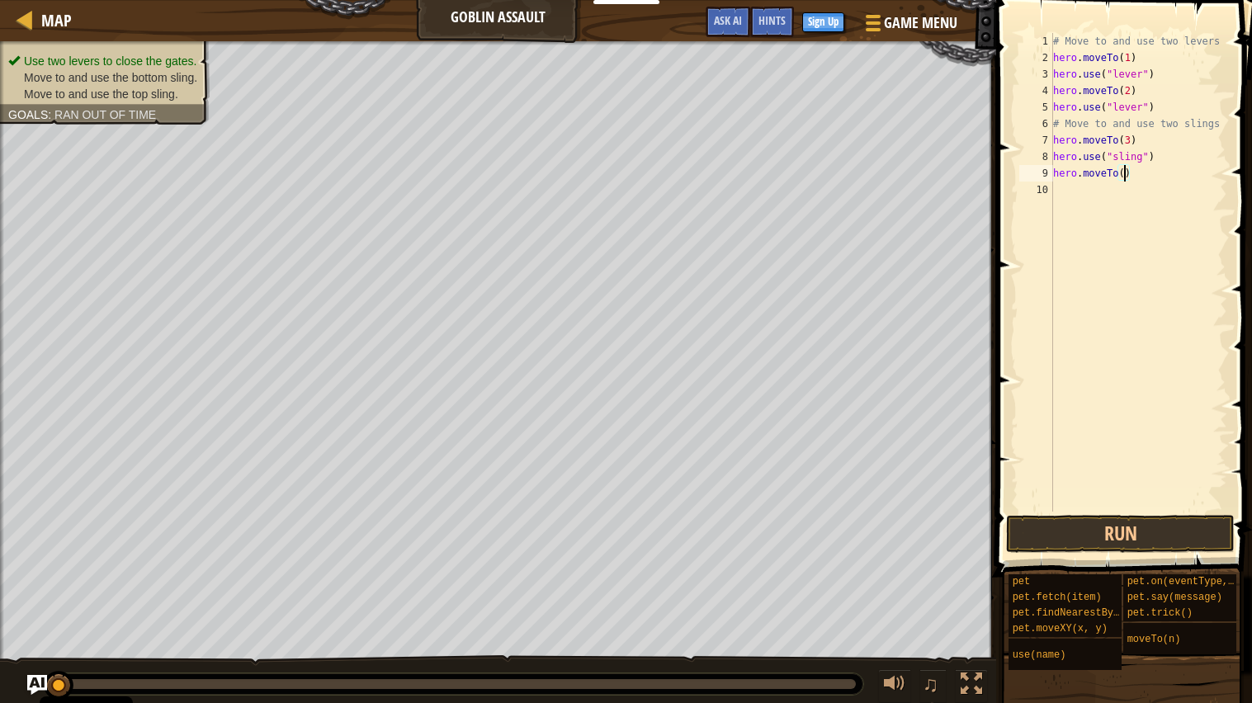
type textarea "hero.moveTo(4)"
click at [1070, 197] on div "# Move to and use two levers hero . moveTo ( 1 ) hero . use ( "lever" ) hero . …" at bounding box center [1138, 289] width 178 height 512
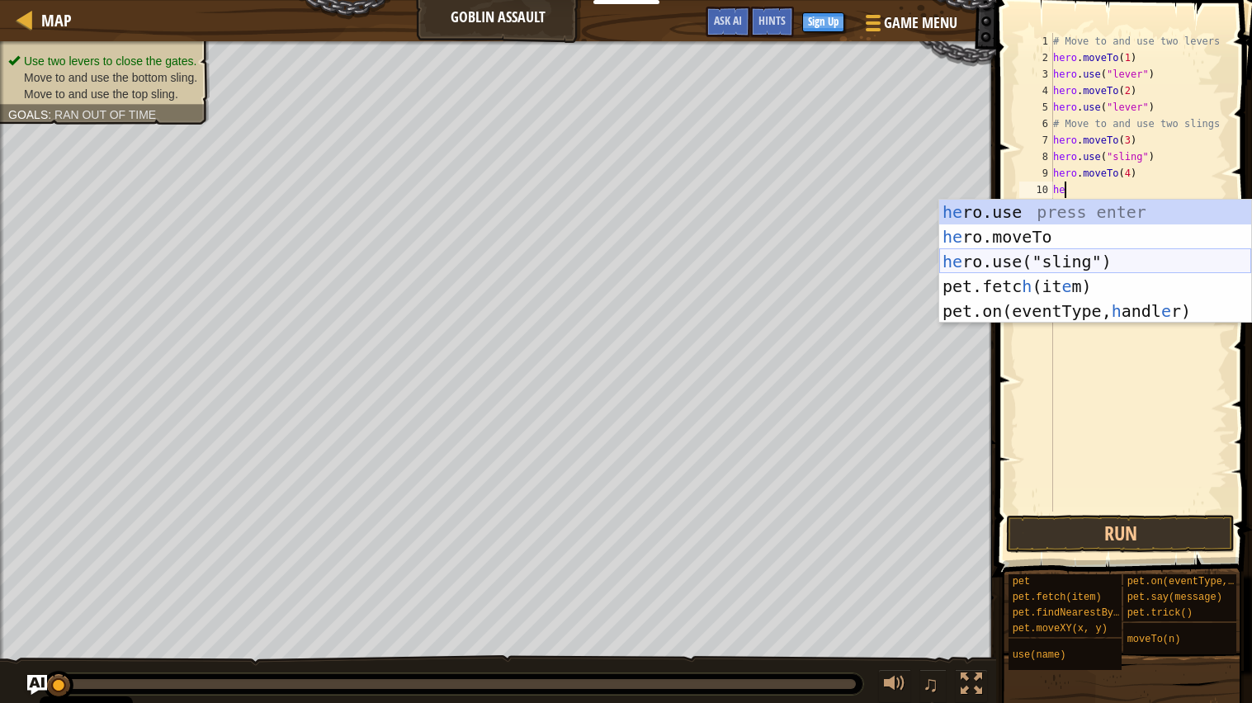
click at [1061, 262] on div "he ro.use press enter he ro.moveTo press enter he ro.use("sling") press enter p…" at bounding box center [1095, 286] width 312 height 173
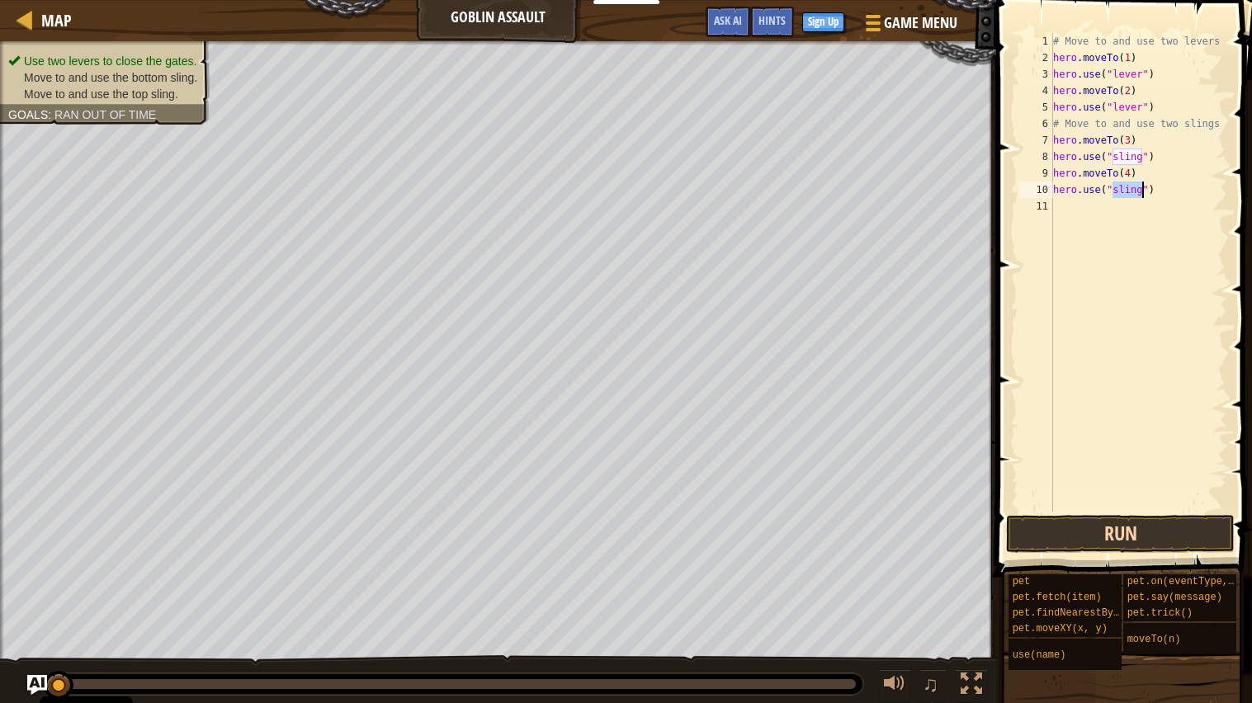
type textarea "hero.use("sling")"
click at [1139, 535] on button "Run" at bounding box center [1120, 534] width 229 height 38
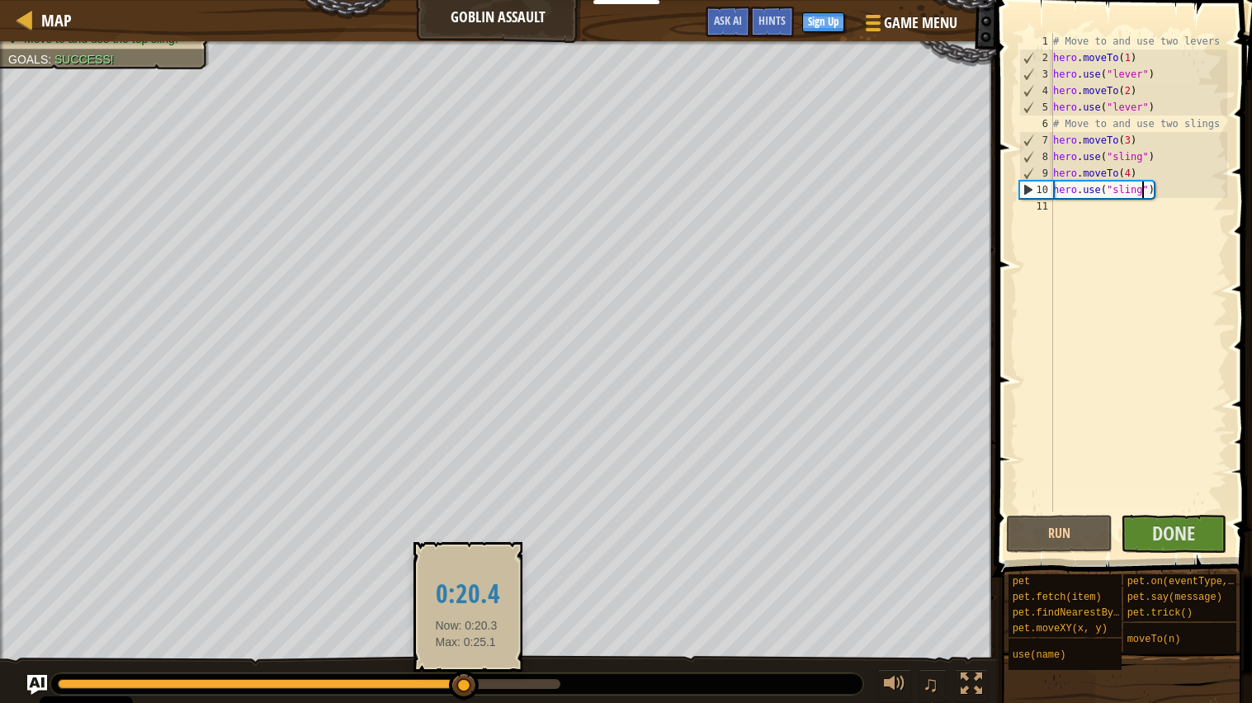
drag, startPoint x: 111, startPoint y: 687, endPoint x: 466, endPoint y: 680, distance: 355.7
click at [466, 564] on div at bounding box center [464, 686] width 30 height 30
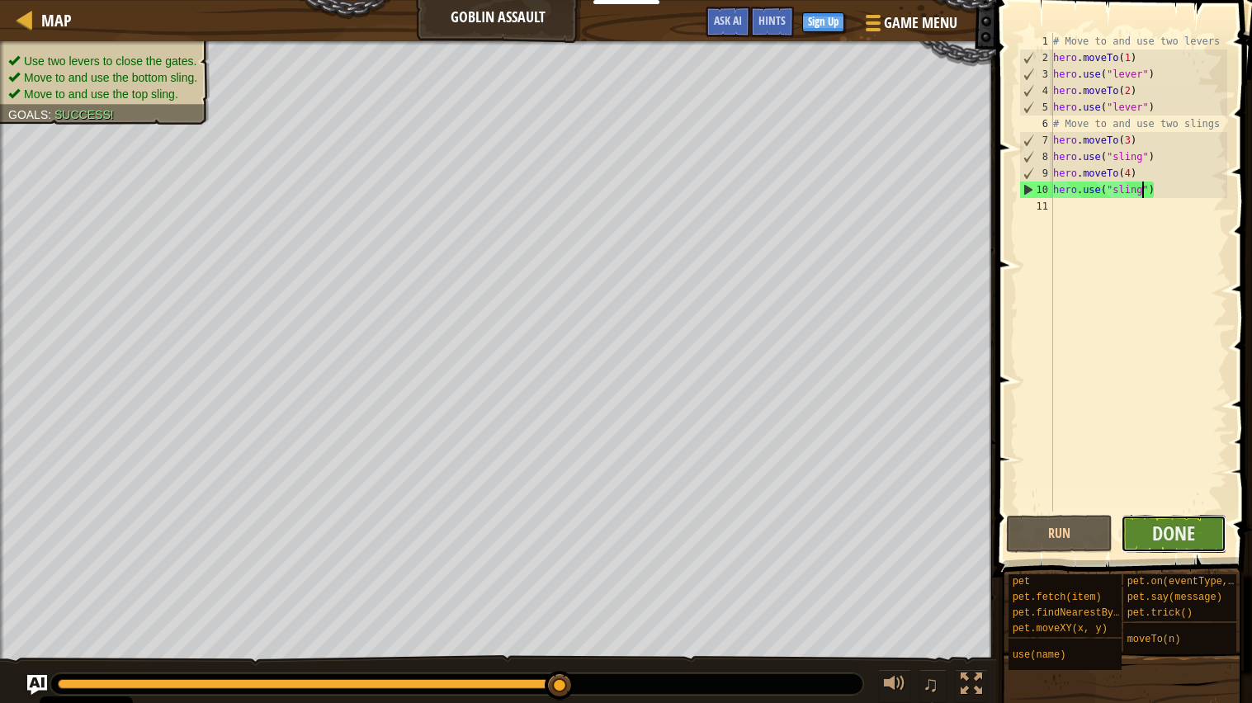
click at [1199, 538] on button "Done" at bounding box center [1173, 534] width 106 height 38
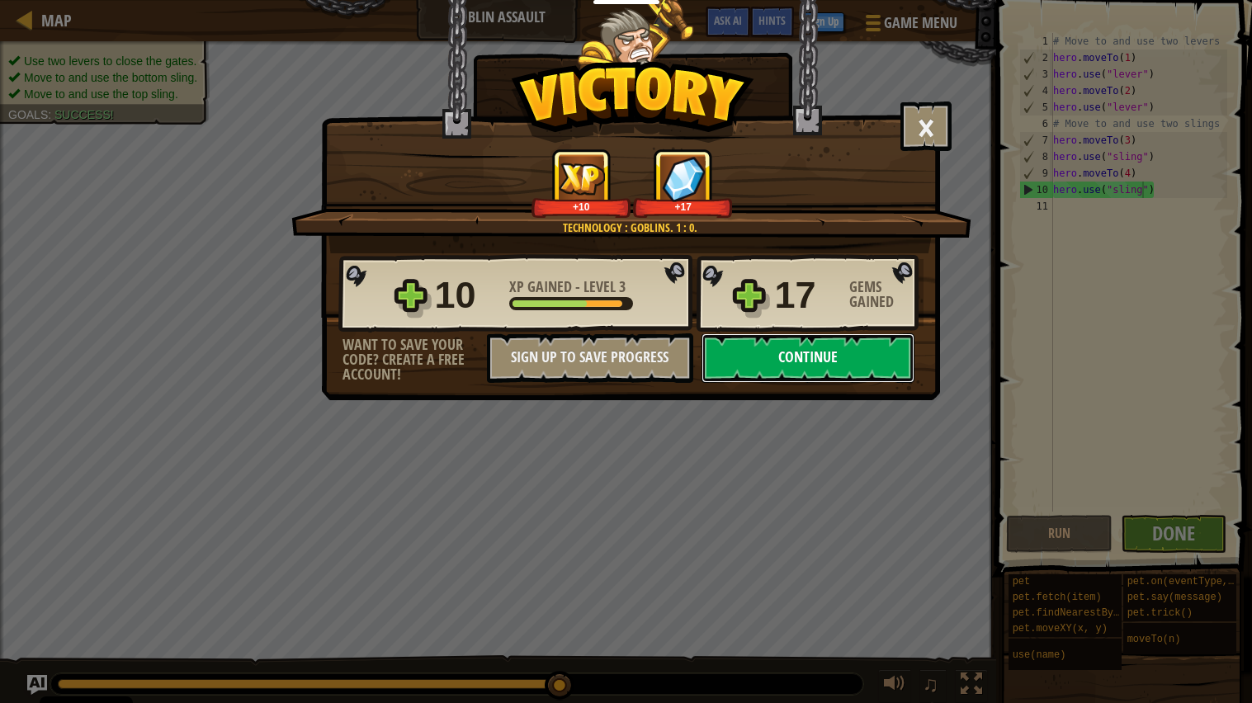
click at [837, 383] on button "Continue" at bounding box center [807, 358] width 213 height 50
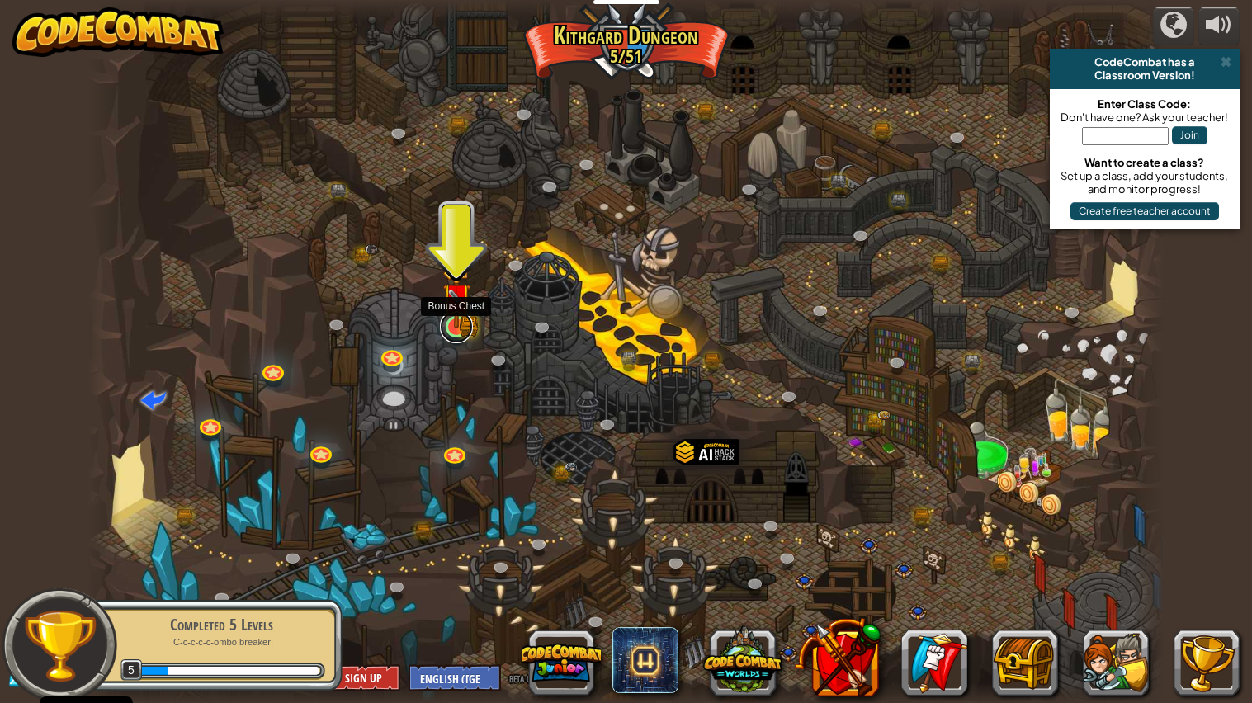
click at [450, 331] on link at bounding box center [456, 326] width 33 height 33
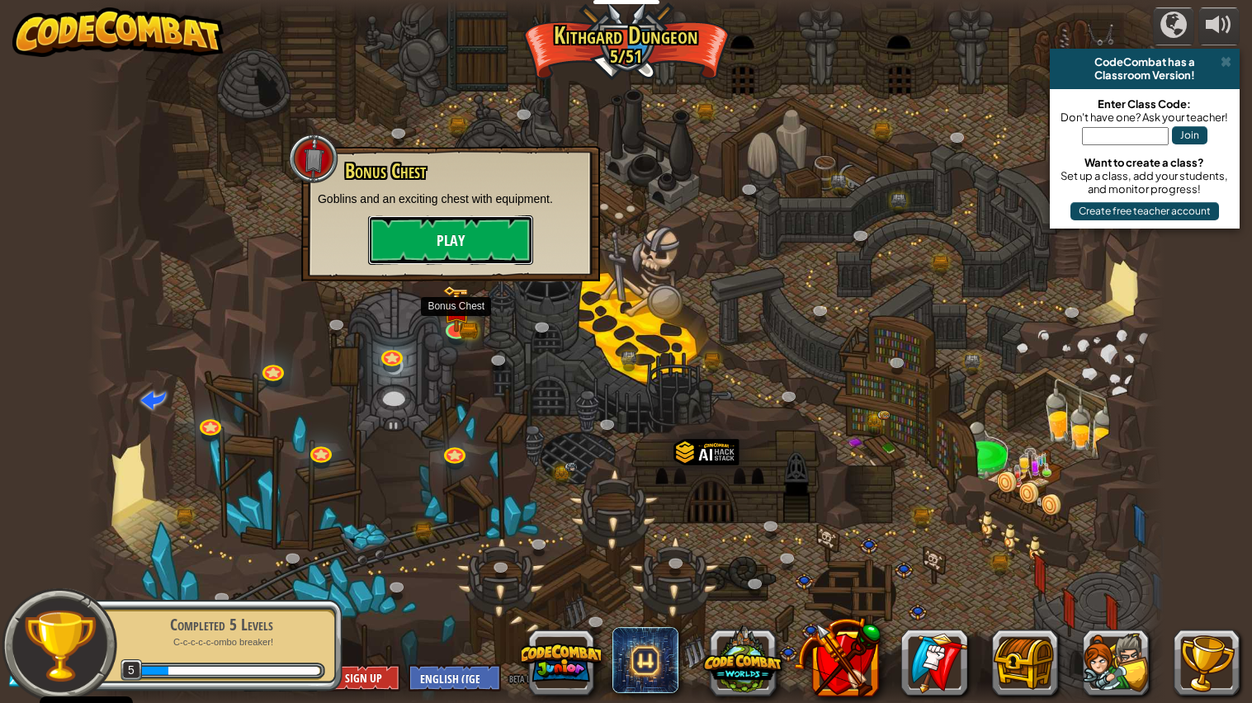
click at [500, 232] on button "Play" at bounding box center [450, 240] width 165 height 50
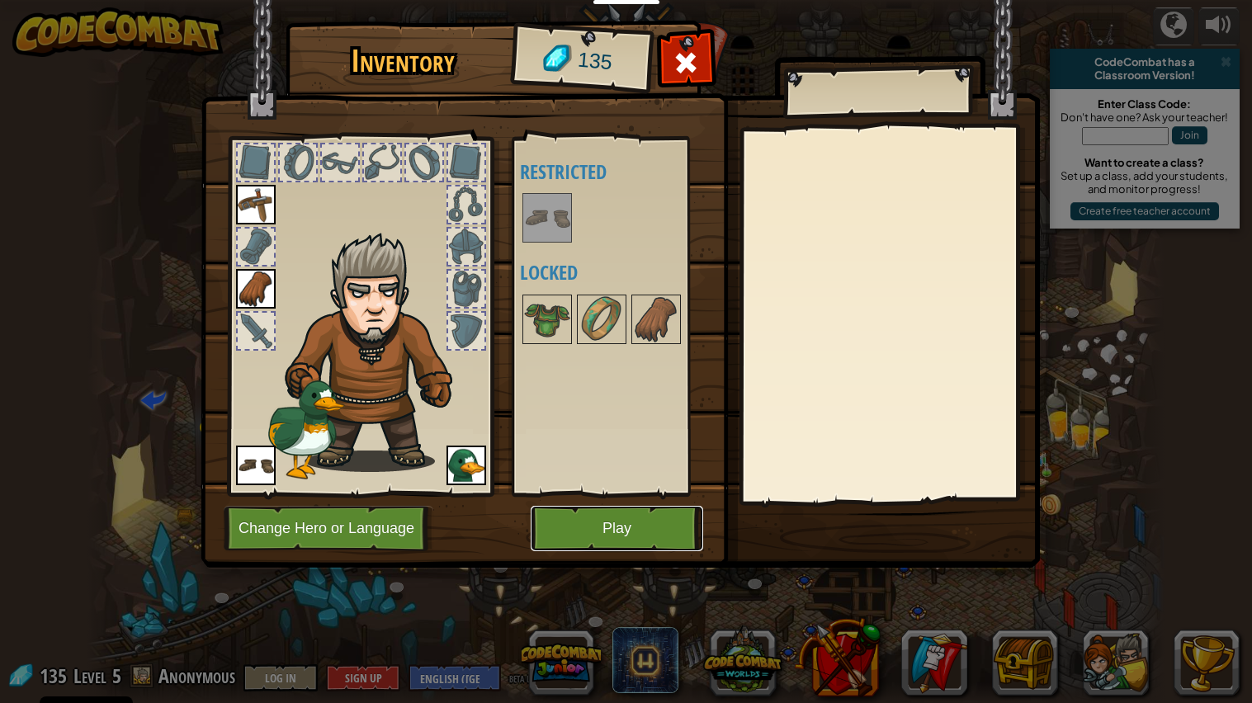
click at [632, 532] on button "Play" at bounding box center [617, 528] width 172 height 45
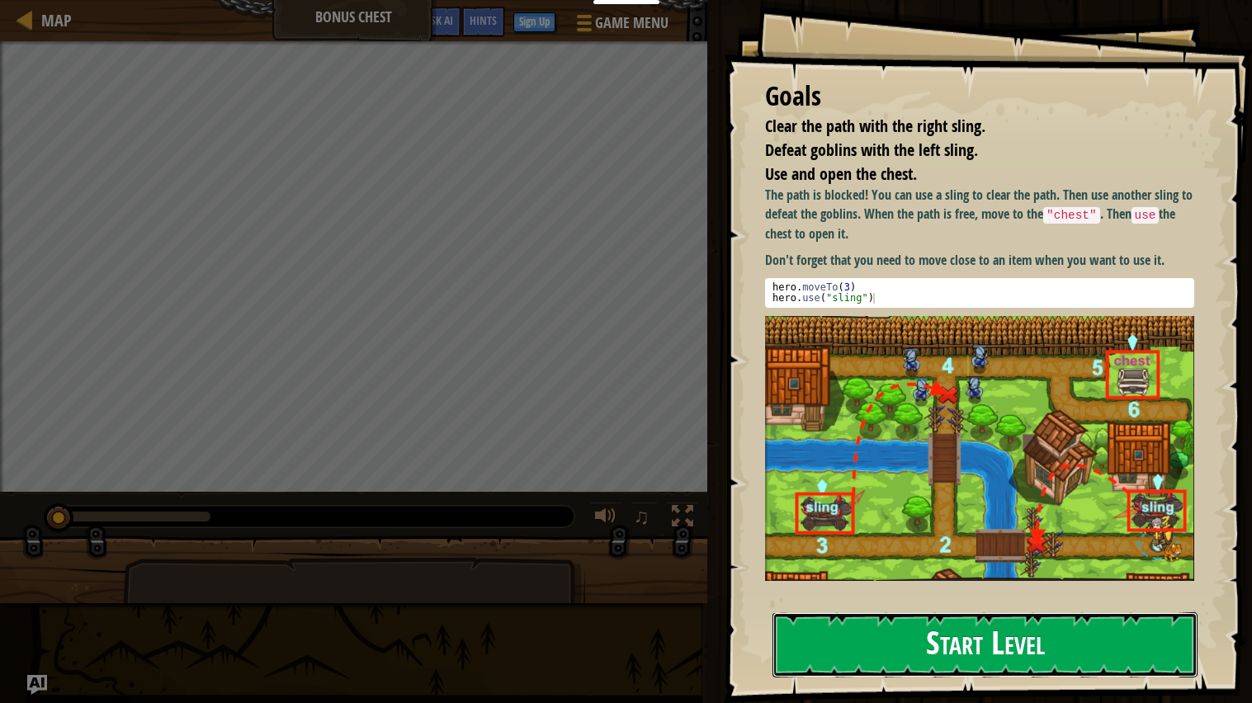
click at [981, 564] on button "Start Level" at bounding box center [984, 644] width 425 height 65
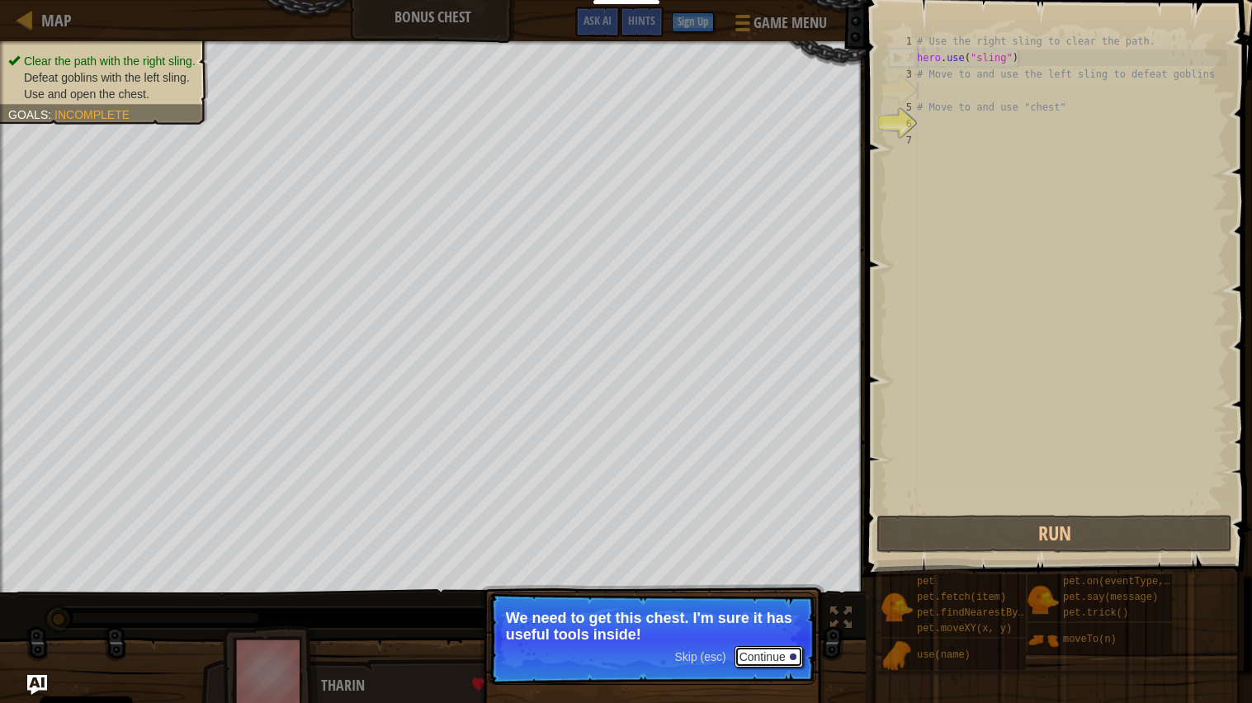
click at [765, 564] on button "Continue" at bounding box center [768, 656] width 68 height 21
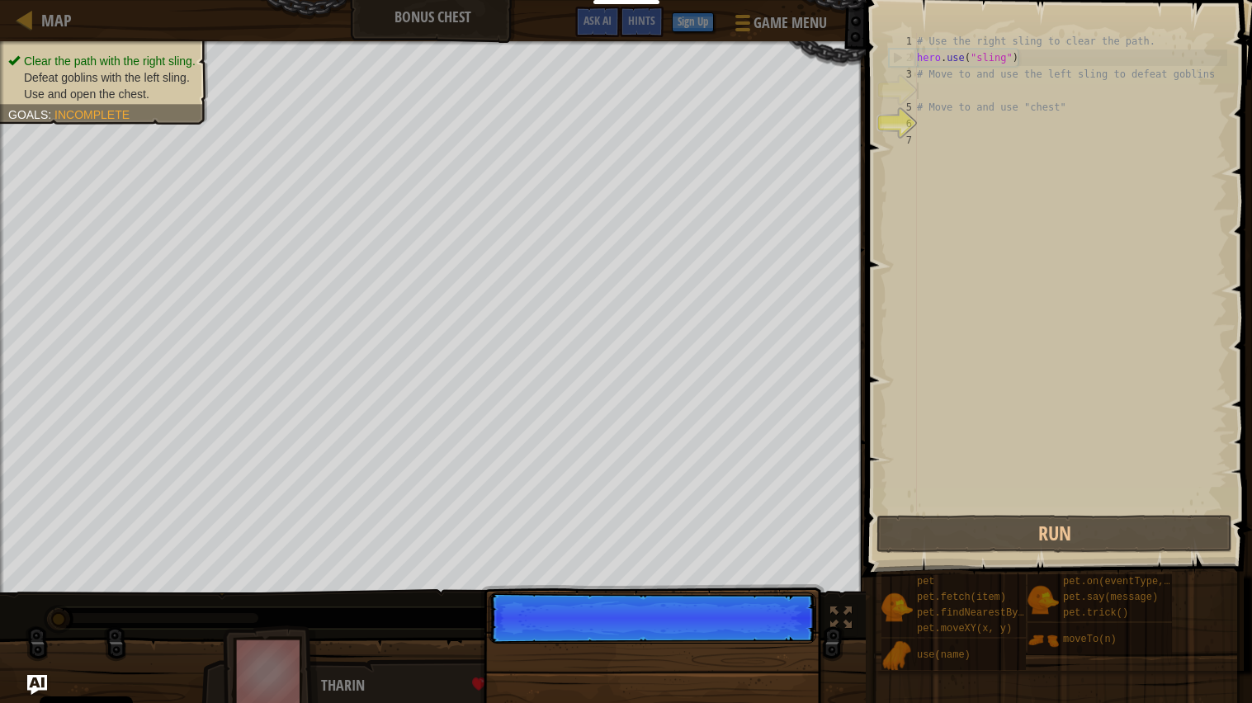
scroll to position [7, 0]
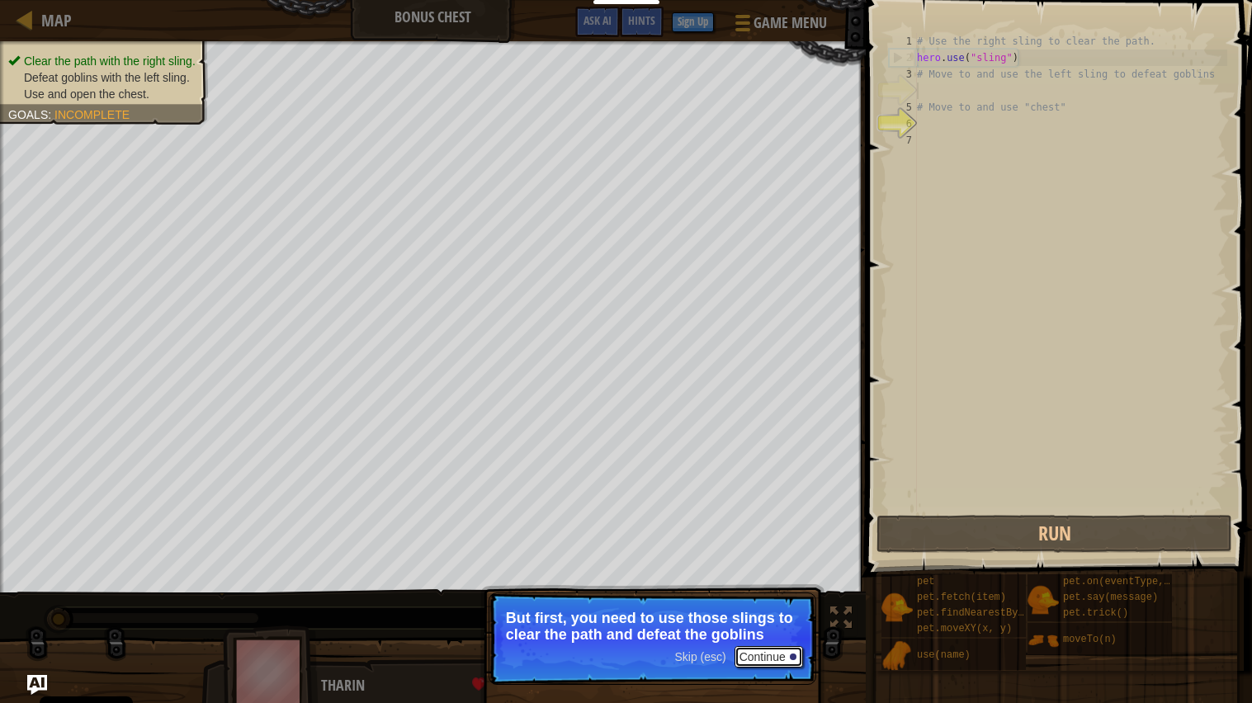
click at [752, 564] on button "Continue" at bounding box center [768, 656] width 68 height 21
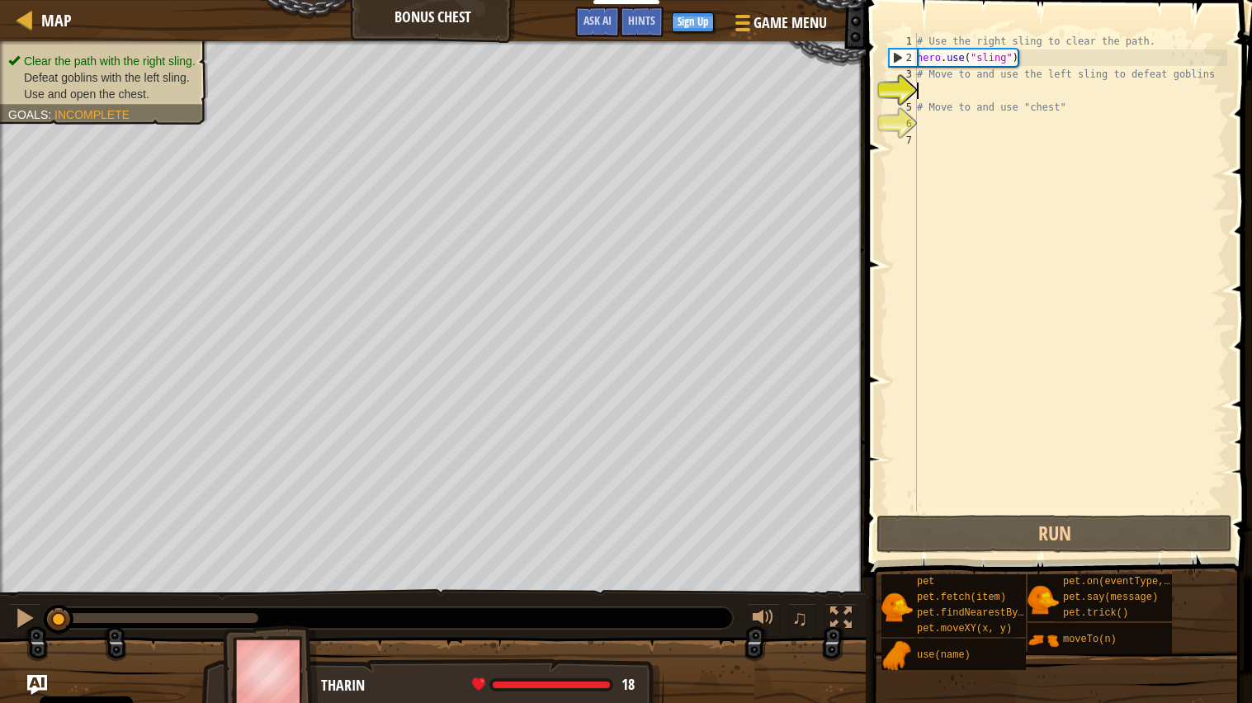
click at [979, 92] on div "# Use the right sling to clear the path. hero . use ( "sling" ) # Move to and u…" at bounding box center [1070, 289] width 314 height 512
click at [934, 93] on div "# Use the right sling to clear the path. hero . use ( "sling" ) # Move to and u…" at bounding box center [1070, 289] width 314 height 512
click at [590, 21] on span "Ask AI" at bounding box center [597, 20] width 28 height 16
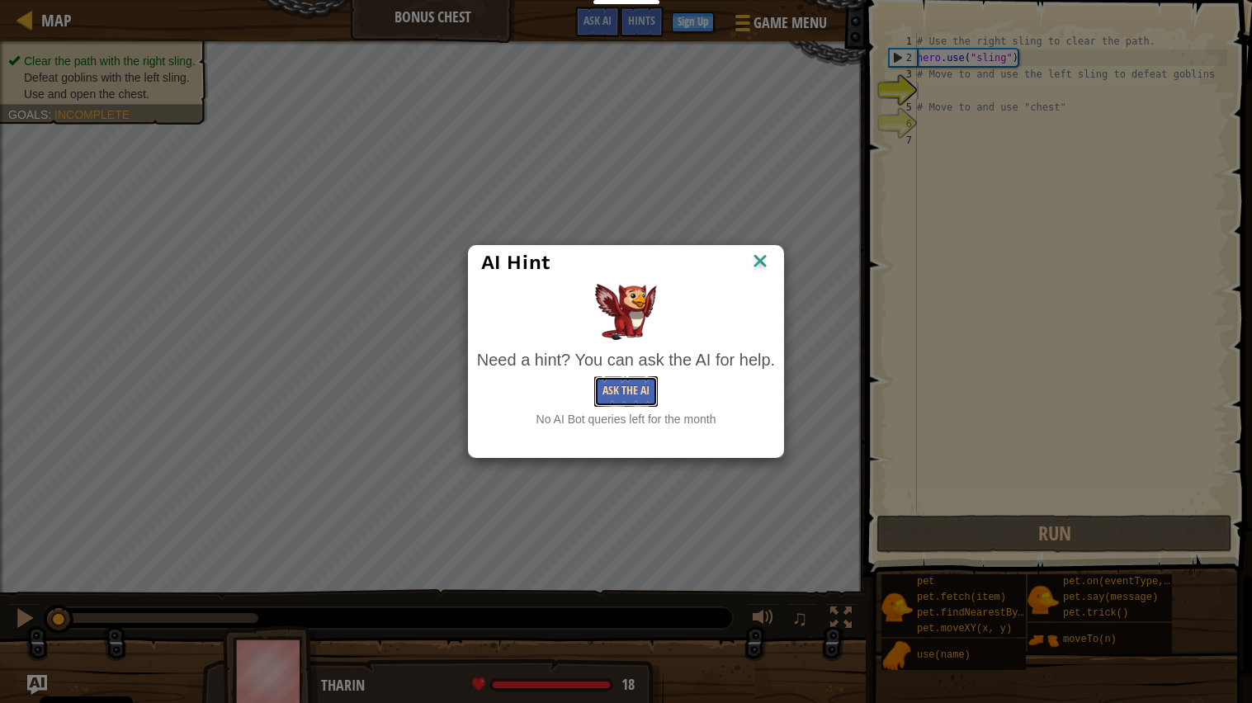
click at [641, 405] on button "Ask the AI" at bounding box center [626, 391] width 64 height 31
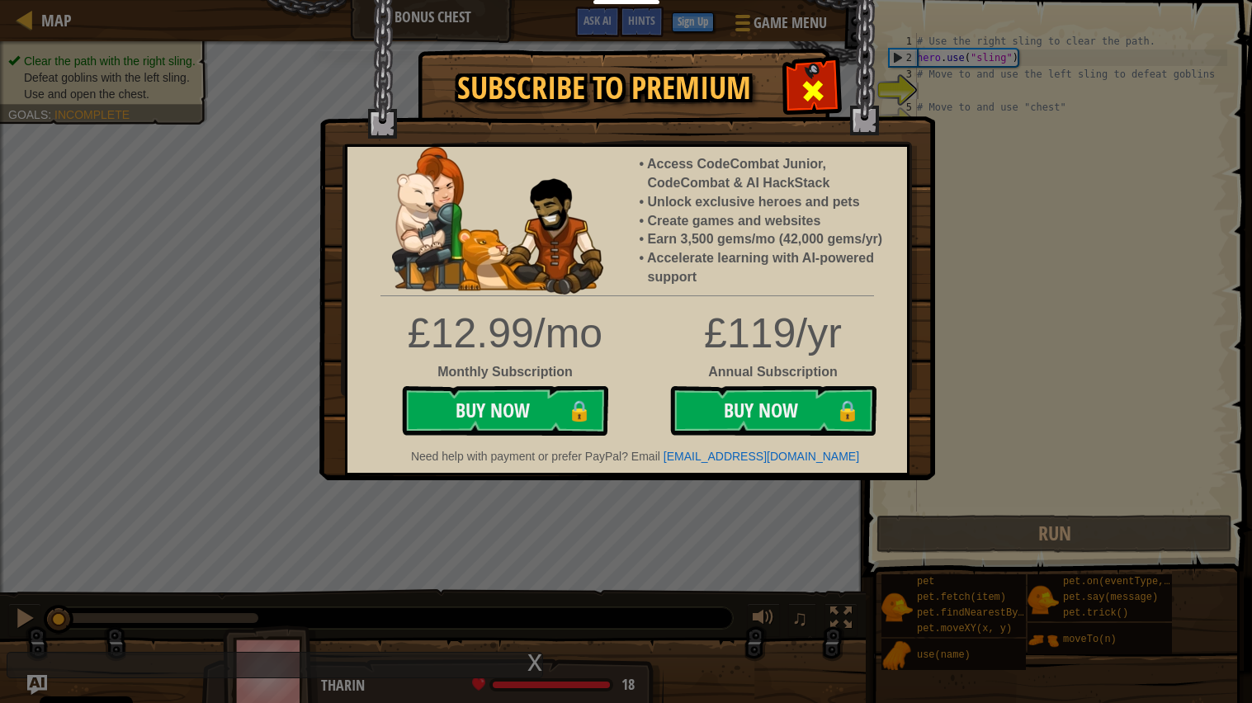
click at [789, 79] on div at bounding box center [812, 89] width 52 height 52
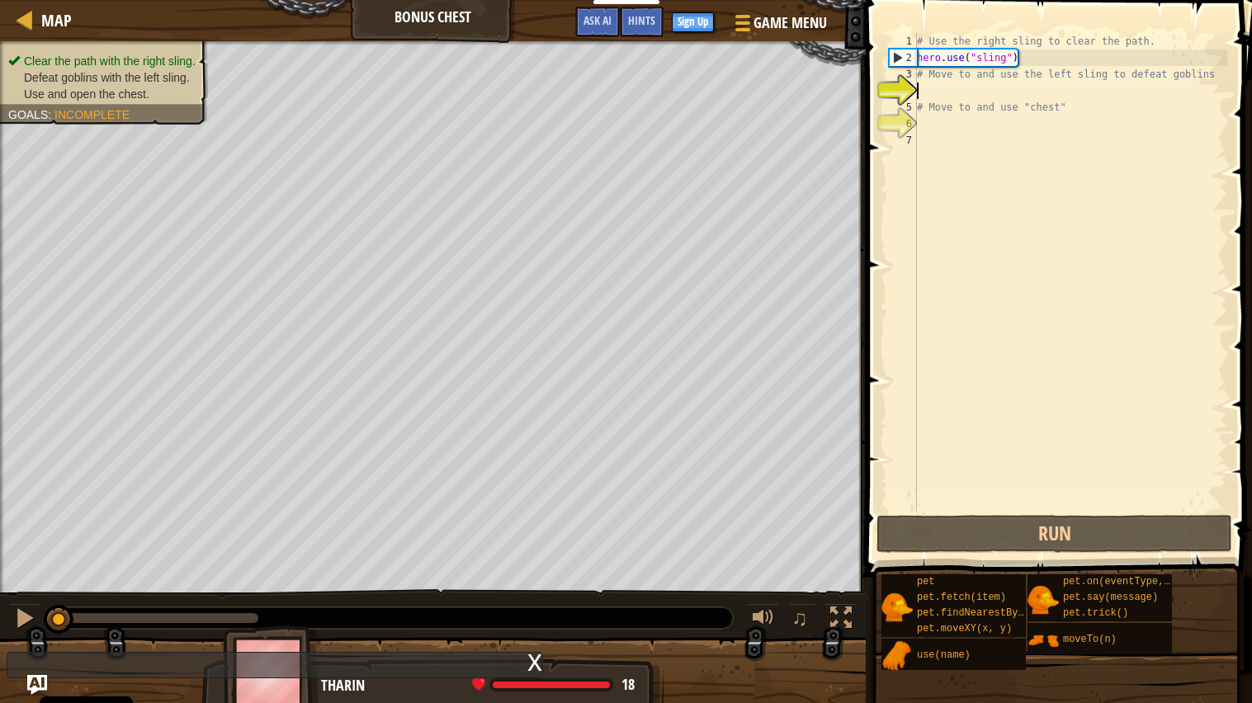
click at [921, 97] on div "# Use the right sling to clear the path. hero . use ( "sling" ) # Move to and u…" at bounding box center [1070, 289] width 314 height 512
click at [1073, 106] on div "# Use the right sling to clear the path. hero . use ( "sling" ) # Move to and u…" at bounding box center [1070, 289] width 314 height 512
type textarea "# Move to and use "chest""
click at [1026, 92] on div "# Use the right sling to clear the path. hero . use ( "sling" ) # Move to and u…" at bounding box center [1070, 289] width 314 height 512
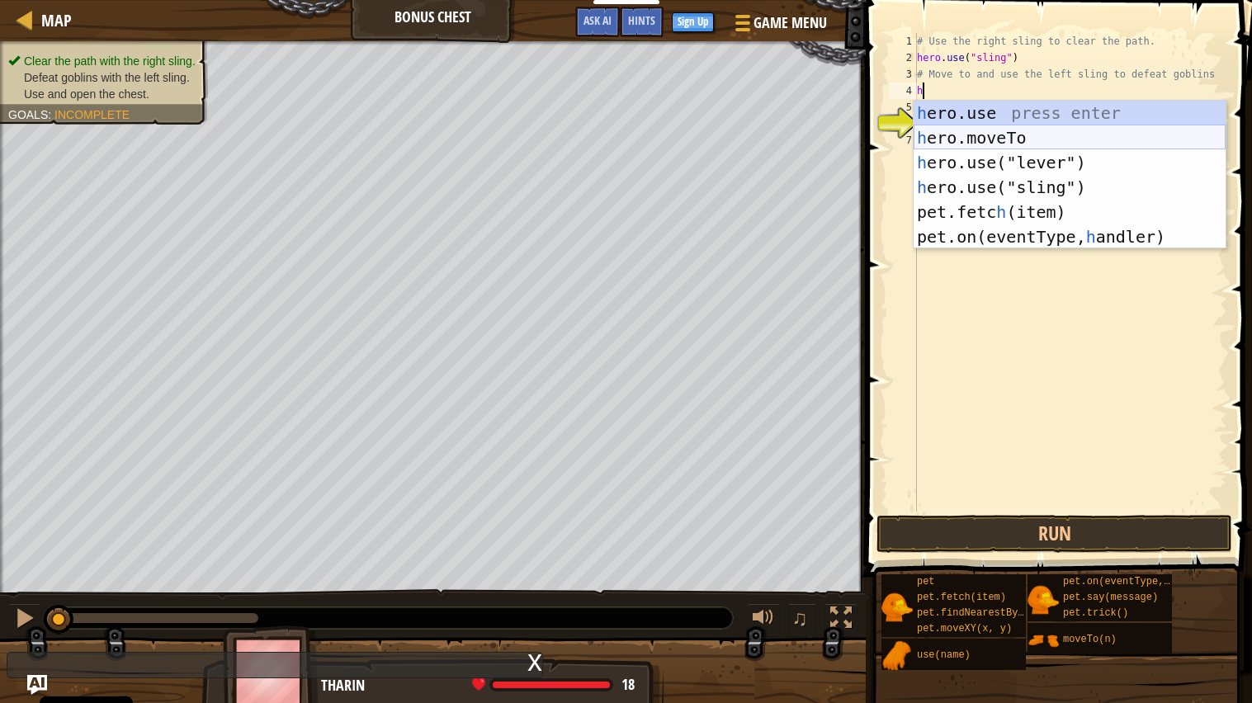
click at [1077, 138] on div "h ero.use press enter h ero.moveTo press enter h ero.use("lever") press enter h…" at bounding box center [1069, 200] width 312 height 198
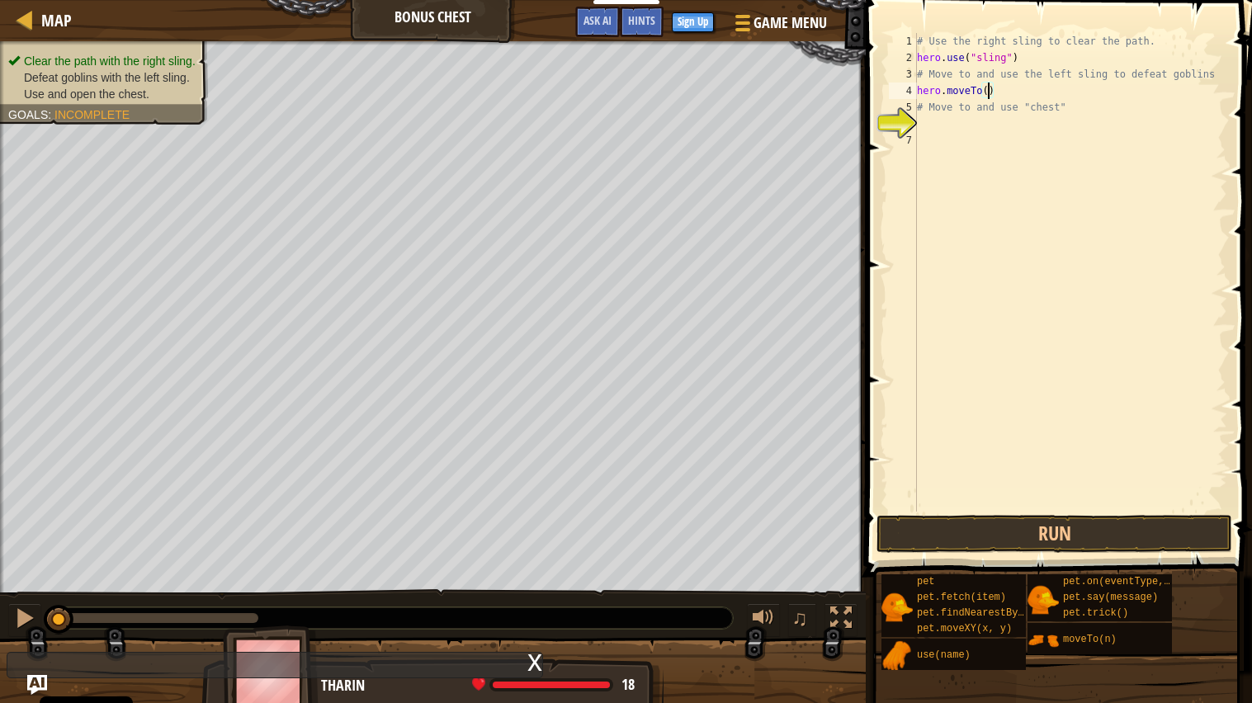
type textarea "hero.moveTo(3)"
click at [931, 130] on div "# Use the right sling to clear the path. hero . use ( "sling" ) # Move to and u…" at bounding box center [1070, 289] width 314 height 512
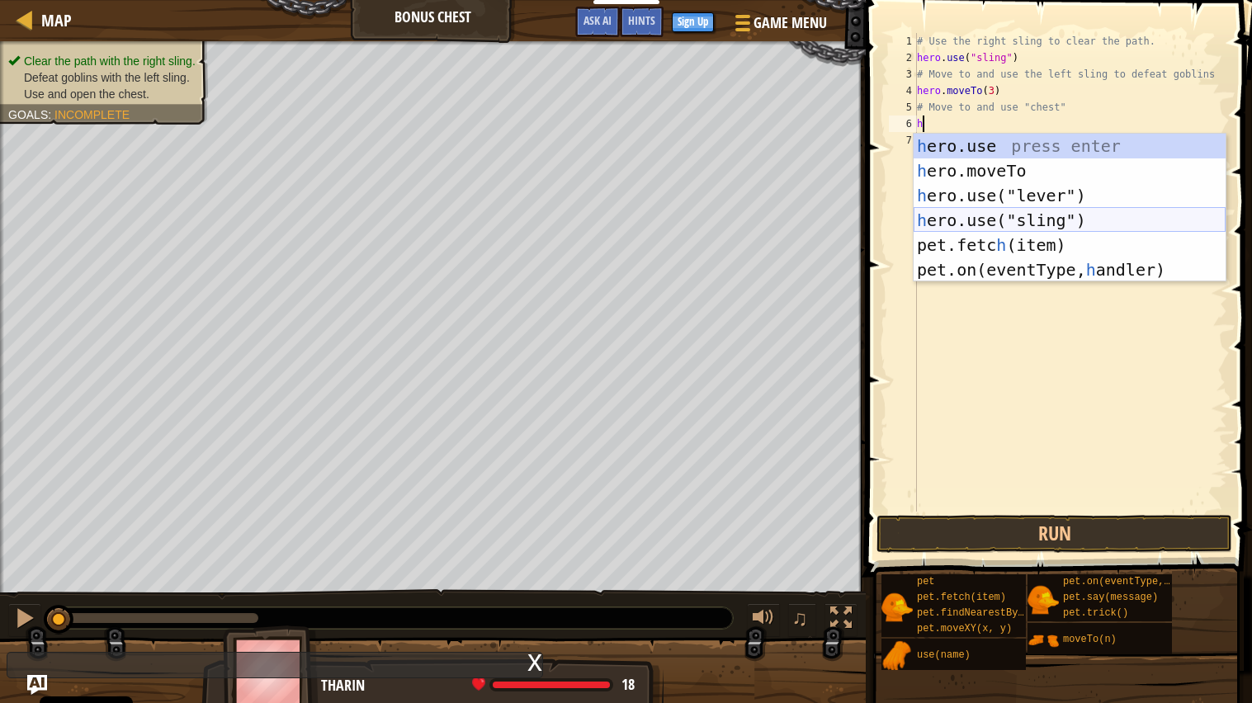
click at [1012, 217] on div "h ero.use press enter h ero.moveTo press enter h ero.use("lever") press enter h…" at bounding box center [1069, 233] width 312 height 198
type textarea "hero.use("sling")"
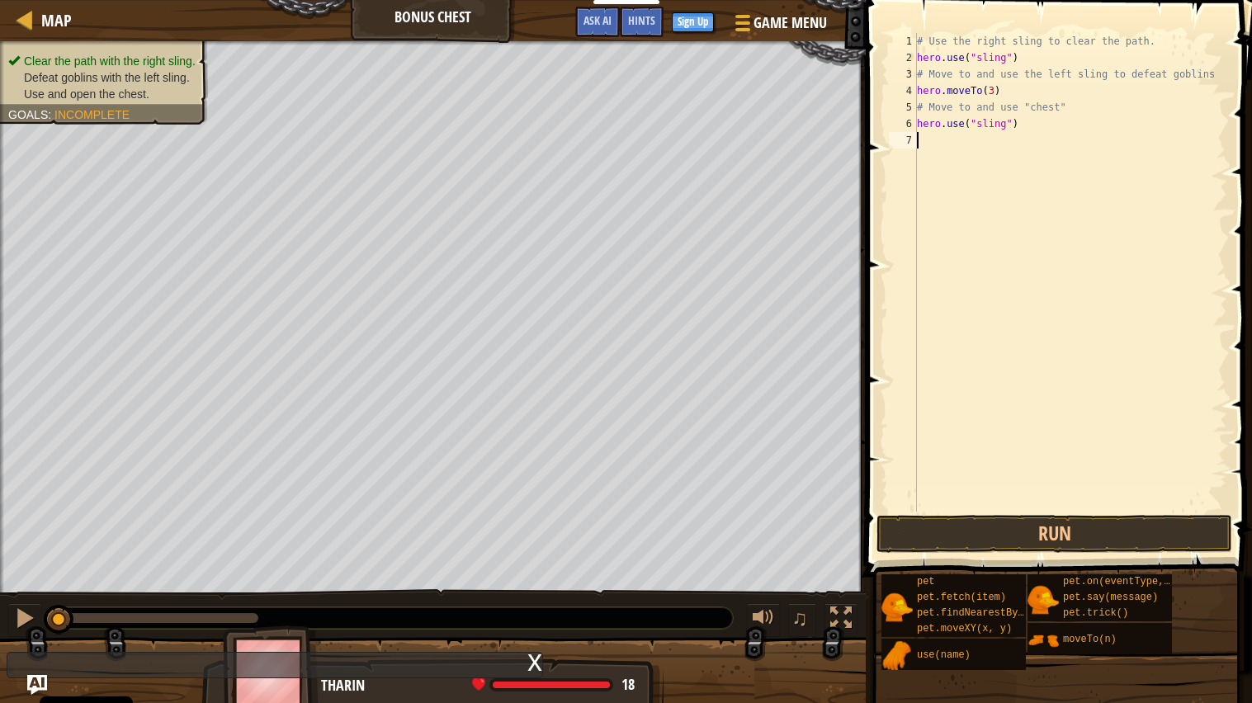
click at [950, 147] on div "# Use the right sling to clear the path. hero . use ( "sling" ) # Move to and u…" at bounding box center [1070, 289] width 314 height 512
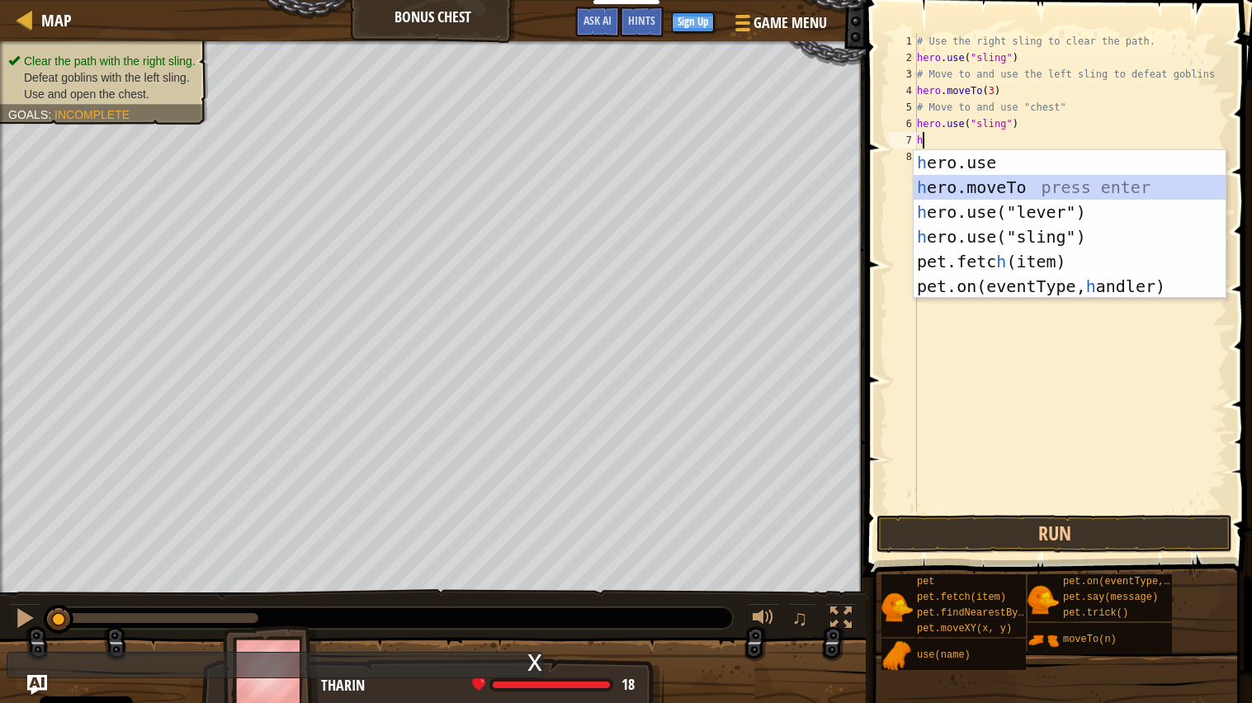
click at [1014, 182] on div "h ero.use press enter h ero.moveTo press enter h ero.use("lever") press enter h…" at bounding box center [1069, 249] width 312 height 198
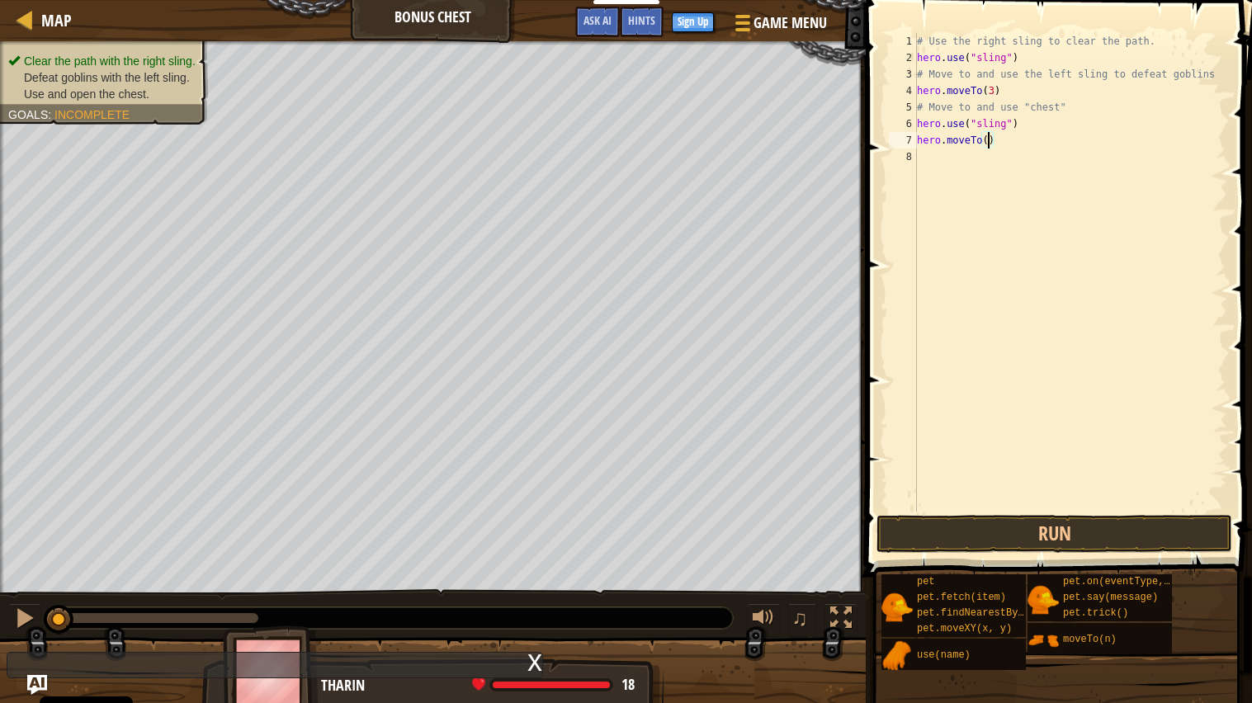
type textarea "hero.moveTo(7)"
click at [1002, 140] on div "# Use the right sling to clear the path. hero . use ( "sling" ) # Move to and u…" at bounding box center [1070, 289] width 314 height 512
type textarea "h"
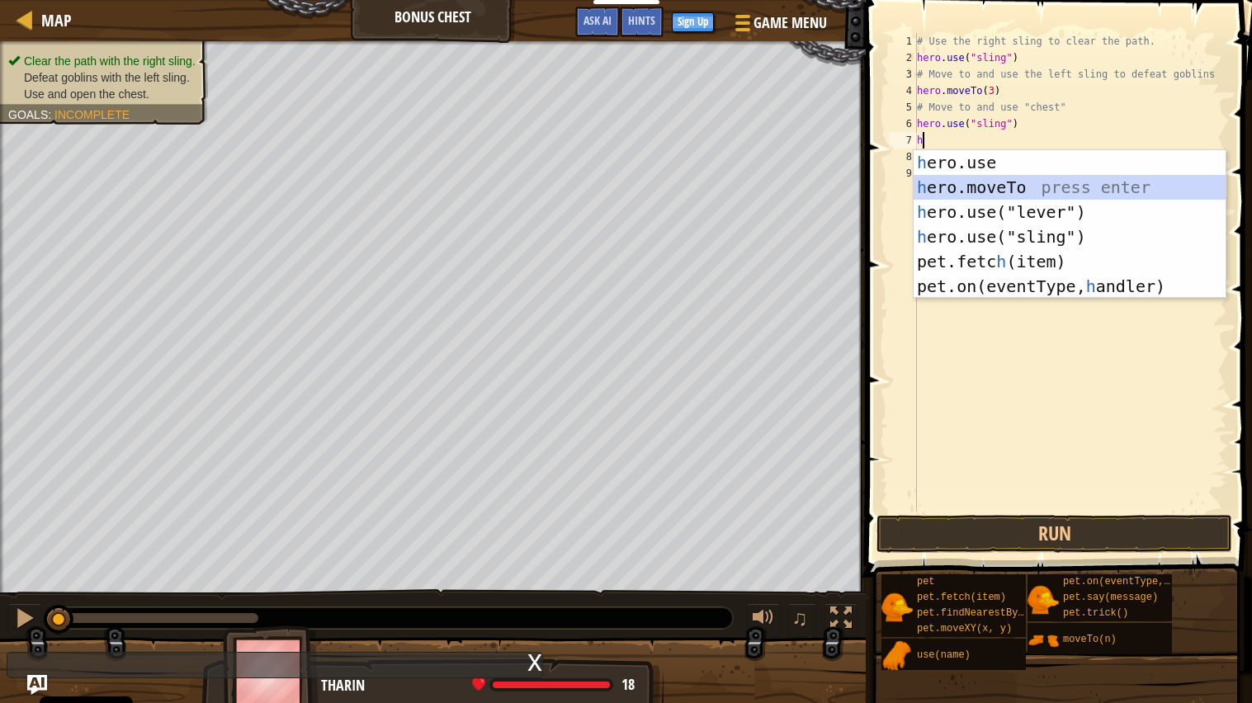
click at [1036, 183] on div "h ero.use press enter h ero.moveTo press enter h ero.use("lever") press enter h…" at bounding box center [1069, 249] width 312 height 198
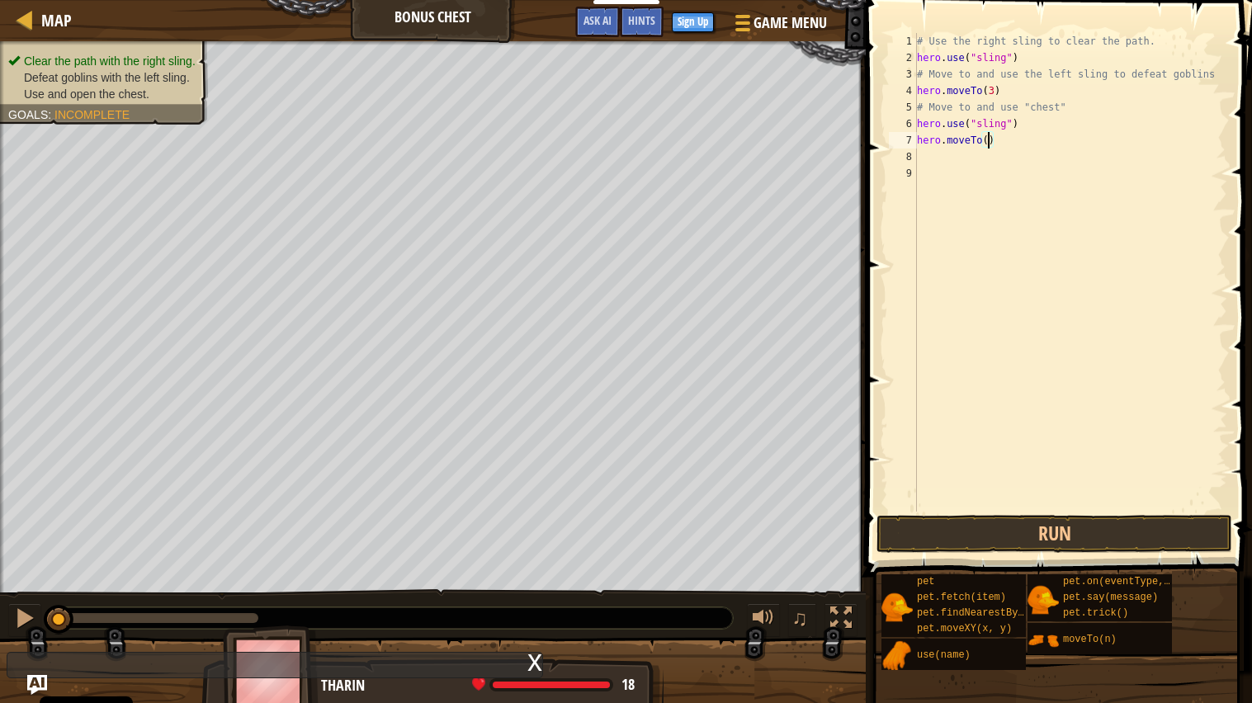
type textarea "hero.moveTo(6)"
click at [941, 161] on div "# Use the right sling to clear the path. hero . use ( "sling" ) # Move to and u…" at bounding box center [1070, 289] width 314 height 512
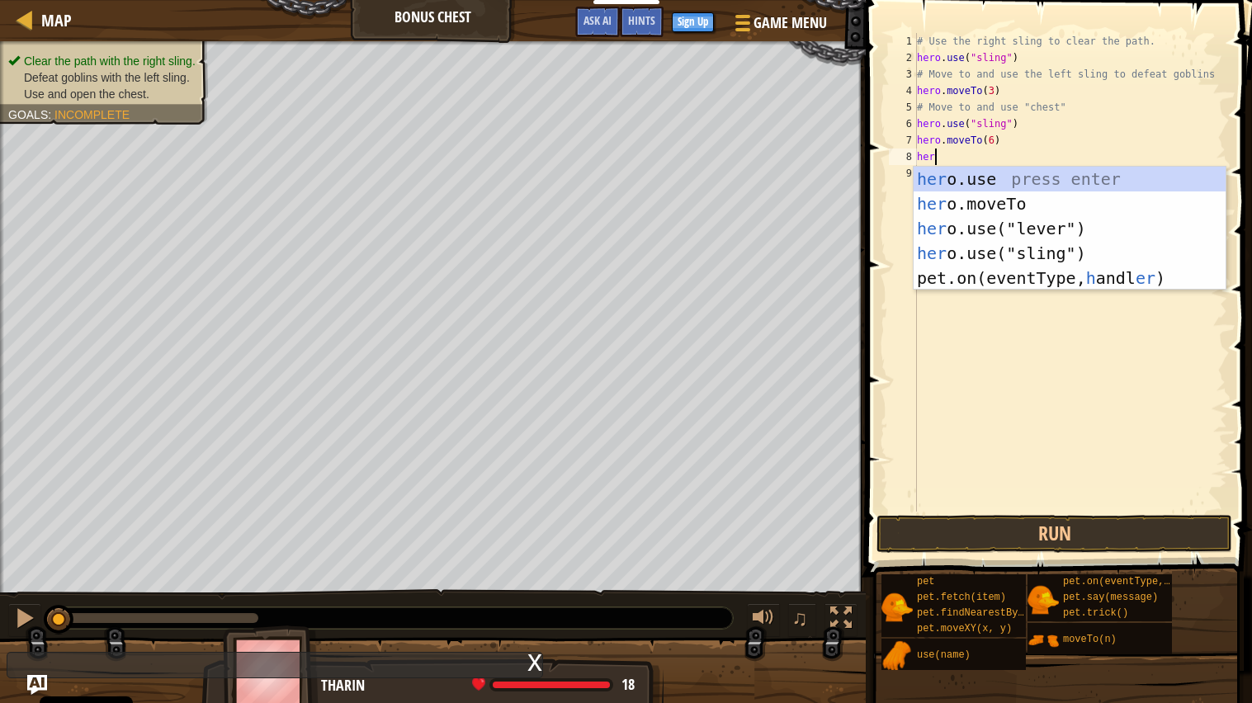
scroll to position [7, 0]
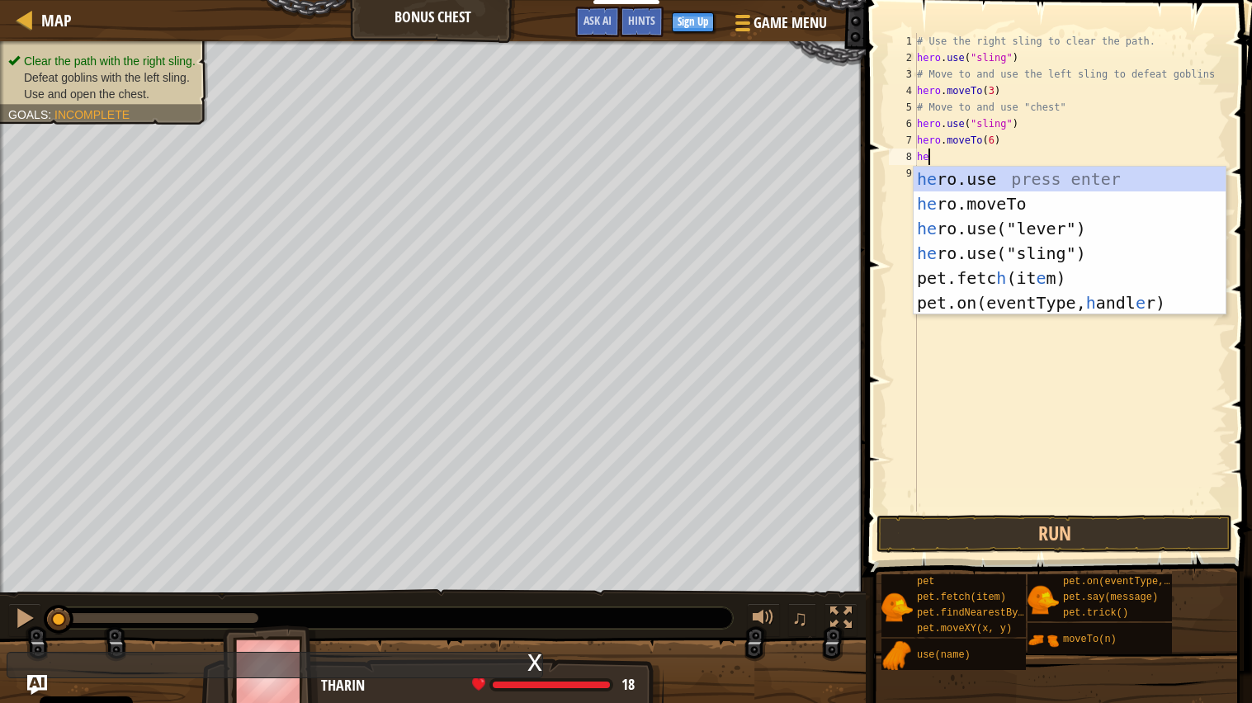
type textarea "h"
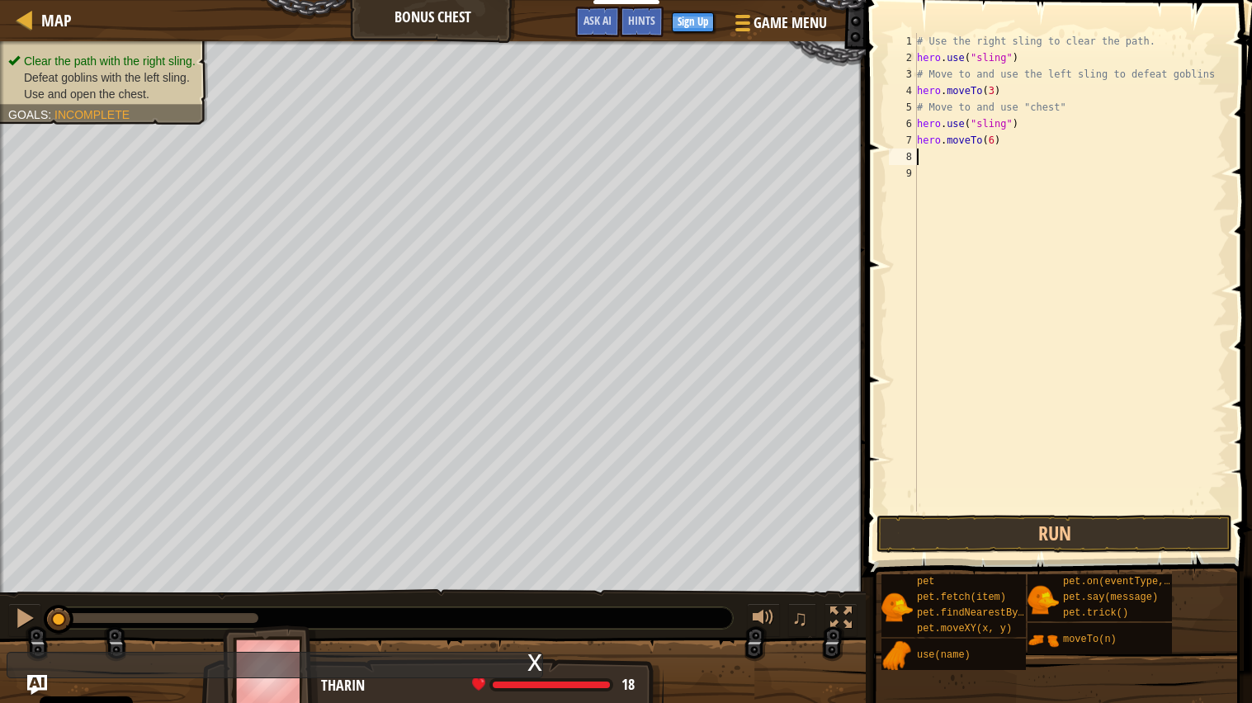
type textarea "p"
type textarea "o"
type textarea "c"
click at [929, 162] on div "# Use the right sling to clear the path. hero . use ( "sling" ) # Move to and u…" at bounding box center [1070, 289] width 314 height 512
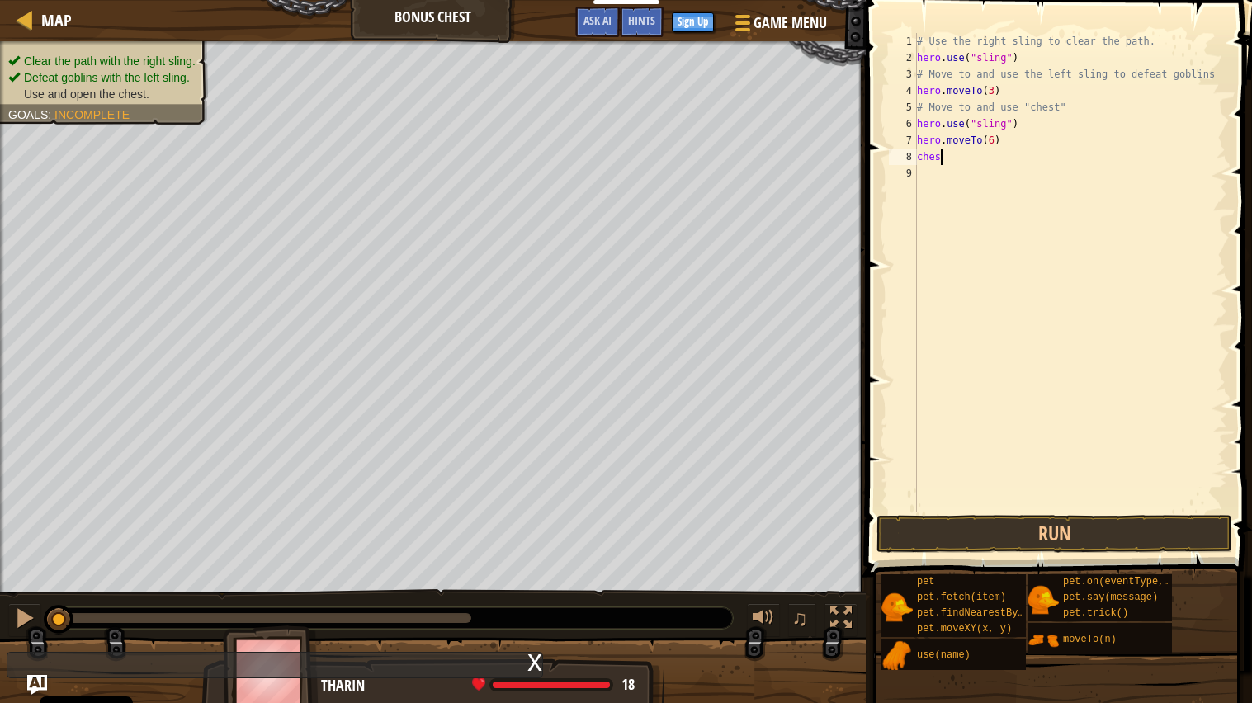
type textarea "chest"
click at [1029, 542] on button "Run" at bounding box center [1054, 534] width 356 height 38
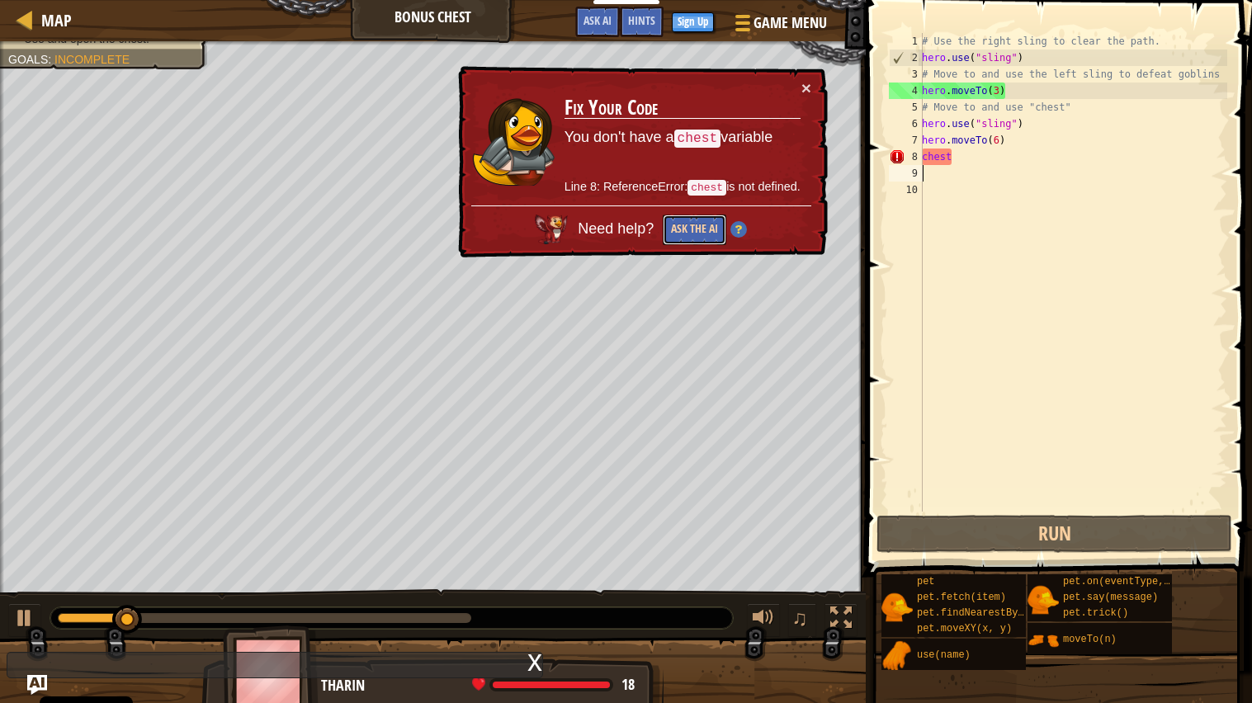
click at [691, 224] on button "Ask the AI" at bounding box center [695, 230] width 64 height 31
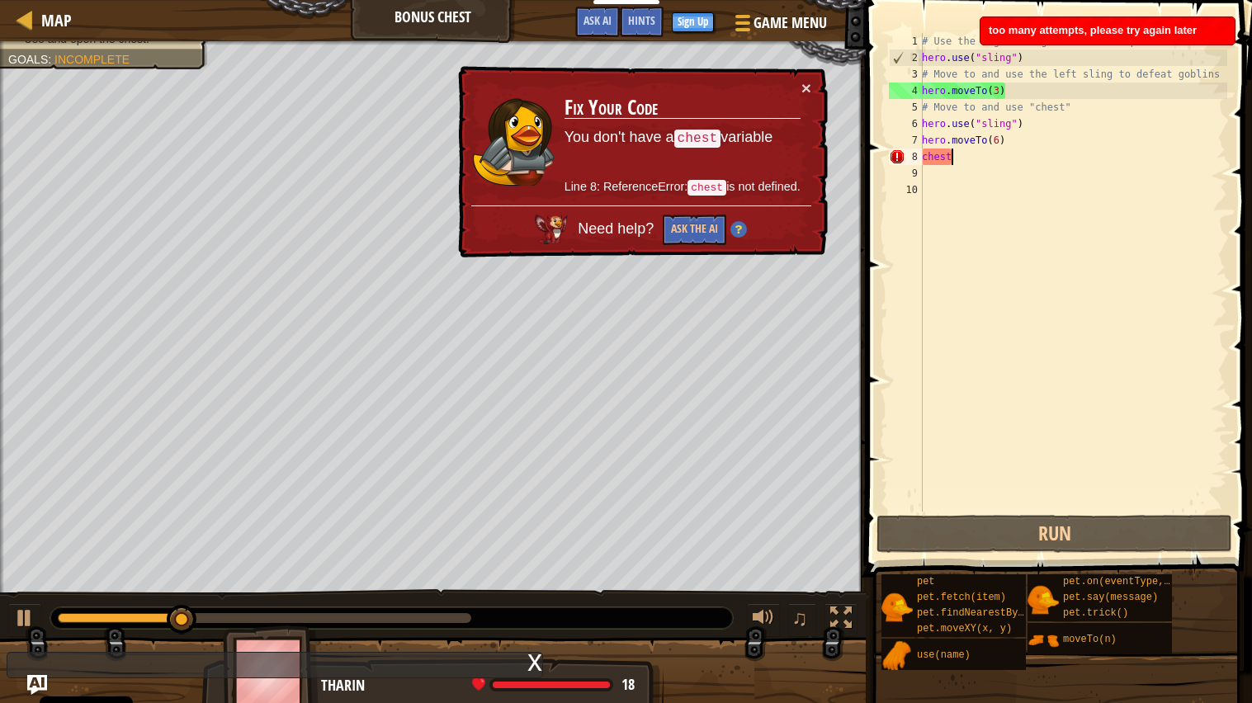
click at [953, 160] on div "# Use the right sling to clear the path. hero . use ( "sling" ) # Move to and u…" at bounding box center [1072, 289] width 309 height 512
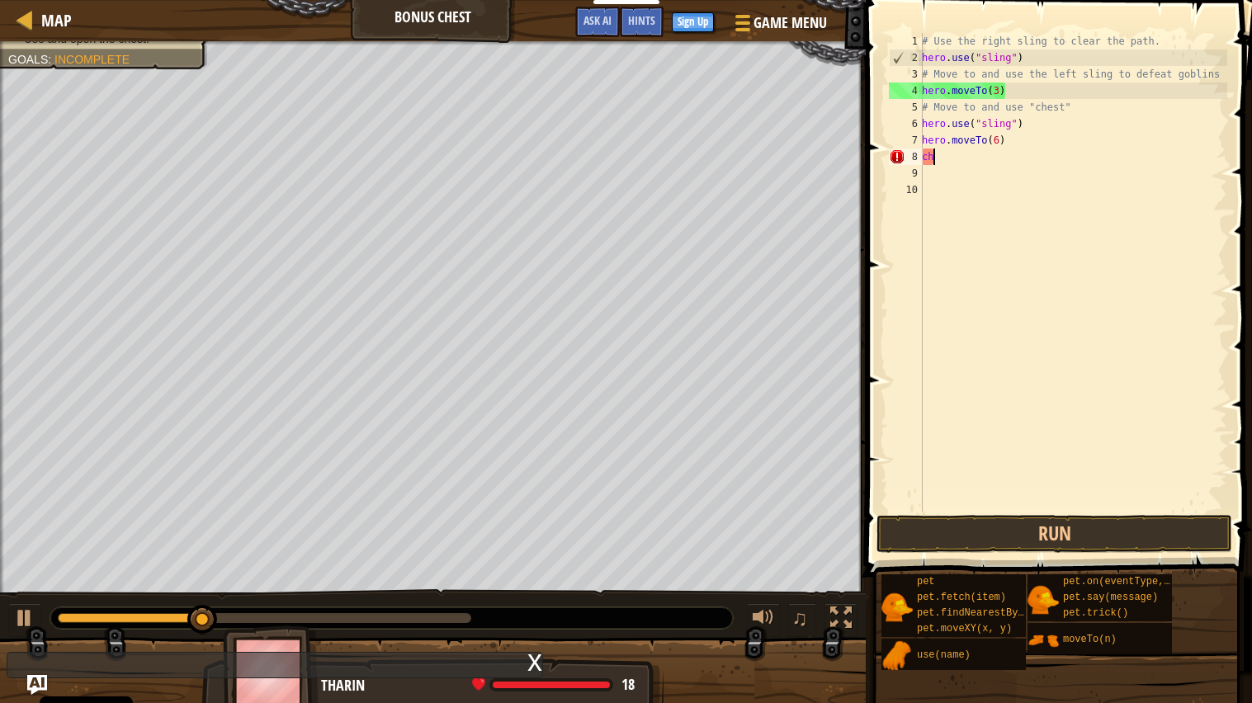
type textarea "c"
click at [30, 564] on div at bounding box center [24, 617] width 21 height 21
click at [19, 564] on div at bounding box center [24, 617] width 21 height 21
click at [974, 159] on div "# Use the right sling to clear the path. hero . use ( "sling" ) # Move to and u…" at bounding box center [1072, 289] width 309 height 512
click at [974, 161] on div "# Use the right sling to clear the path. hero . use ( "sling" ) # Move to and u…" at bounding box center [1072, 289] width 309 height 512
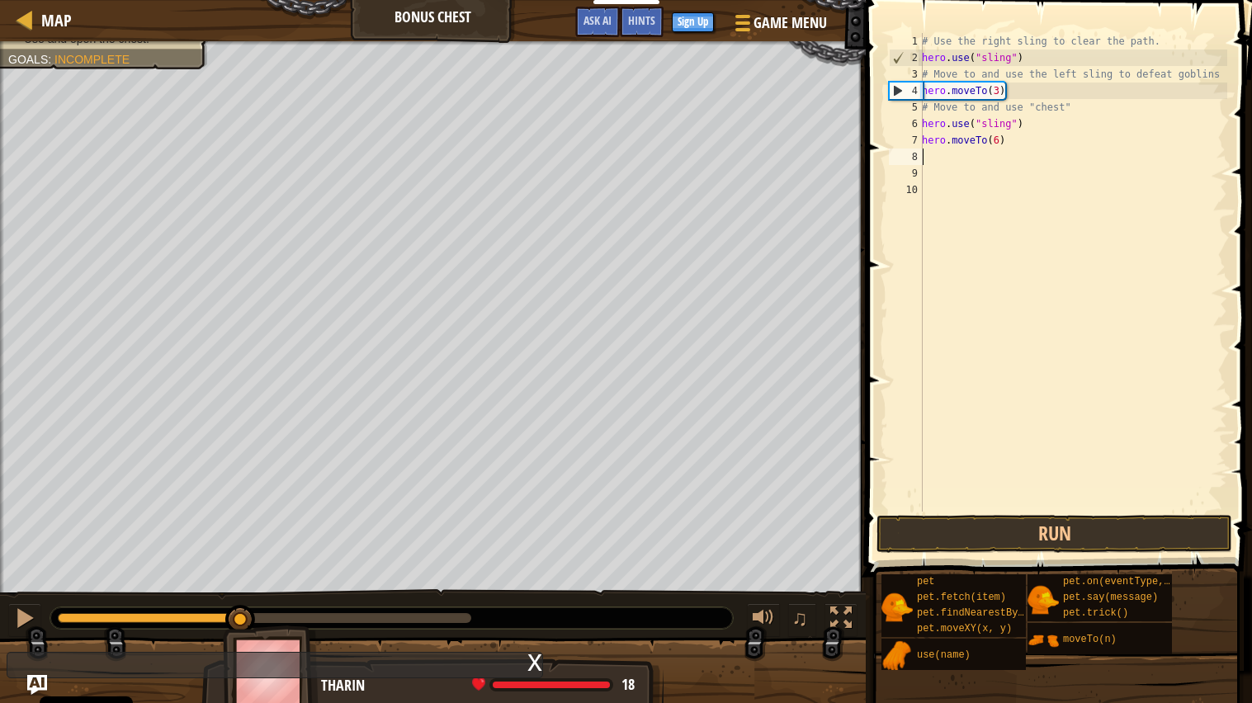
click at [922, 165] on div "9" at bounding box center [906, 173] width 34 height 17
click at [936, 163] on div "# Use the right sling to clear the path. hero . use ( "sling" ) # Move to and u…" at bounding box center [1072, 289] width 309 height 512
click at [971, 535] on button "Run" at bounding box center [1054, 534] width 356 height 38
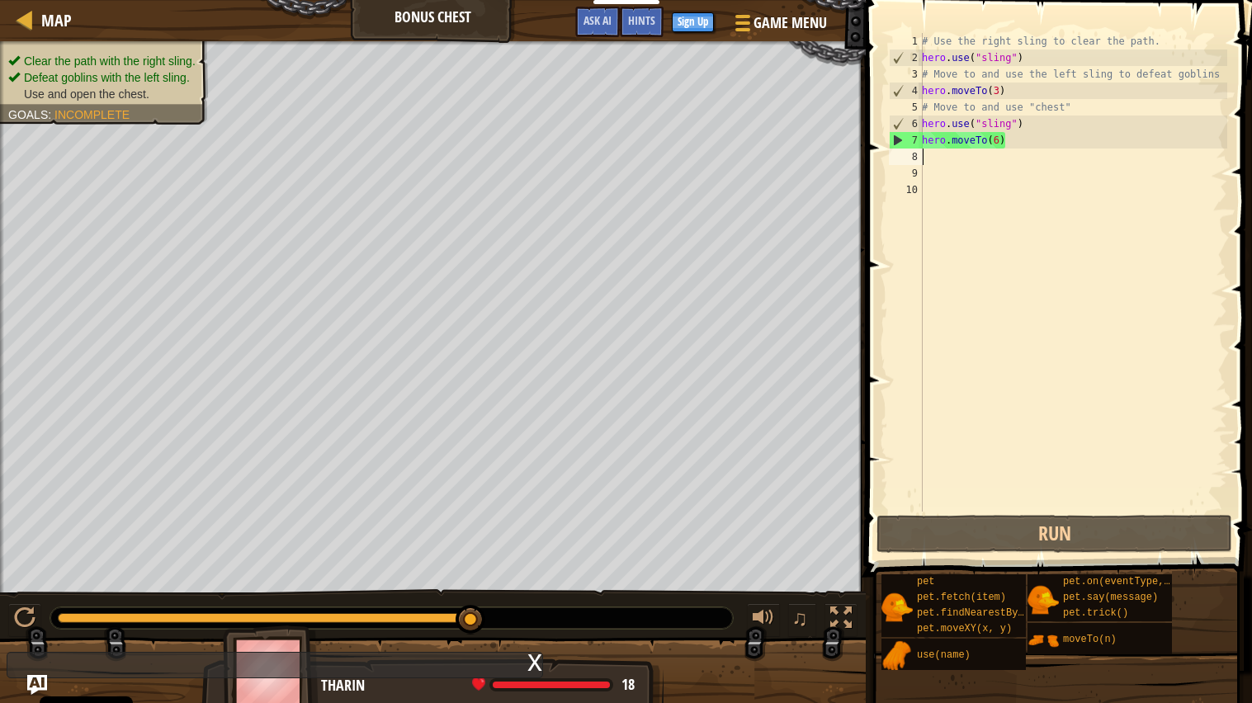
click at [1006, 142] on div "# Use the right sling to clear the path. hero . use ( "sling" ) # Move to and u…" at bounding box center [1072, 289] width 309 height 512
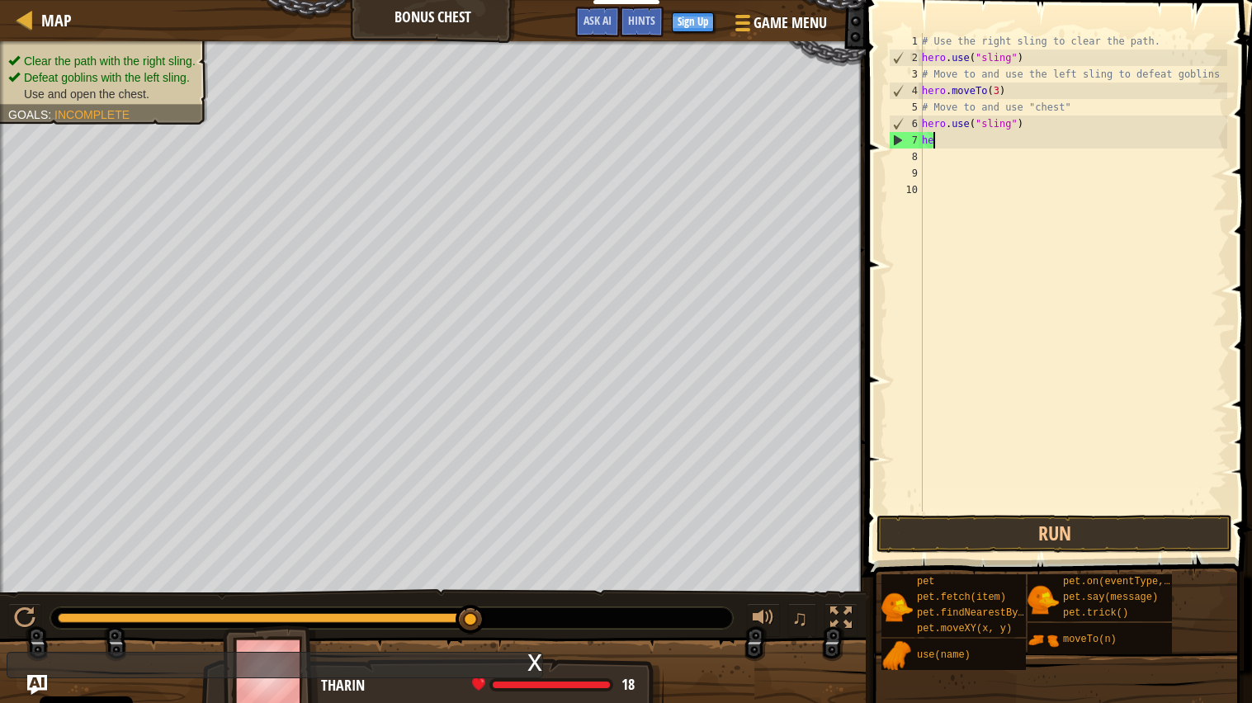
type textarea "h"
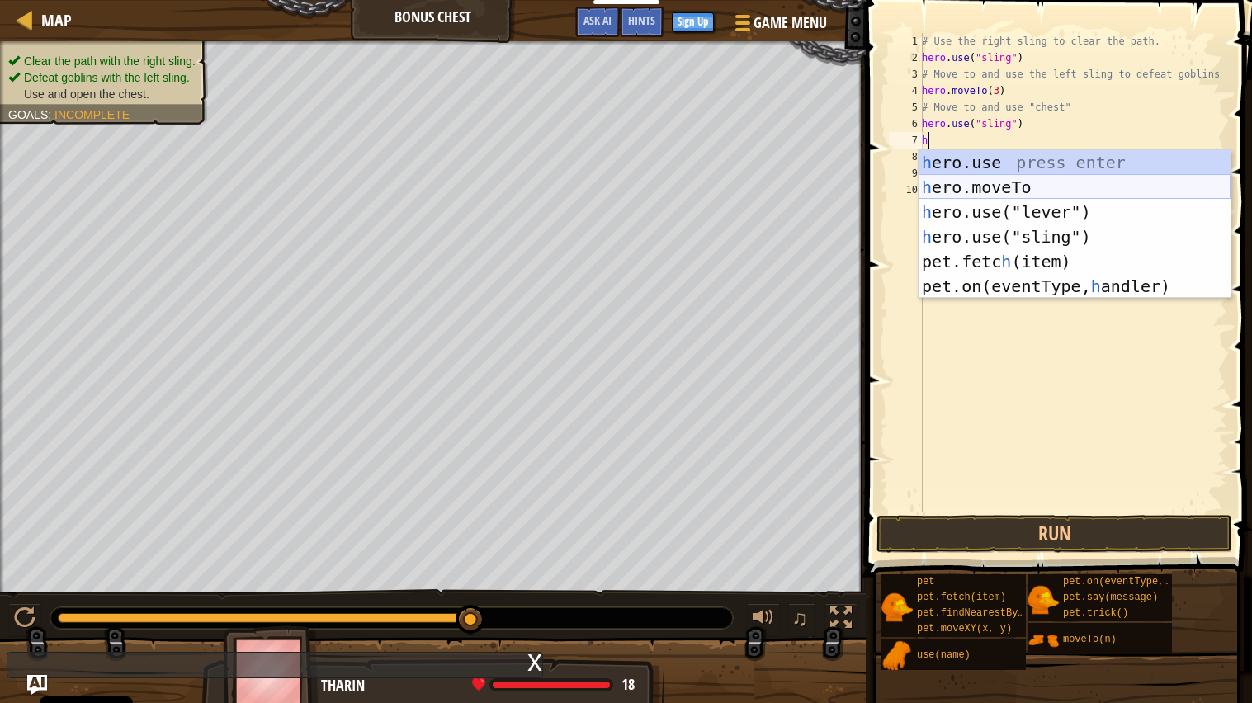
click at [1035, 182] on div "h ero.use press enter h ero.moveTo press enter h ero.use("lever") press enter h…" at bounding box center [1074, 249] width 312 height 198
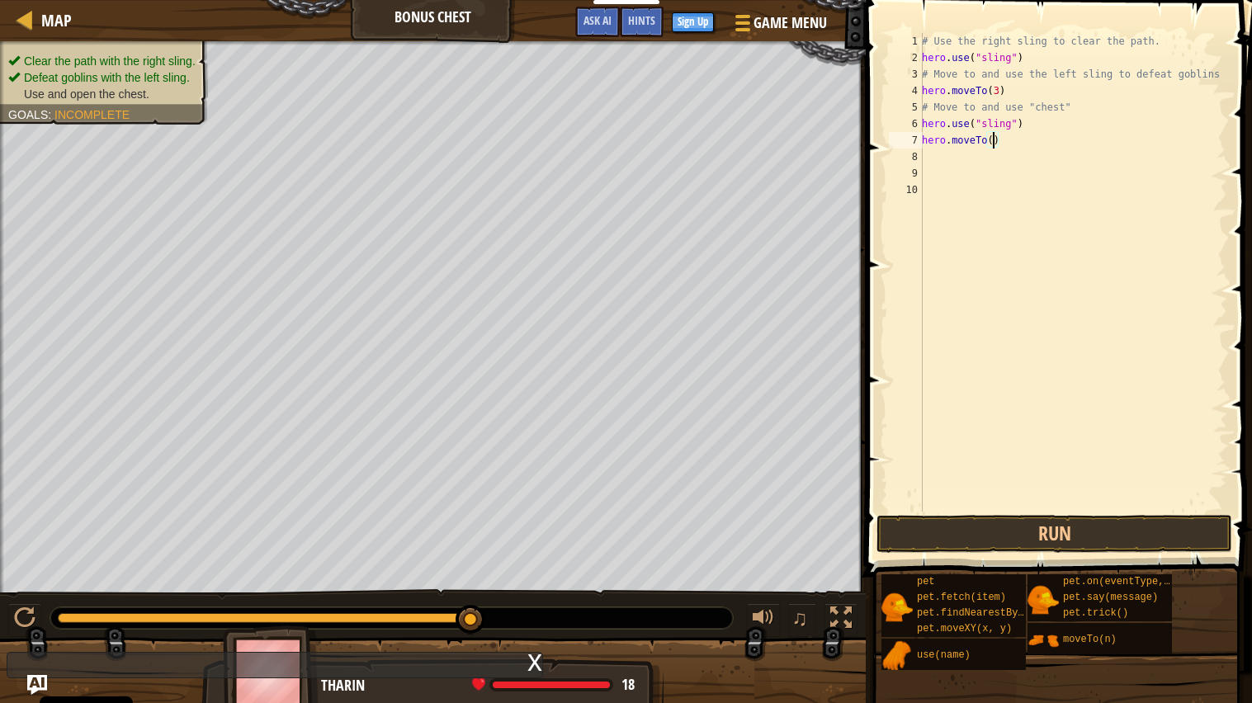
type textarea "hero.moveTo(4)"
click at [960, 152] on div "# Use the right sling to clear the path. hero . use ( "sling" ) # Move to and u…" at bounding box center [1072, 289] width 309 height 512
click at [934, 158] on div "# Use the right sling to clear the path. hero . use ( "sling" ) # Move to and u…" at bounding box center [1072, 289] width 309 height 512
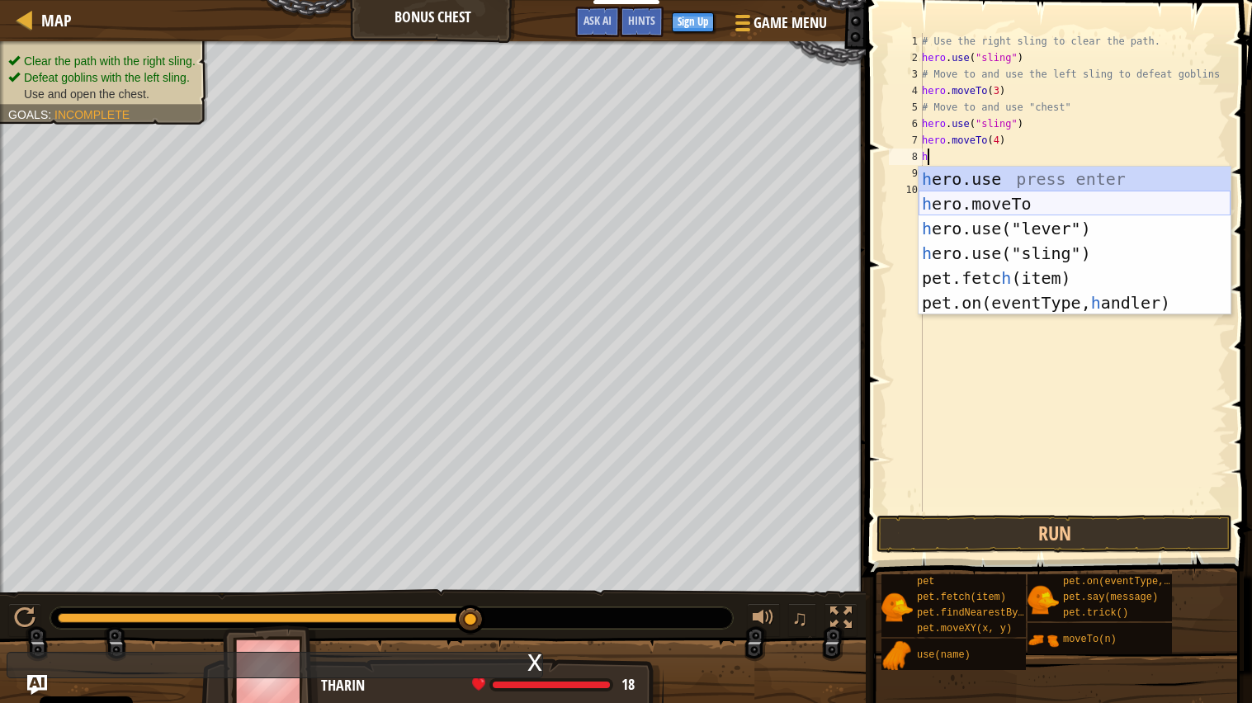
click at [988, 196] on div "h ero.use press enter h ero.moveTo press enter h ero.use("lever") press enter h…" at bounding box center [1074, 266] width 312 height 198
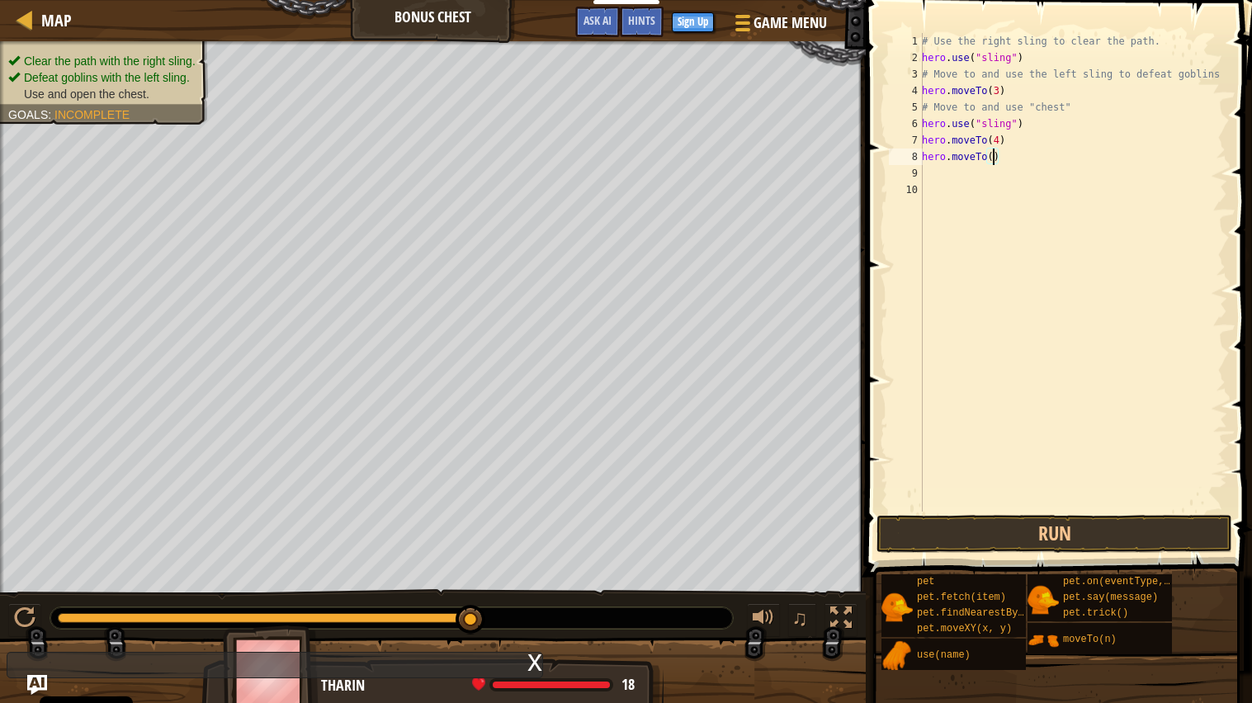
type textarea "hero.moveTo(5)"
click at [964, 172] on div "# Use the right sling to clear the path. hero . use ( "sling" ) # Move to and u…" at bounding box center [1072, 289] width 309 height 512
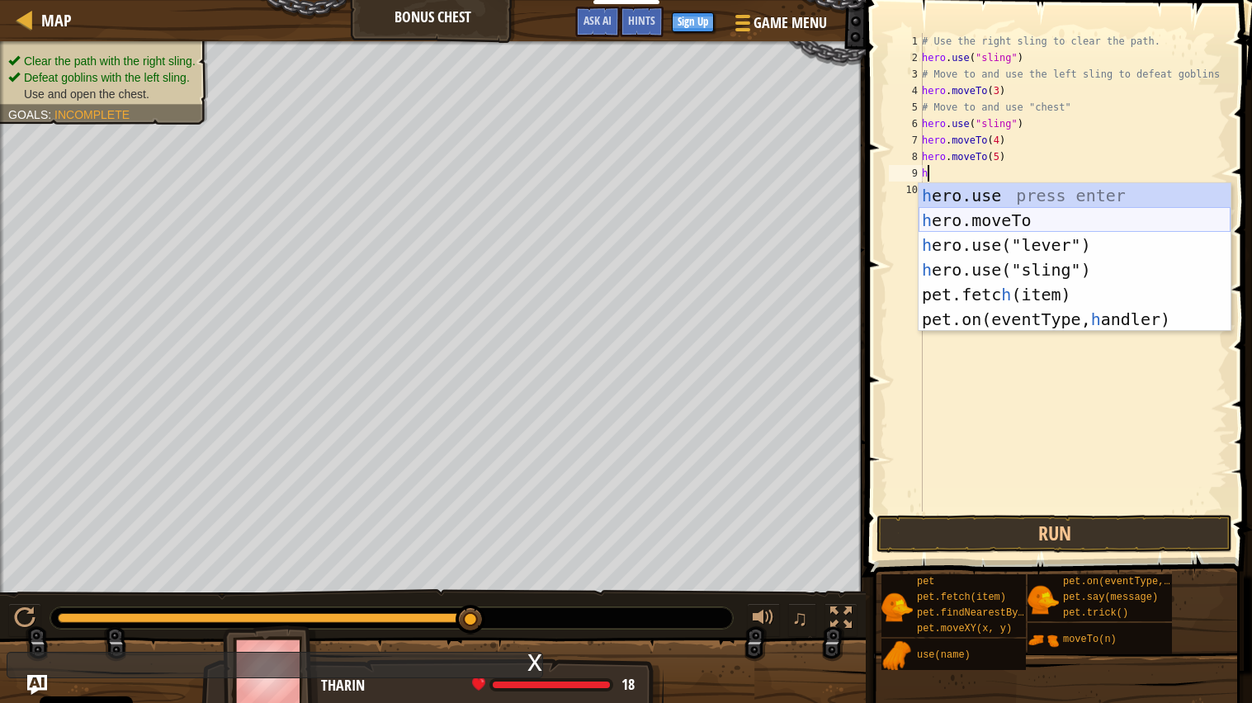
click at [988, 210] on div "h ero.use press enter h ero.moveTo press enter h ero.use("lever") press enter h…" at bounding box center [1074, 282] width 312 height 198
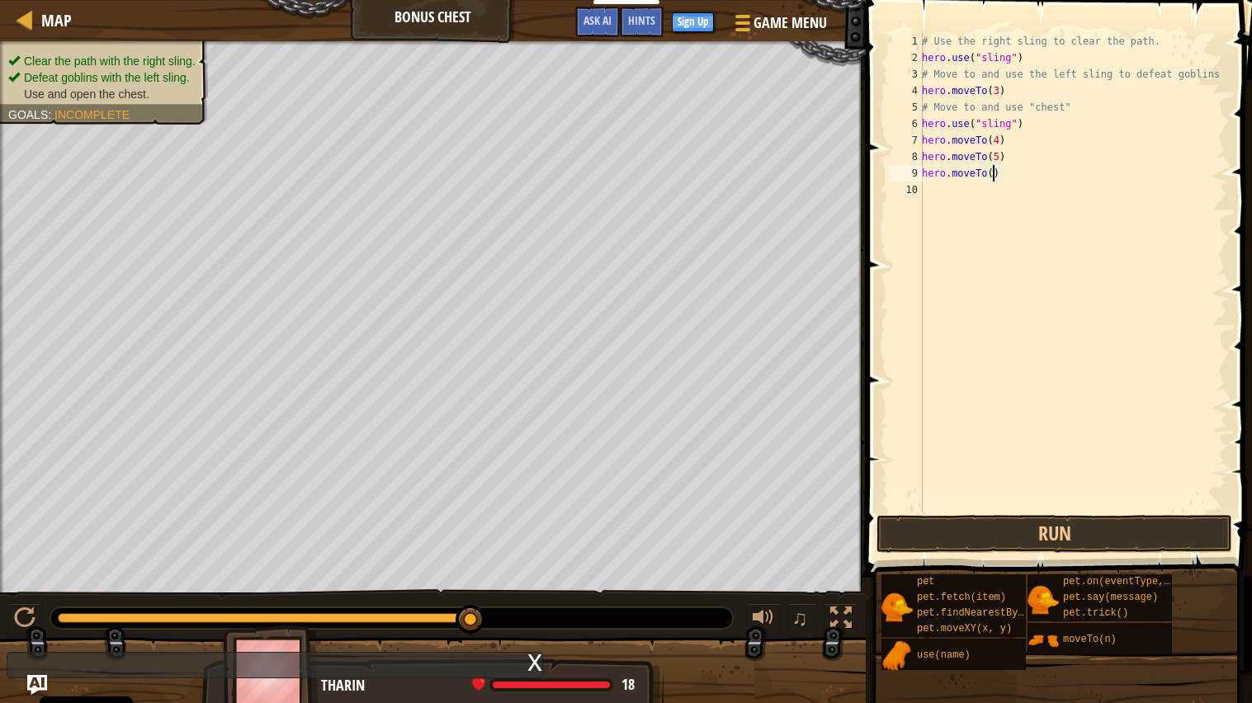
type textarea "hero.moveTo(6)"
click at [1031, 527] on button "Run" at bounding box center [1054, 534] width 356 height 38
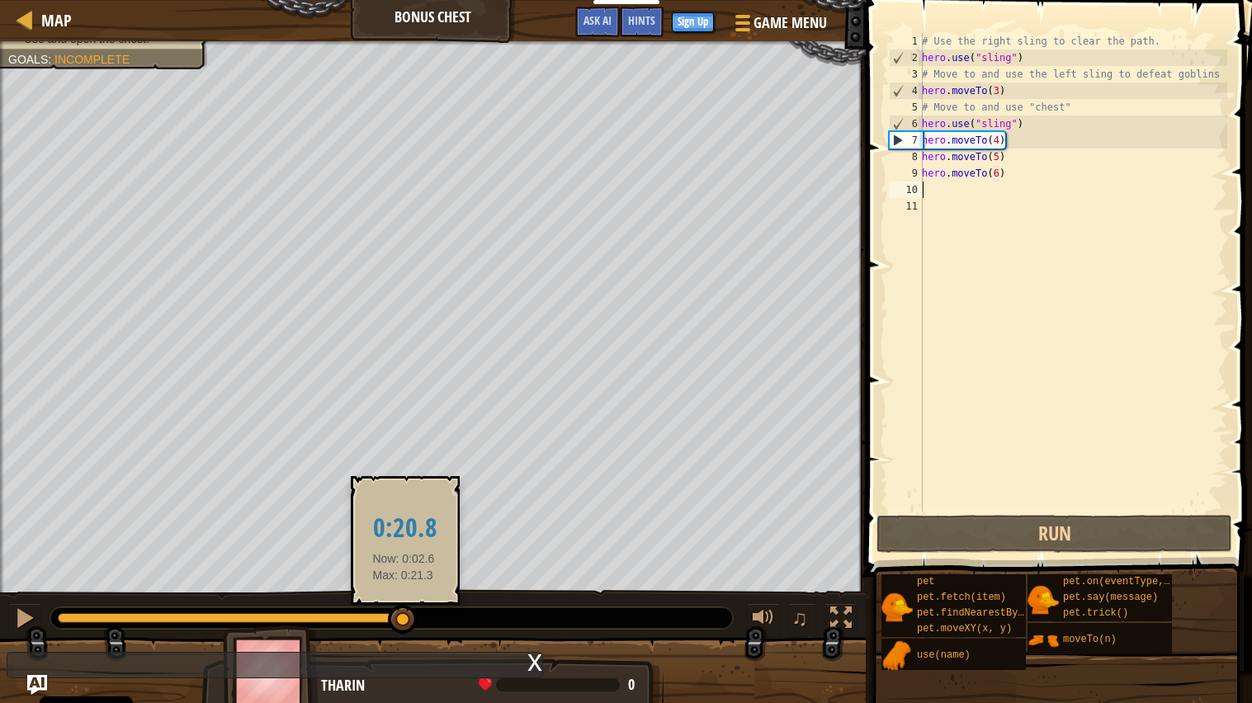
click at [403, 564] on div at bounding box center [235, 618] width 354 height 10
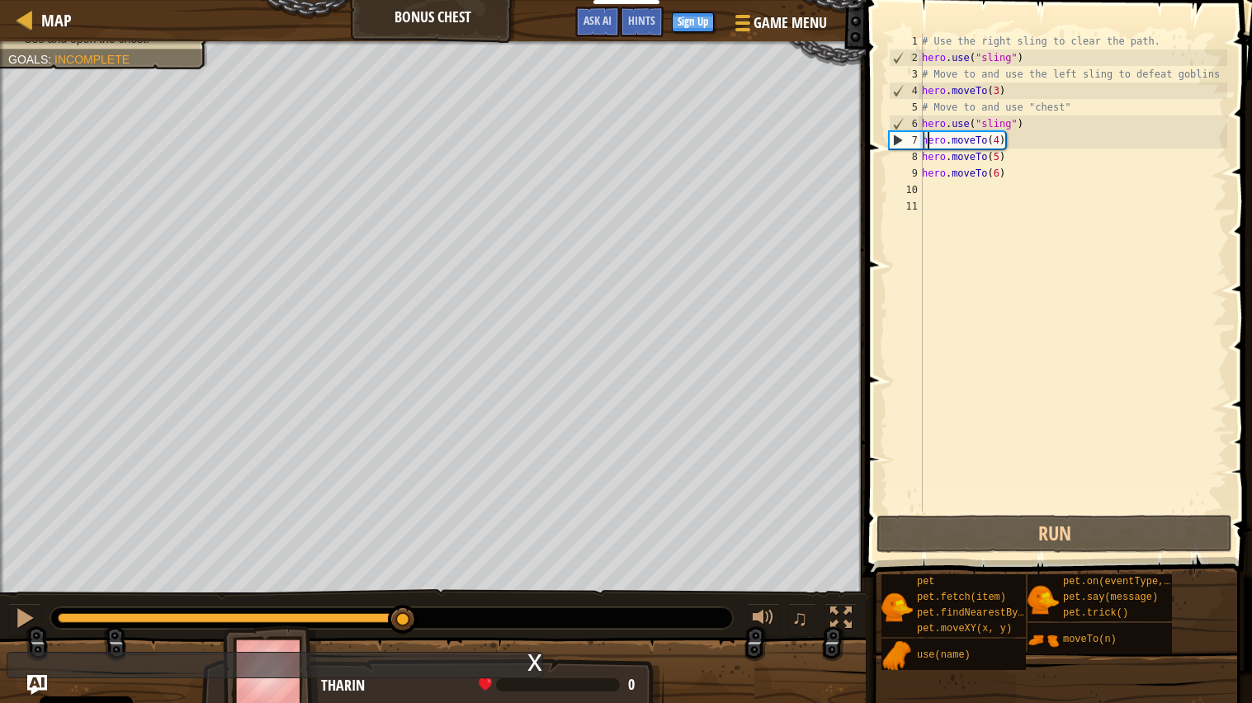
drag, startPoint x: 925, startPoint y: 140, endPoint x: 927, endPoint y: 149, distance: 9.2
click at [927, 149] on div "# Use the right sling to clear the path. hero . use ( "sling" ) # Move to and u…" at bounding box center [1072, 289] width 309 height 512
click at [996, 139] on div "# Use the right sling to clear the path. hero . use ( "sling" ) # Move to and u…" at bounding box center [1072, 272] width 309 height 479
click at [1001, 141] on div "# Use the right sling to clear the path. hero . use ( "sling" ) # Move to and u…" at bounding box center [1072, 289] width 309 height 512
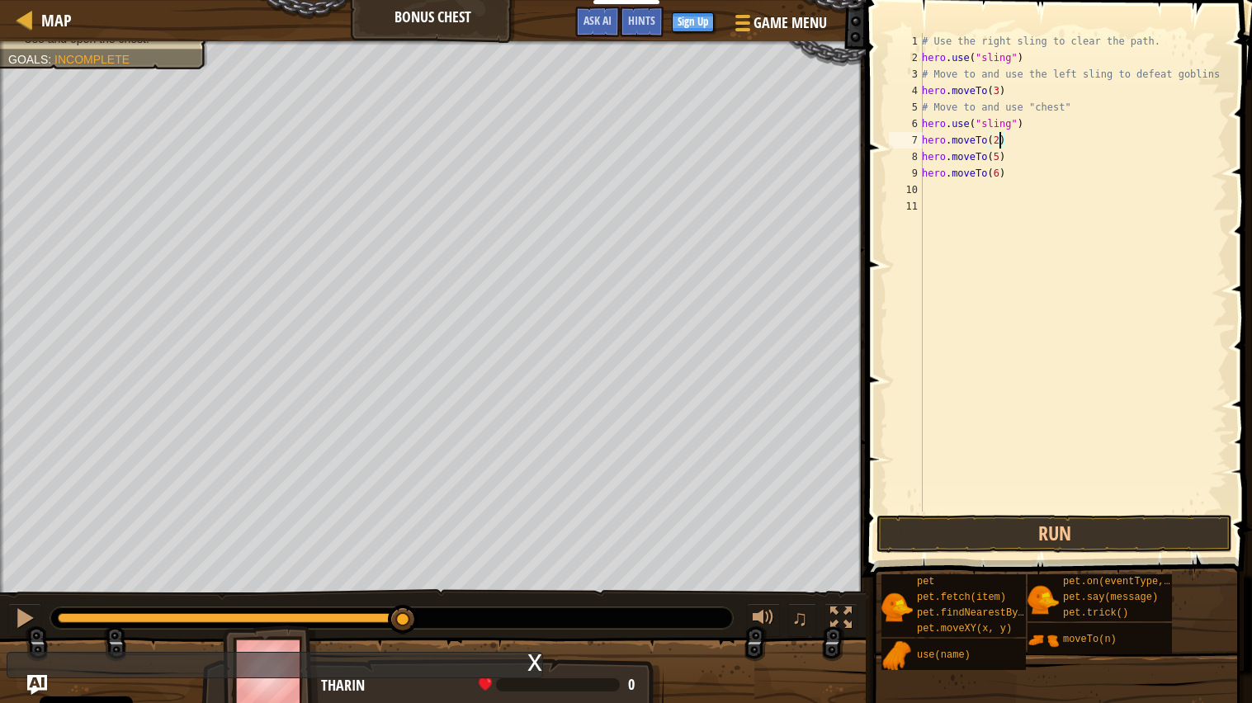
scroll to position [7, 5]
click at [998, 154] on div "# Use the right sling to clear the path. hero . use ( "sling" ) # Move to and u…" at bounding box center [1072, 289] width 309 height 512
click at [998, 172] on div "# Use the right sling to clear the path. hero . use ( "sling" ) # Move to and u…" at bounding box center [1072, 289] width 309 height 512
type textarea "hero.moveTo(5)"
click at [957, 186] on div "# Use the right sling to clear the path. hero . use ( "sling" ) # Move to and u…" at bounding box center [1072, 289] width 309 height 512
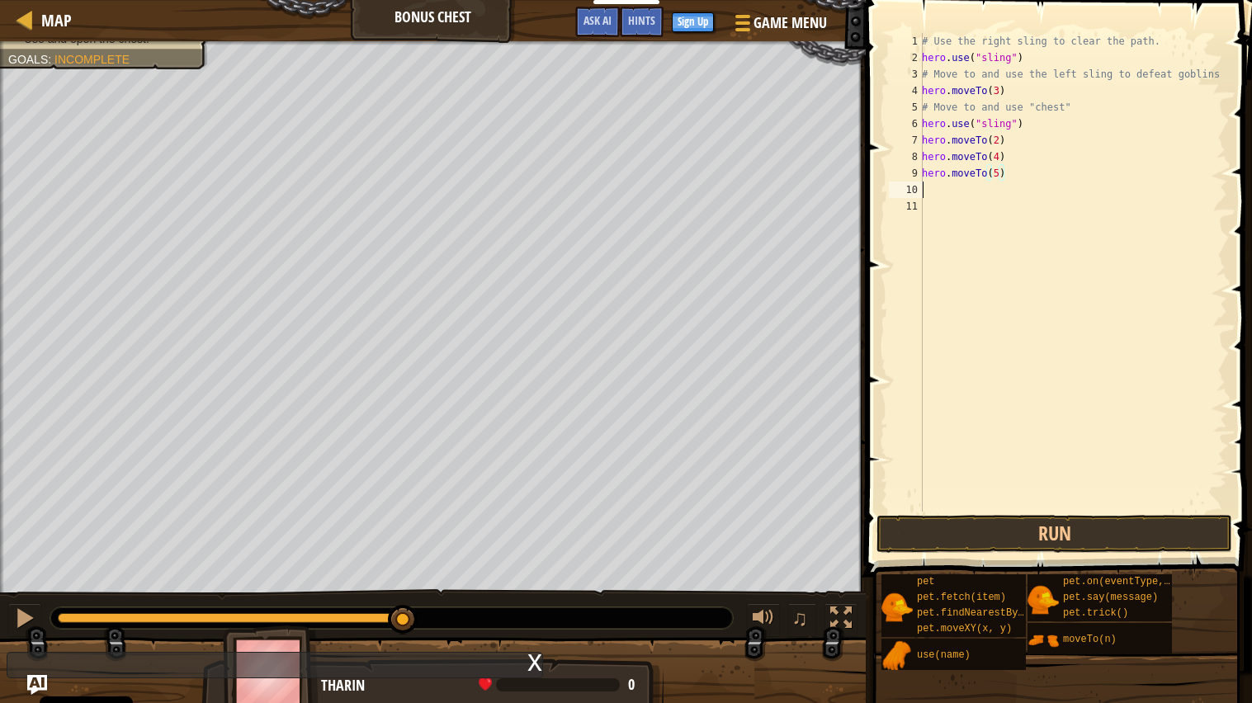
scroll to position [7, 0]
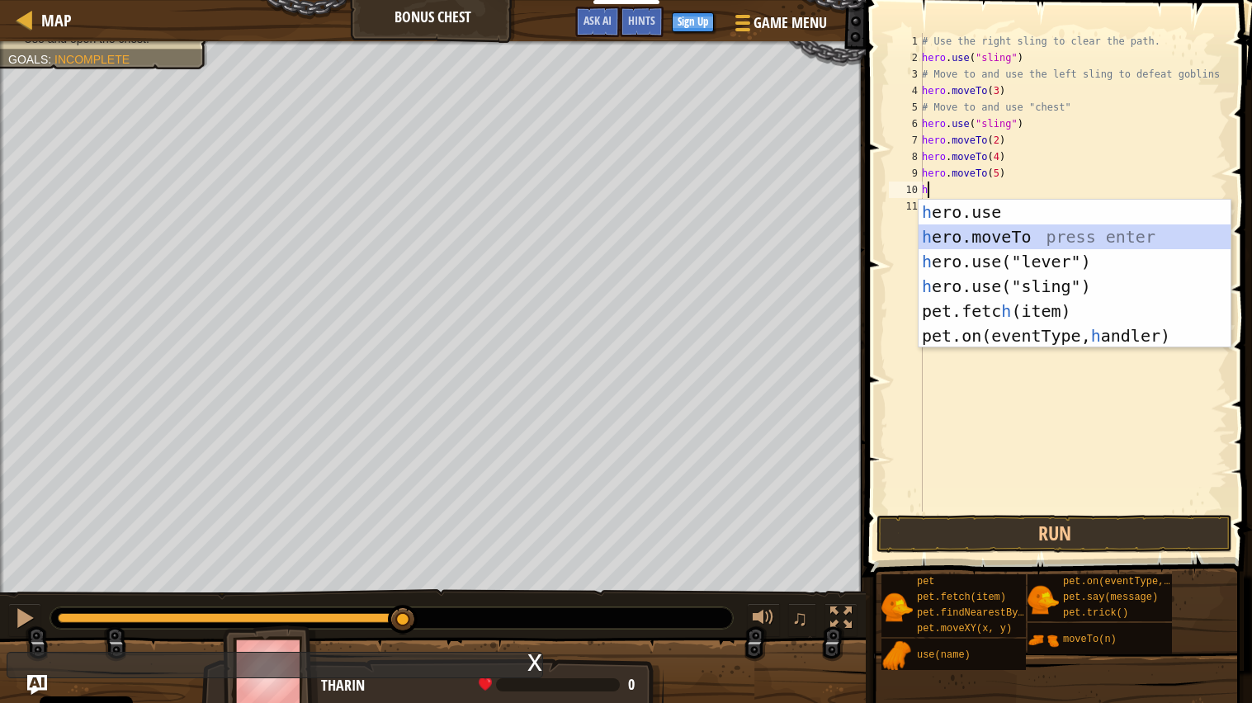
click at [1007, 227] on div "h ero.use press enter h ero.moveTo press enter h ero.use("lever") press enter h…" at bounding box center [1074, 299] width 312 height 198
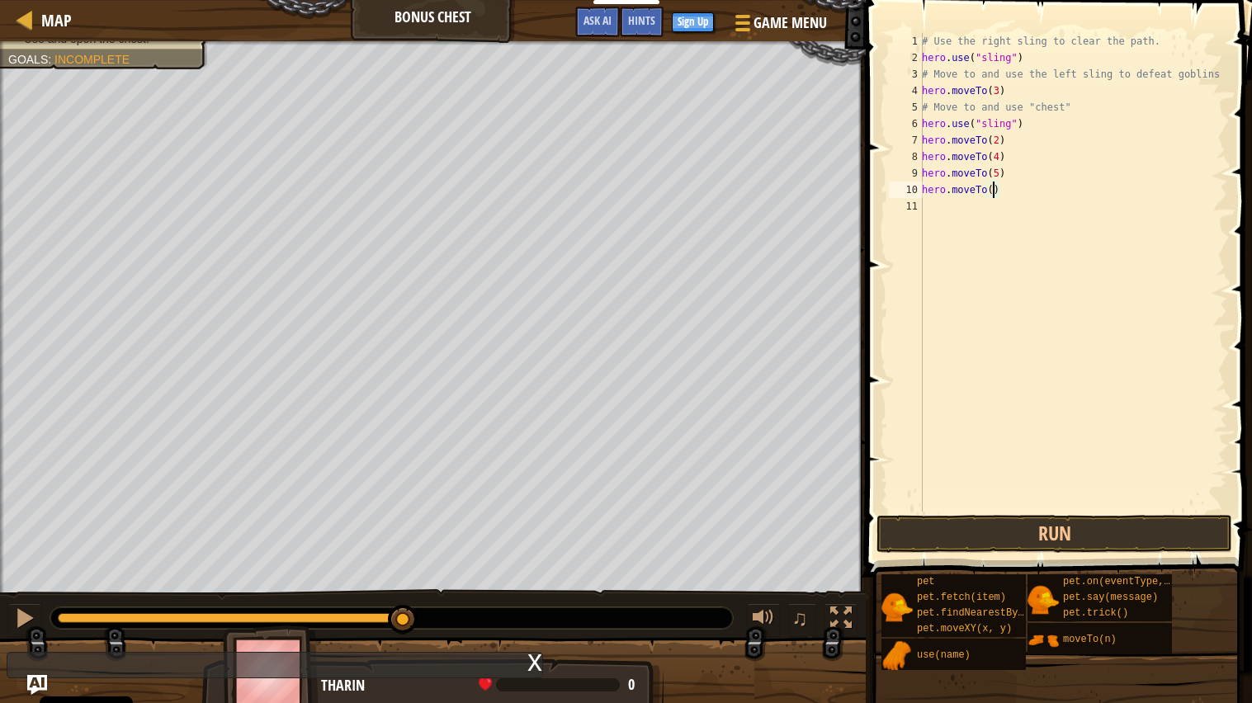
scroll to position [7, 5]
type textarea "hero.moveTo(6)"
click at [1003, 545] on button "Run" at bounding box center [1054, 534] width 356 height 38
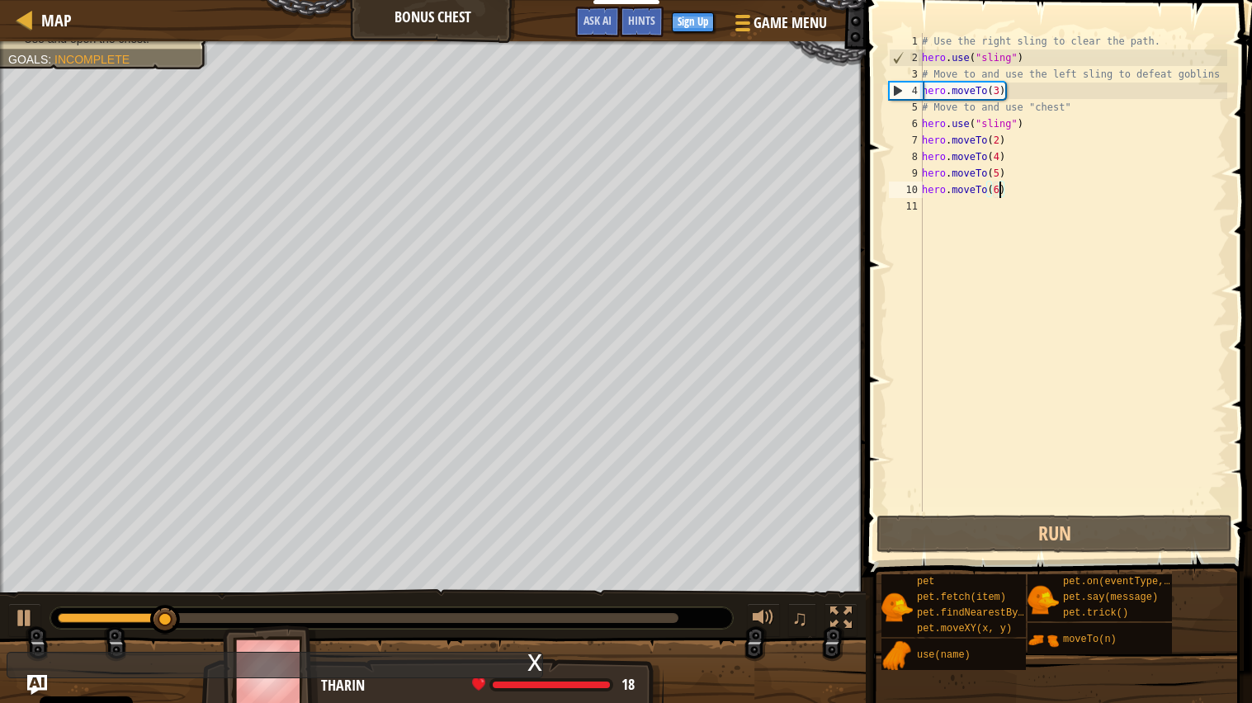
click at [673, 564] on div at bounding box center [368, 618] width 620 height 10
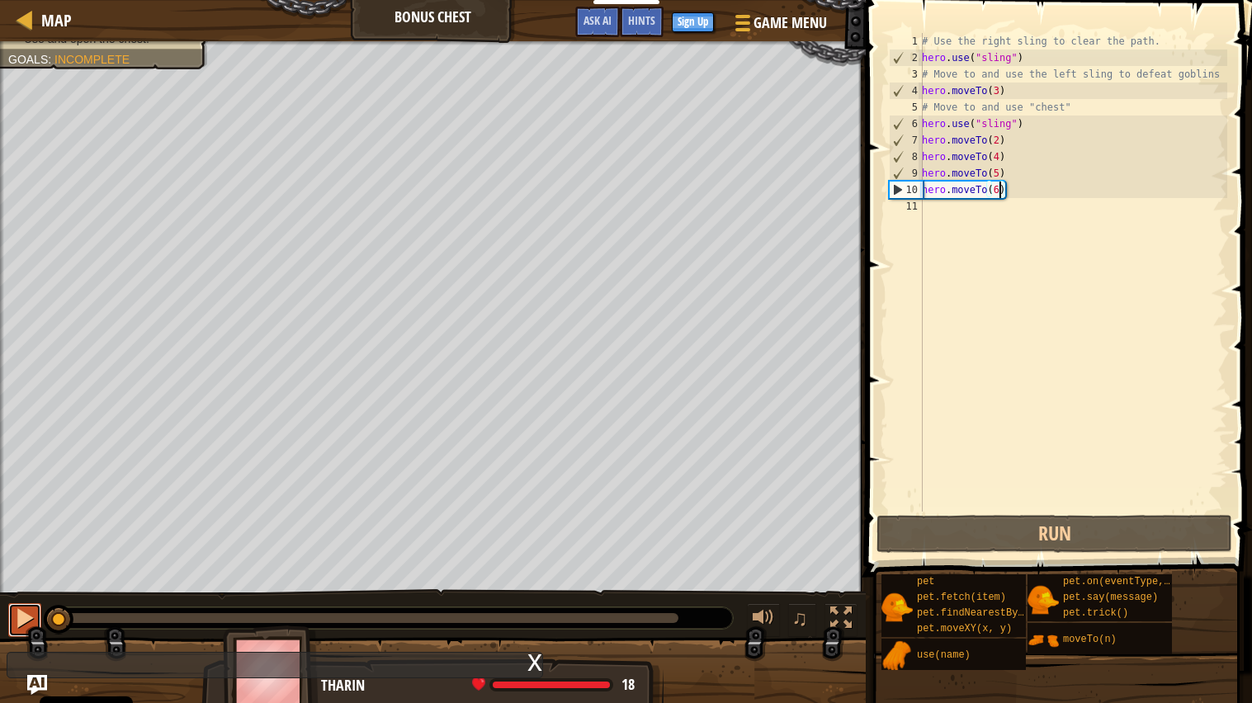
click at [21, 564] on div at bounding box center [24, 617] width 21 height 21
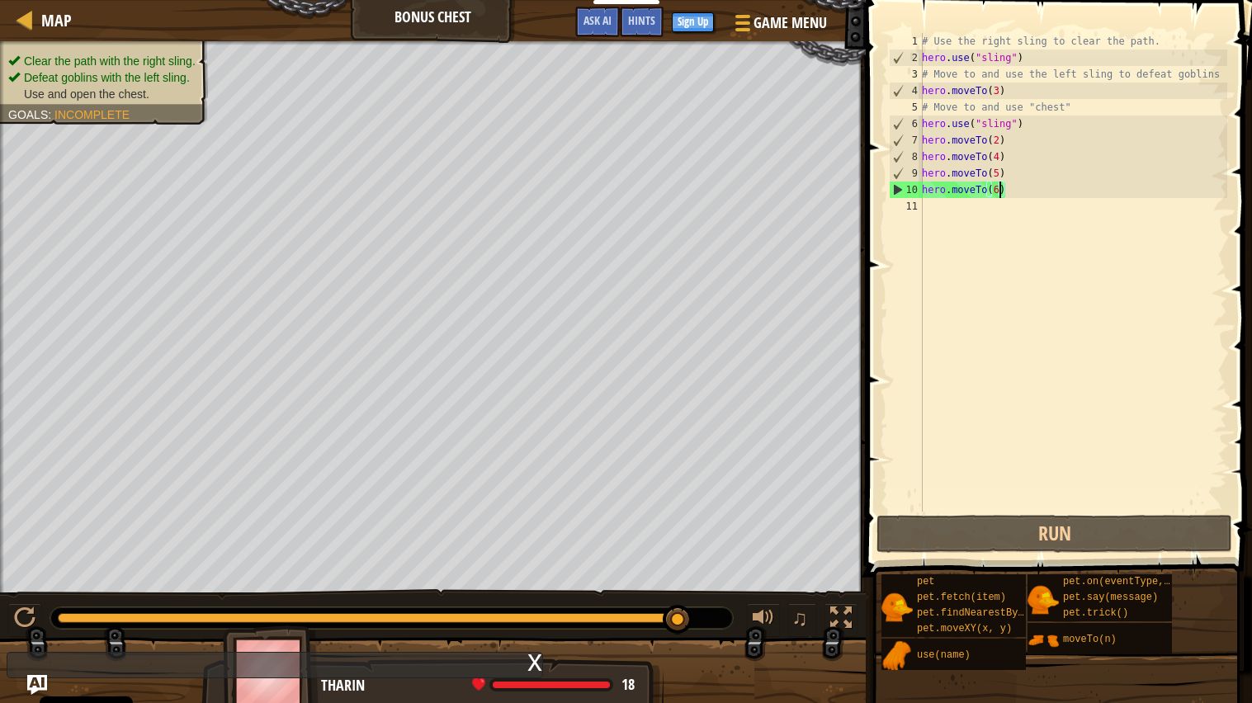
click at [956, 219] on div "# Use the right sling to clear the path. hero . use ( "sling" ) # Move to and u…" at bounding box center [1072, 289] width 309 height 512
click at [942, 206] on div "# Use the right sling to clear the path. hero . use ( "sling" ) # Move to and u…" at bounding box center [1072, 289] width 309 height 512
click at [925, 206] on div "# Use the right sling to clear the path. hero . use ( "sling" ) # Move to and u…" at bounding box center [1072, 289] width 309 height 512
click at [653, 35] on div "Hints" at bounding box center [642, 22] width 44 height 31
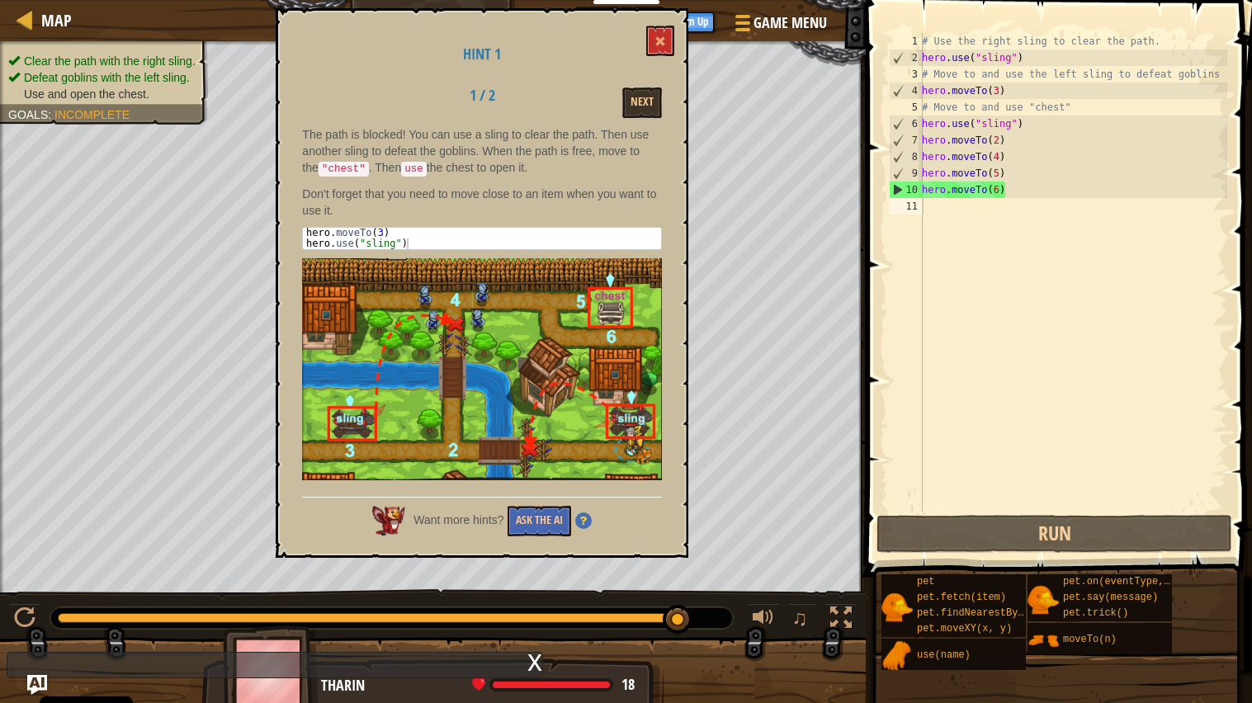
click at [587, 497] on div "Want more hints? Ask the AI" at bounding box center [482, 517] width 360 height 40
click at [931, 205] on div "# Use the right sling to clear the path. hero . use ( "sling" ) # Move to and u…" at bounding box center [1072, 289] width 309 height 512
click at [667, 35] on button at bounding box center [660, 41] width 28 height 31
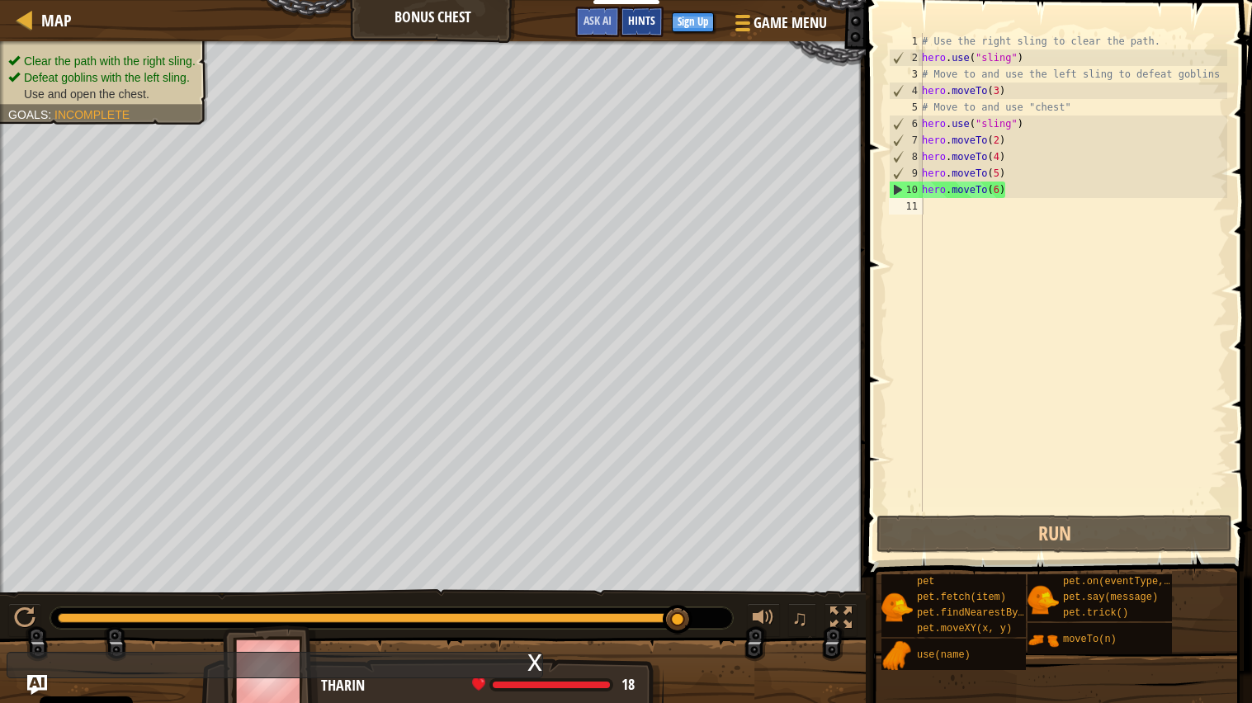
click at [634, 26] on span "Hints" at bounding box center [641, 20] width 27 height 16
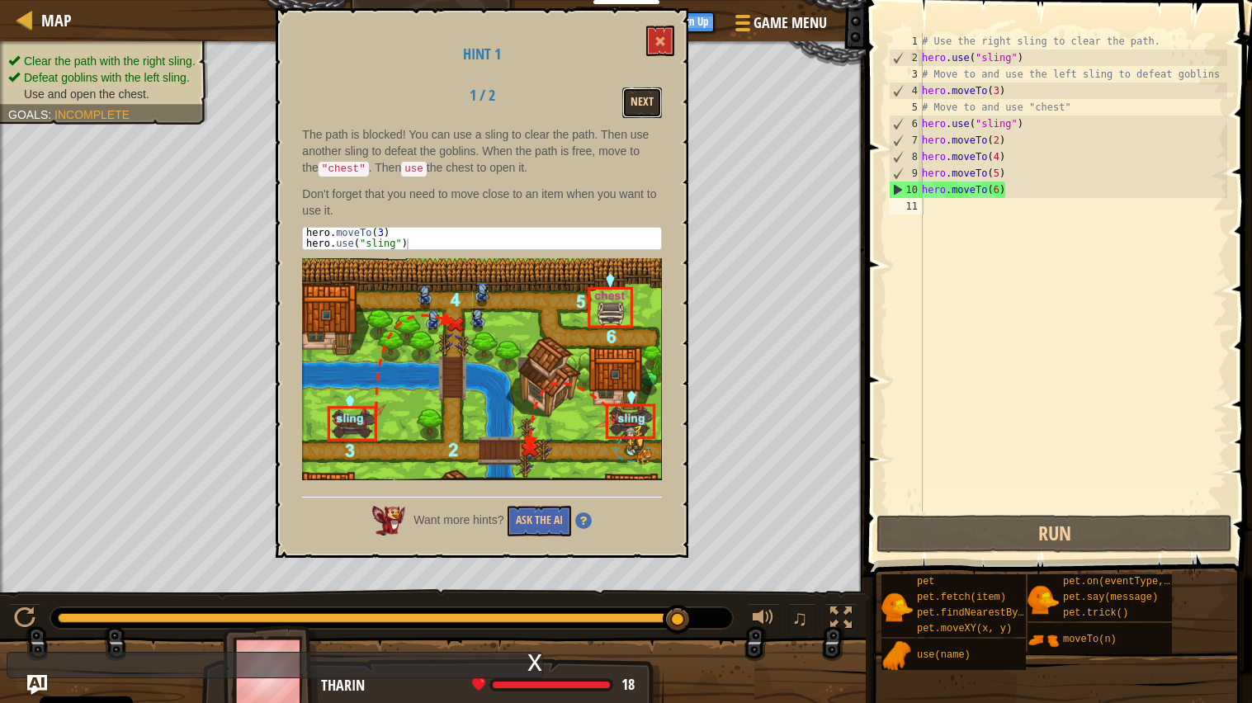
click at [630, 97] on button "Next" at bounding box center [642, 102] width 40 height 31
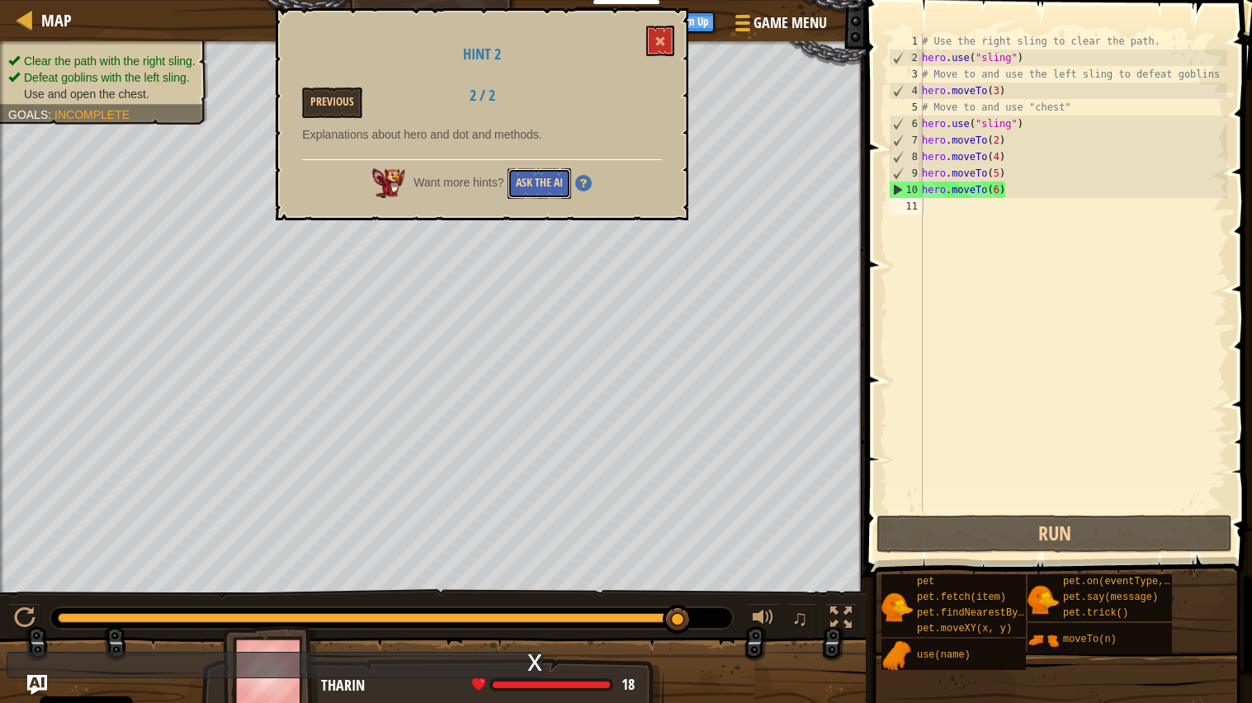
click at [547, 177] on button "Ask the AI" at bounding box center [539, 183] width 64 height 31
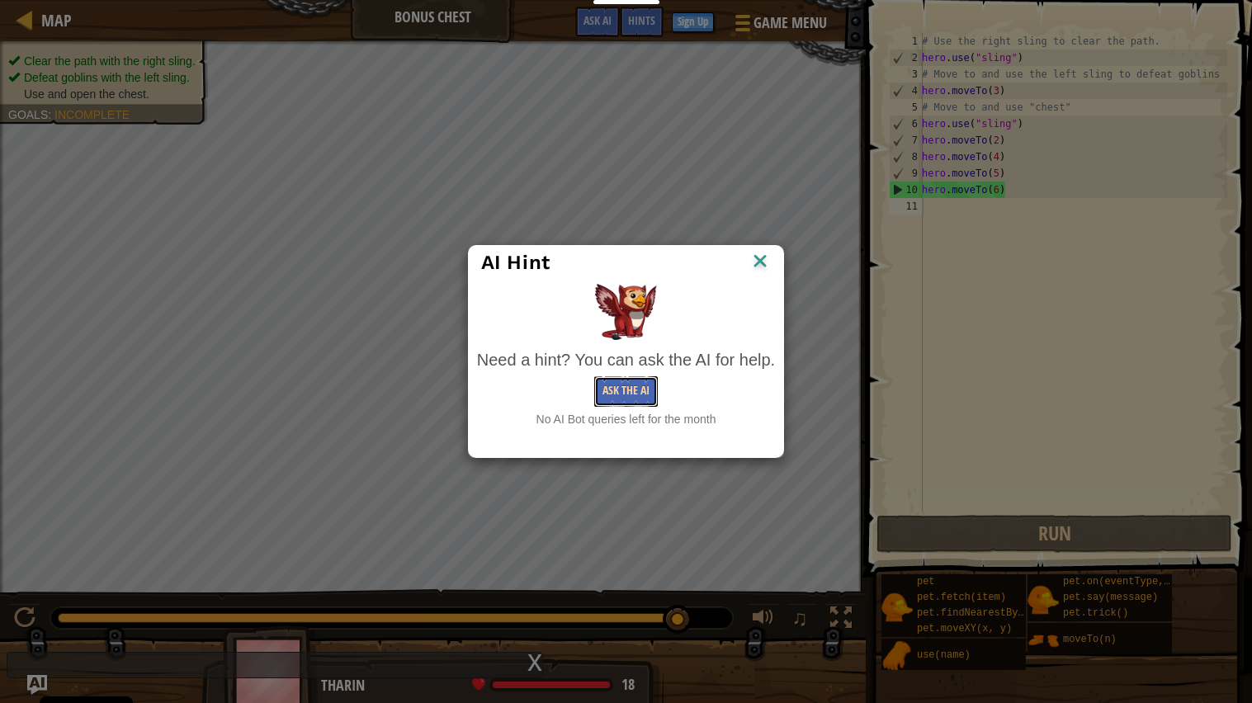
click at [634, 388] on button "Ask the AI" at bounding box center [626, 391] width 64 height 31
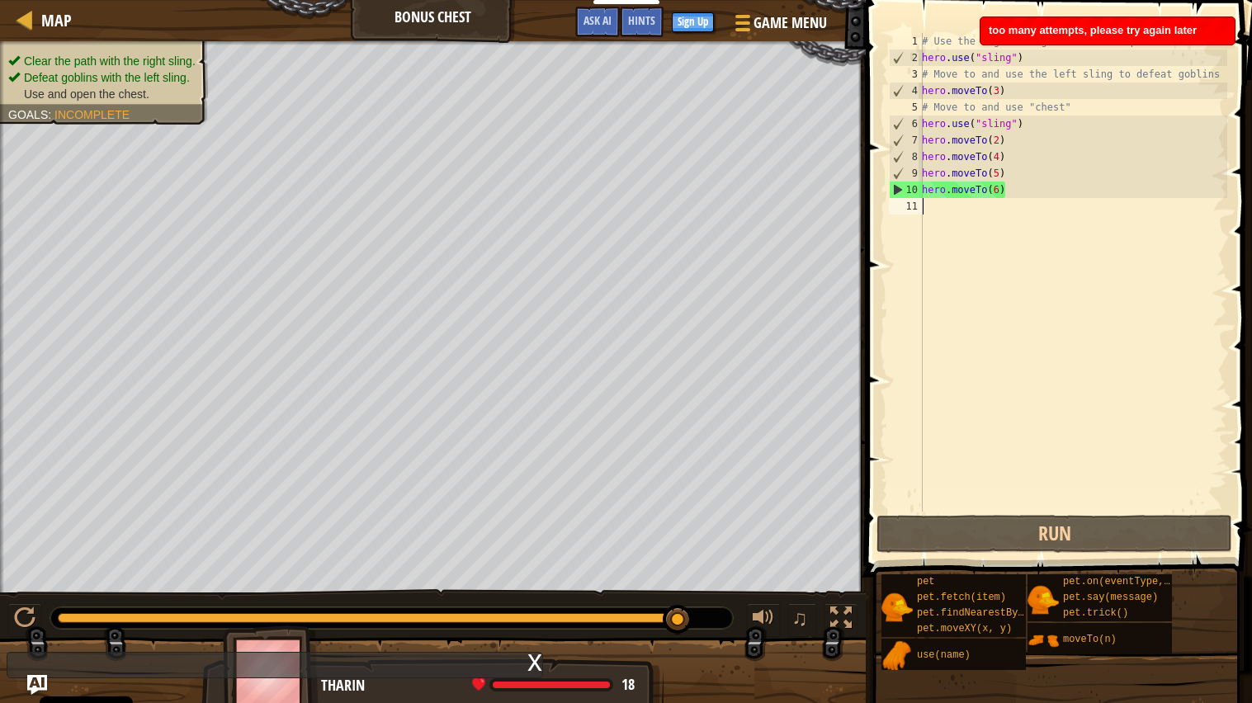
click at [969, 211] on div "# Use the right sling to clear the path. hero . use ( "sling" ) # Move to and u…" at bounding box center [1072, 289] width 309 height 512
click at [920, 201] on div "11" at bounding box center [906, 206] width 34 height 17
click at [926, 203] on div "# Use the right sling to clear the path. hero . use ( "sling" ) # Move to and u…" at bounding box center [1072, 289] width 309 height 512
click at [926, 208] on div "# Use the right sling to clear the path. hero . use ( "sling" ) # Move to and u…" at bounding box center [1072, 289] width 309 height 512
click at [930, 205] on div "# Use the right sling to clear the path. hero . use ( "sling" ) # Move to and u…" at bounding box center [1072, 289] width 309 height 512
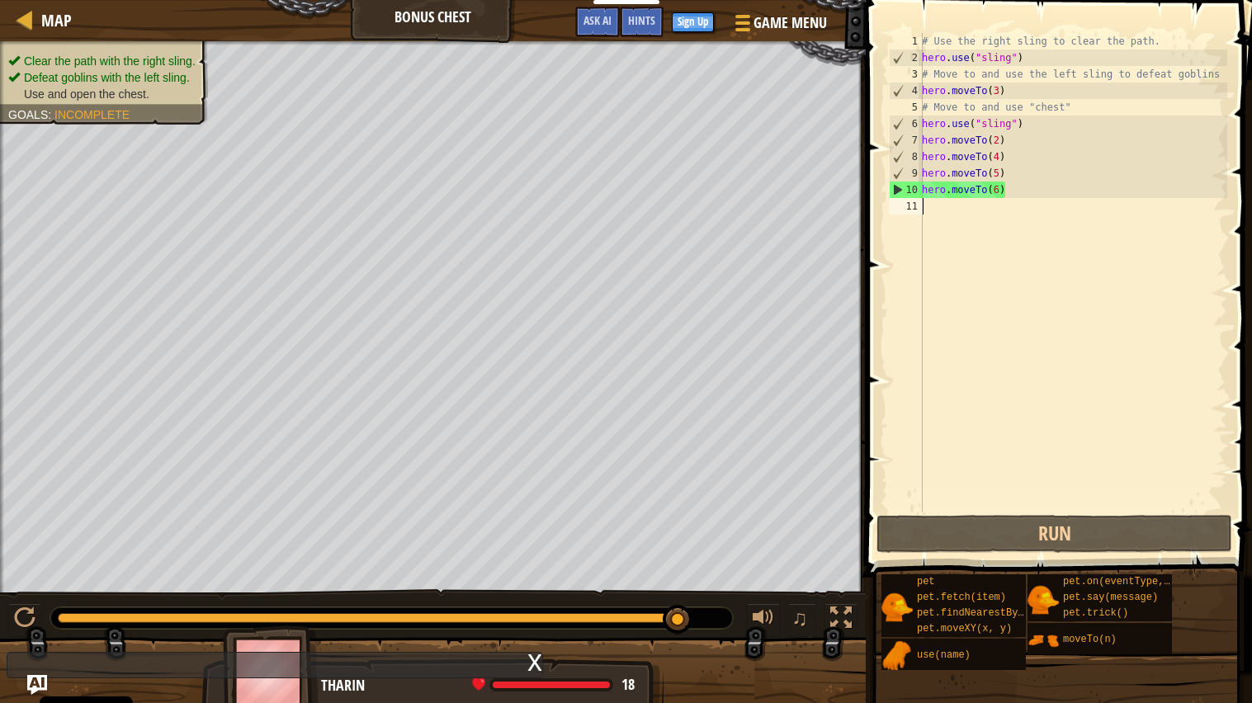
click at [954, 211] on div "# Use the right sling to clear the path. hero . use ( "sling" ) # Move to and u…" at bounding box center [1072, 289] width 309 height 512
click at [1016, 187] on div "# Use the right sling to clear the path. hero . use ( "sling" ) # Move to and u…" at bounding box center [1072, 289] width 309 height 512
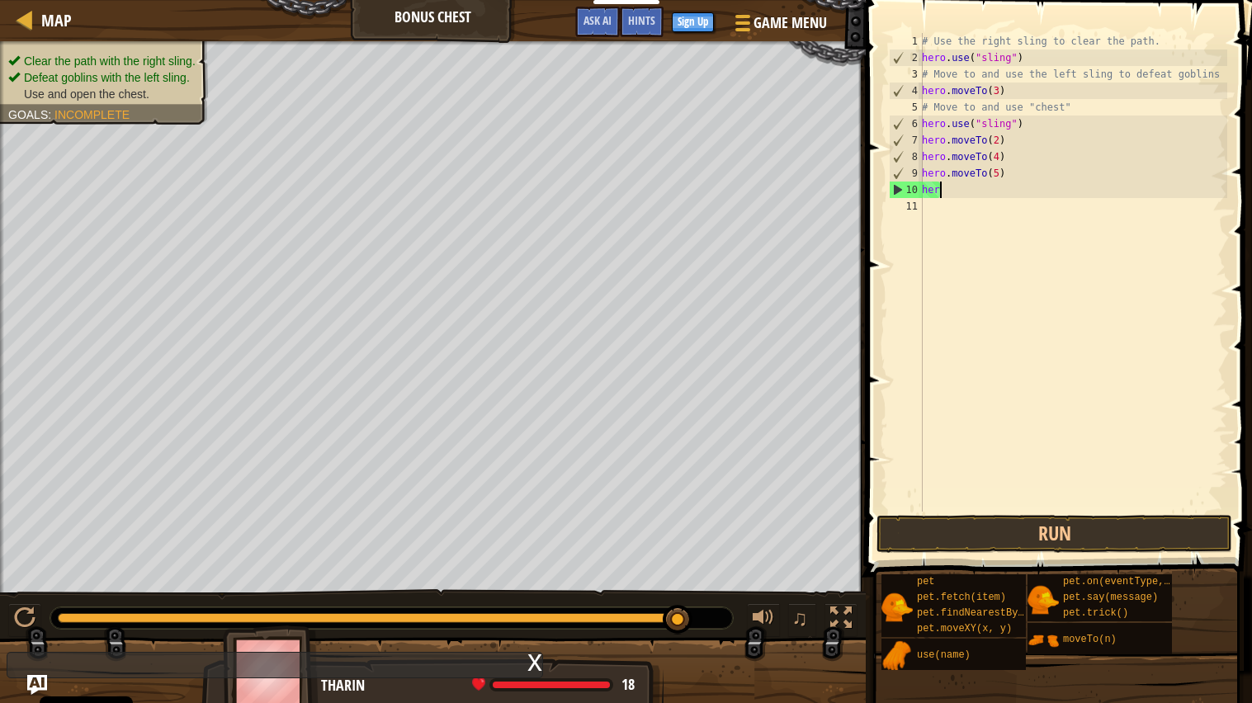
type textarea "h"
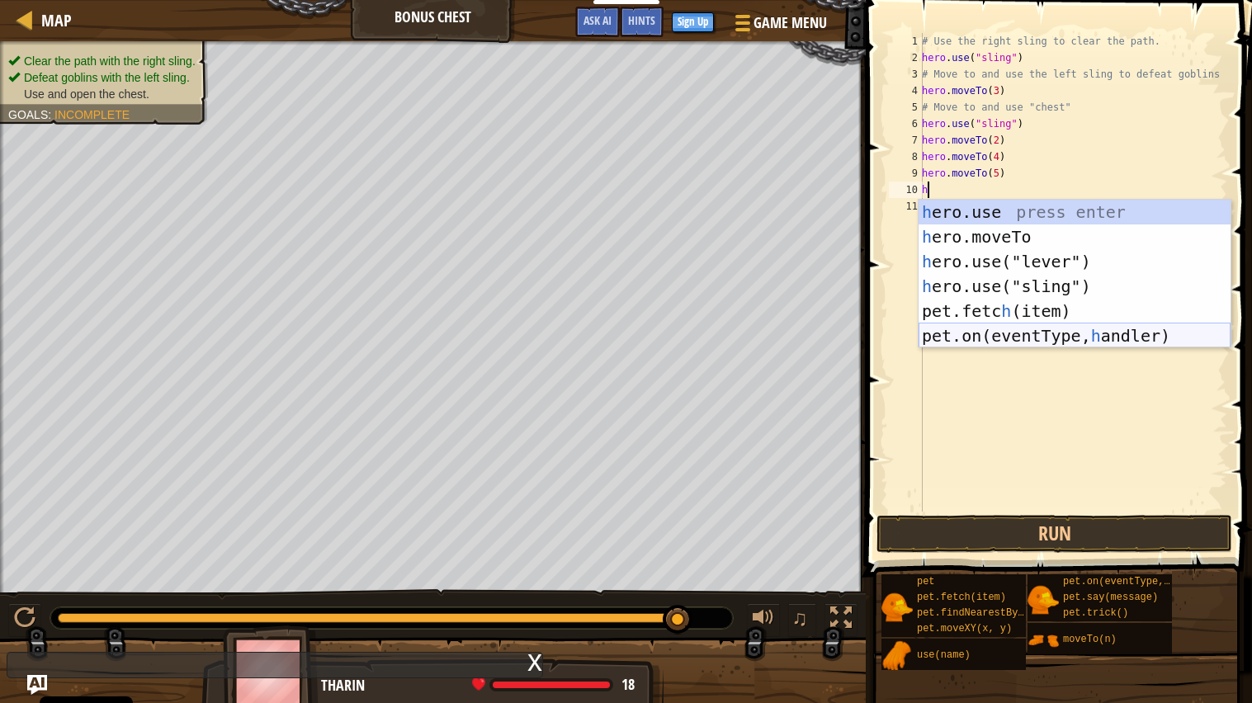
click at [1080, 337] on div "h ero.use press enter h ero.moveTo press enter h ero.use("lever") press enter h…" at bounding box center [1074, 299] width 312 height 198
type textarea "pet.on("spawn", onSpawn)"
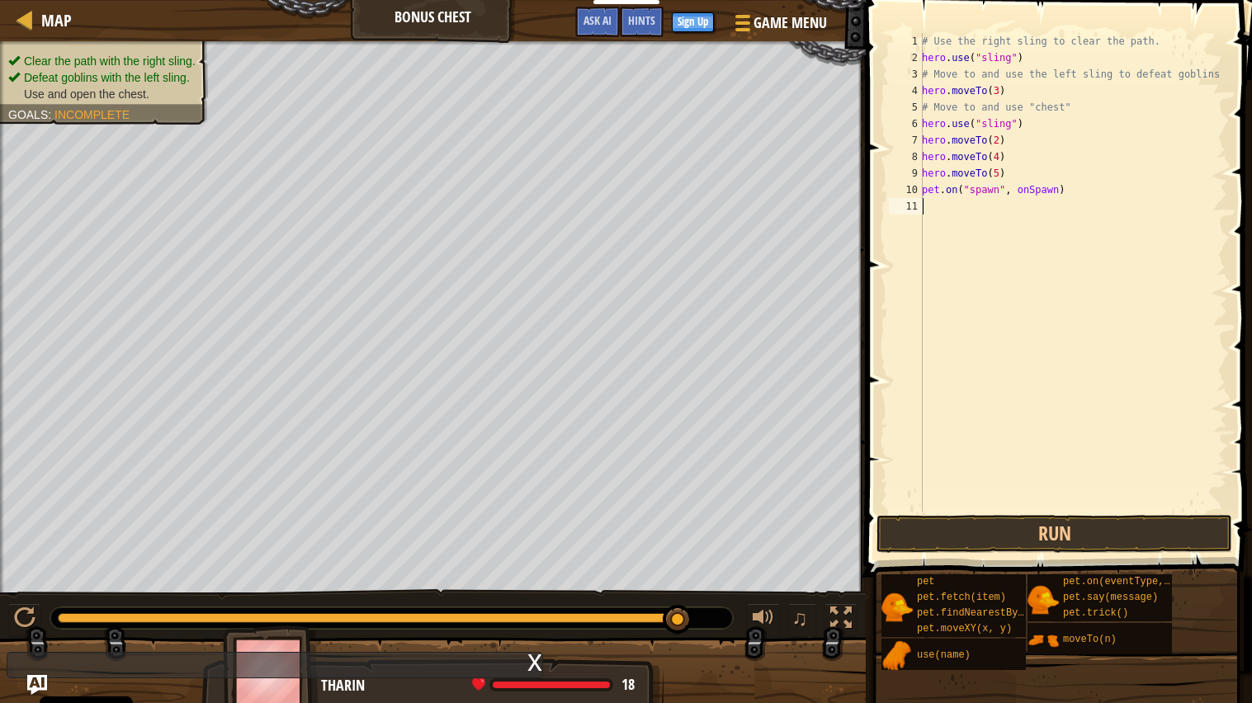
click at [994, 212] on div "# Use the right sling to clear the path. hero . use ( "sling" ) # Move to and u…" at bounding box center [1072, 289] width 309 height 512
click at [936, 213] on div "# Use the right sling to clear the path. hero . use ( "sling" ) # Move to and u…" at bounding box center [1072, 289] width 309 height 512
click at [927, 204] on div "# Use the right sling to clear the path. hero . use ( "sling" ) # Move to and u…" at bounding box center [1072, 289] width 309 height 512
click at [943, 205] on div "# Use the right sling to clear the path. hero . use ( "sling" ) # Move to and u…" at bounding box center [1072, 289] width 309 height 512
click at [943, 207] on div "# Use the right sling to clear the path. hero . use ( "sling" ) # Move to and u…" at bounding box center [1072, 289] width 309 height 512
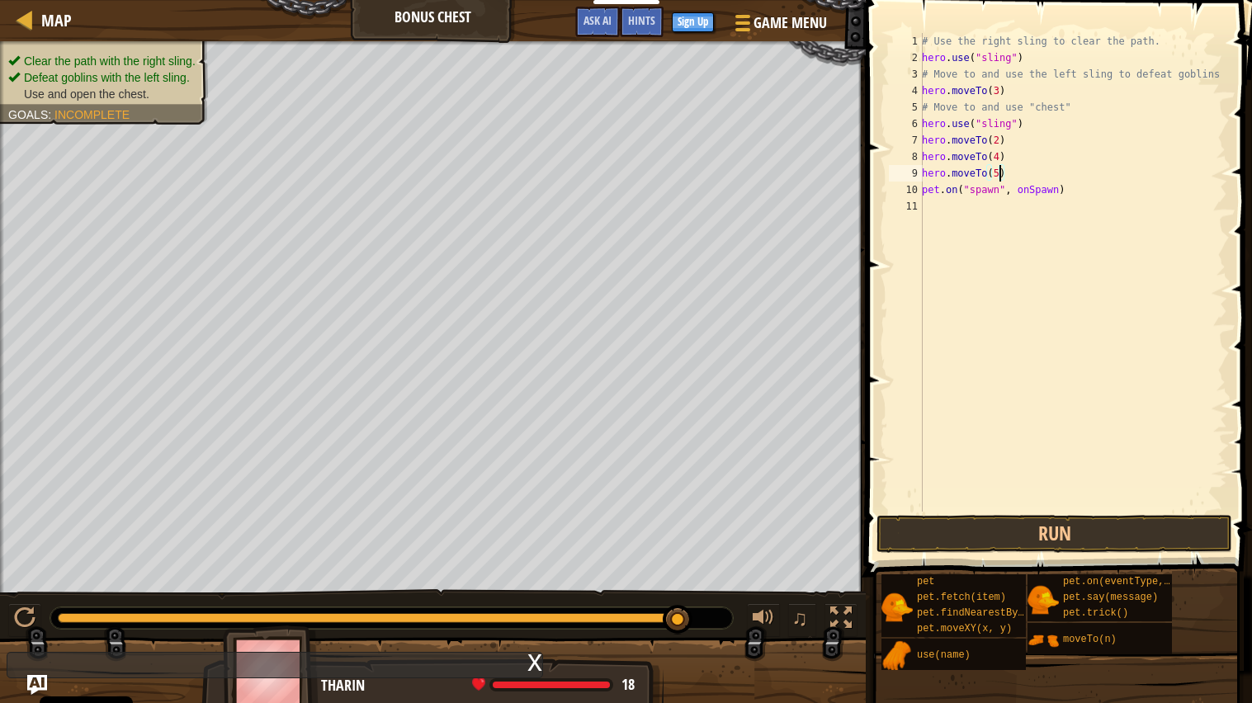
click at [998, 175] on div "# Use the right sling to clear the path. hero . use ( "sling" ) # Move to and u…" at bounding box center [1072, 289] width 309 height 512
click at [1068, 193] on div "# Use the right sling to clear the path. hero . use ( "sling" ) # Move to and u…" at bounding box center [1072, 289] width 309 height 512
type textarea "p"
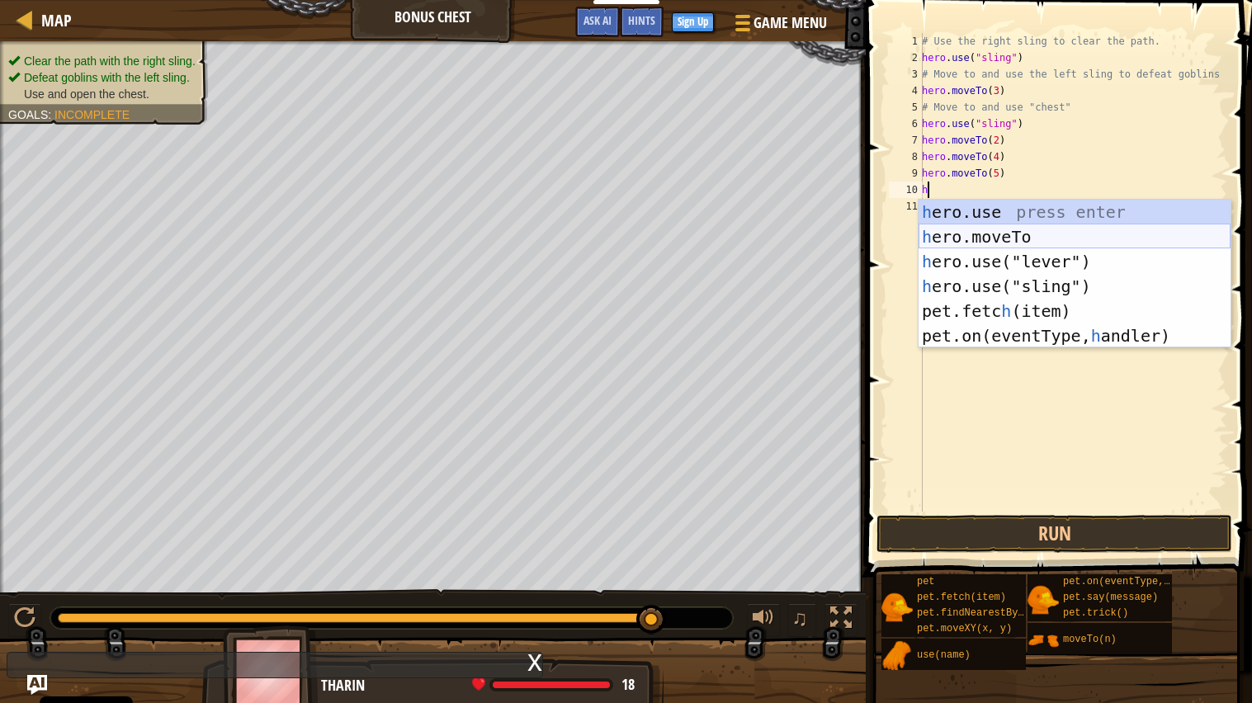
click at [1078, 239] on div "h ero.use press enter h ero.moveTo press enter h ero.use("lever") press enter h…" at bounding box center [1074, 299] width 312 height 198
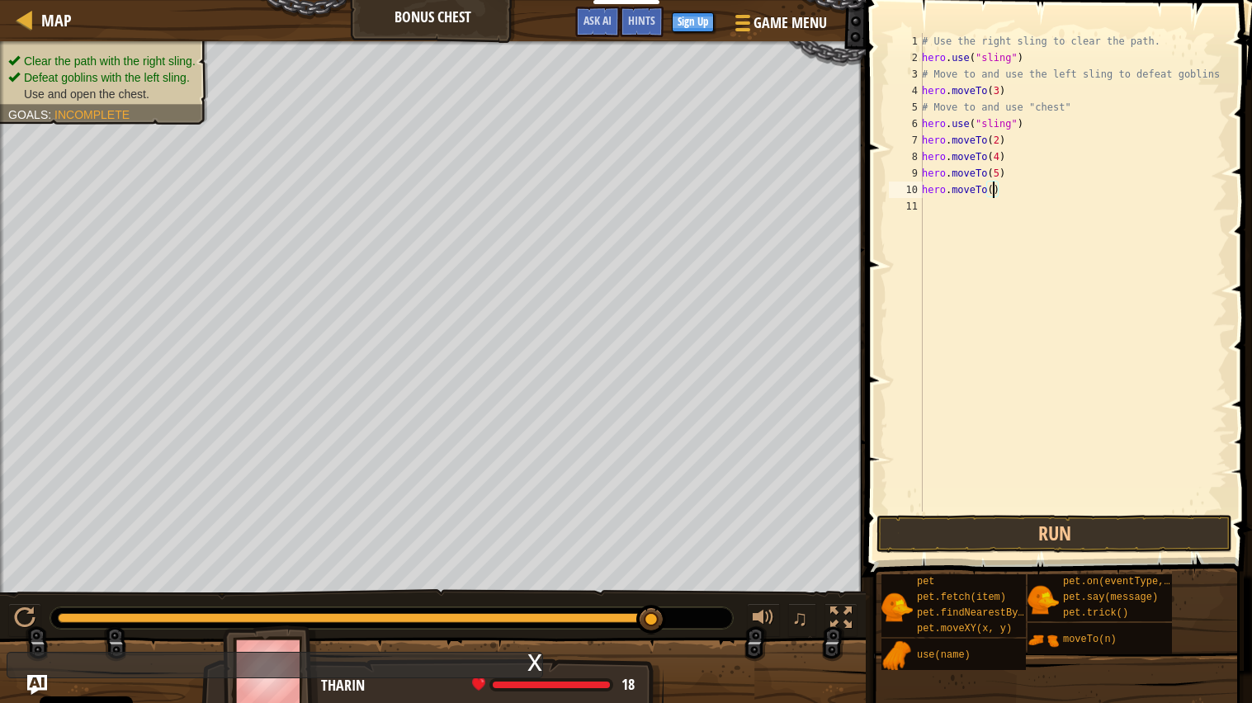
type textarea "hero.moveTo(6)"
click at [934, 204] on div "# Use the right sling to clear the path. hero . use ( "sling" ) # Move to and u…" at bounding box center [1072, 289] width 309 height 512
click at [934, 203] on div "# Use the right sling to clear the path. hero . use ( "sling" ) # Move to and u…" at bounding box center [1072, 289] width 309 height 512
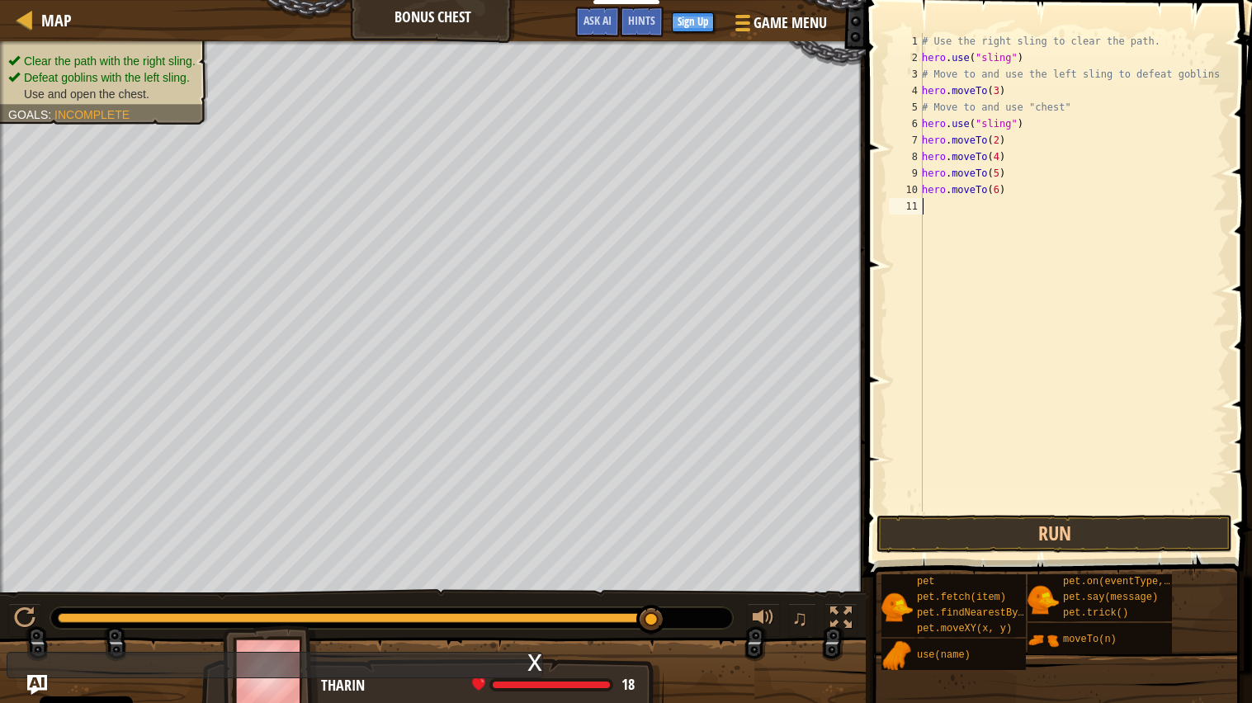
click at [941, 205] on div "# Use the right sling to clear the path. hero . use ( "sling" ) # Move to and u…" at bounding box center [1072, 289] width 309 height 512
click at [1012, 203] on div "# Use the right sling to clear the path. hero . use ( "sling" ) # Move to and u…" at bounding box center [1072, 289] width 309 height 512
click at [909, 206] on div "11" at bounding box center [906, 206] width 34 height 17
click at [935, 200] on div "# Use the right sling to clear the path. hero . use ( "sling" ) # Move to and u…" at bounding box center [1072, 289] width 309 height 512
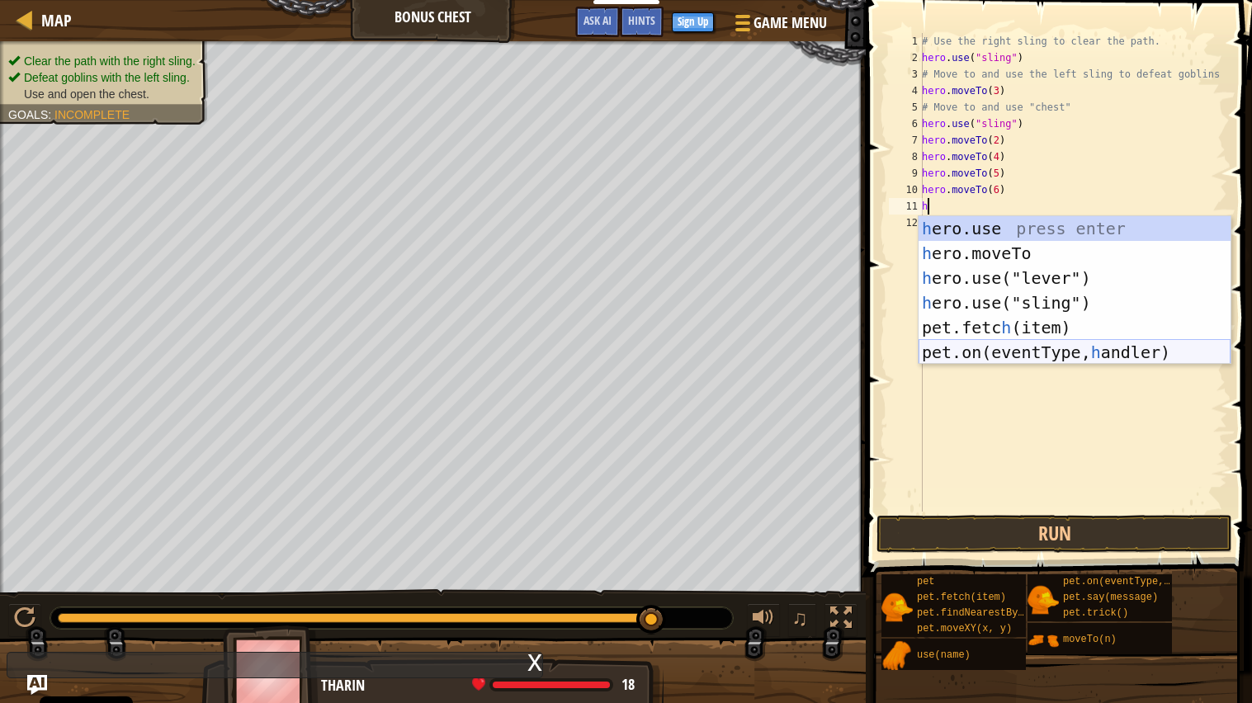
click at [1040, 351] on div "h ero.use press enter h ero.moveTo press enter h ero.use("lever") press enter h…" at bounding box center [1074, 315] width 312 height 198
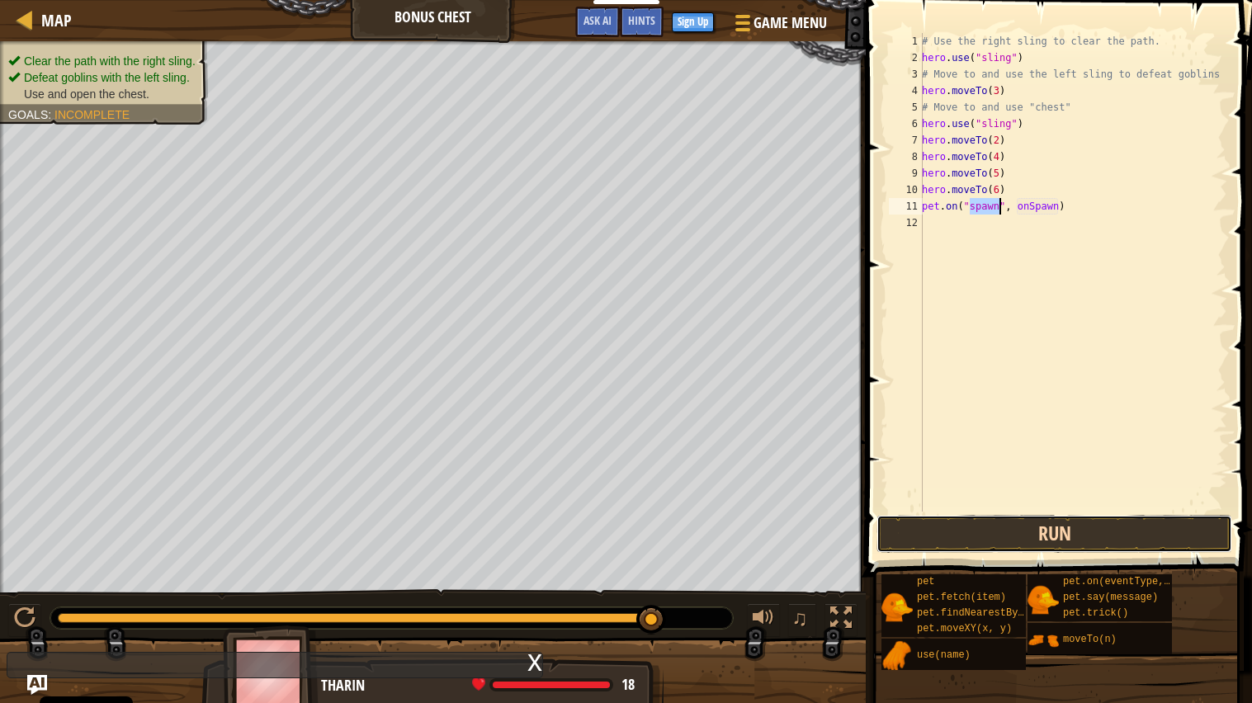
click at [1020, 540] on button "Run" at bounding box center [1054, 534] width 356 height 38
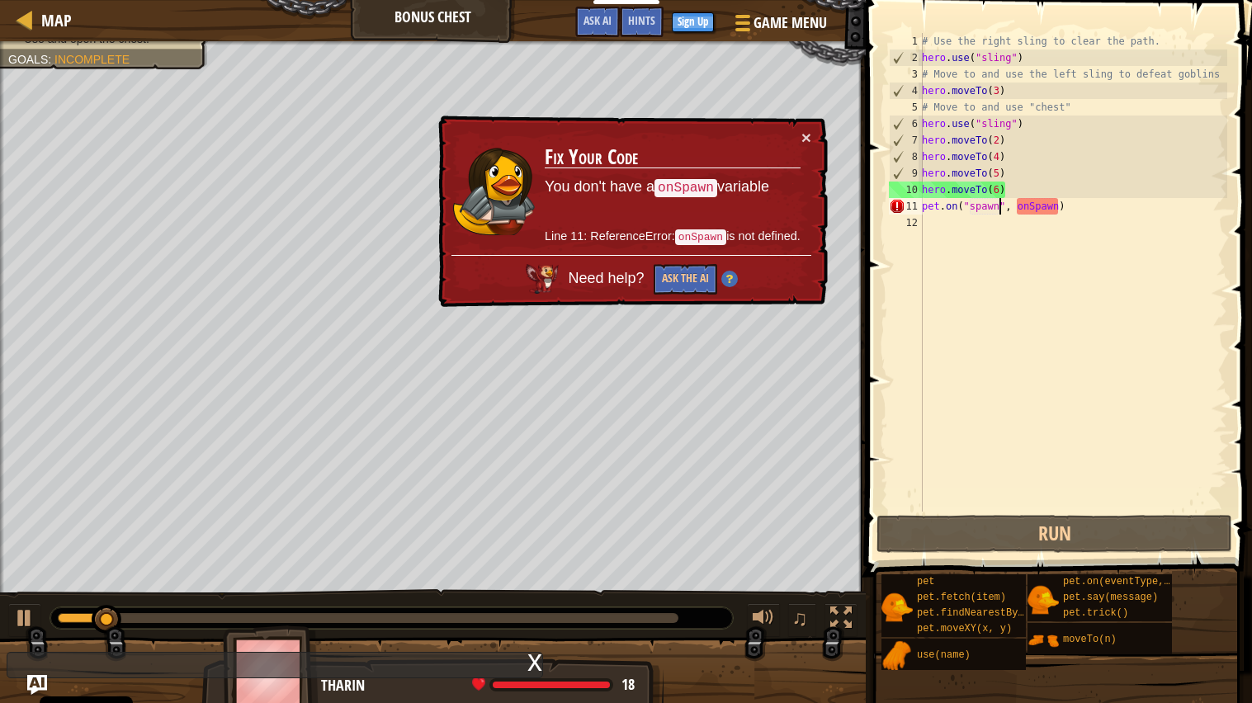
click at [576, 564] on div at bounding box center [368, 618] width 620 height 10
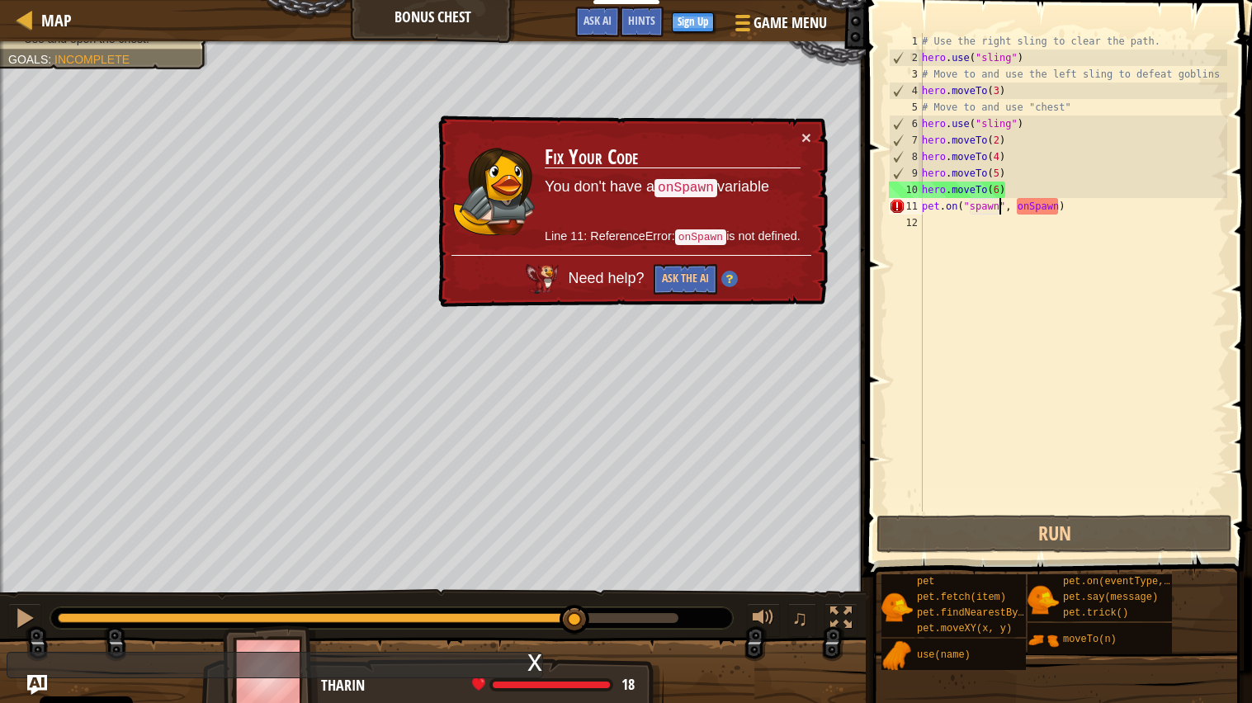
click at [811, 139] on div "× Fix Your Code You don't have a onSpawn variable Line 11: ReferenceError: onSp…" at bounding box center [631, 211] width 394 height 195
click at [807, 130] on button "×" at bounding box center [806, 138] width 10 height 17
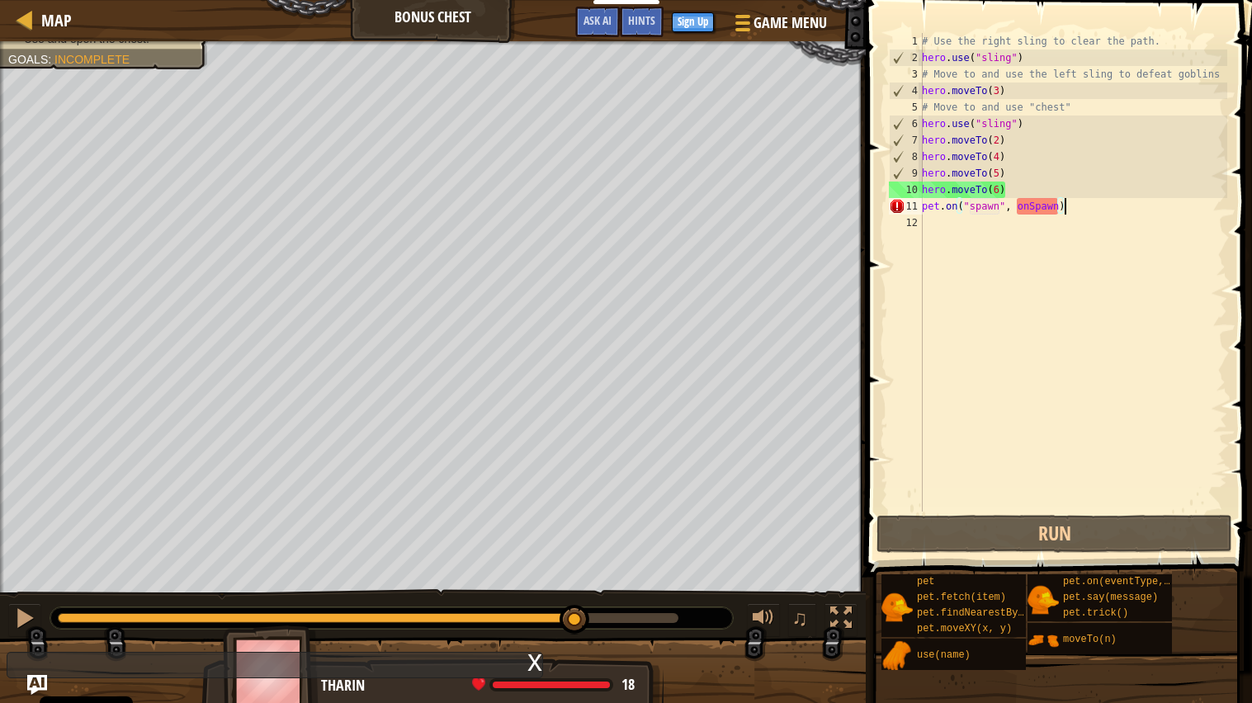
click at [1064, 210] on div "# Use the right sling to clear the path. hero . use ( "sling" ) # Move to and u…" at bounding box center [1072, 289] width 309 height 512
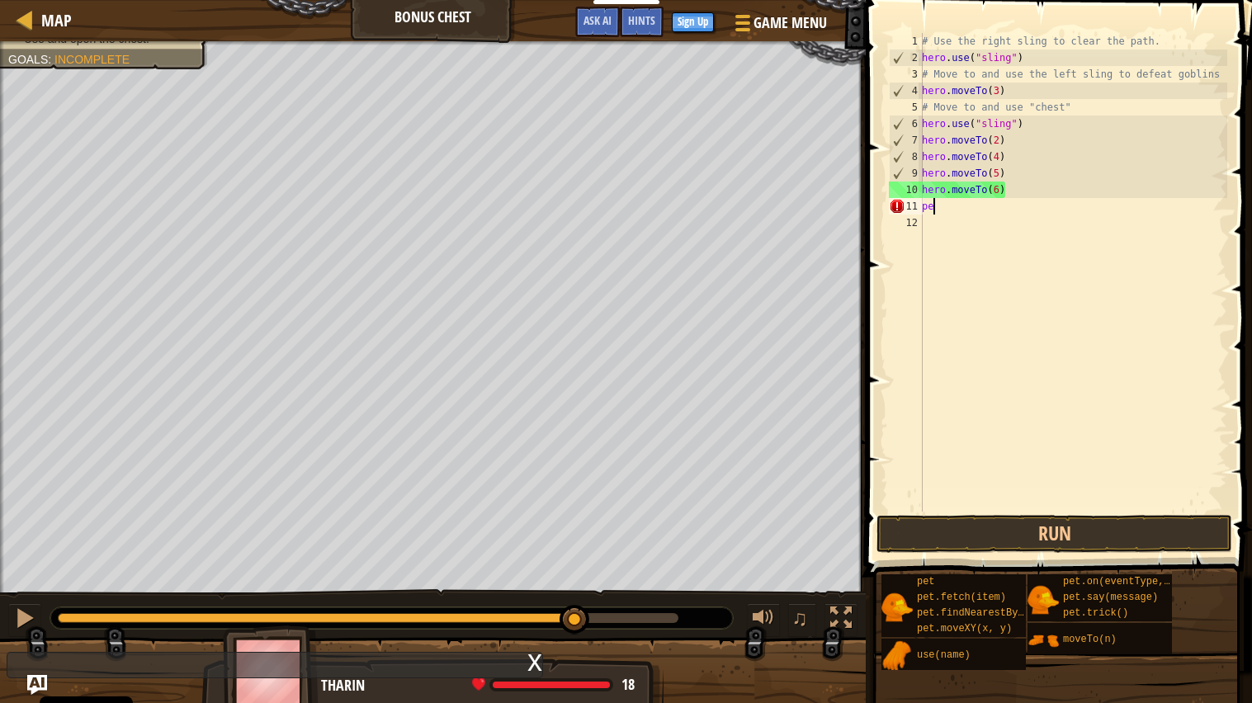
type textarea "p"
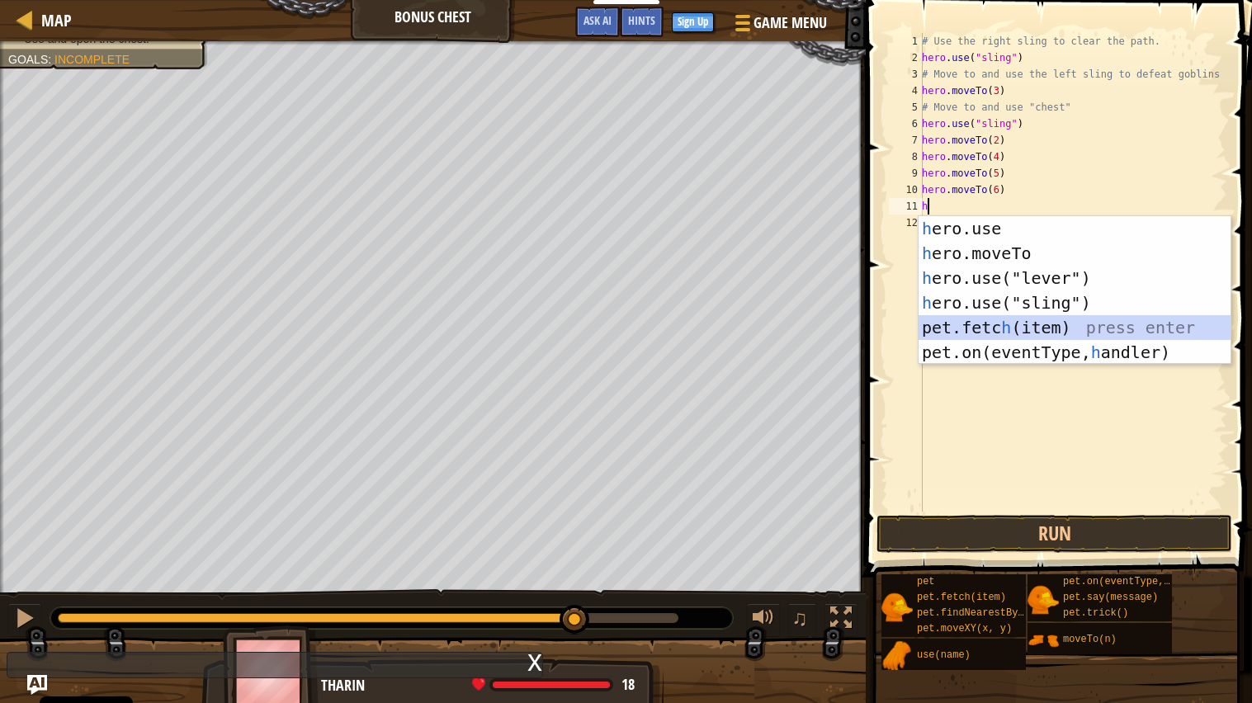
click at [1092, 318] on div "h ero.use press enter h ero.moveTo press enter h ero.use("lever") press enter h…" at bounding box center [1074, 315] width 312 height 198
type textarea "pet.fetch(item)"
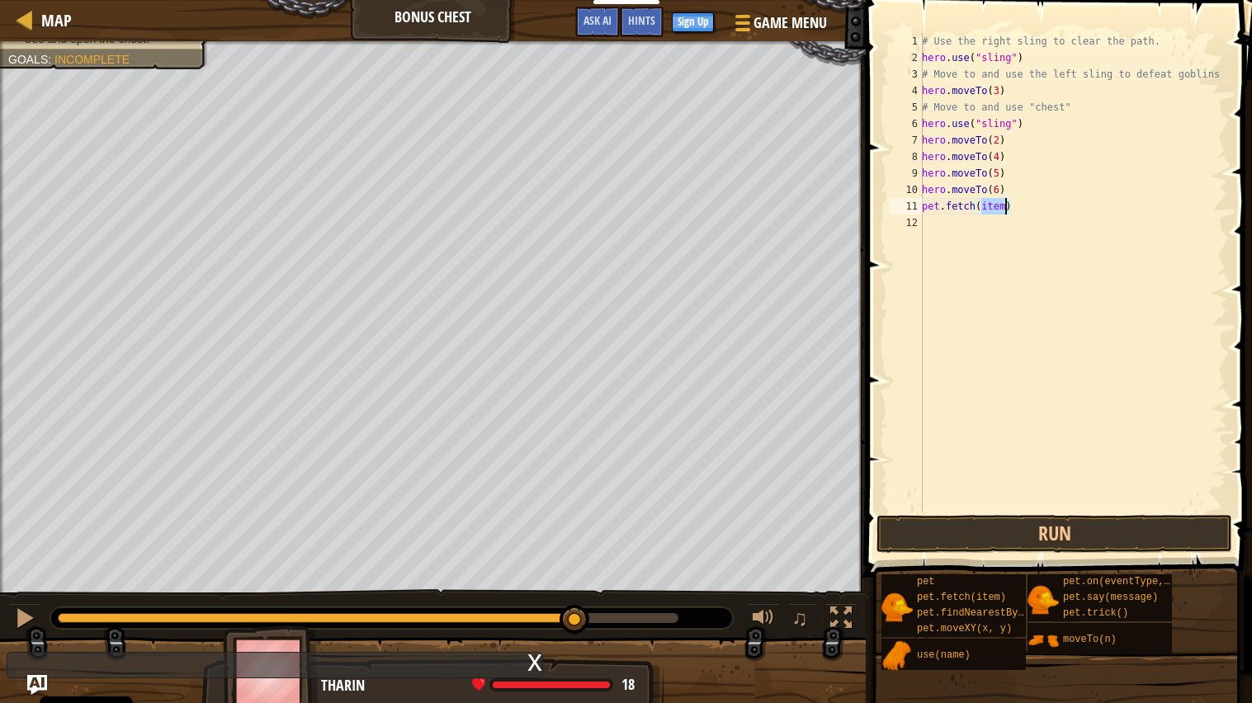
click at [973, 212] on div "# Use the right sling to clear the path. hero . use ( "sling" ) # Move to and u…" at bounding box center [1072, 289] width 309 height 512
click at [973, 226] on div "# Use the right sling to clear the path. hero . use ( "sling" ) # Move to and u…" at bounding box center [1072, 289] width 309 height 512
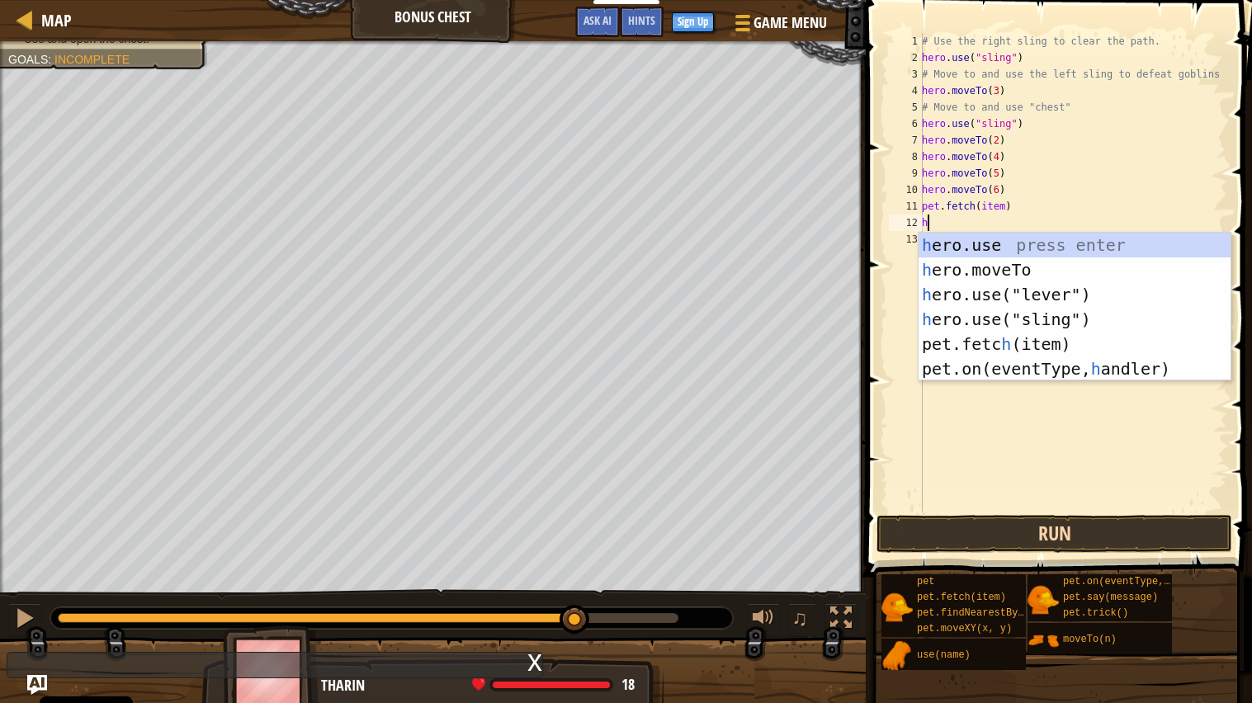
type textarea "h"
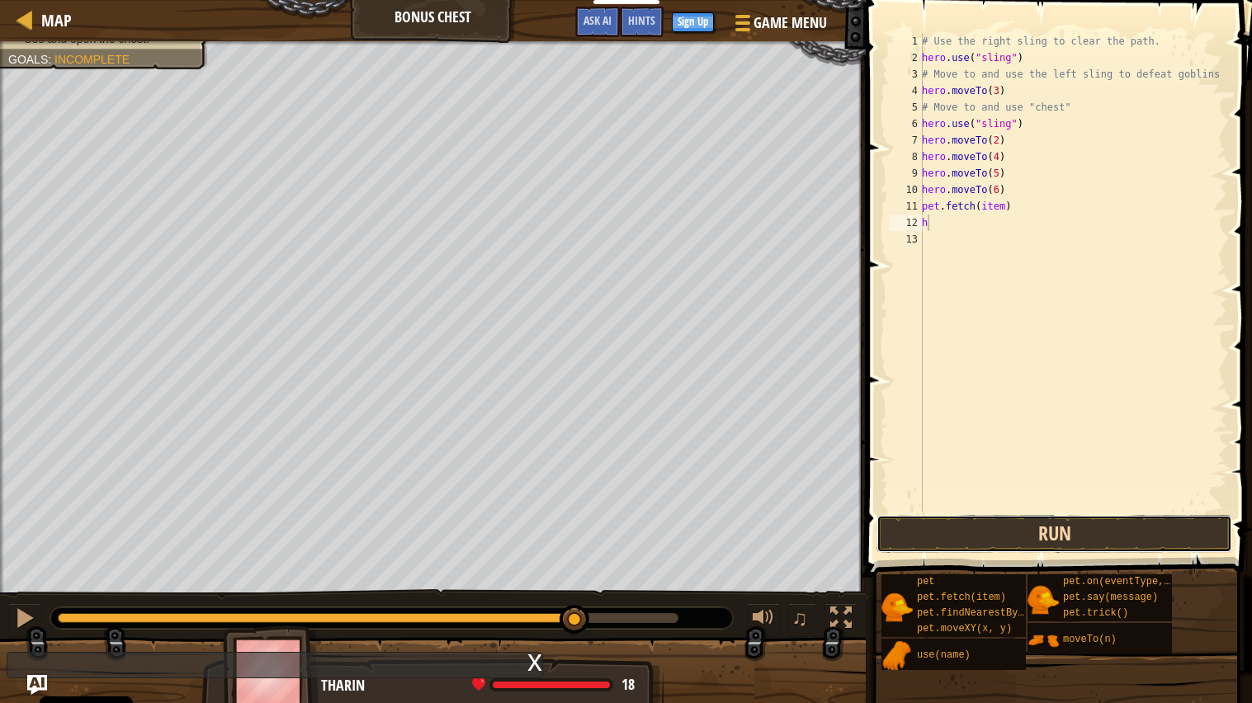
click at [1210, 535] on button "Run" at bounding box center [1054, 534] width 356 height 38
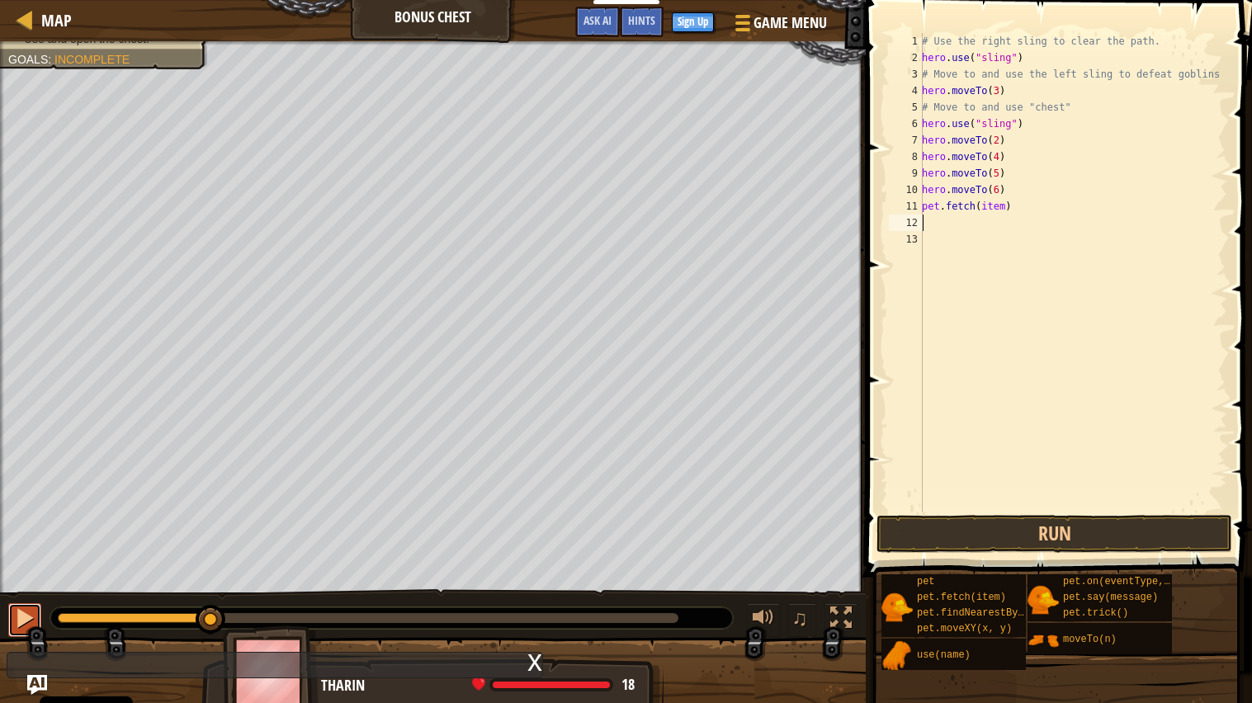
click at [31, 564] on div at bounding box center [24, 617] width 21 height 21
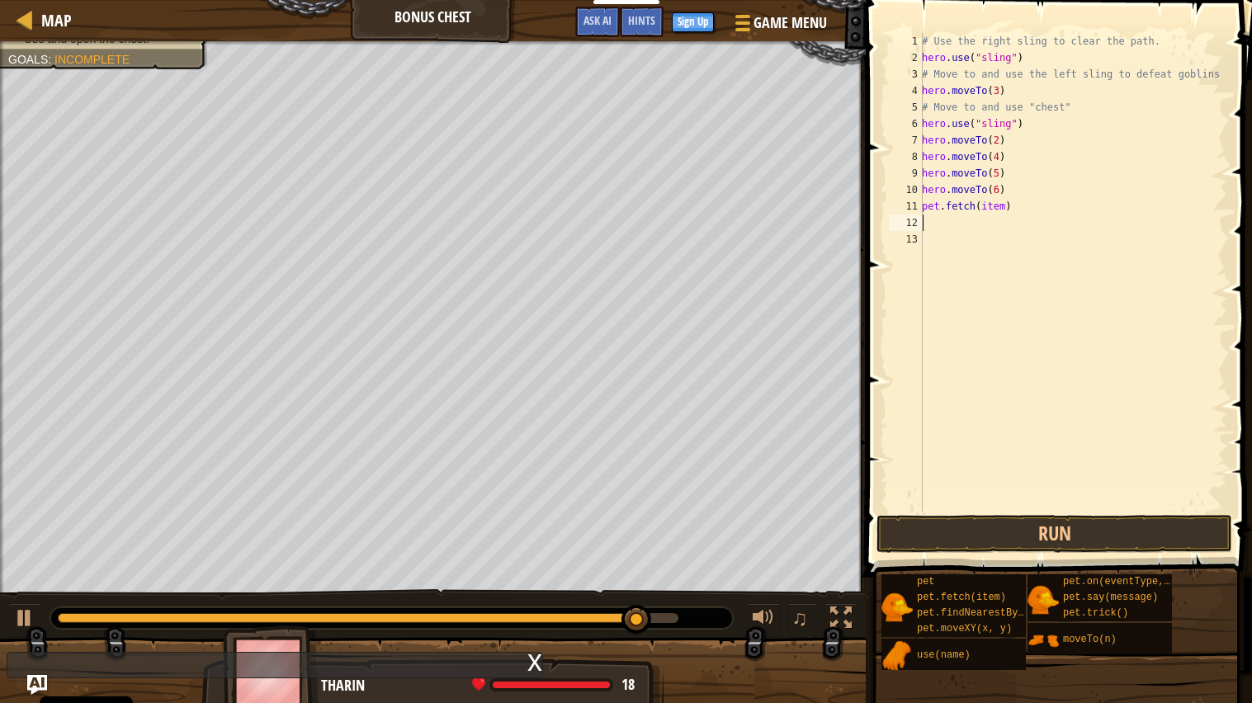
click at [1007, 205] on div "# Use the right sling to clear the path. hero . use ( "sling" ) # Move to and u…" at bounding box center [1072, 289] width 309 height 512
type textarea ")"
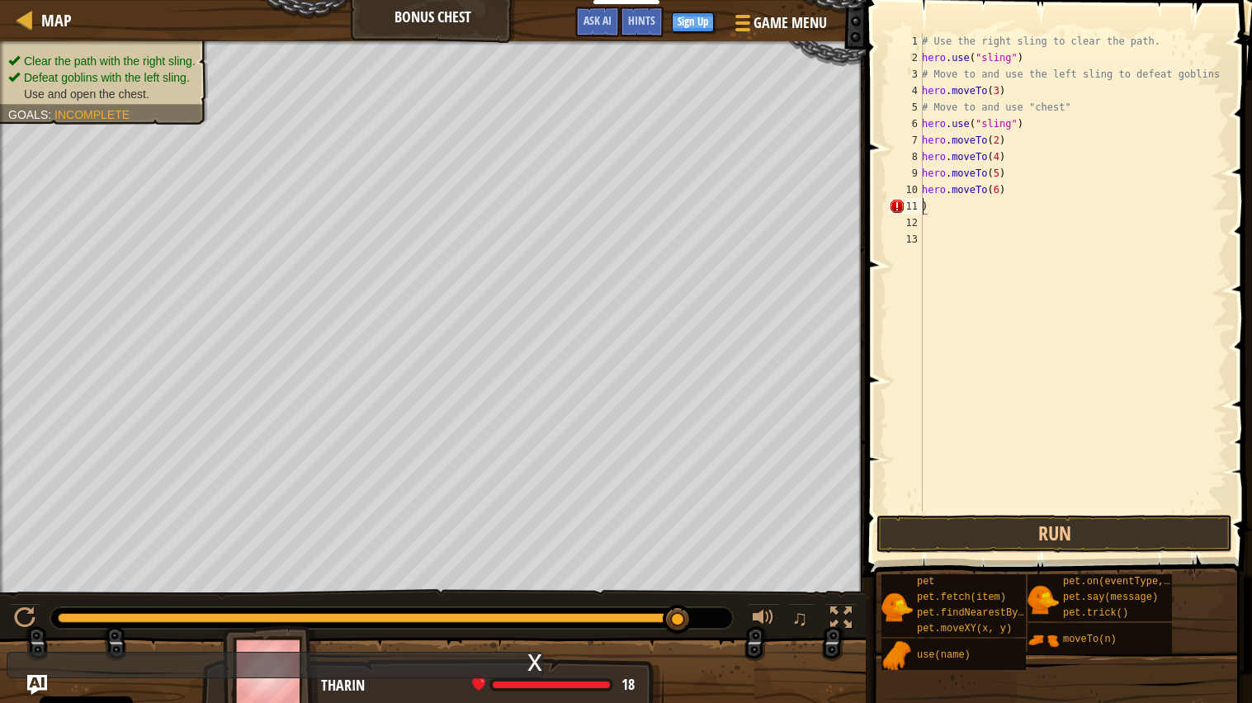
click at [955, 210] on div "# Use the right sling to clear the path. hero . use ( "sling" ) # Move to and u…" at bounding box center [1072, 289] width 309 height 512
type textarea "u"
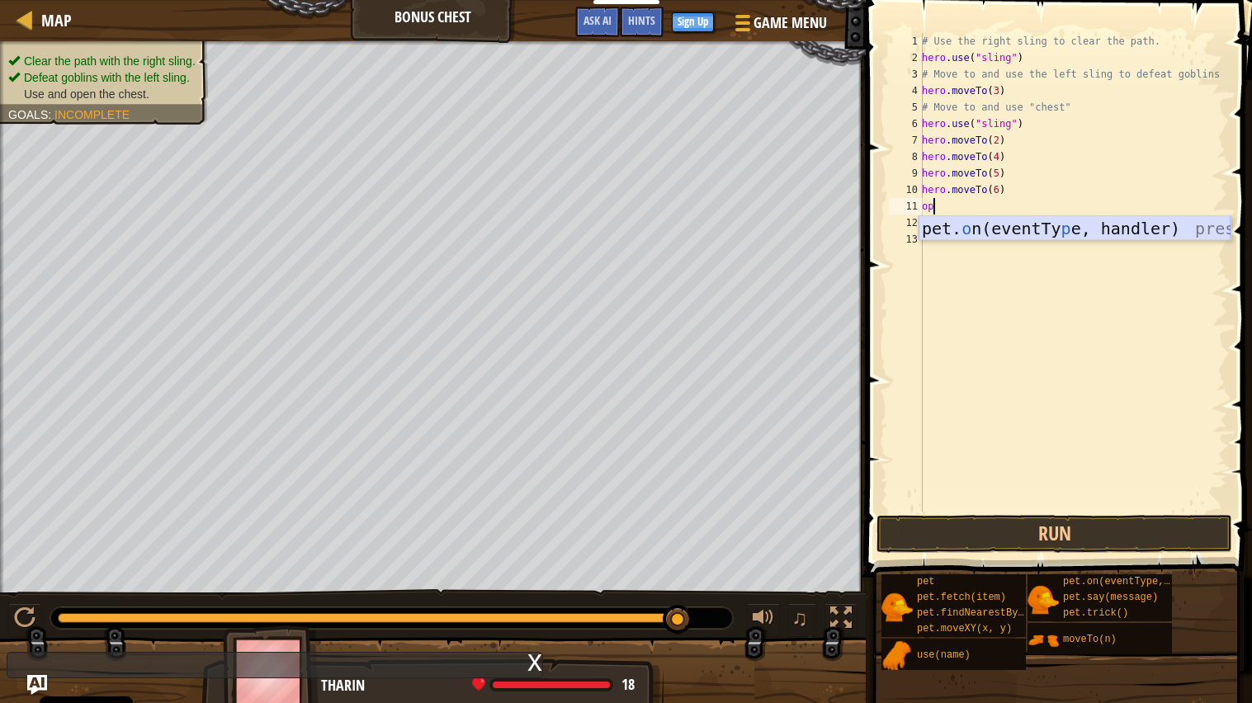
click at [1108, 230] on div "pet. o n(eventTy p e, handler) press enter" at bounding box center [1074, 253] width 312 height 74
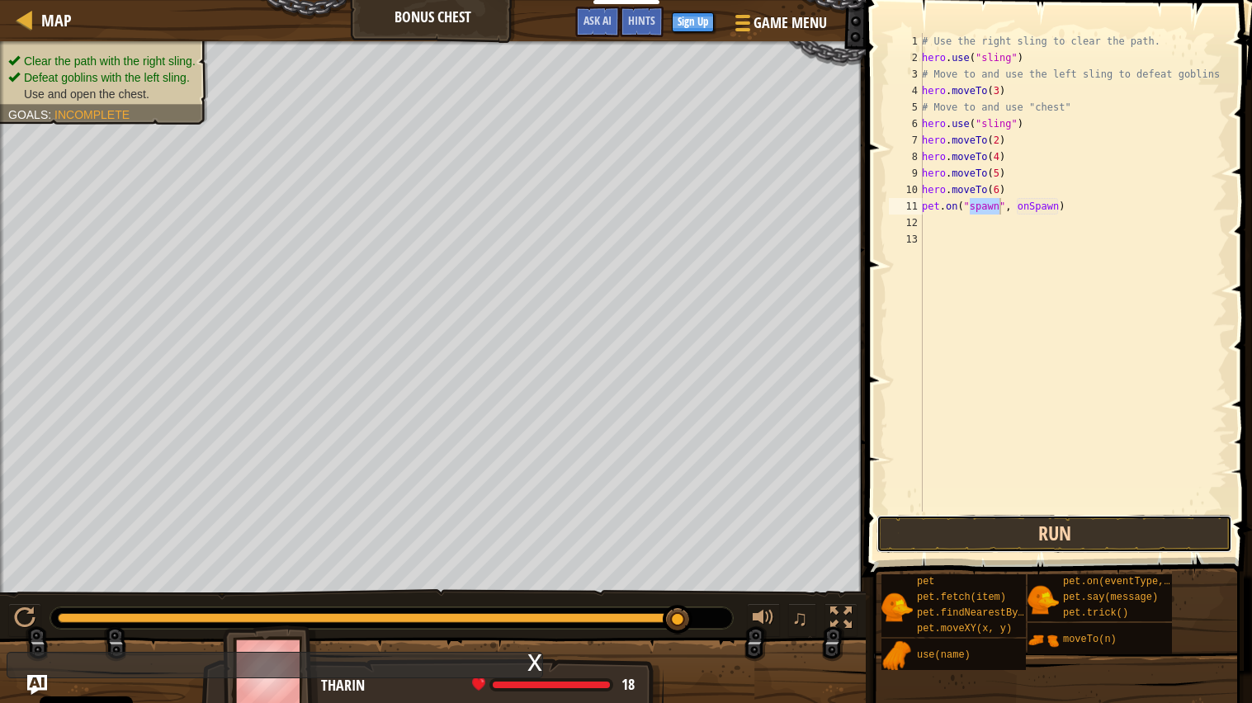
click at [1073, 519] on button "Run" at bounding box center [1054, 534] width 356 height 38
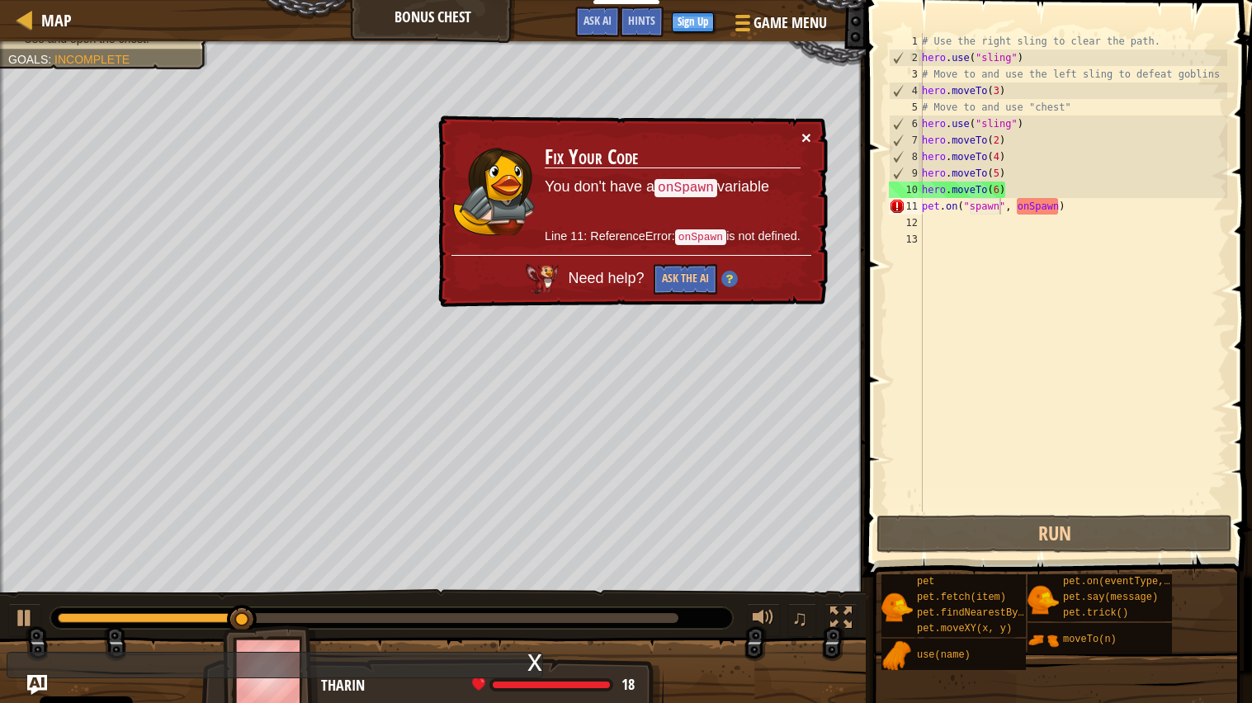
click at [809, 134] on button "×" at bounding box center [807, 138] width 11 height 17
click at [1073, 201] on div "# Use the right sling to clear the path. hero . use ( "sling" ) # Move to and u…" at bounding box center [1072, 289] width 309 height 512
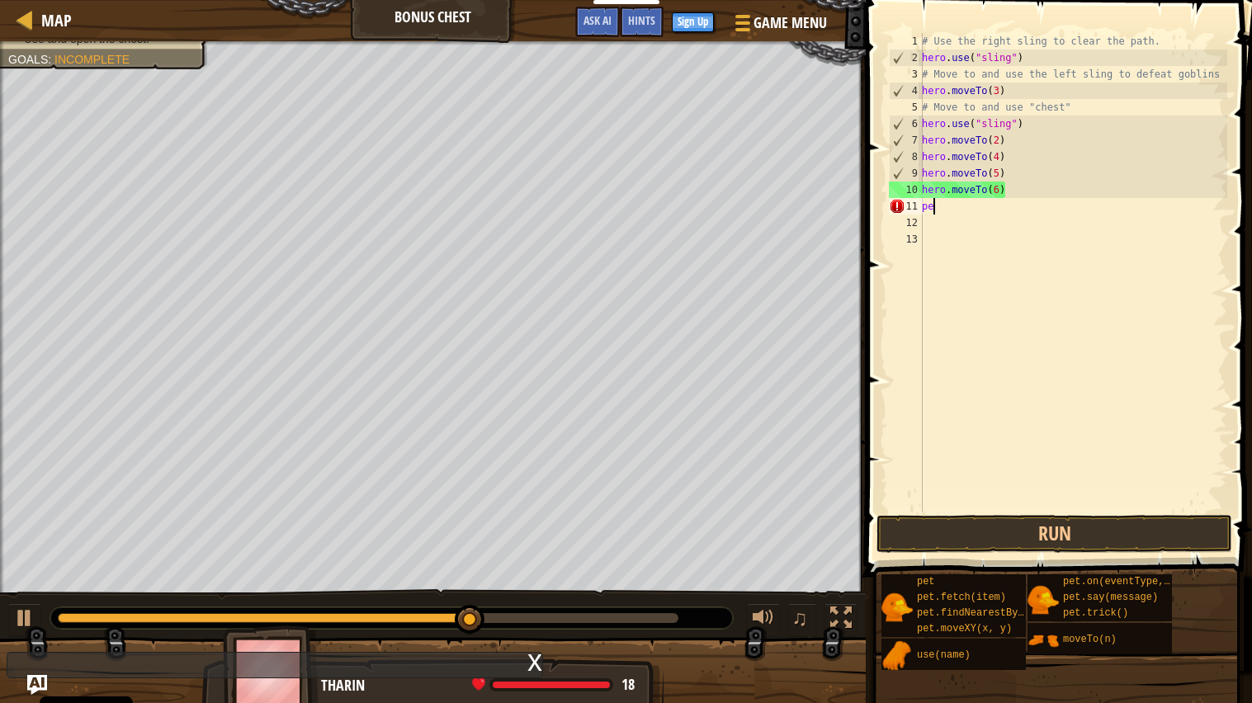
type textarea "p"
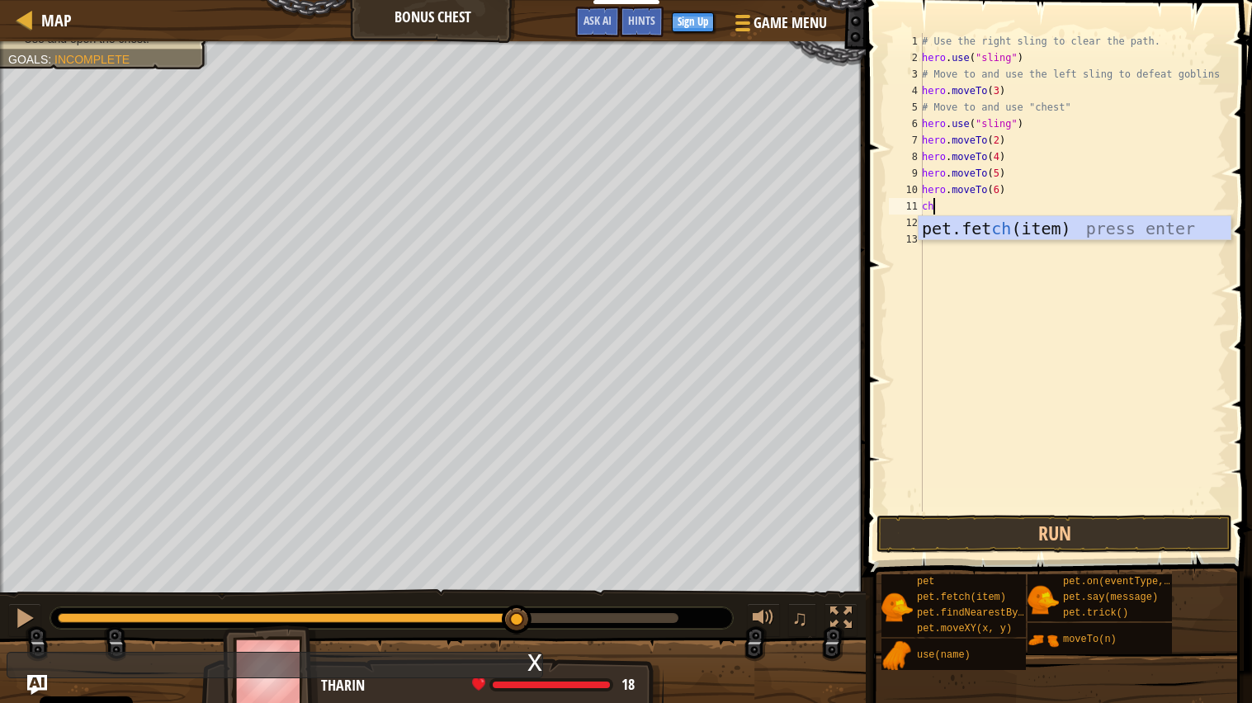
scroll to position [7, 1]
type textarea "chest"
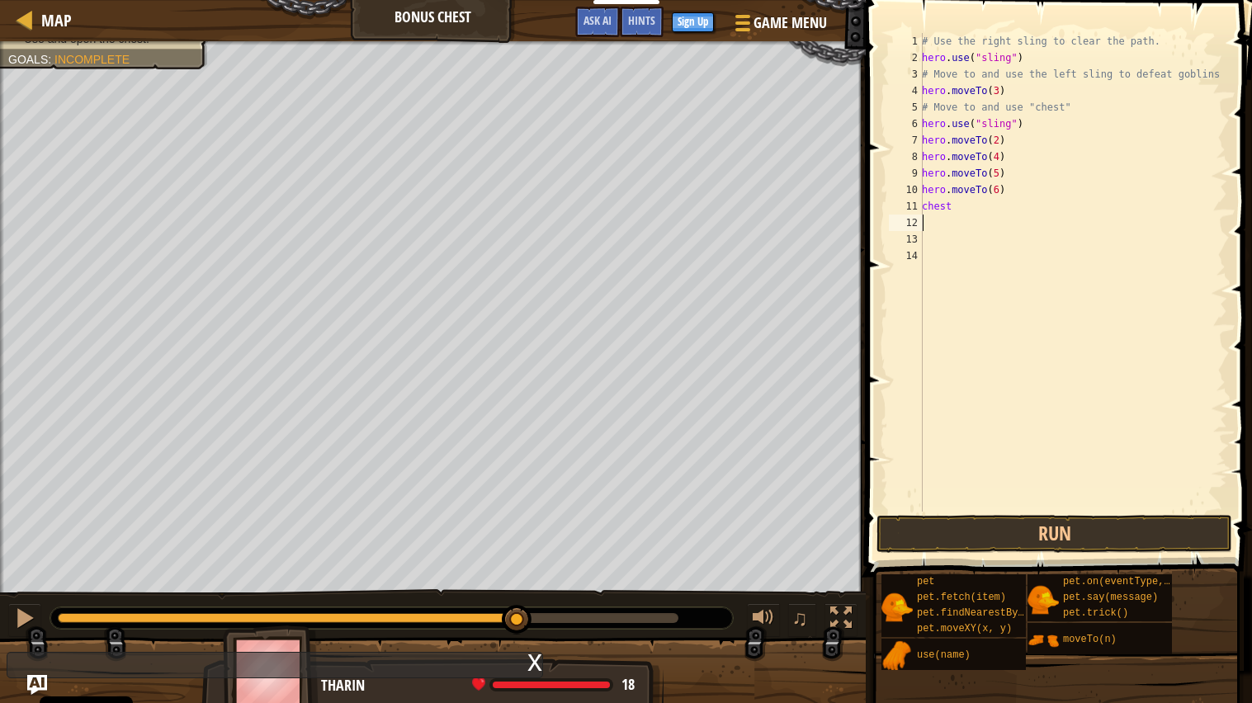
scroll to position [7, 0]
click at [1027, 523] on button "Run" at bounding box center [1054, 534] width 356 height 38
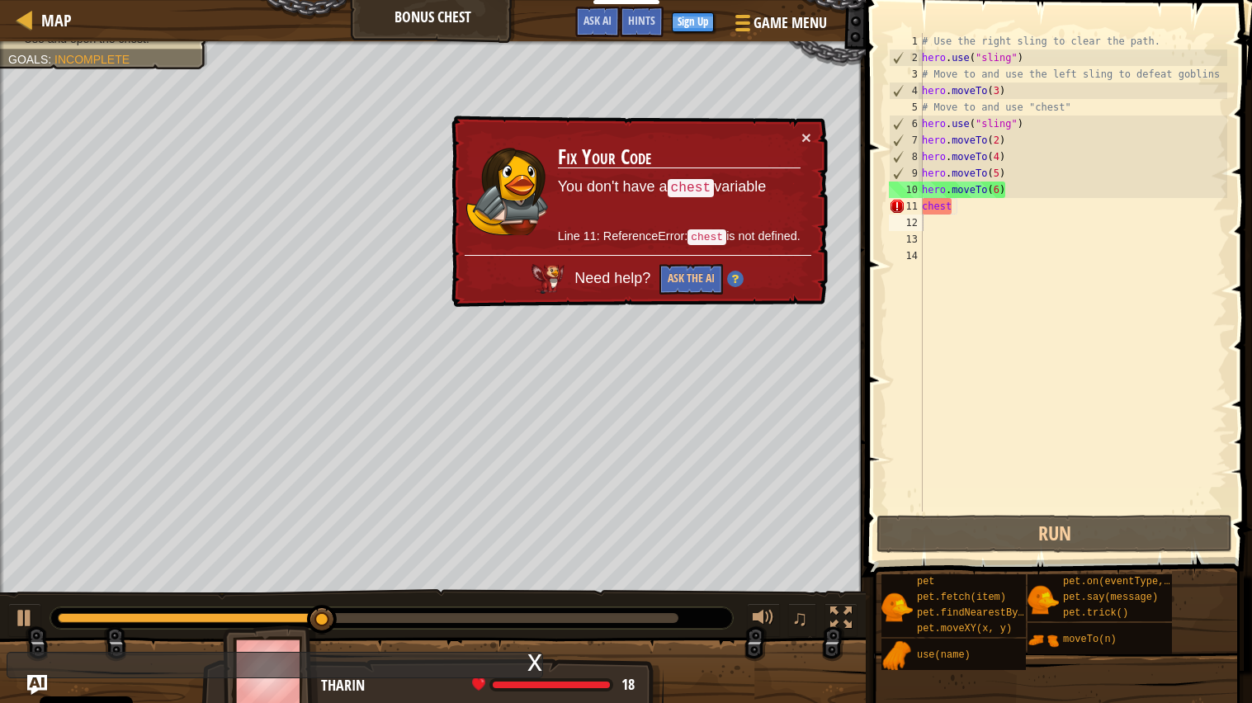
click at [688, 187] on code "chest" at bounding box center [690, 189] width 47 height 18
click at [801, 140] on button "×" at bounding box center [806, 138] width 10 height 17
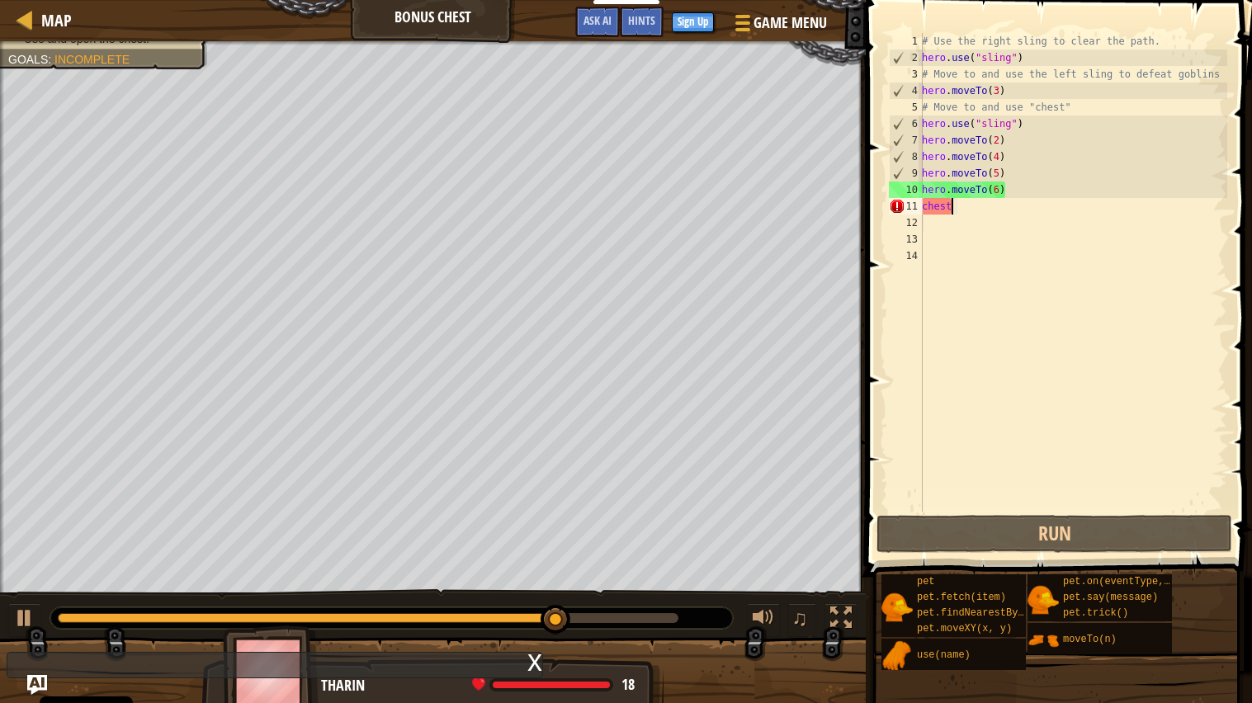
click at [971, 205] on div "# Use the right sling to clear the path. hero . use ( "sling" ) # Move to and u…" at bounding box center [1072, 289] width 309 height 512
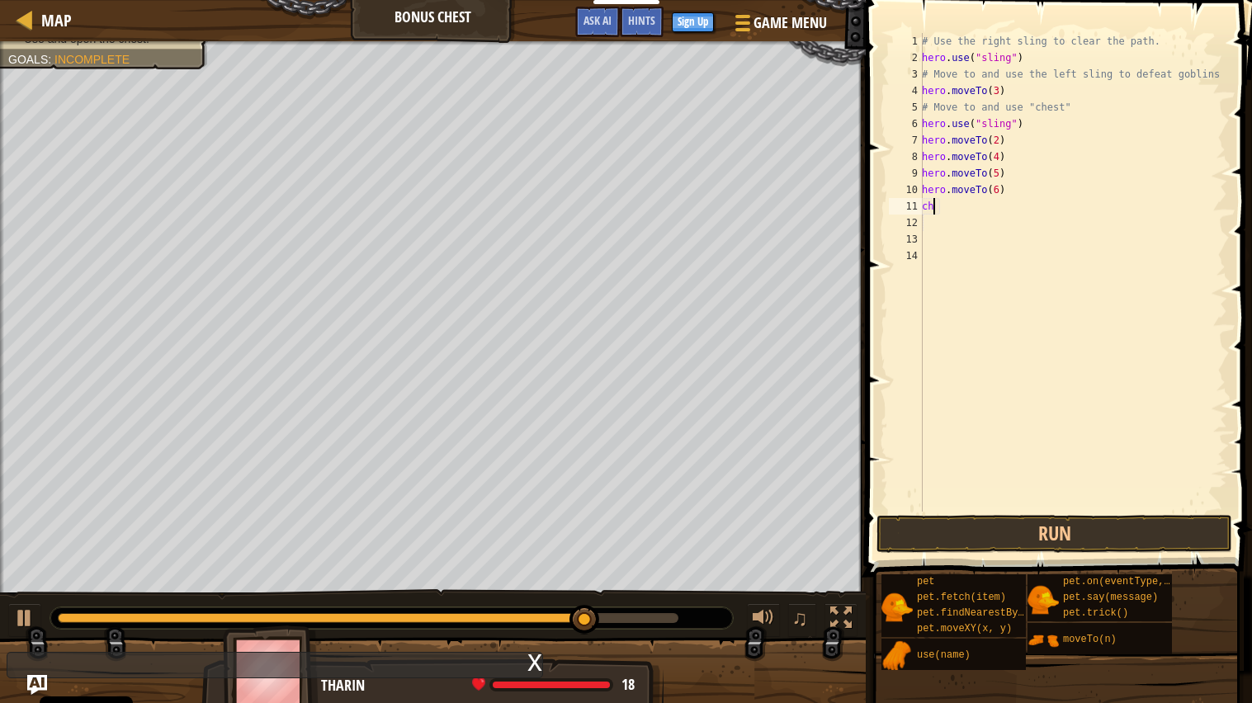
type textarea "c"
type textarea "o"
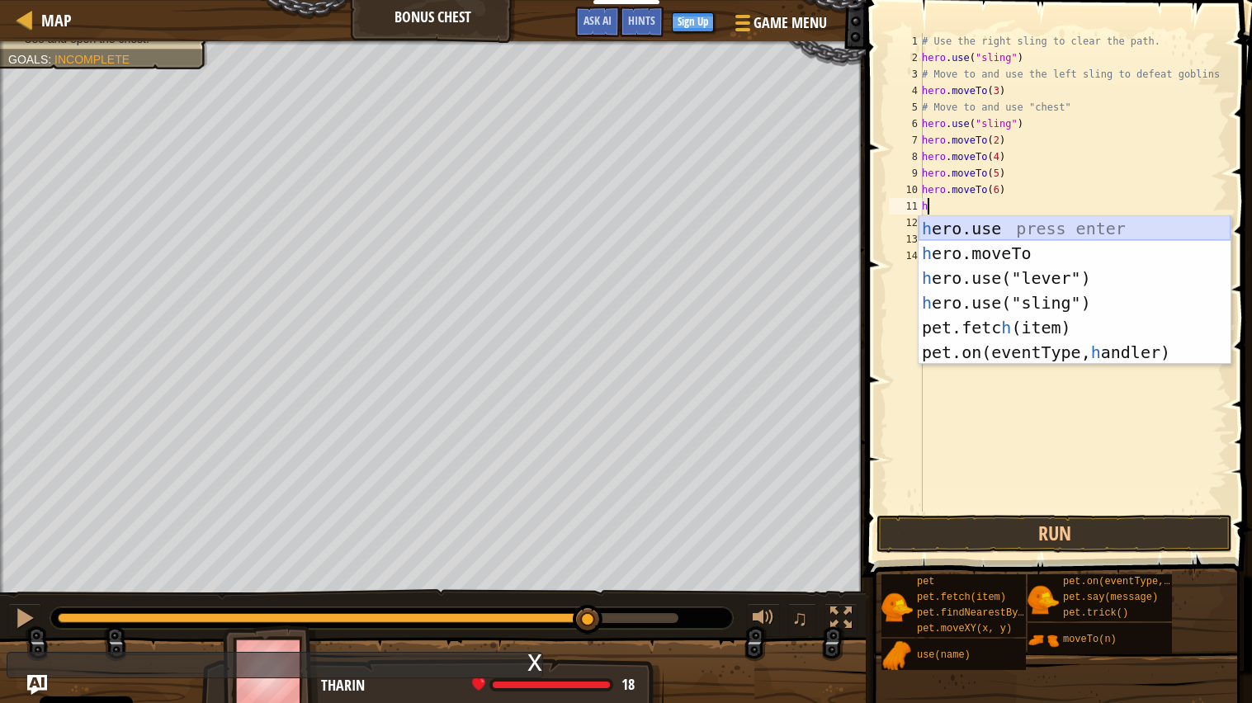
click at [1012, 219] on div "h ero.use press enter h ero.moveTo press enter h ero.use("lever") press enter h…" at bounding box center [1074, 315] width 312 height 198
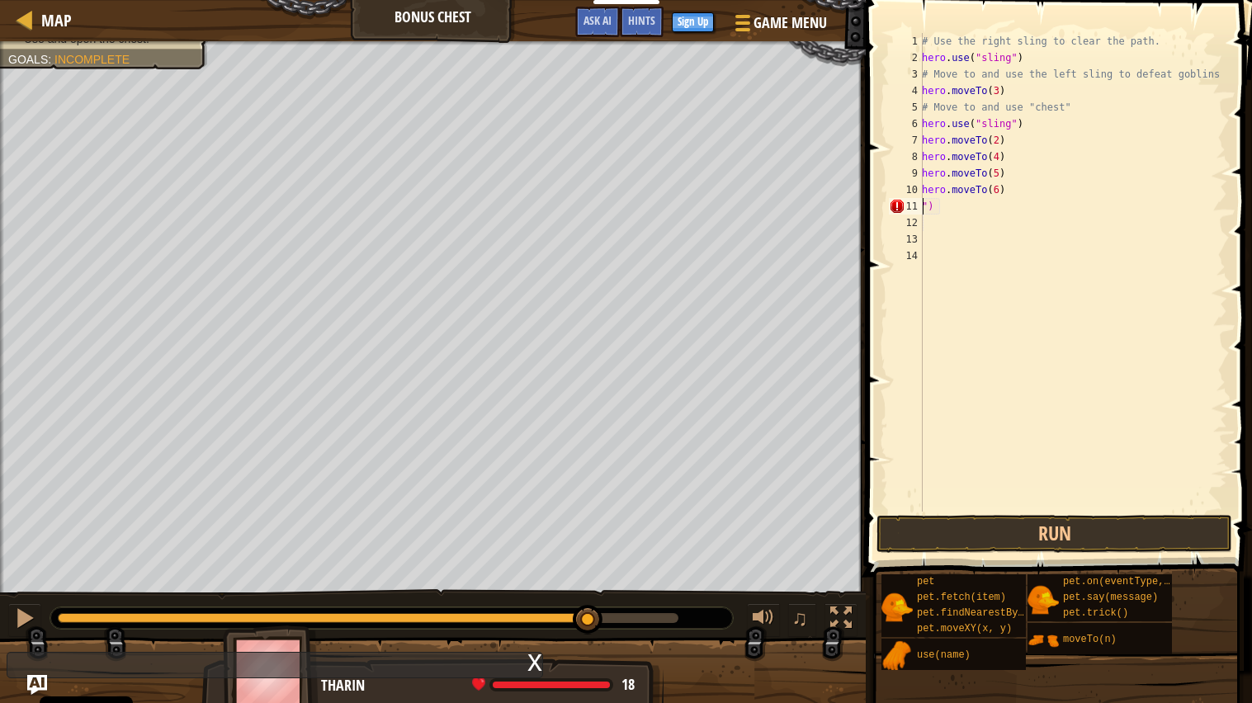
click at [968, 209] on div "# Use the right sling to clear the path. hero . use ( "sling" ) # Move to and u…" at bounding box center [1072, 289] width 309 height 512
type textarea """
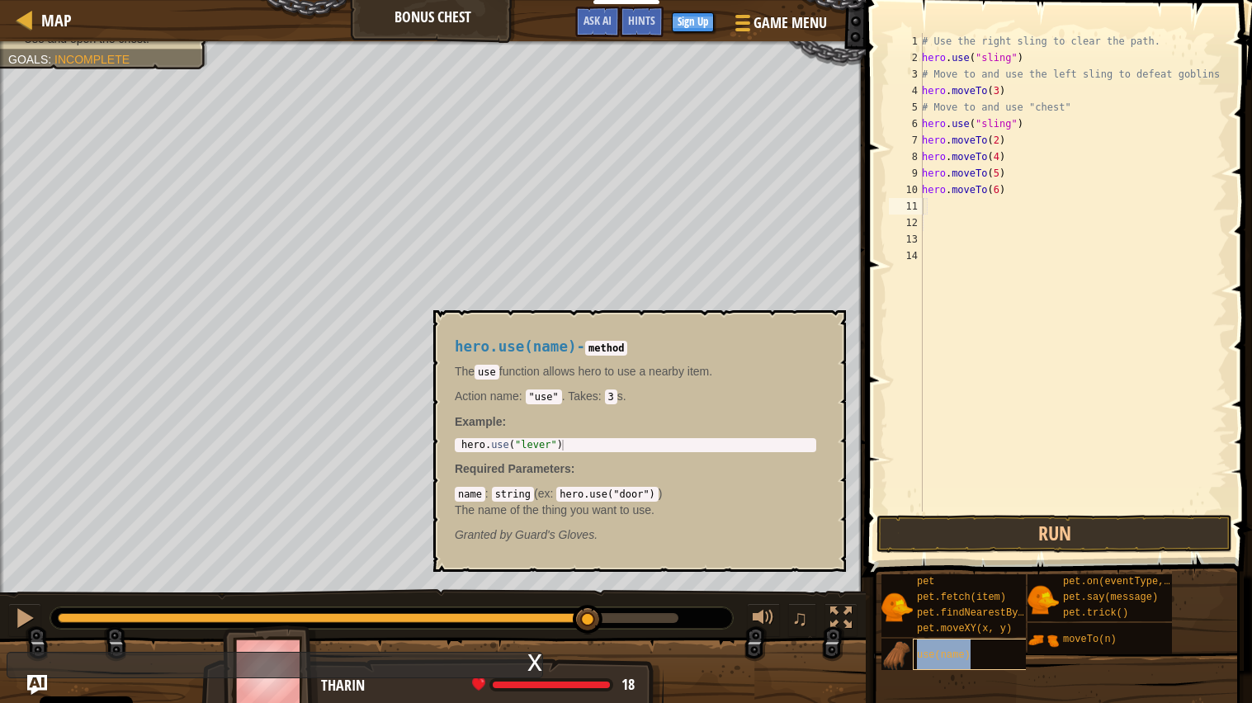
click at [969, 564] on span "use(name)" at bounding box center [944, 655] width 54 height 12
type textarea "hero.use("lever")"
click at [576, 444] on div "hero . use ( "lever" )" at bounding box center [636, 456] width 356 height 32
click at [958, 564] on span "use(name)" at bounding box center [944, 655] width 54 height 12
click at [952, 564] on span "use(name)" at bounding box center [944, 655] width 54 height 12
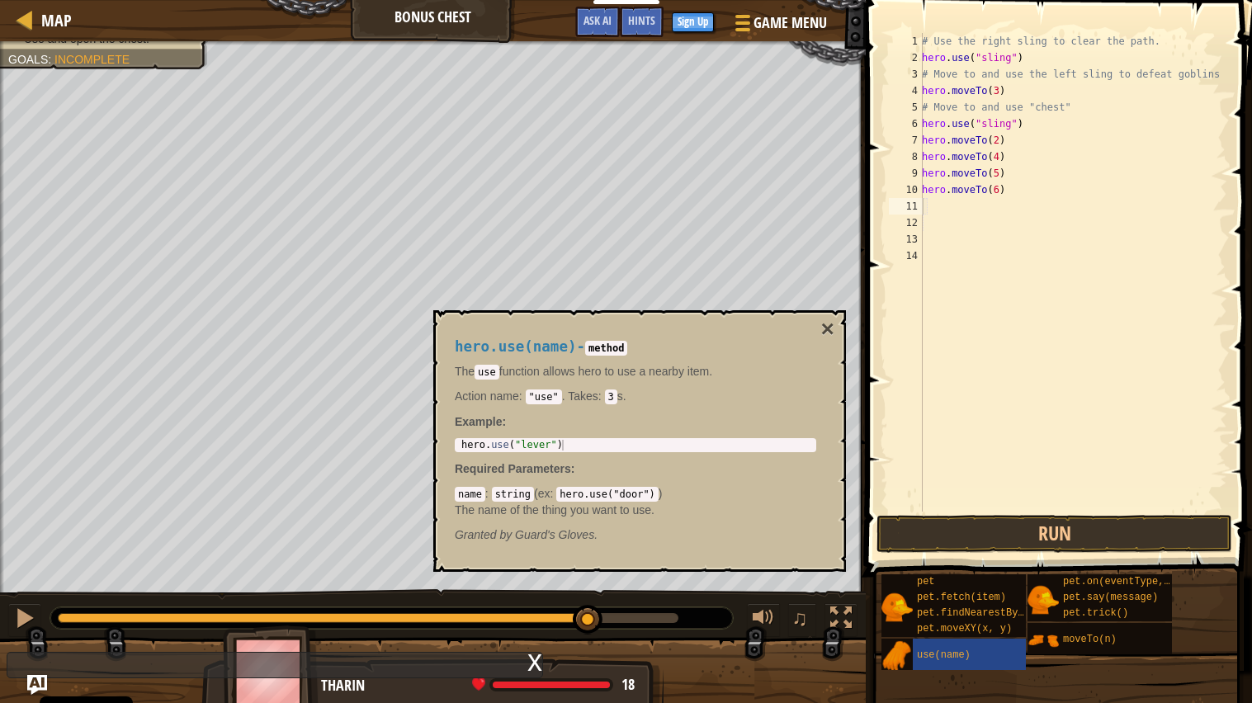
click at [664, 435] on div "hero.use(name) - method The use function allows hero to use a nearby item. Acti…" at bounding box center [635, 440] width 384 height 235
type textarea "hero.use("lever")"
click at [549, 444] on div "hero . use ( "lever" )" at bounding box center [636, 456] width 356 height 32
click at [561, 448] on div "hero . use ( "lever" )" at bounding box center [636, 456] width 356 height 32
click at [826, 331] on button "×" at bounding box center [827, 329] width 13 height 23
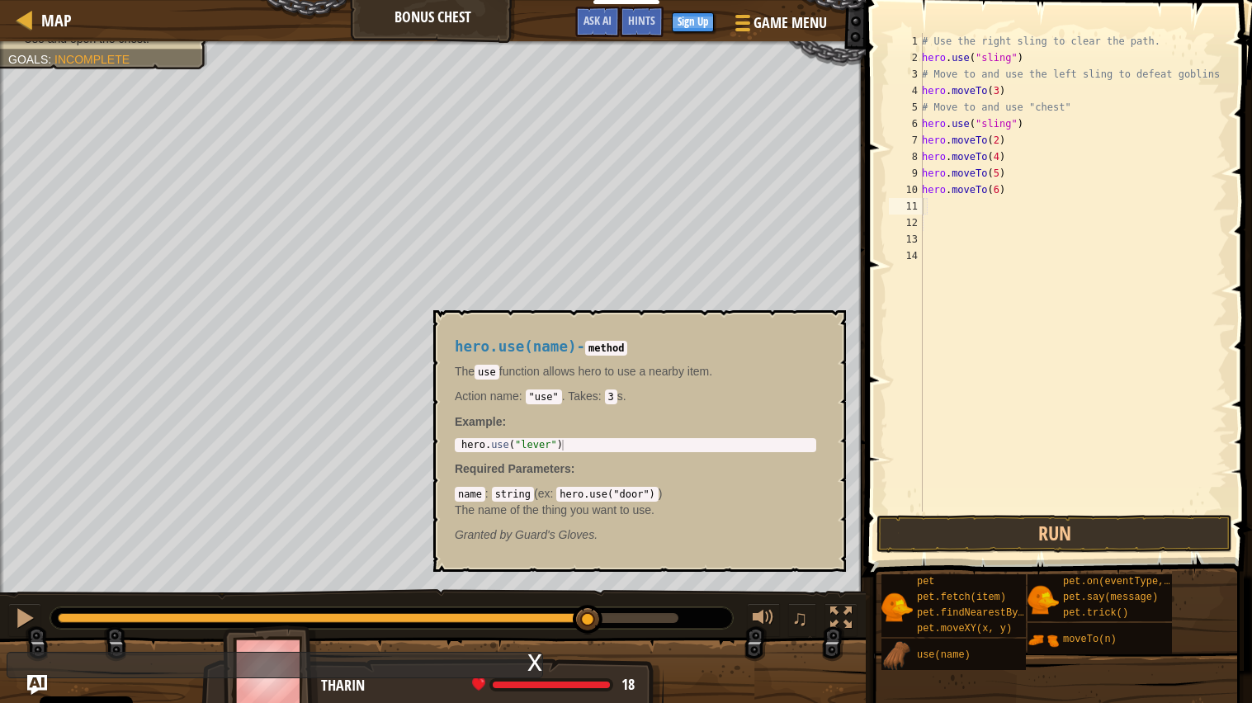
click at [897, 564] on img at bounding box center [896, 655] width 31 height 31
click at [949, 564] on span "use(name)" at bounding box center [944, 655] width 54 height 12
type textarea "hero.use("lever")"
click at [598, 448] on div "hero . use ( "lever" )" at bounding box center [636, 456] width 356 height 32
click at [984, 208] on div "# Use the right sling to clear the path. hero . use ( "sling" ) # Move to and u…" at bounding box center [1072, 289] width 309 height 512
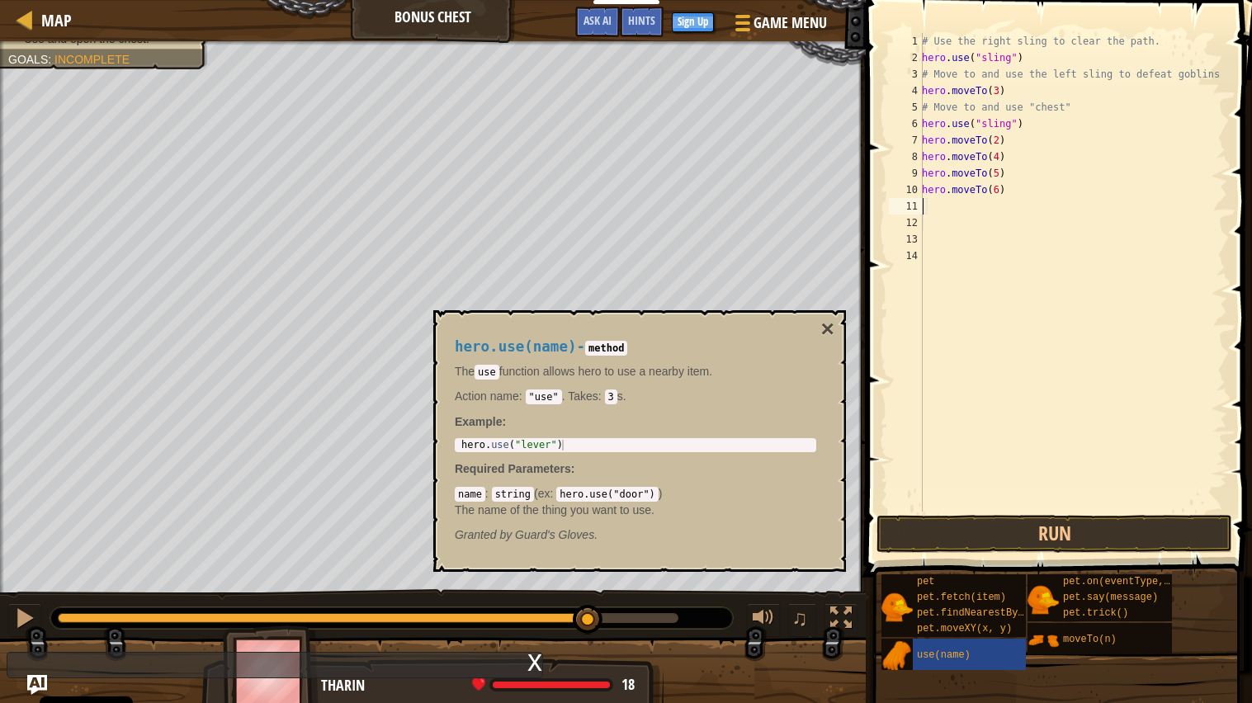
click at [983, 205] on div "# Use the right sling to clear the path. hero . use ( "sling" ) # Move to and u…" at bounding box center [1072, 289] width 309 height 512
click at [927, 205] on div "# Use the right sling to clear the path. hero . use ( "sling" ) # Move to and u…" at bounding box center [1072, 289] width 309 height 512
click at [618, 446] on div "hero . use ( "lever" )" at bounding box center [636, 456] width 356 height 32
click at [969, 384] on div "# Use the right sling to clear the path. hero . use ( "sling" ) # Move to and u…" at bounding box center [1072, 289] width 309 height 512
click at [940, 215] on div "# Use the right sling to clear the path. hero . use ( "sling" ) # Move to and u…" at bounding box center [1072, 289] width 309 height 512
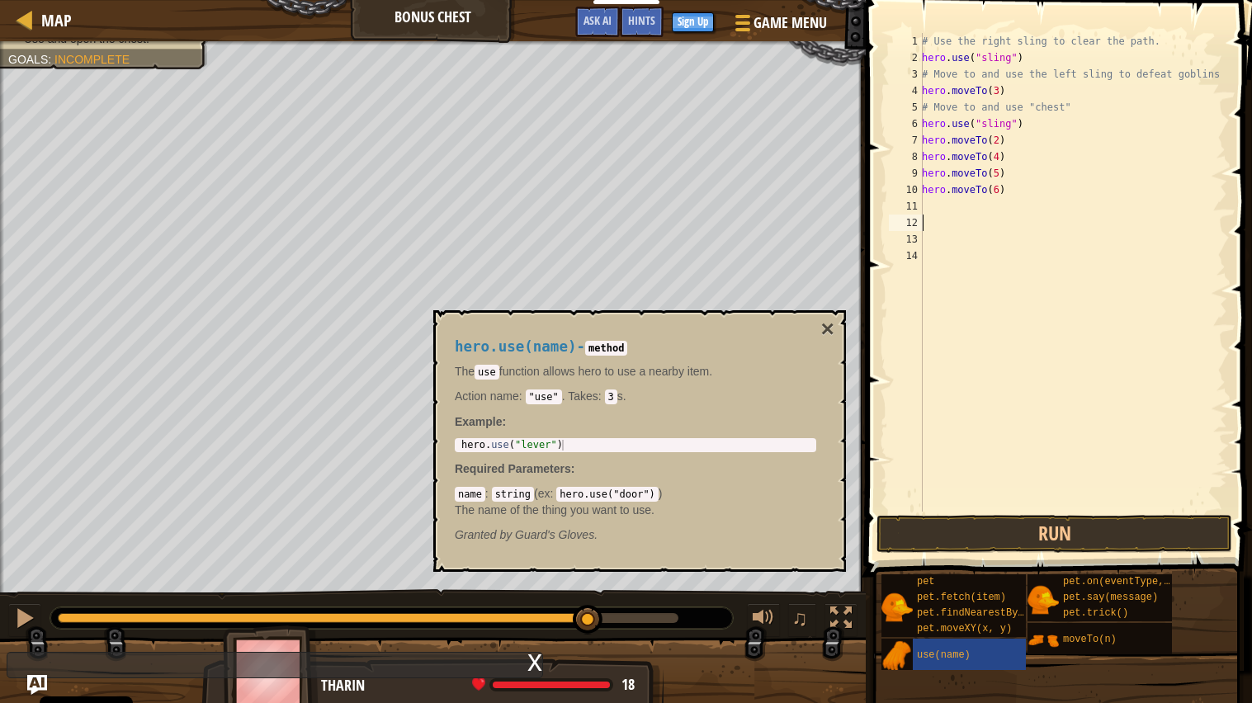
click at [940, 205] on div "# Use the right sling to clear the path. hero . use ( "sling" ) # Move to and u…" at bounding box center [1072, 289] width 309 height 512
click at [26, 564] on div at bounding box center [24, 617] width 21 height 21
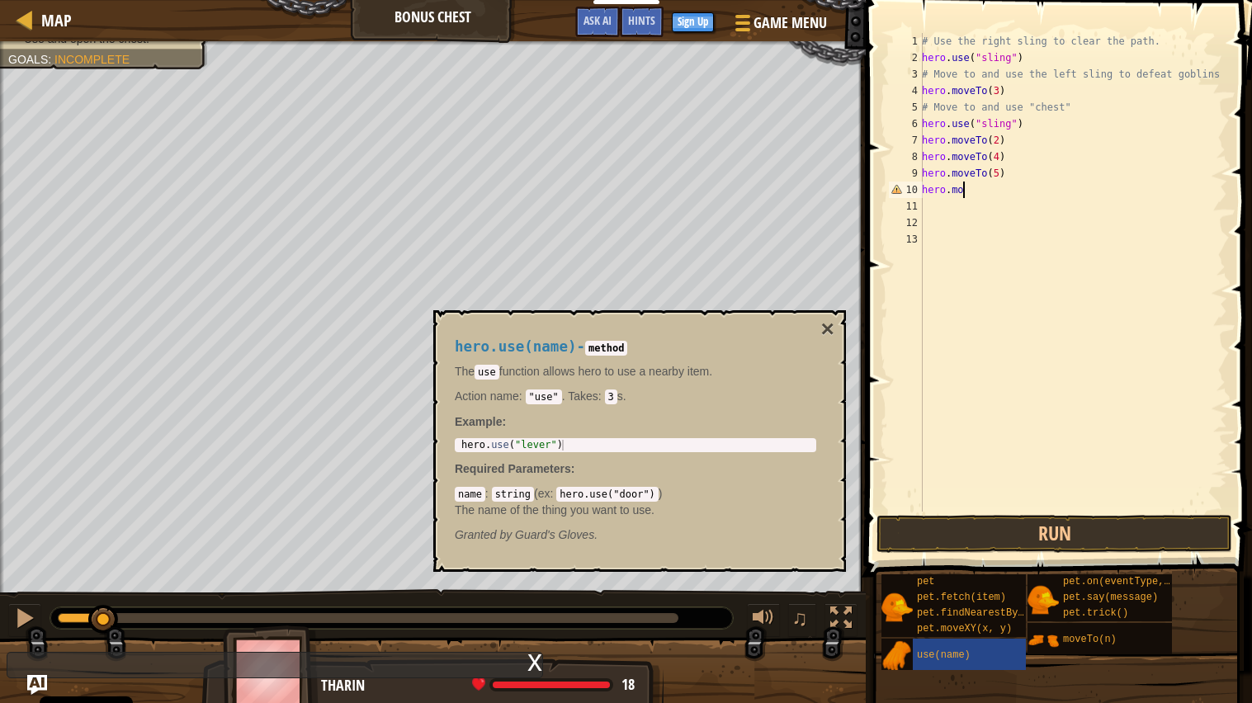
drag, startPoint x: 636, startPoint y: 616, endPoint x: 104, endPoint y: 642, distance: 532.8
click at [104, 564] on div "Clear the path with the right sling. Defeat goblins with the left sling. Use an…" at bounding box center [626, 372] width 1252 height 663
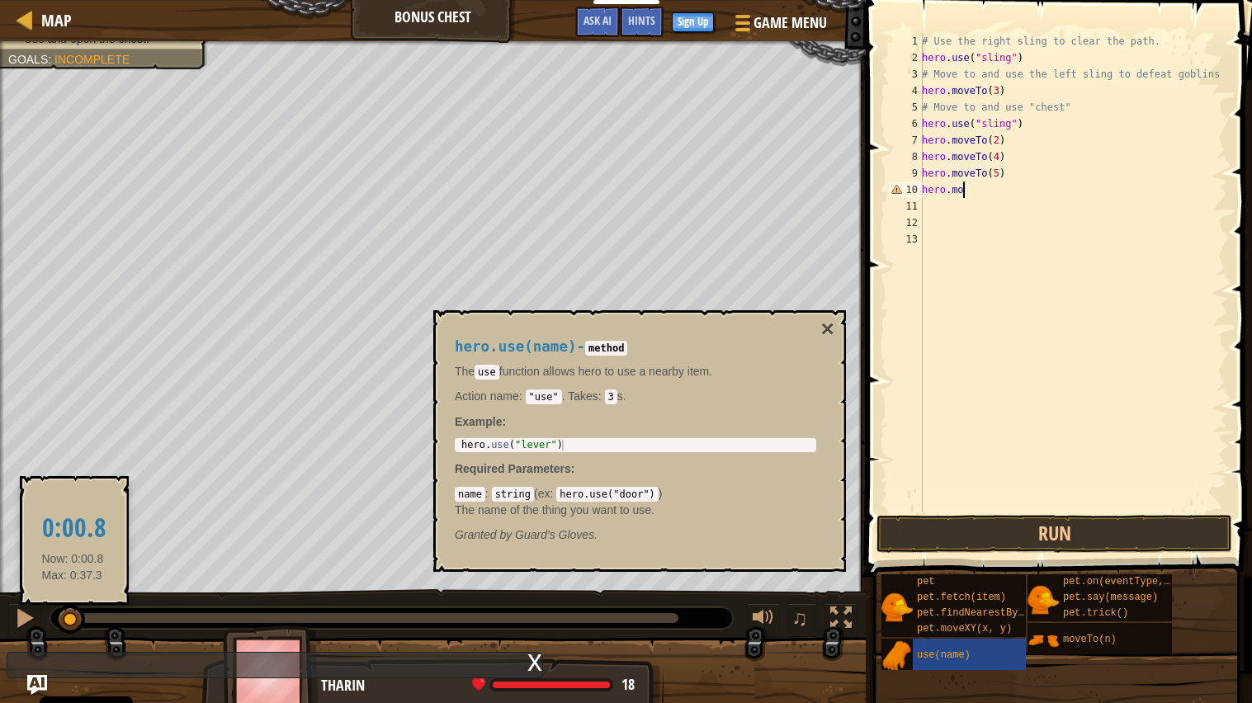
drag, startPoint x: 121, startPoint y: 624, endPoint x: 42, endPoint y: 620, distance: 79.3
click at [42, 564] on div "♫" at bounding box center [432, 614] width 865 height 50
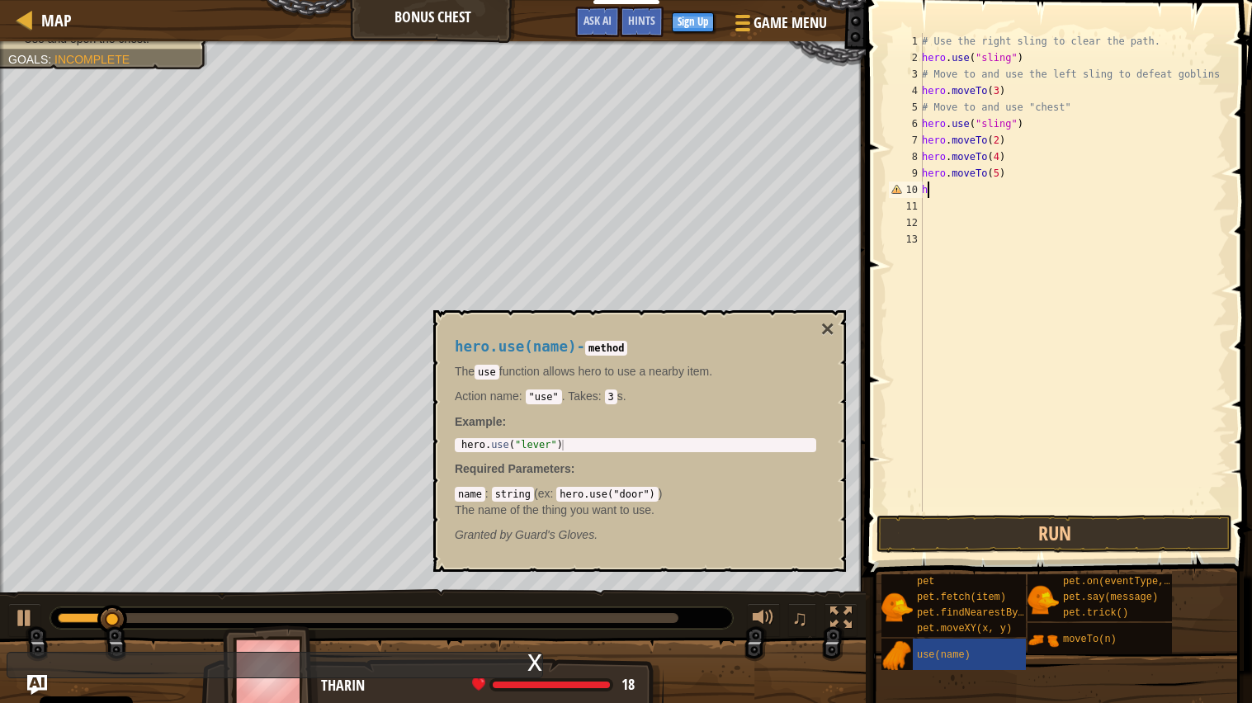
type textarea "h"
click at [598, 446] on div "hero . use ( "lever" )" at bounding box center [636, 456] width 356 height 32
click at [950, 196] on div "# Use the right sling to clear the path. hero . use ( "sling" ) # Move to and u…" at bounding box center [1072, 289] width 309 height 512
type textarea "hero.mov"
click at [563, 437] on div "hero.use(name) - method The use function allows hero to use a nearby item. Acti…" at bounding box center [635, 440] width 384 height 235
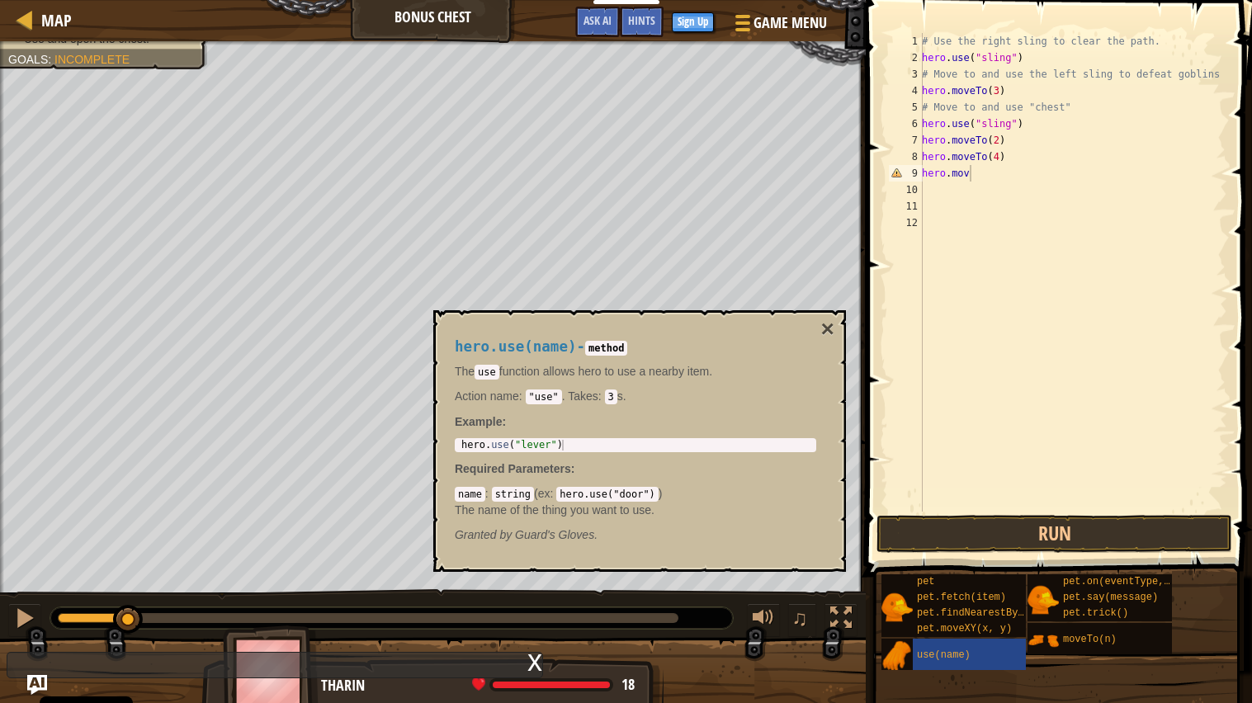
click at [563, 446] on div "hero . use ( "lever" )" at bounding box center [636, 456] width 356 height 32
click at [565, 452] on div "hero.use("lever") 1 hero . use ( "lever" ) הההההההההההההההההההההההההההההההההההה…" at bounding box center [635, 445] width 361 height 14
drag, startPoint x: 560, startPoint y: 450, endPoint x: 433, endPoint y: 461, distance: 127.5
click at [433, 461] on div "hero.use(name) - method The use function allows hero to use a nearby item. Acti…" at bounding box center [639, 441] width 413 height 262
drag, startPoint x: 461, startPoint y: 444, endPoint x: 569, endPoint y: 448, distance: 108.2
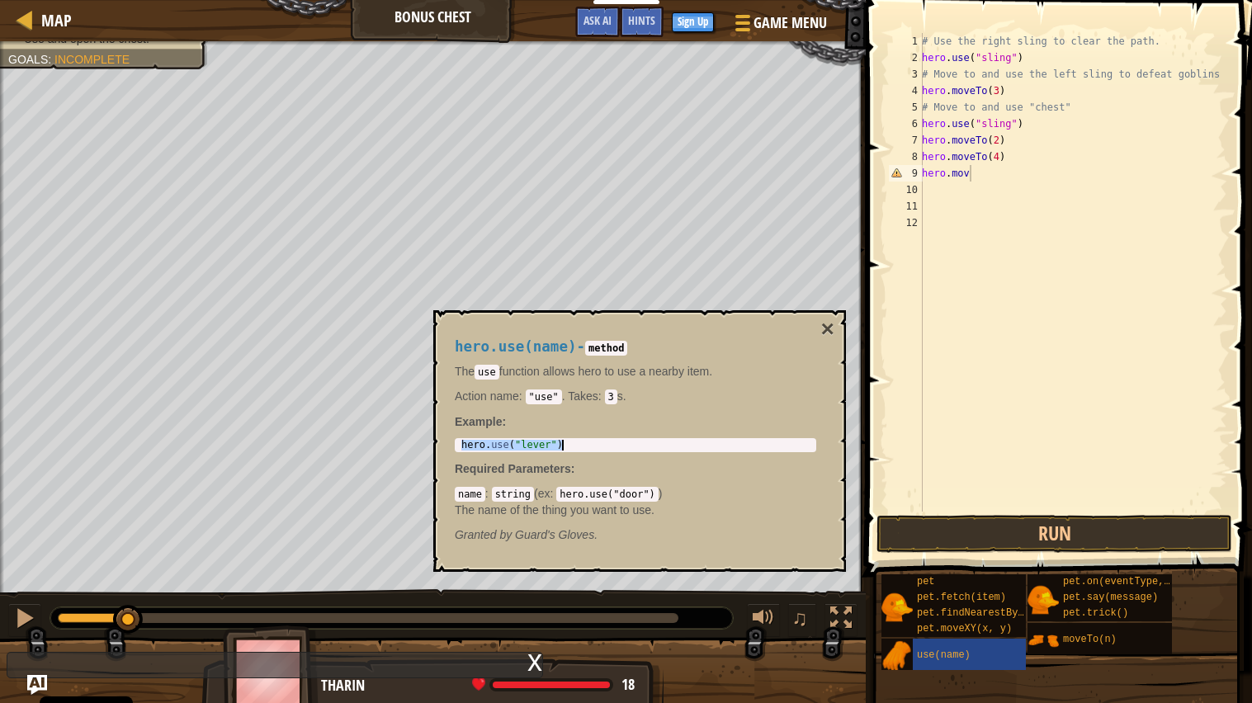
click at [569, 448] on div "hero . use ( "lever" )" at bounding box center [636, 456] width 356 height 32
click at [60, 564] on div at bounding box center [93, 618] width 71 height 10
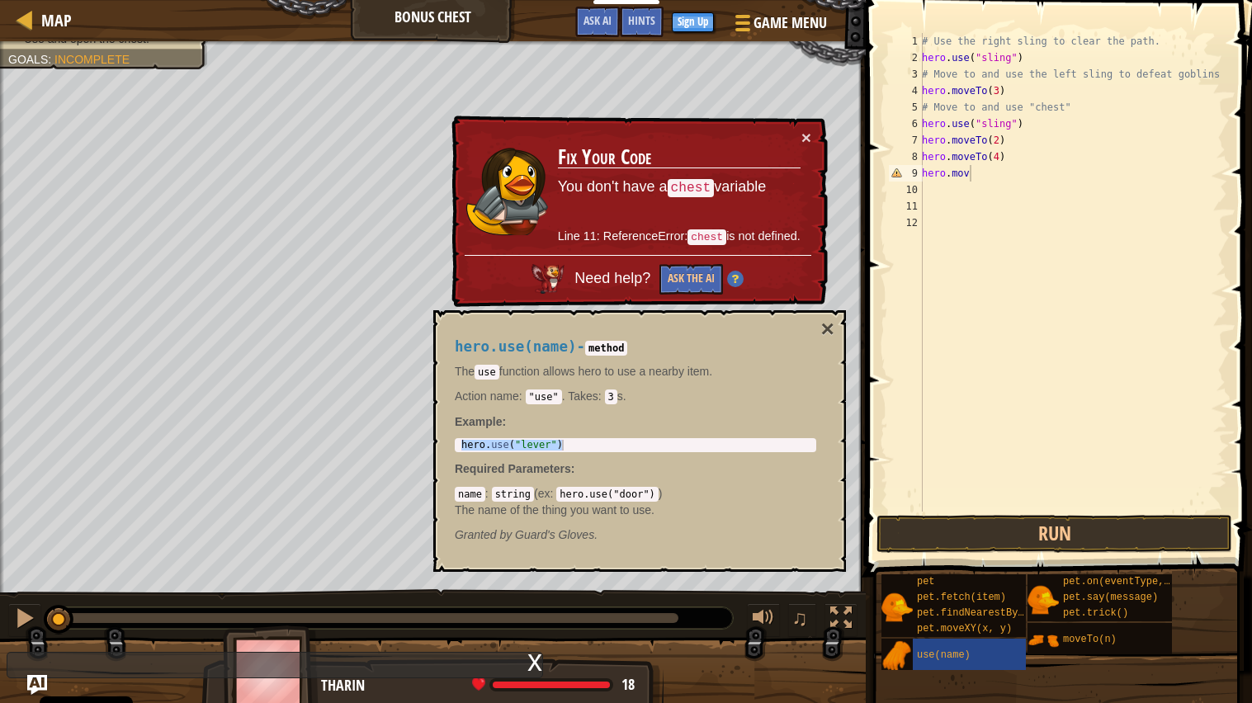
click at [708, 232] on code "chest" at bounding box center [706, 238] width 39 height 16
drag, startPoint x: 641, startPoint y: 497, endPoint x: 440, endPoint y: 493, distance: 201.4
click at [440, 493] on div "hero.use(name) - method The use function allows hero to use a nearby item. Acti…" at bounding box center [639, 441] width 413 height 262
click at [803, 136] on button "×" at bounding box center [807, 138] width 11 height 17
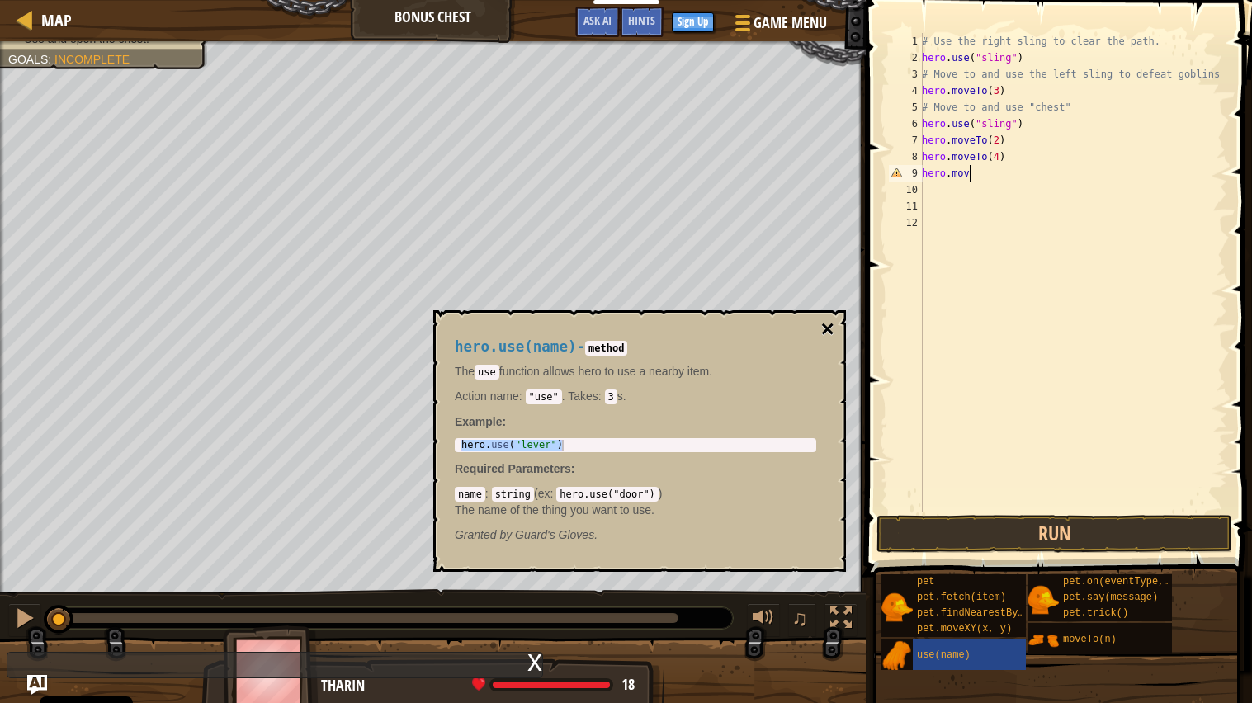
click at [832, 323] on button "×" at bounding box center [827, 329] width 13 height 23
click at [900, 564] on img at bounding box center [896, 655] width 31 height 31
click at [973, 564] on div "use(name)" at bounding box center [975, 654] width 125 height 31
type textarea "hero.use("lever")"
click at [590, 448] on div "hero . use ( "lever" )" at bounding box center [636, 456] width 356 height 32
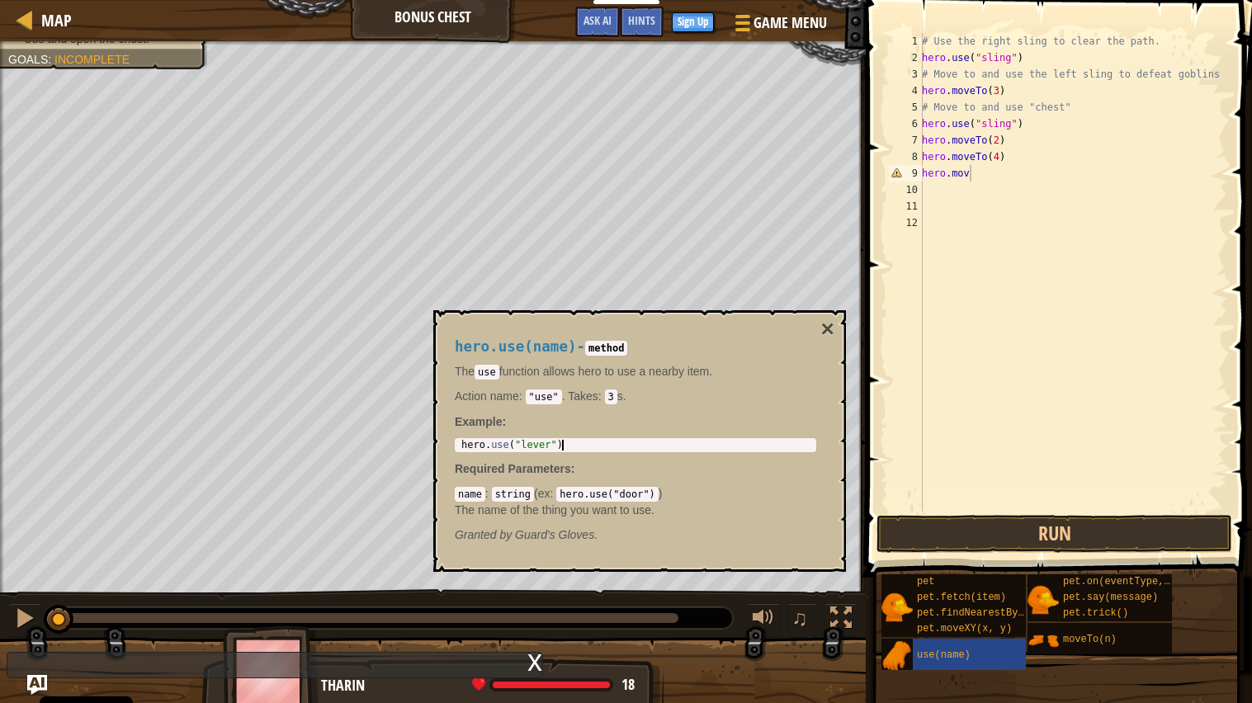
click at [1014, 181] on div "# Use the right sling to clear the path. hero . use ( "sling" ) # Move to and u…" at bounding box center [1072, 289] width 309 height 512
type textarea "h"
click at [957, 564] on span "use(name)" at bounding box center [944, 655] width 54 height 12
click at [975, 564] on div "use(name)" at bounding box center [975, 654] width 125 height 31
click at [937, 171] on div "# Use the right sling to clear the path. hero . use ( "sling" ) # Move to and u…" at bounding box center [1072, 289] width 309 height 512
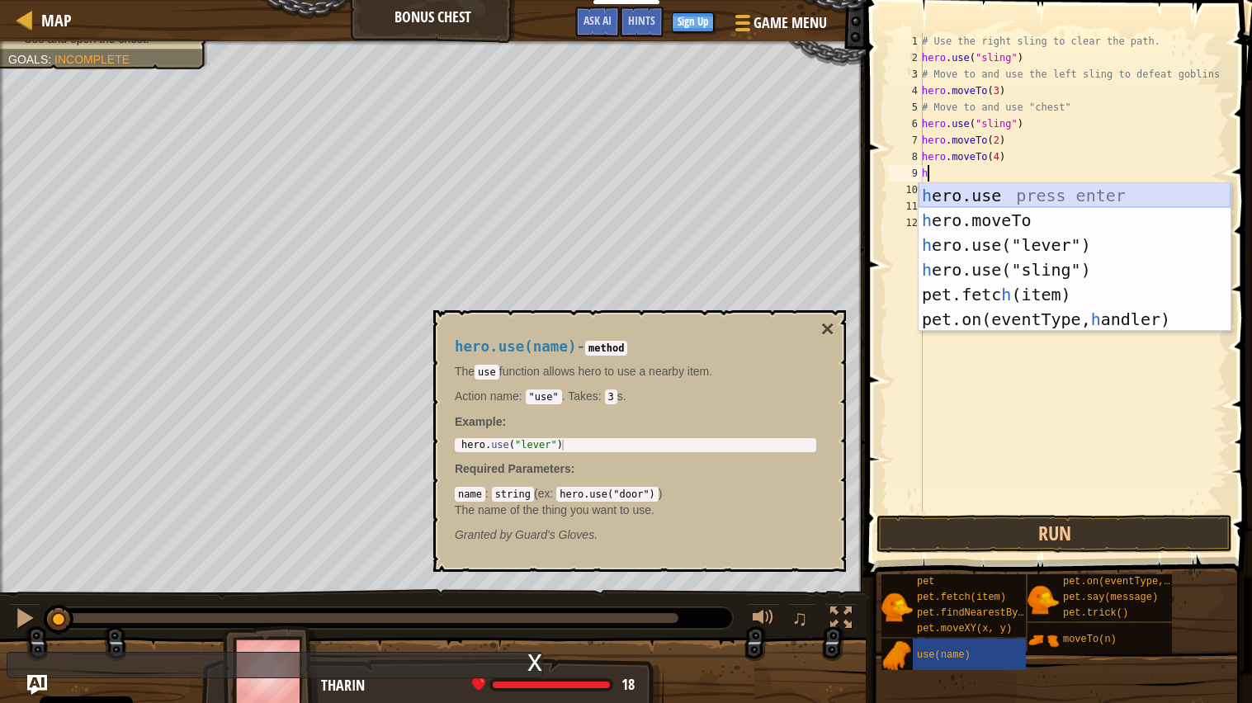
click at [1023, 199] on div "h ero.use press enter h ero.moveTo press enter h ero.use("lever") press enter h…" at bounding box center [1074, 282] width 312 height 198
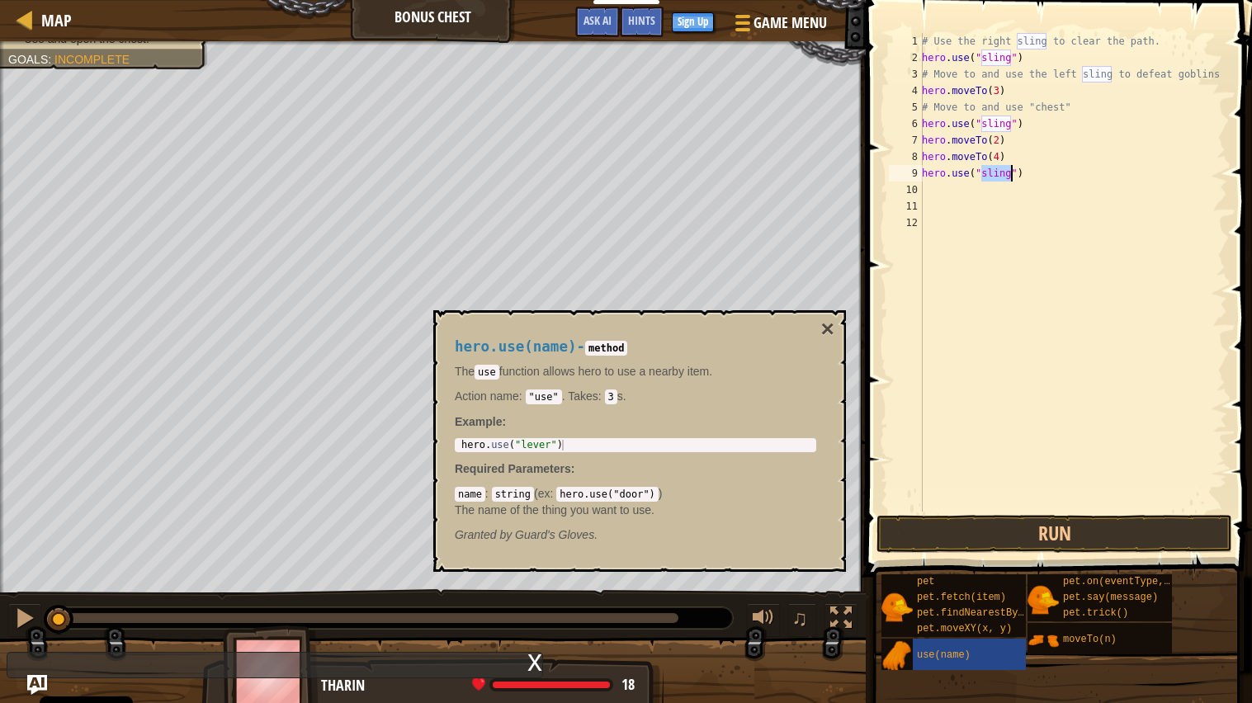
click at [1015, 177] on div "# Use the right sling to clear the path. hero . use ( "sling" ) # Move to and u…" at bounding box center [1072, 289] width 309 height 512
click at [1010, 178] on div "# Use the right sling to clear the path. hero . use ( "sling" ) # Move to and u…" at bounding box center [1072, 289] width 309 height 512
type textarea "hero.use("chest")"
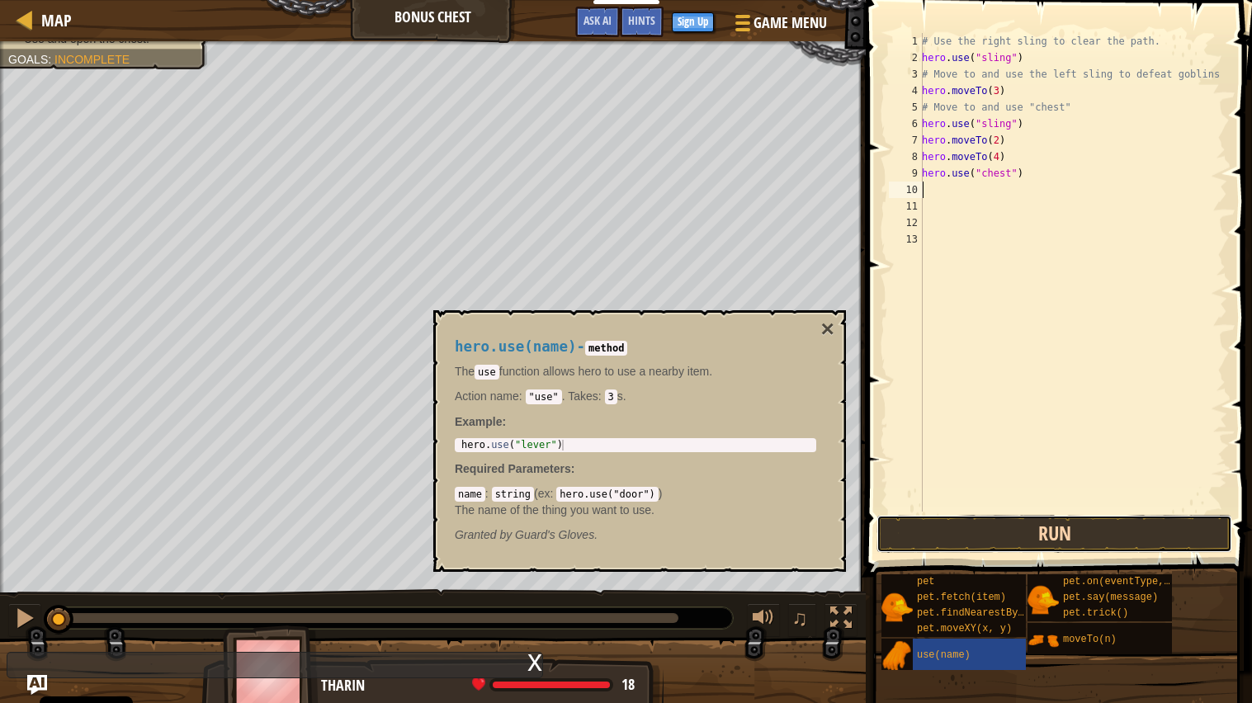
click at [1032, 526] on button "Run" at bounding box center [1054, 534] width 356 height 38
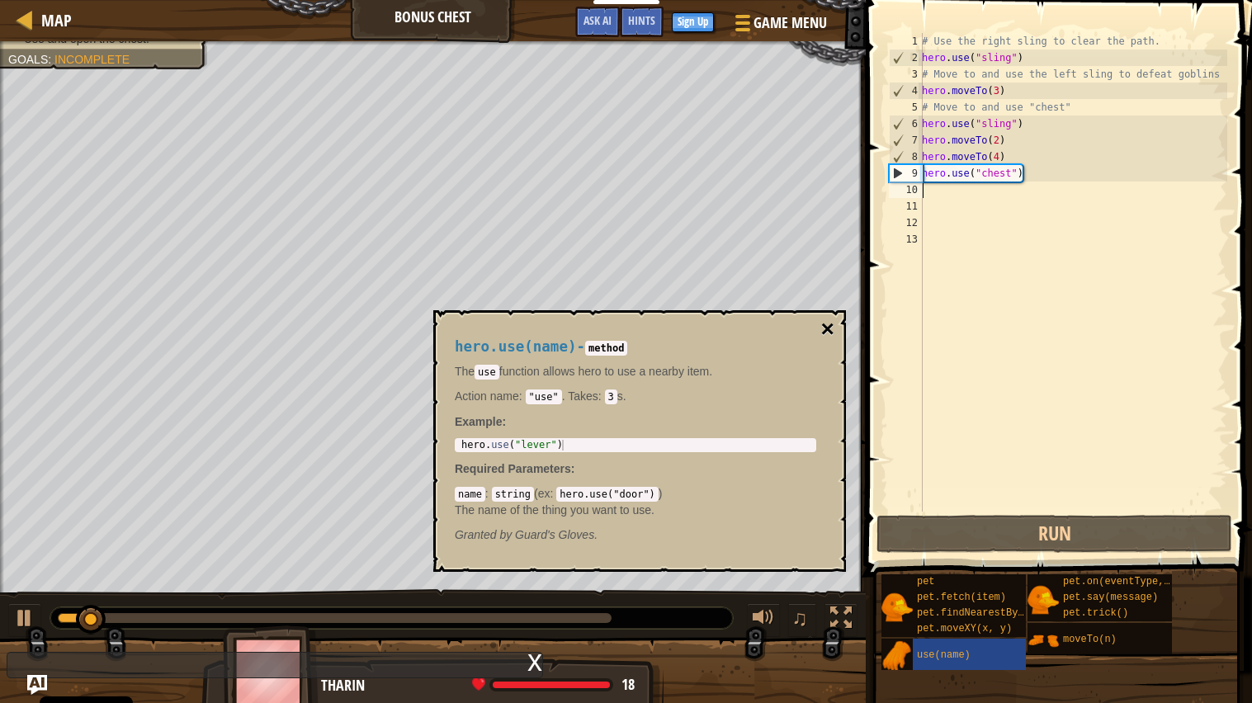
click at [826, 321] on button "×" at bounding box center [827, 329] width 13 height 23
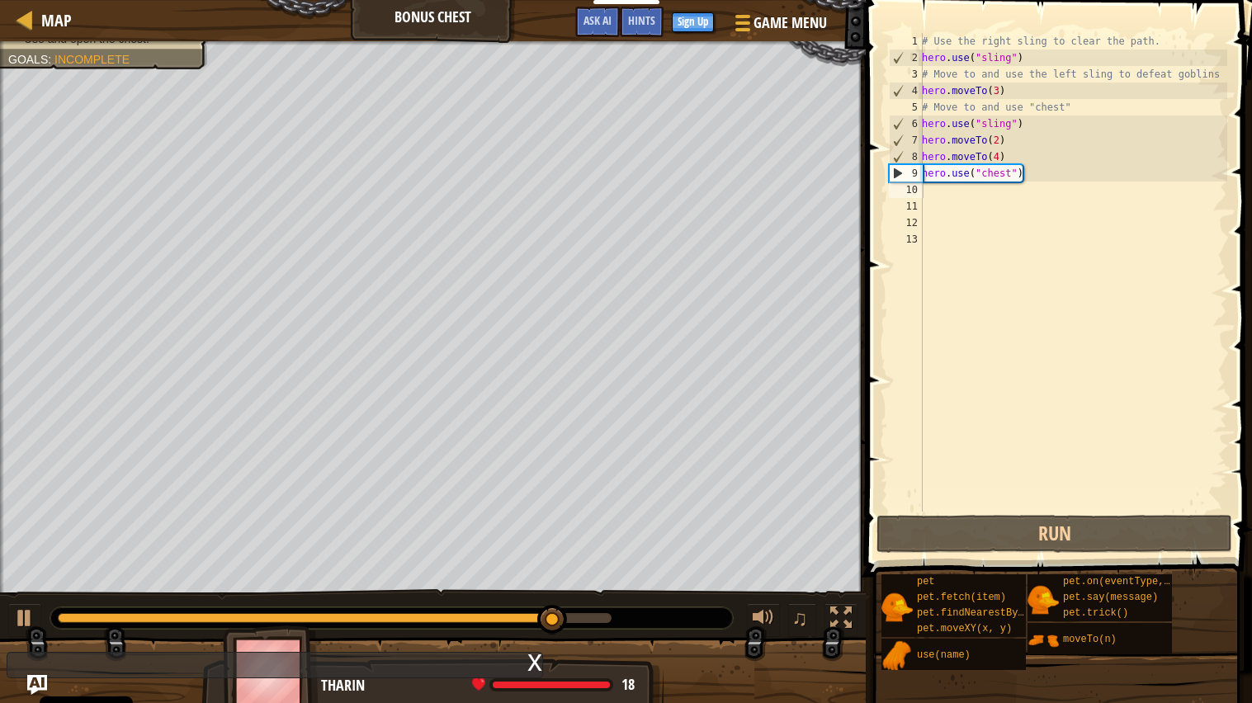
click at [1027, 182] on div "# Use the right sling to clear the path. hero . use ( "sling" ) # Move to and u…" at bounding box center [1072, 289] width 309 height 512
click at [1025, 176] on div "# Use the right sling to clear the path. hero . use ( "sling" ) # Move to and u…" at bounding box center [1072, 289] width 309 height 512
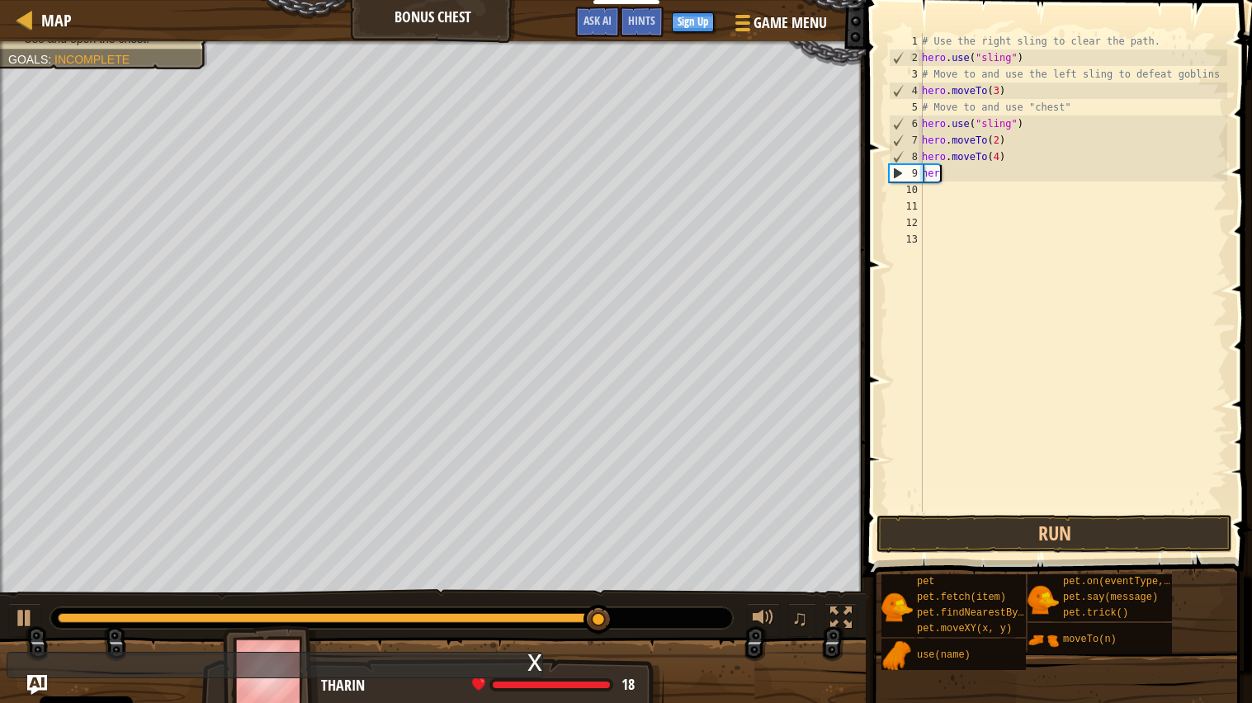
type textarea "h"
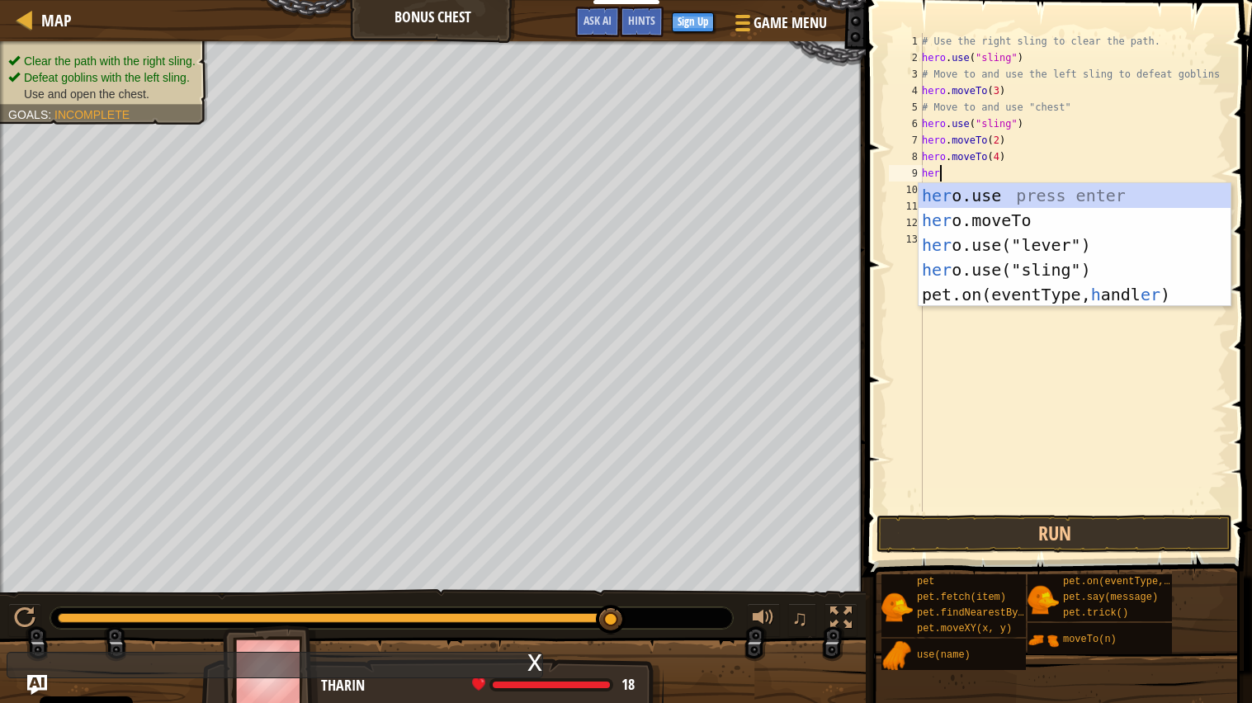
scroll to position [7, 1]
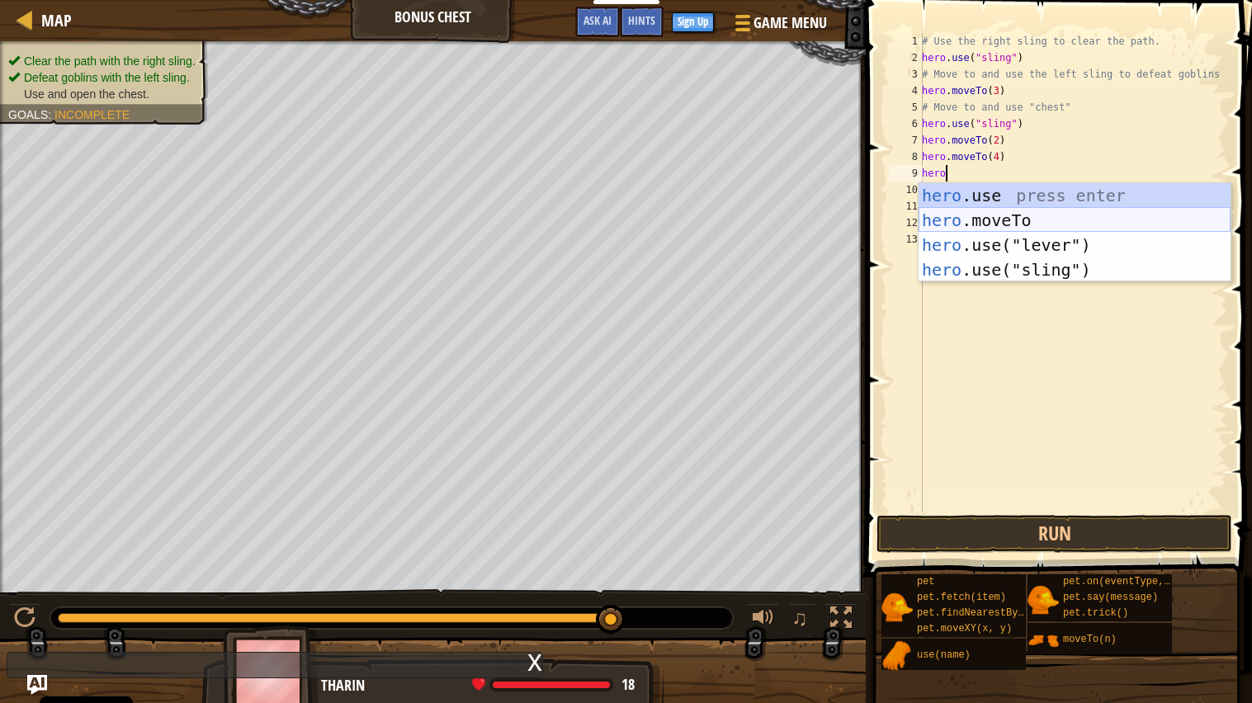
click at [1005, 220] on div "hero .use press enter hero .moveTo press enter hero .use("lever") press enter h…" at bounding box center [1074, 257] width 312 height 149
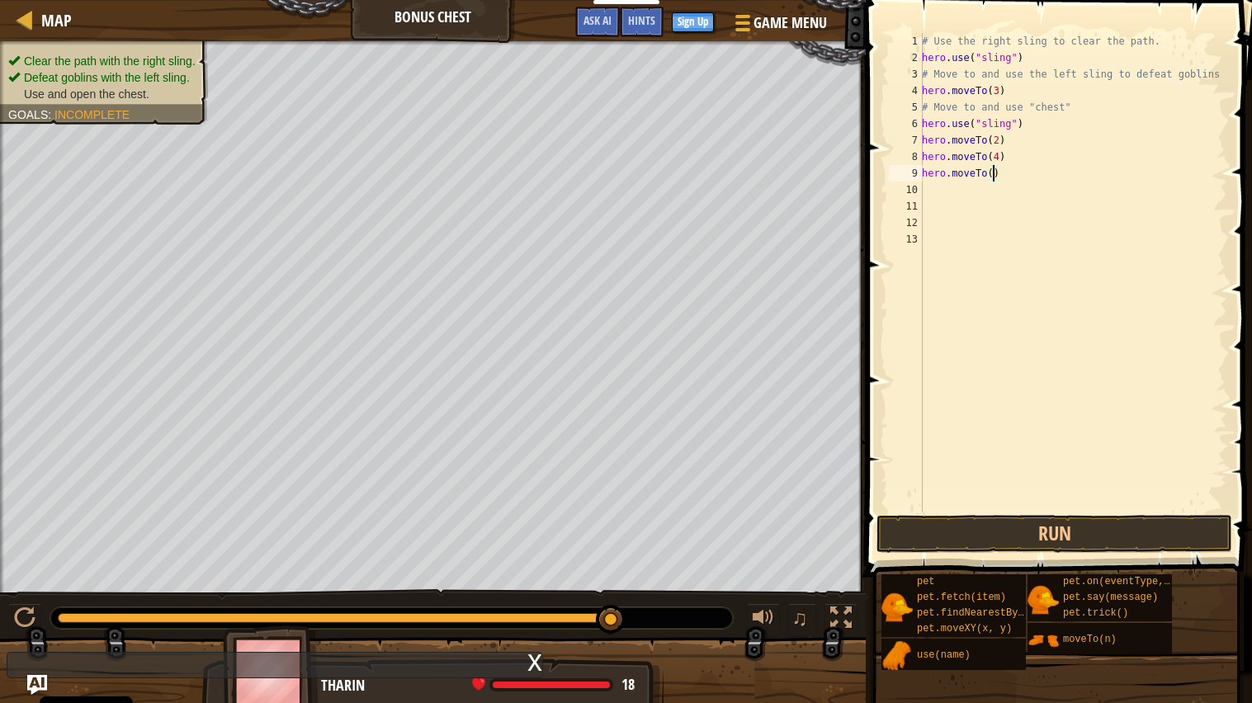
type textarea "hero.moveTo(5)"
click at [950, 191] on div "# Use the right sling to clear the path. hero . use ( "sling" ) # Move to and u…" at bounding box center [1072, 289] width 309 height 512
click at [933, 192] on div "# Use the right sling to clear the path. hero . use ( "sling" ) # Move to and u…" at bounding box center [1072, 289] width 309 height 512
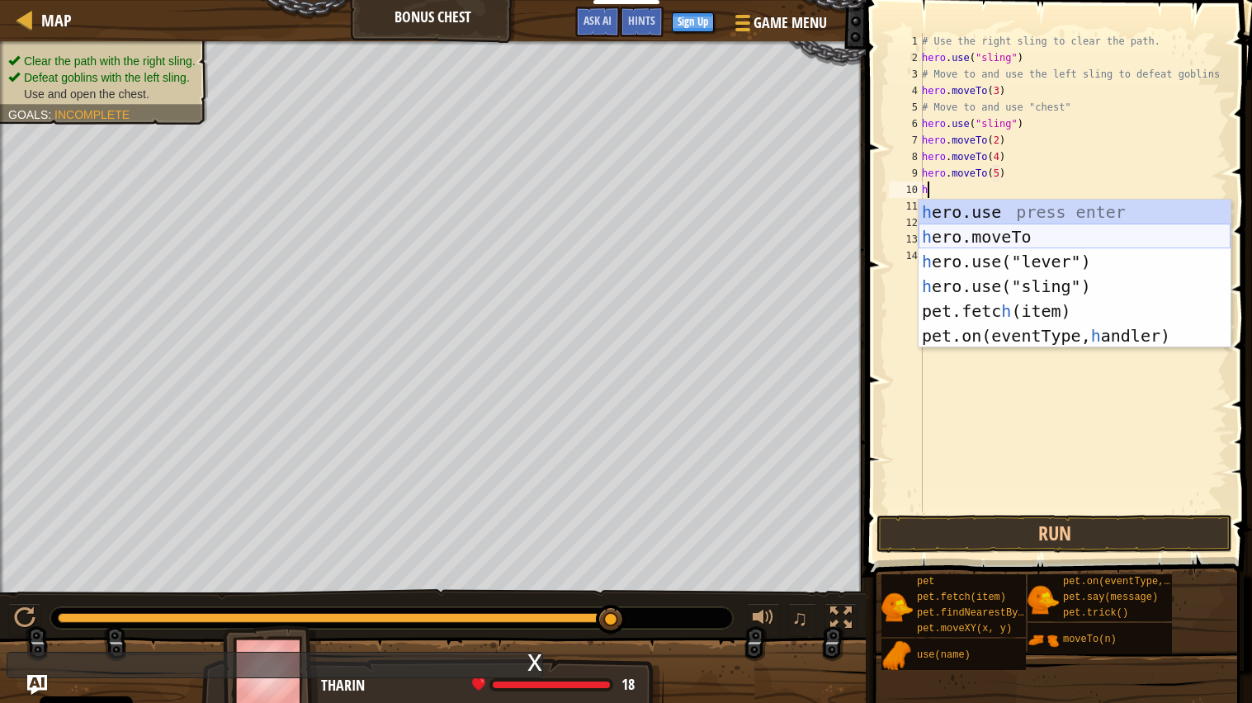
click at [960, 238] on div "h ero.use press enter h ero.moveTo press enter h ero.use("lever") press enter h…" at bounding box center [1074, 299] width 312 height 198
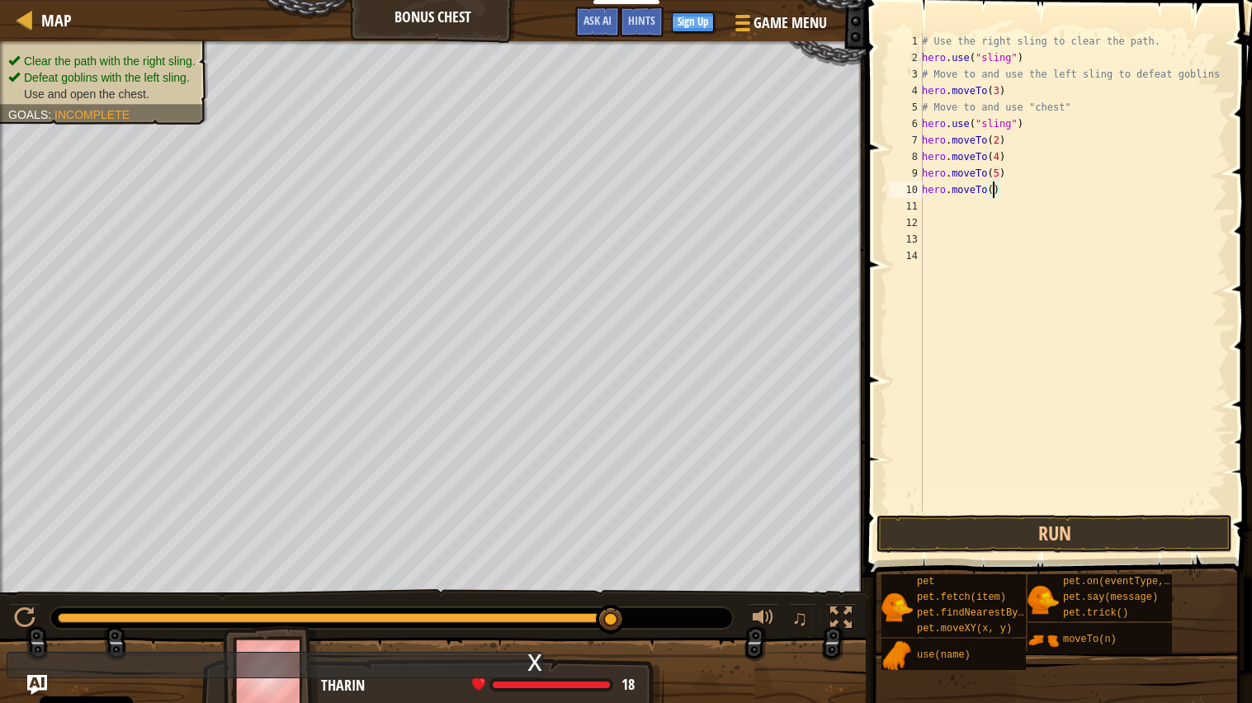
type textarea "hero.moveTo(6)"
click at [950, 210] on div "# Use the right sling to clear the path. hero . use ( "sling" ) # Move to and u…" at bounding box center [1072, 289] width 309 height 512
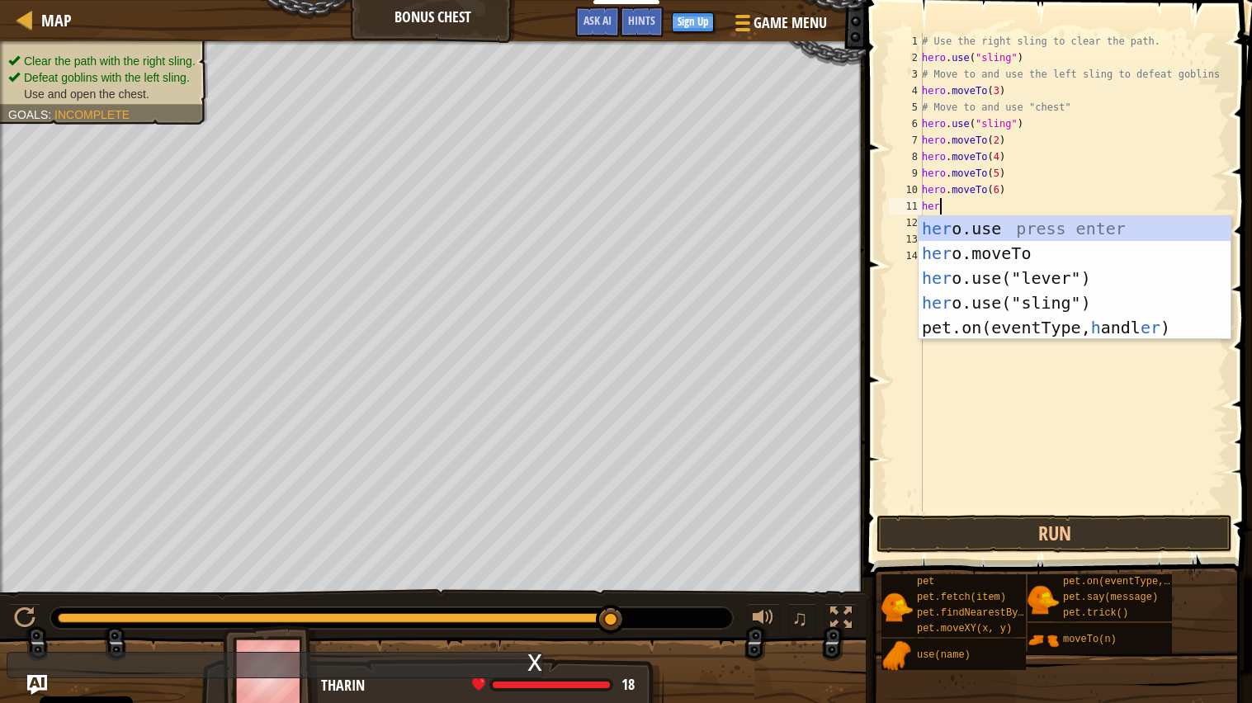
scroll to position [7, 1]
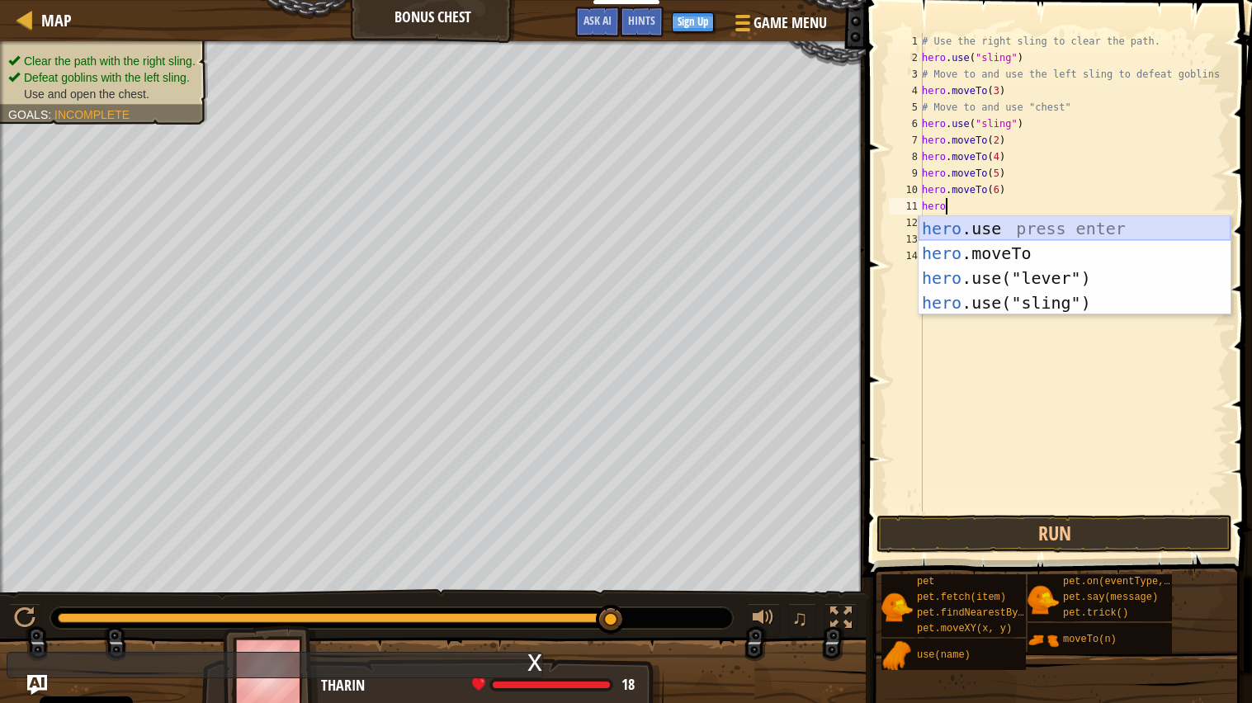
click at [965, 226] on div "hero .use press enter hero .moveTo press enter hero .use("lever") press enter h…" at bounding box center [1074, 290] width 312 height 149
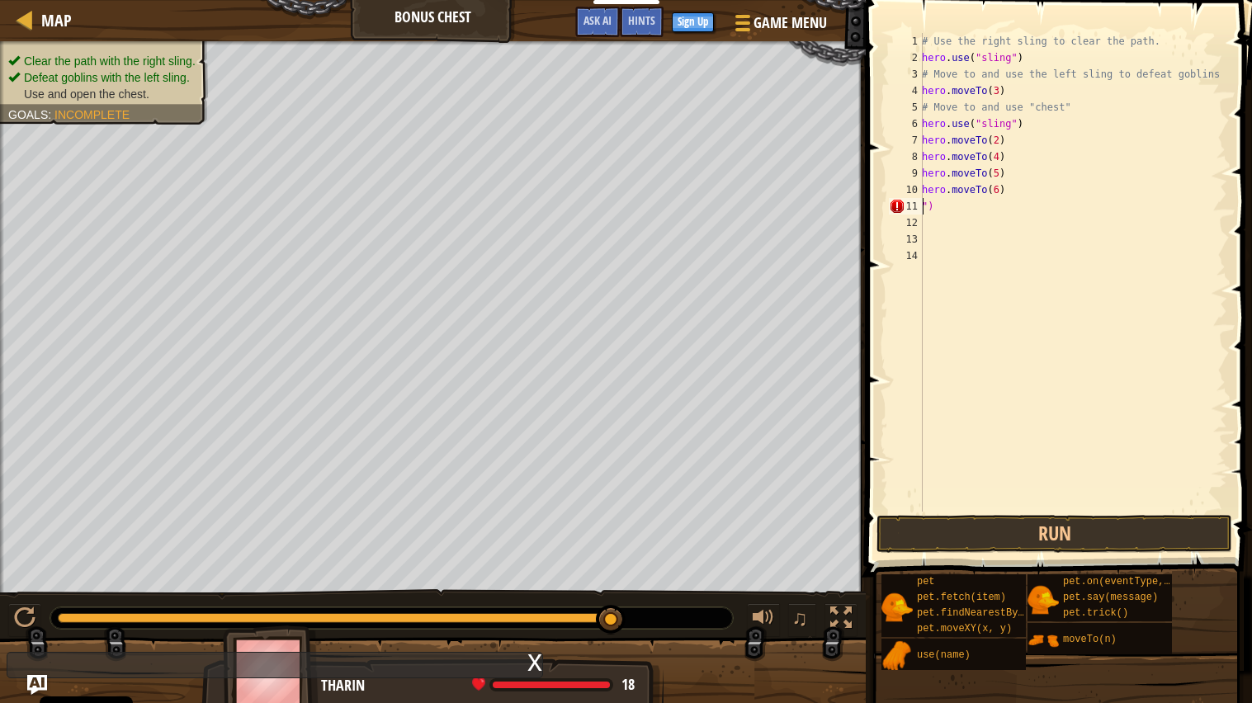
scroll to position [7, 0]
click at [996, 205] on div "# Use the right sling to clear the path. hero . use ( "sling" ) # Move to and u…" at bounding box center [1072, 289] width 309 height 512
type textarea """
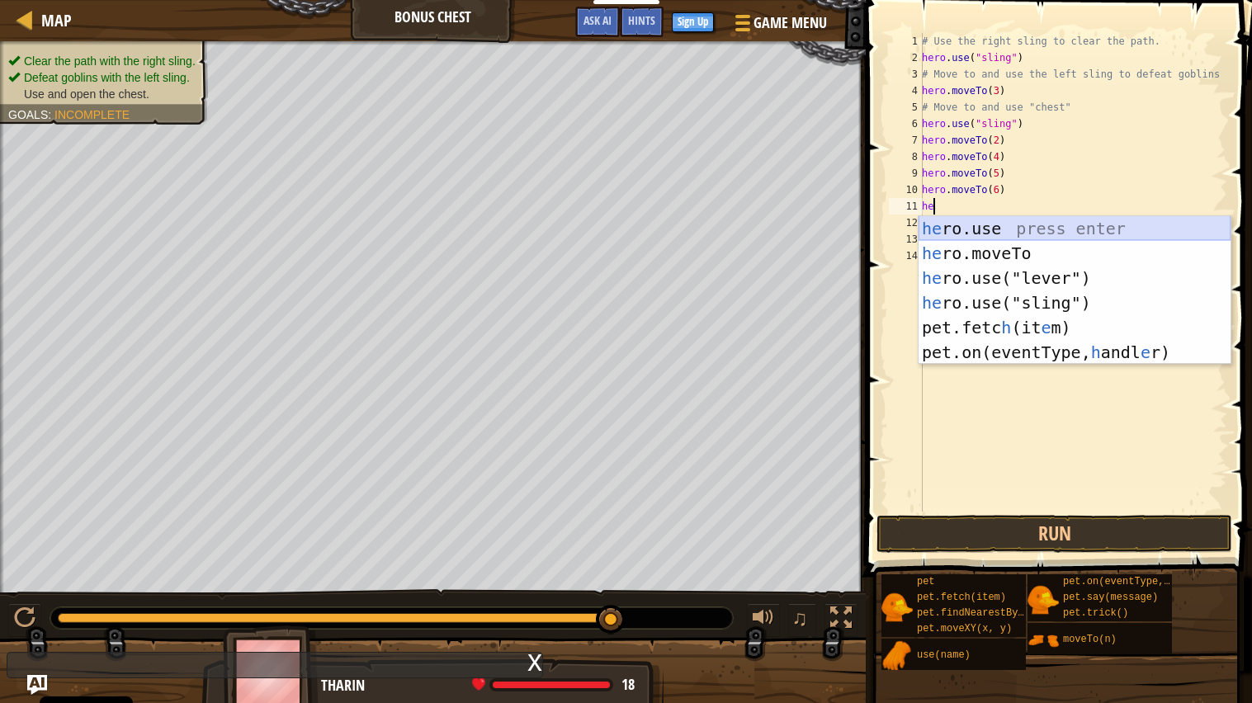
click at [1031, 224] on div "he ro.use press enter he ro.moveTo press enter he ro.use("lever") press enter h…" at bounding box center [1074, 315] width 312 height 198
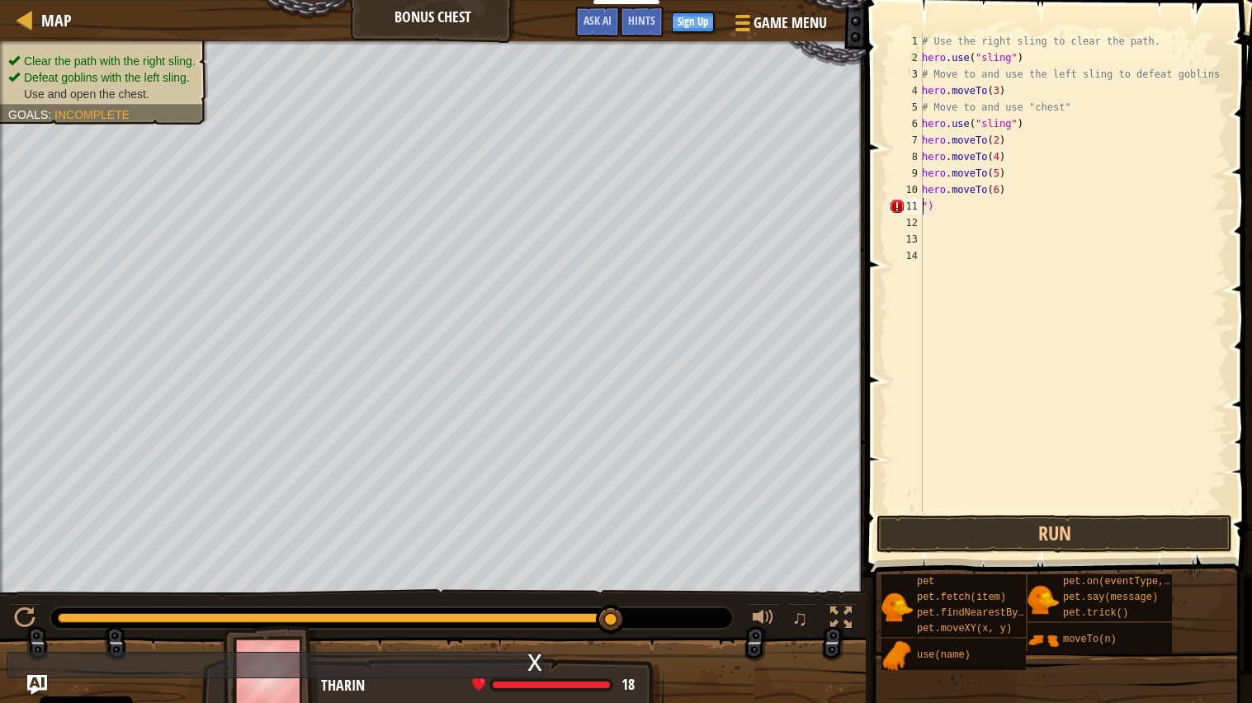
click at [981, 205] on div "# Use the right sling to clear the path. hero . use ( "sling" ) # Move to and u…" at bounding box center [1072, 289] width 309 height 512
type textarea """
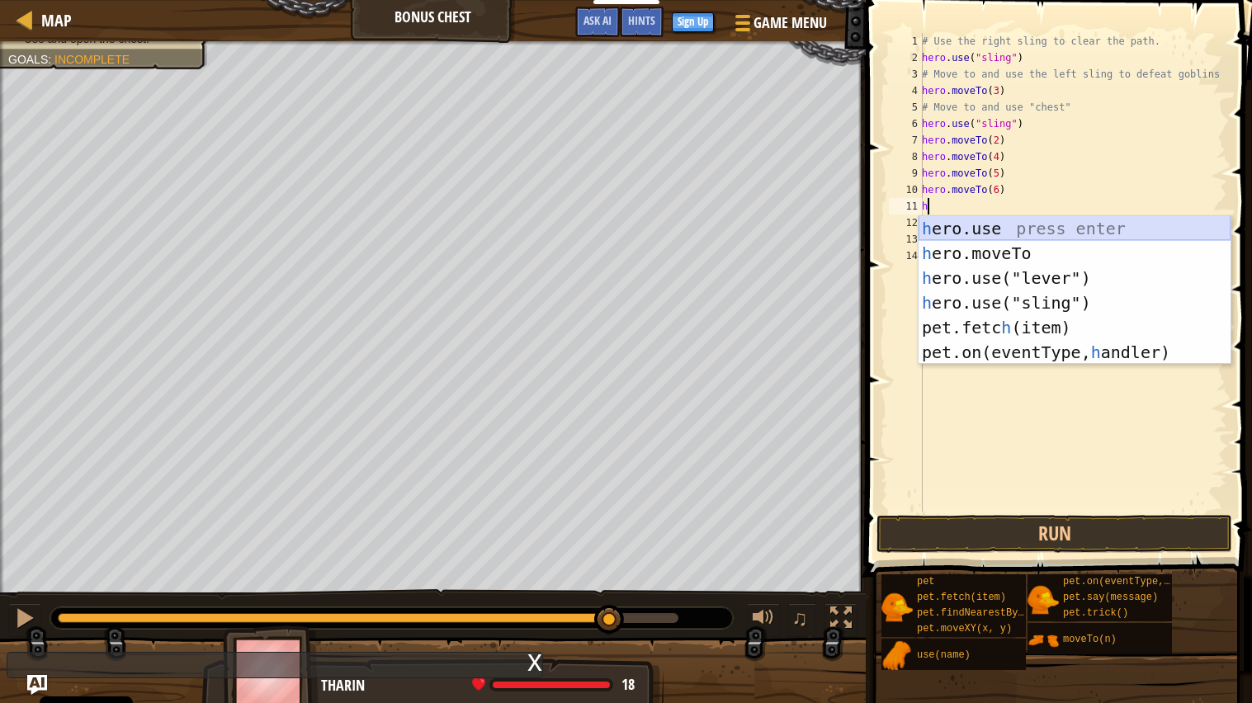
click at [1038, 222] on div "h ero.use press enter h ero.moveTo press enter h ero.use("lever") press enter h…" at bounding box center [1074, 315] width 312 height 198
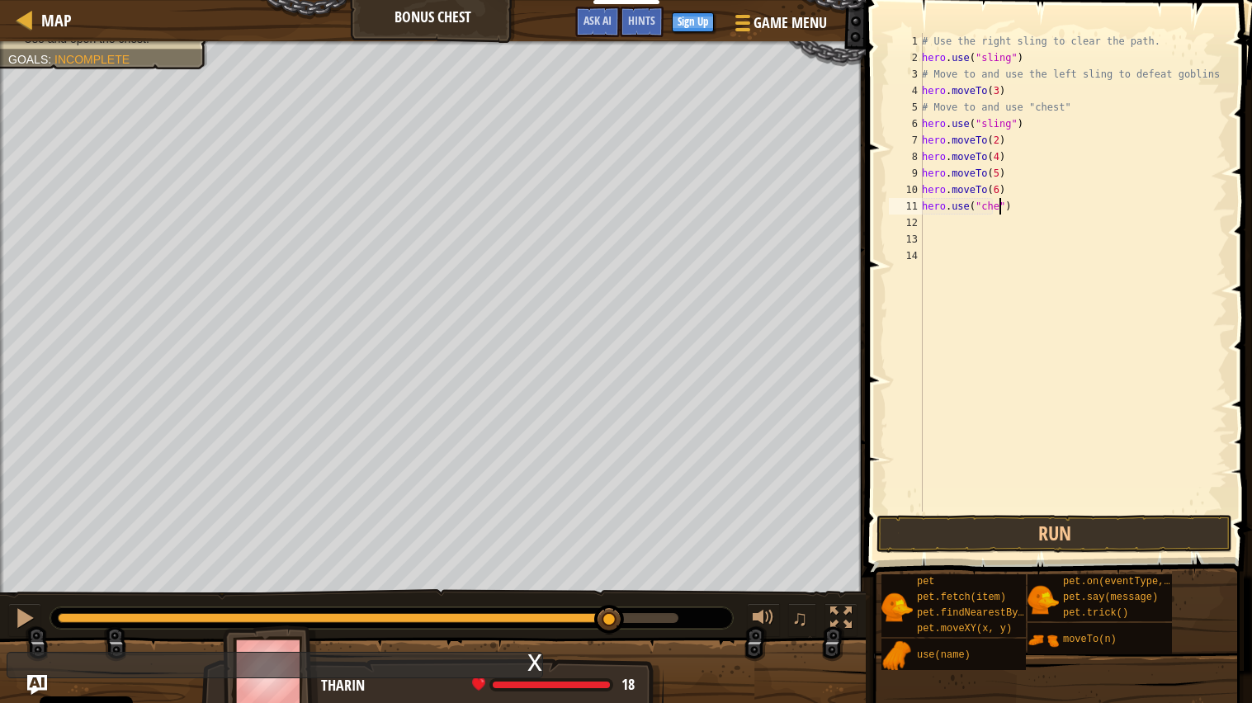
scroll to position [7, 7]
type textarea "hero.use("chest")"
click at [1035, 516] on button "Run" at bounding box center [1054, 534] width 356 height 38
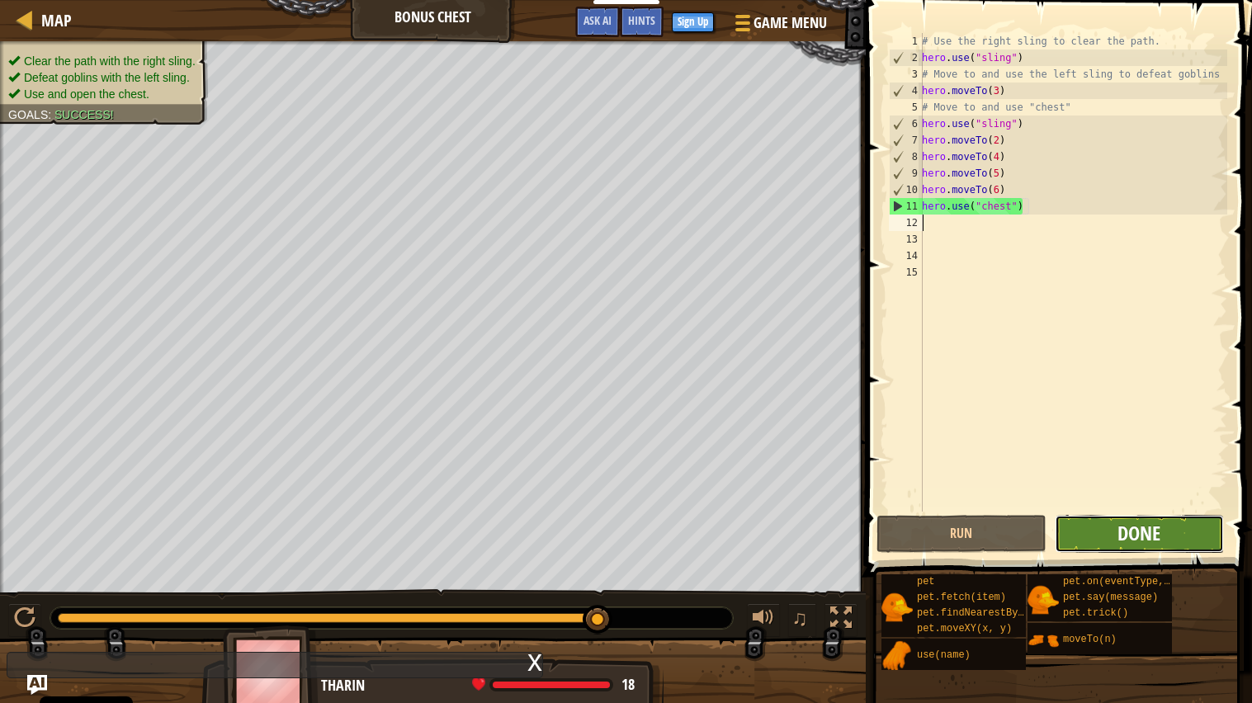
click at [1123, 533] on span "Done" at bounding box center [1138, 533] width 43 height 26
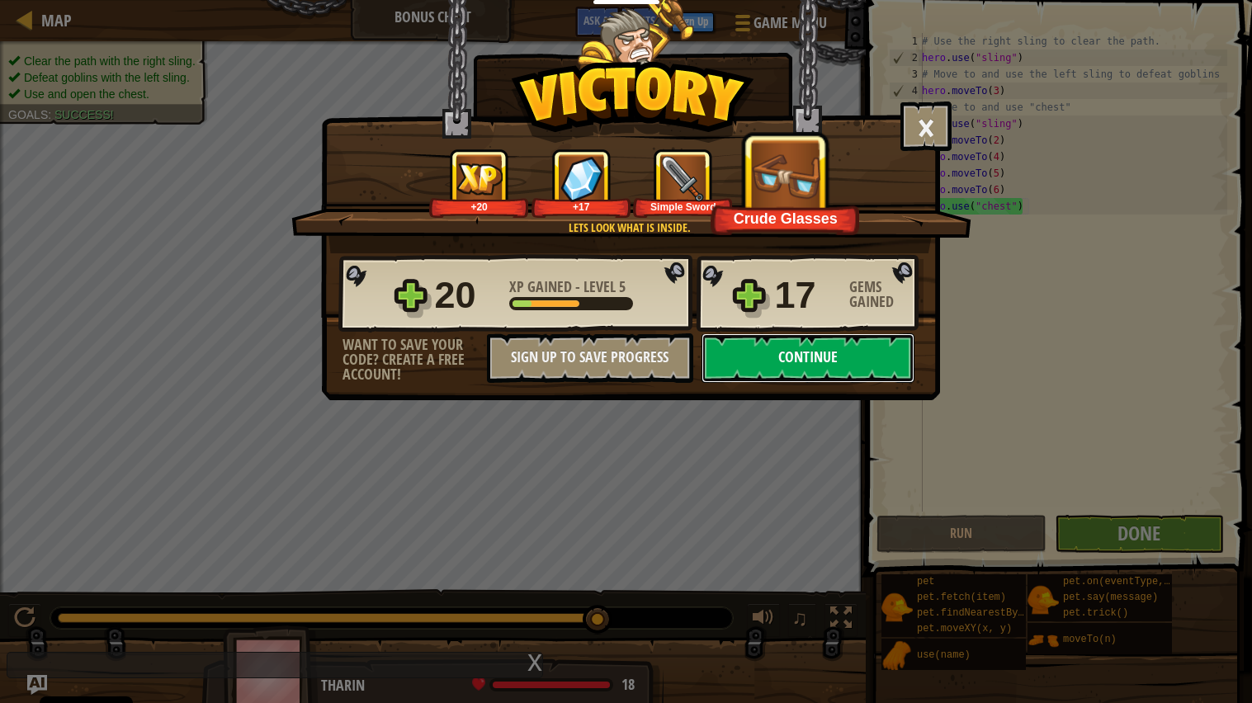
click at [874, 383] on button "Continue" at bounding box center [807, 358] width 213 height 50
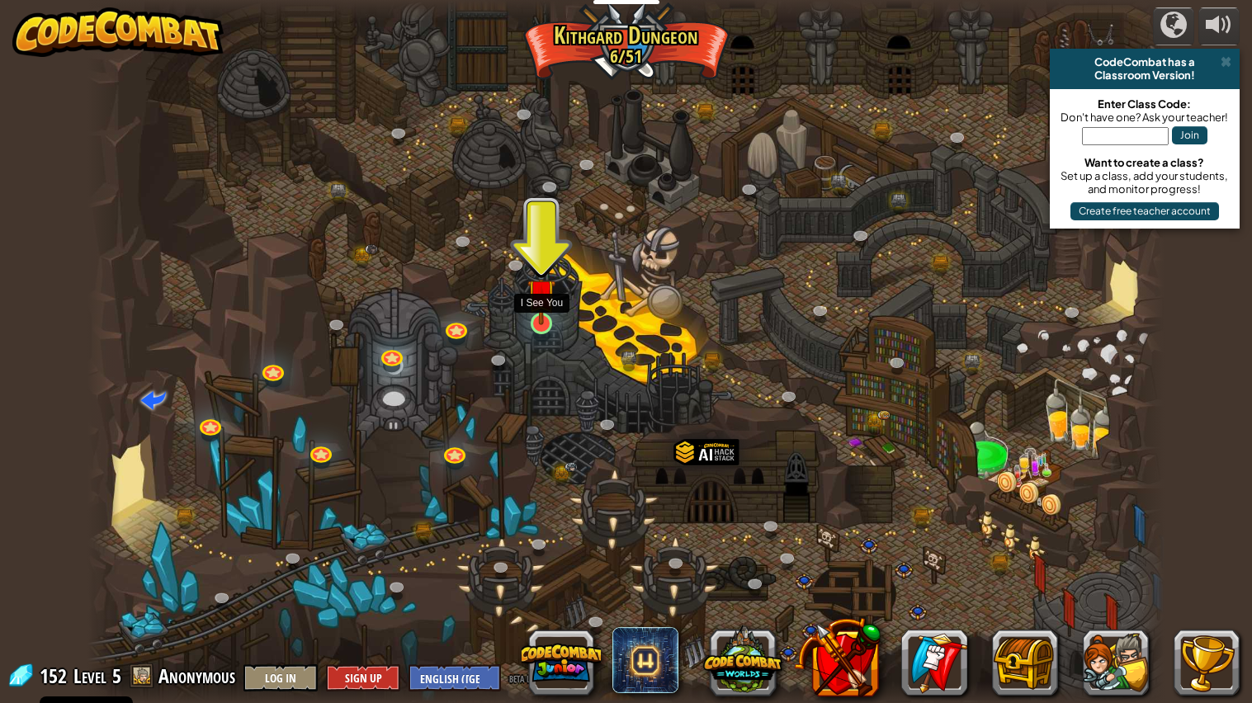
click at [555, 321] on img at bounding box center [541, 293] width 28 height 64
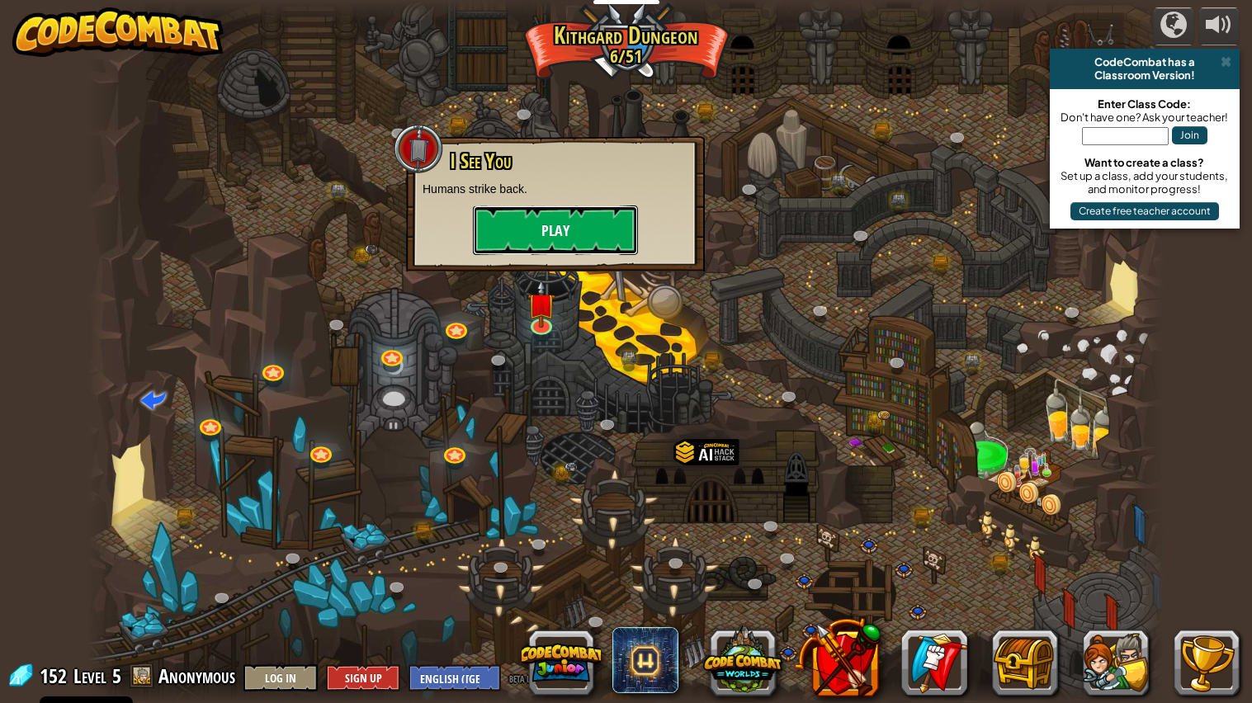
click at [544, 230] on button "Play" at bounding box center [555, 230] width 165 height 50
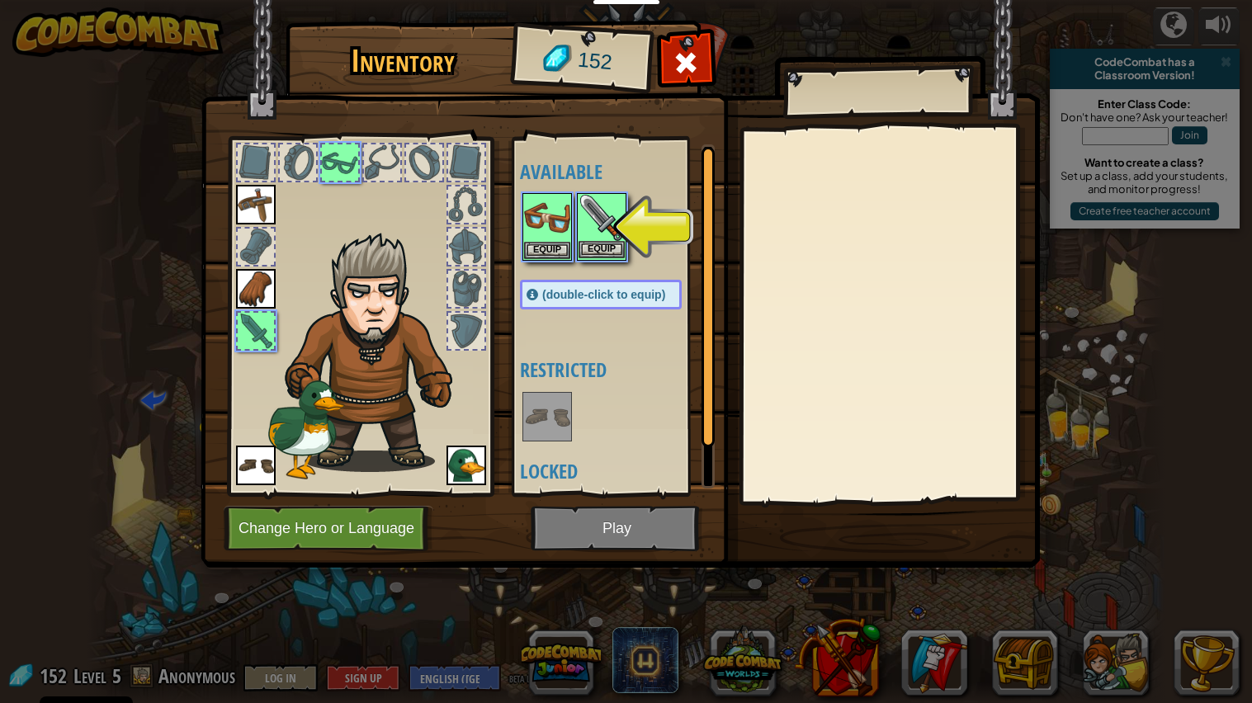
click at [582, 229] on img at bounding box center [601, 218] width 46 height 46
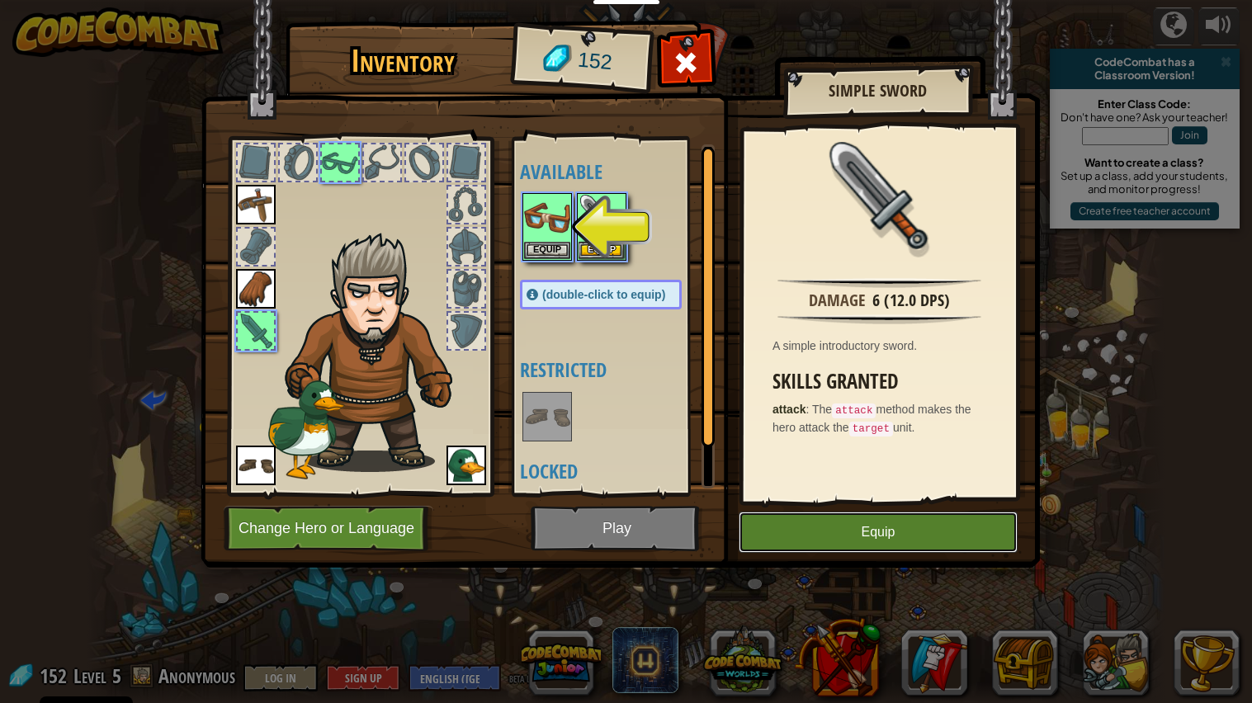
click at [864, 524] on button "Equip" at bounding box center [877, 532] width 279 height 41
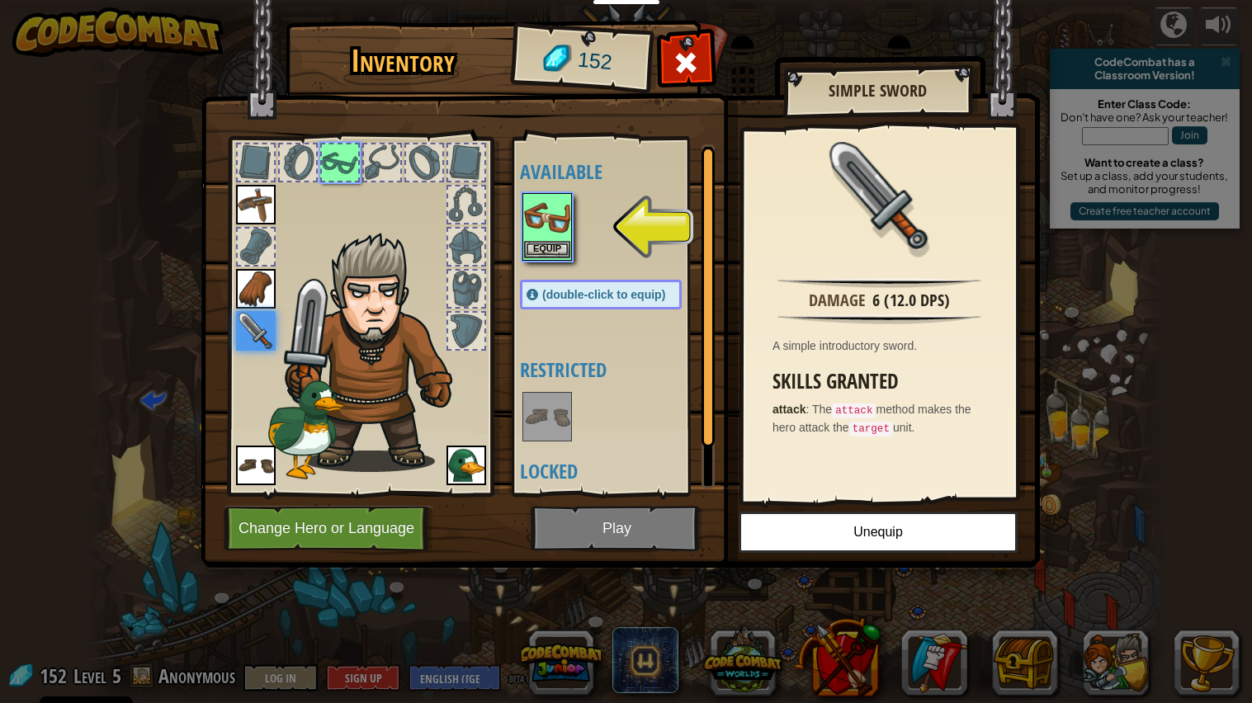
click at [556, 238] on img at bounding box center [547, 218] width 46 height 46
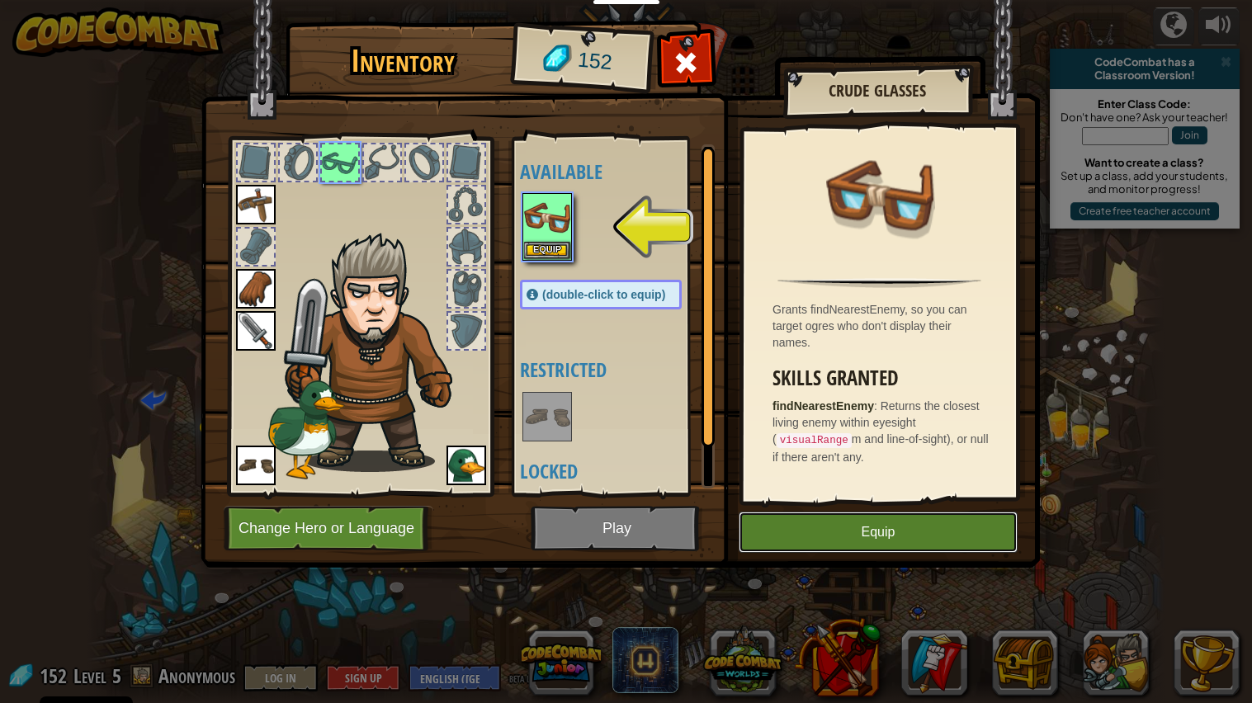
click at [824, 526] on button "Equip" at bounding box center [877, 532] width 279 height 41
